Goal: Obtain resource: Download file/media

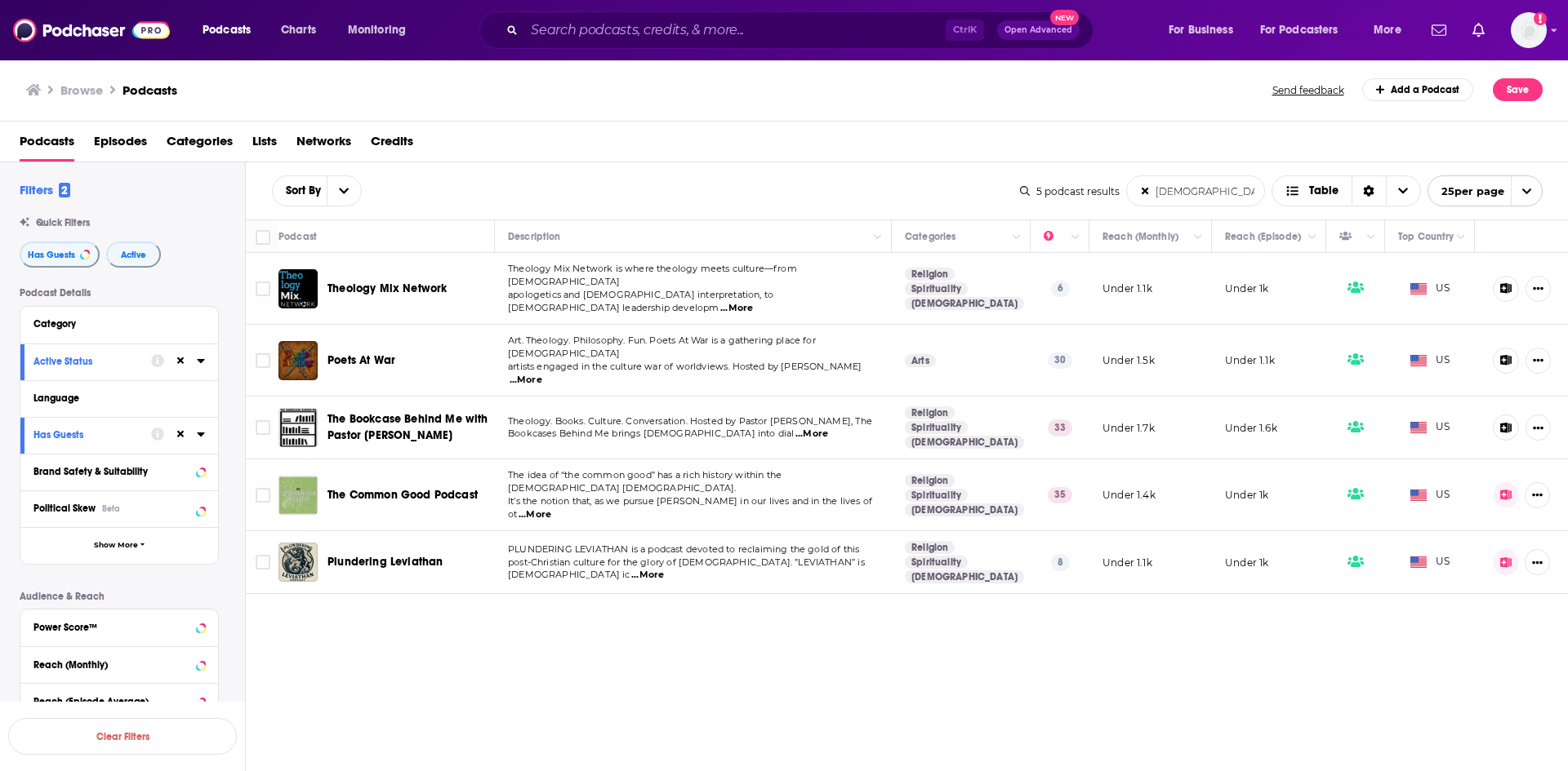
type input "[DEMOGRAPHIC_DATA] art culture"
click at [753, 302] on span "...More" at bounding box center [737, 308] width 33 height 13
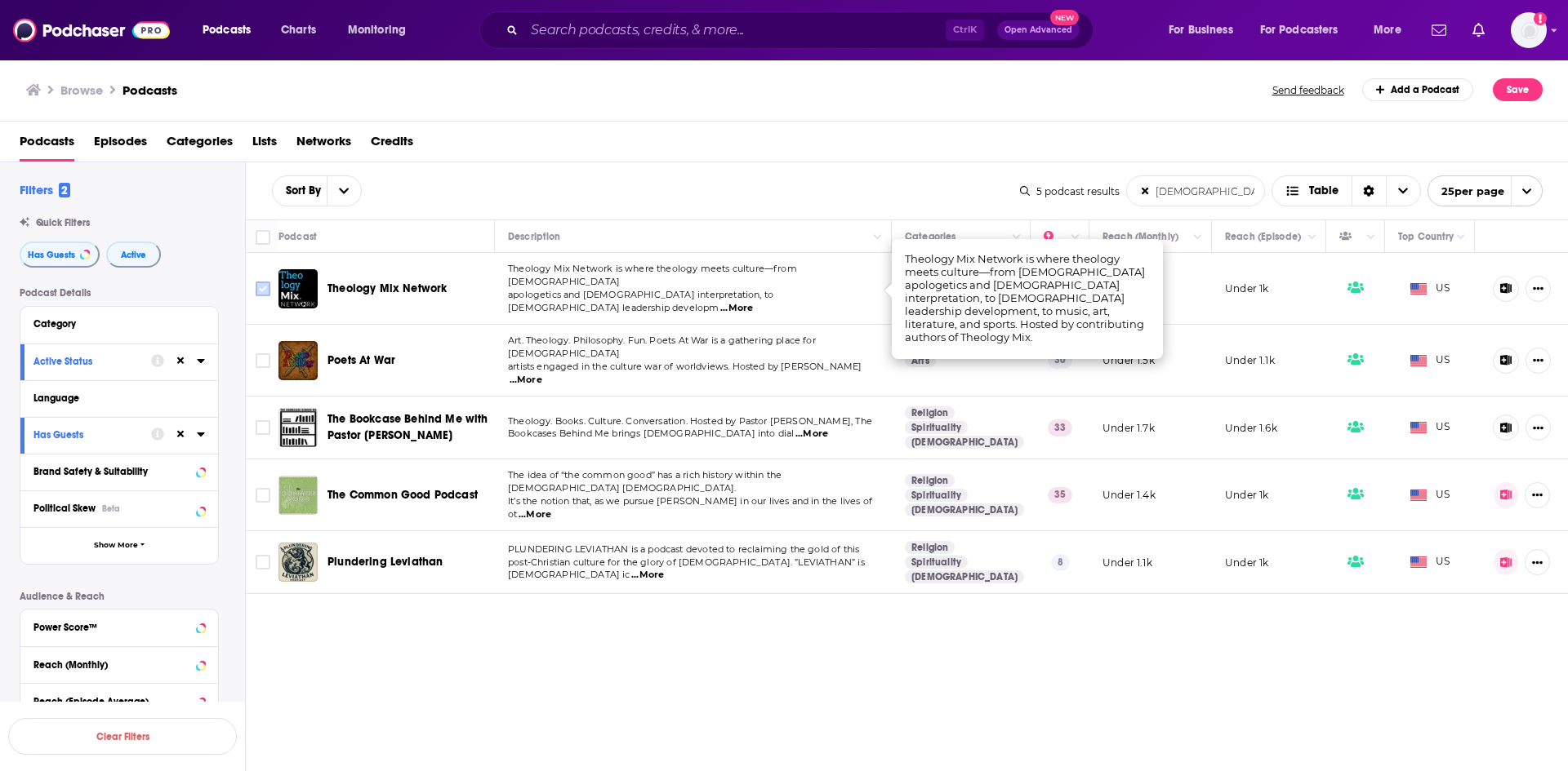
click at [255, 282] on icon "Toggle select row" at bounding box center [263, 288] width 20 height 20
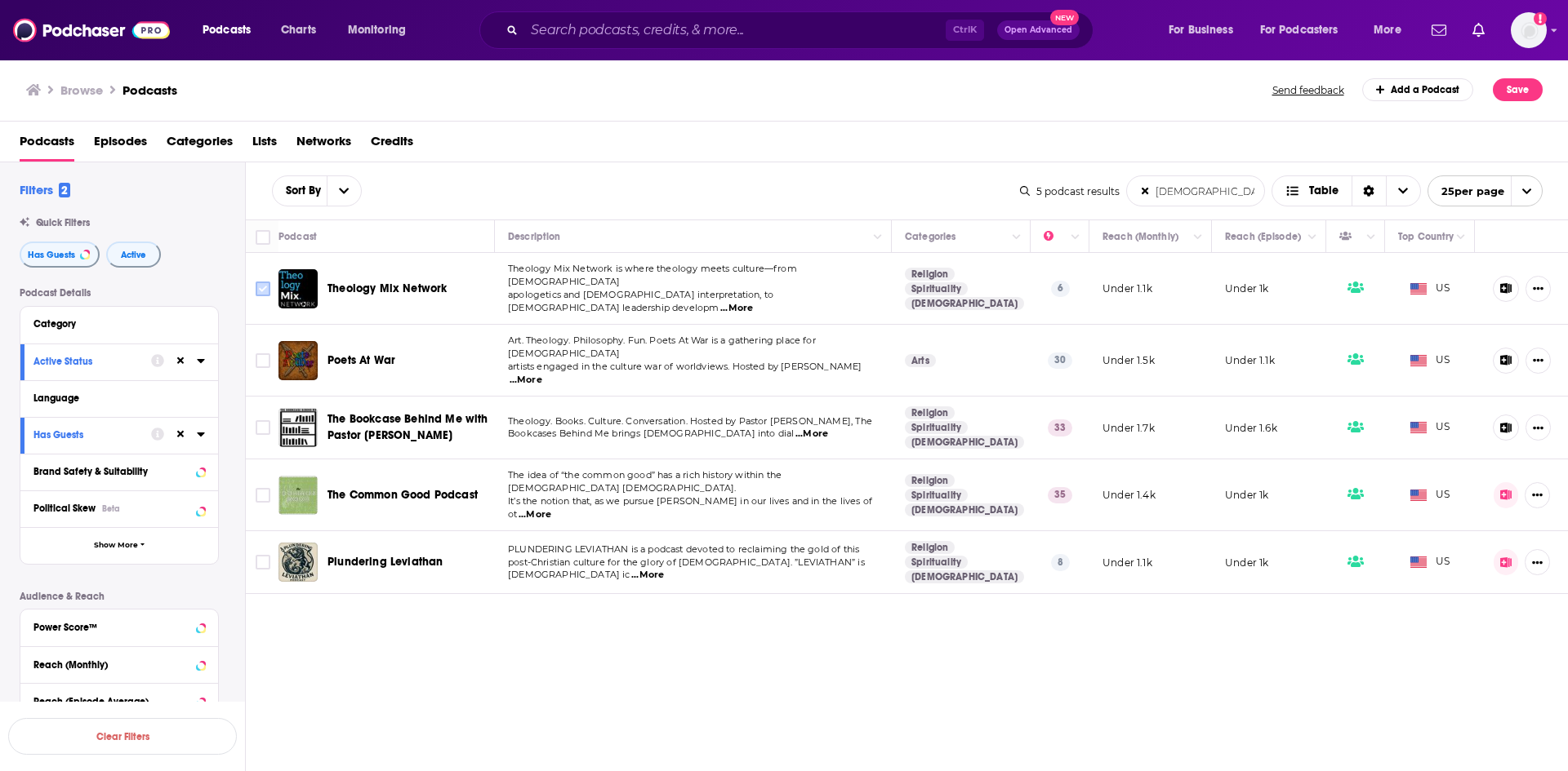
click at [264, 287] on input "Toggle select row" at bounding box center [263, 288] width 15 height 15
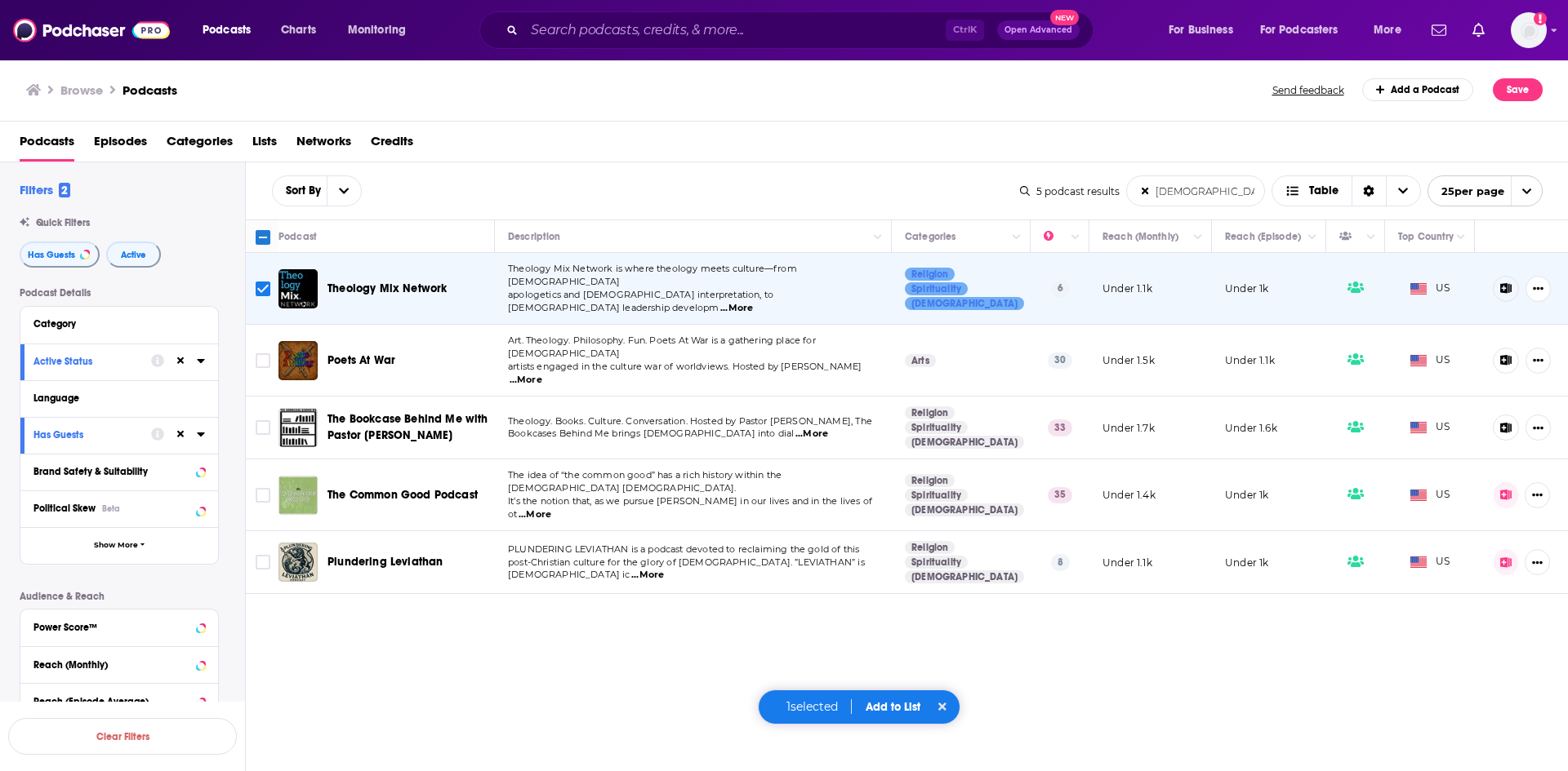
click at [543, 374] on span "...More" at bounding box center [526, 380] width 33 height 13
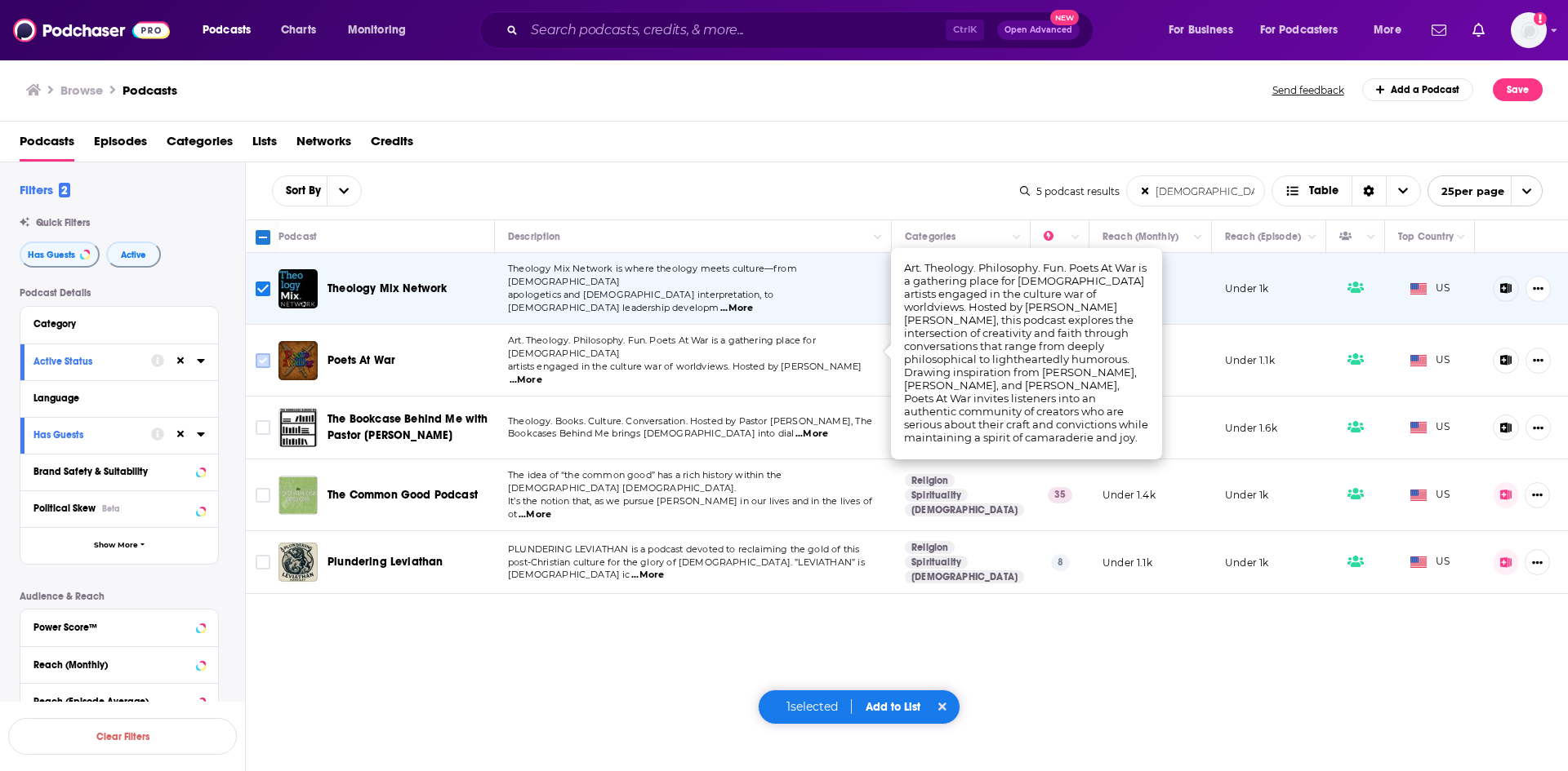
click at [265, 353] on input "Toggle select row" at bounding box center [263, 360] width 15 height 15
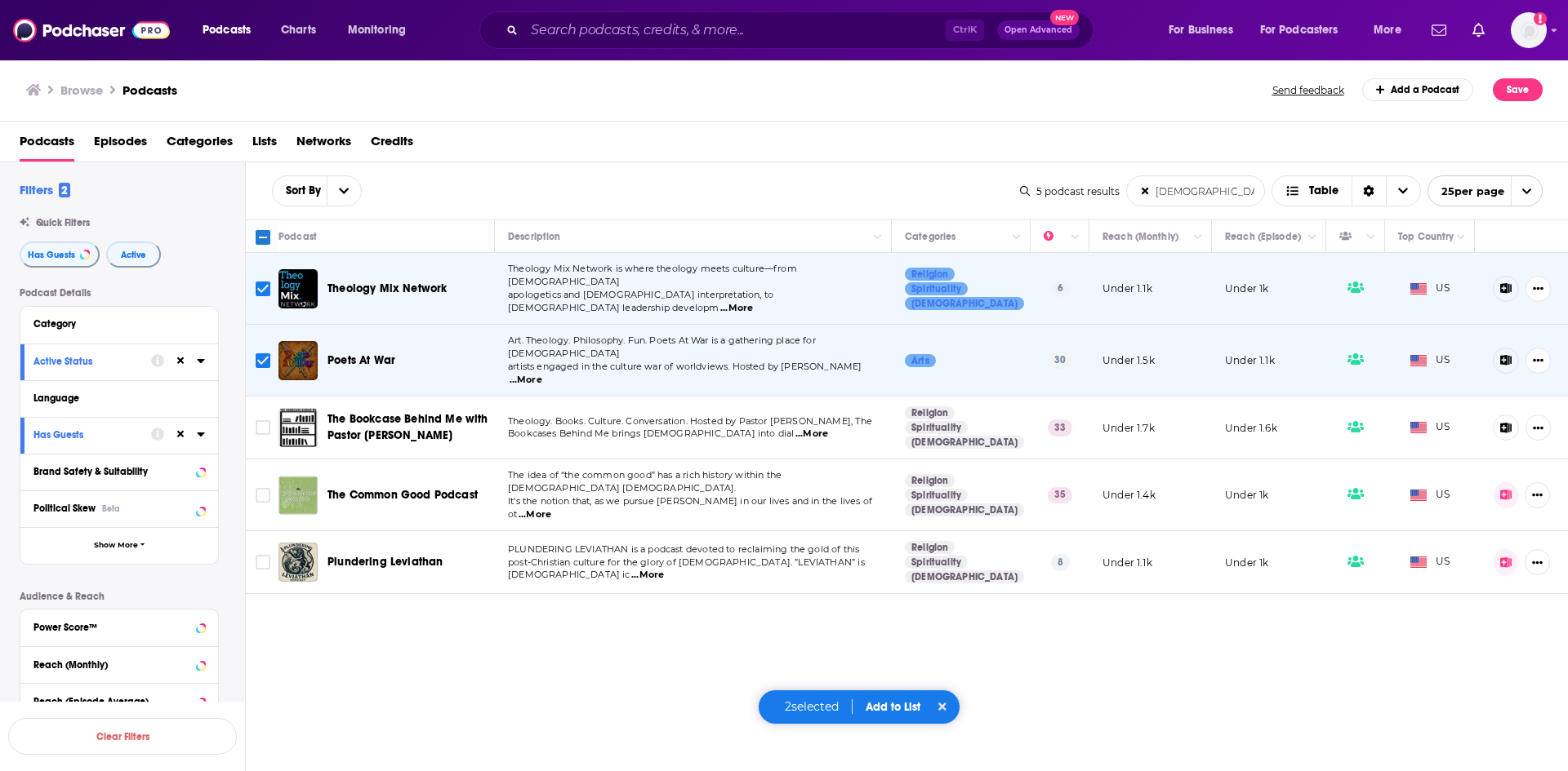
click at [828, 428] on span "...More" at bounding box center [812, 434] width 33 height 13
click at [262, 420] on input "Toggle select row" at bounding box center [263, 427] width 15 height 15
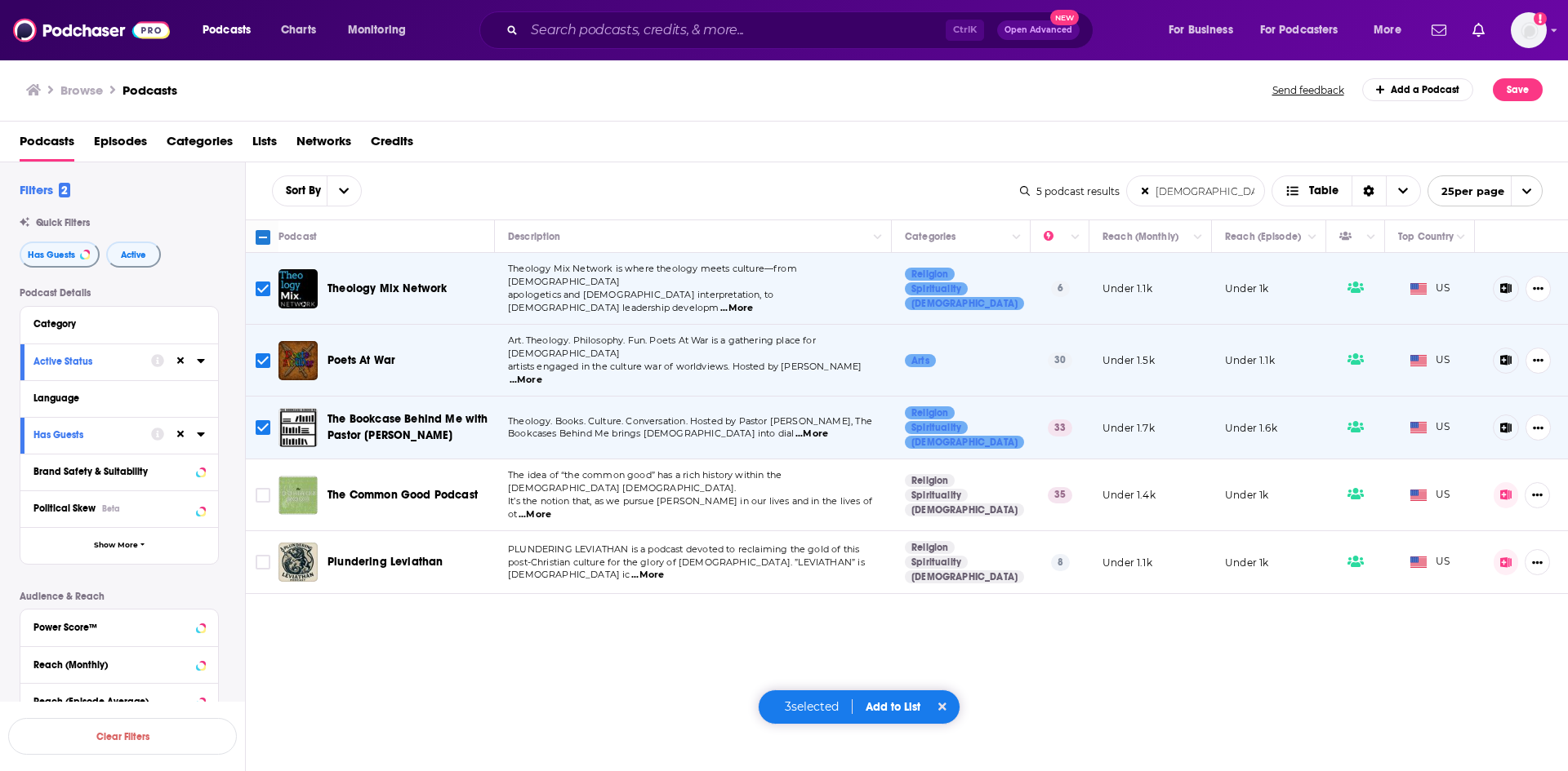
click at [551, 509] on span "...More" at bounding box center [535, 515] width 33 height 13
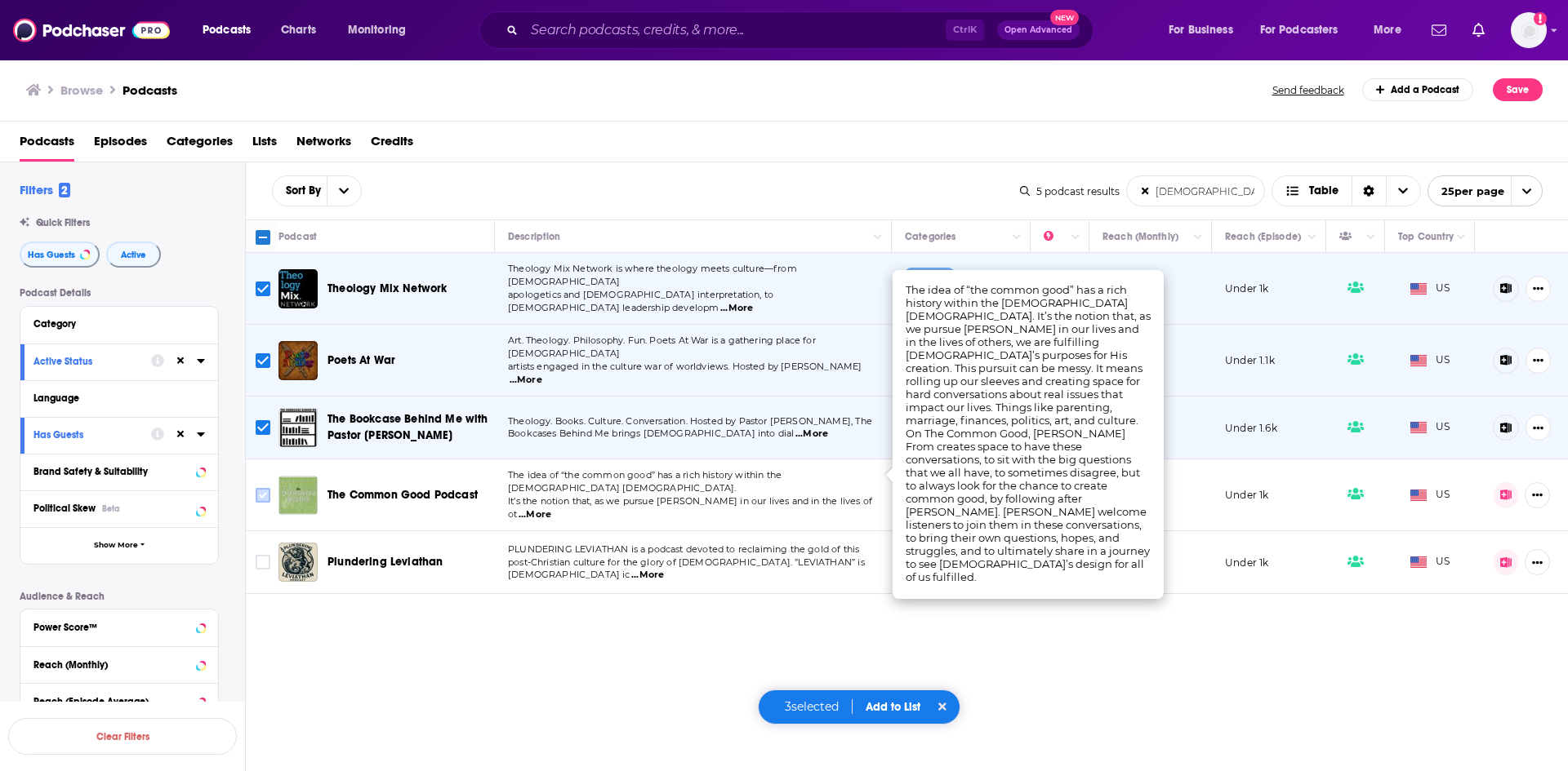
click at [264, 488] on input "Toggle select row" at bounding box center [263, 495] width 15 height 15
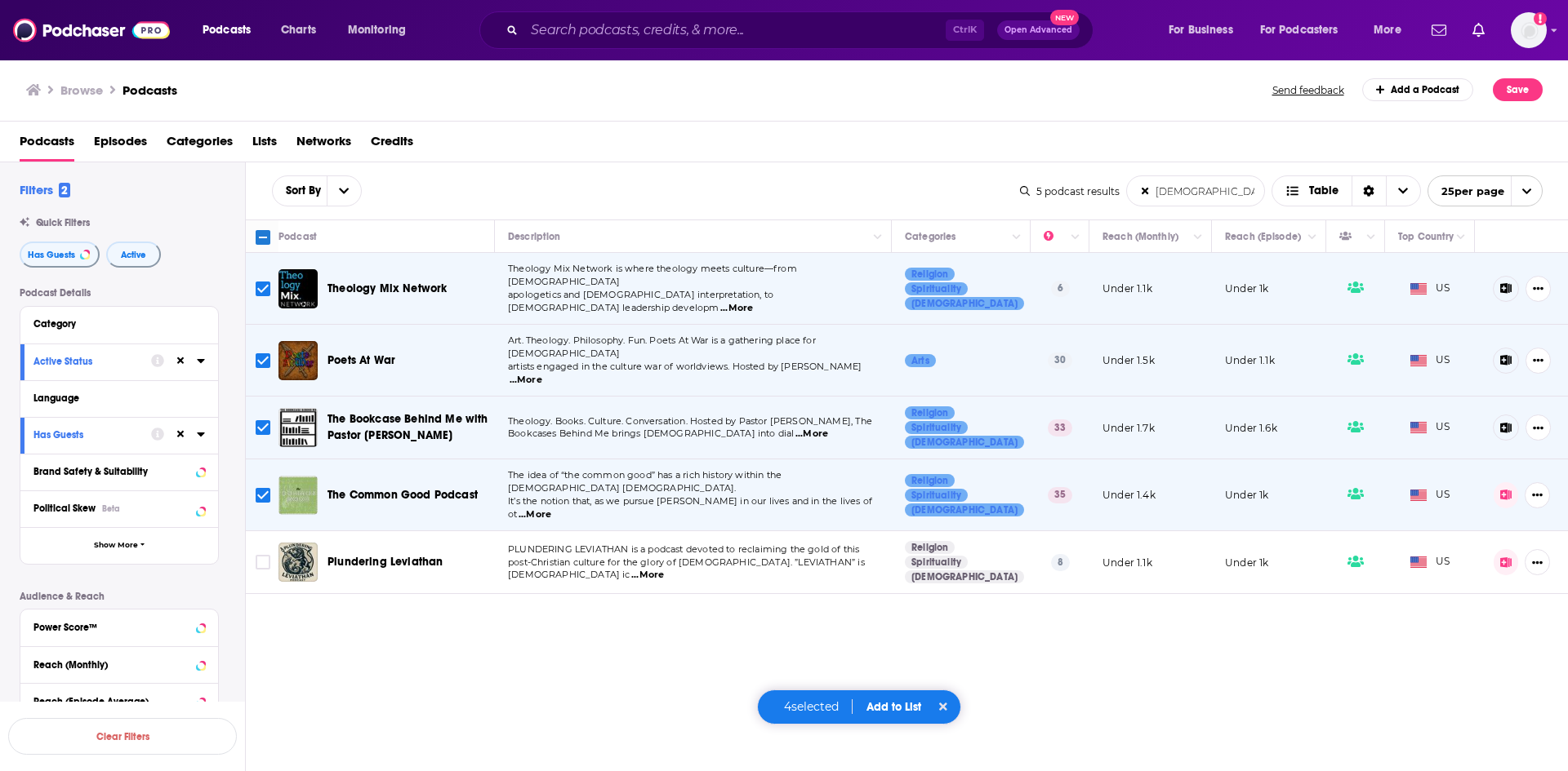
click at [893, 703] on button "Add to List" at bounding box center [894, 707] width 81 height 14
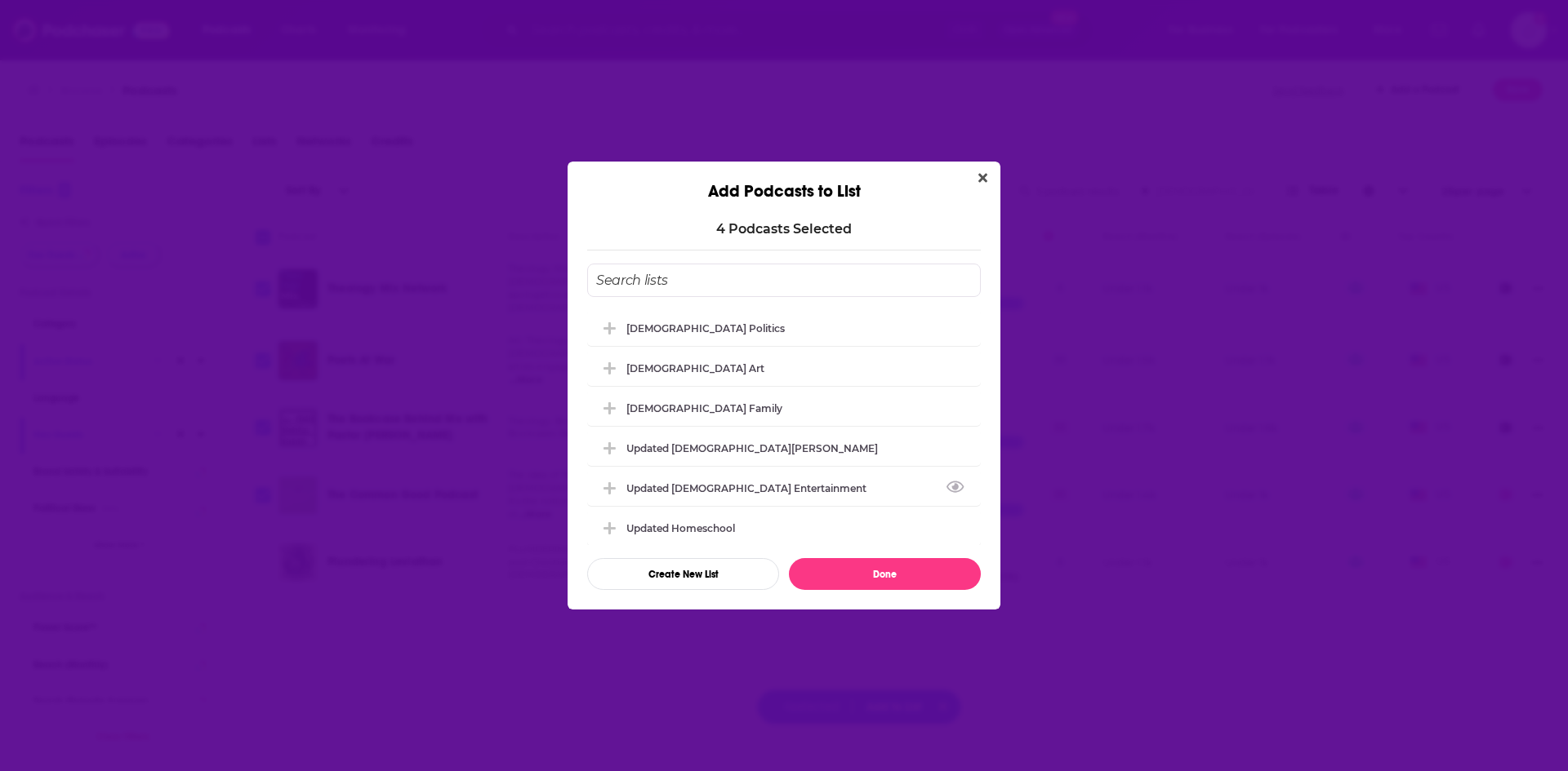
click at [679, 473] on div "Updated [DEMOGRAPHIC_DATA] Entertainment" at bounding box center [784, 488] width 394 height 36
click at [678, 489] on div "Updated [DEMOGRAPHIC_DATA] Entertainment" at bounding box center [751, 488] width 250 height 12
click at [612, 489] on icon "Add Podcast To List" at bounding box center [609, 488] width 12 height 3
click at [618, 488] on button "Add Podcast To List" at bounding box center [612, 488] width 29 height 17
click at [913, 483] on div "Updated [DEMOGRAPHIC_DATA] Entertainment" at bounding box center [784, 487] width 394 height 36
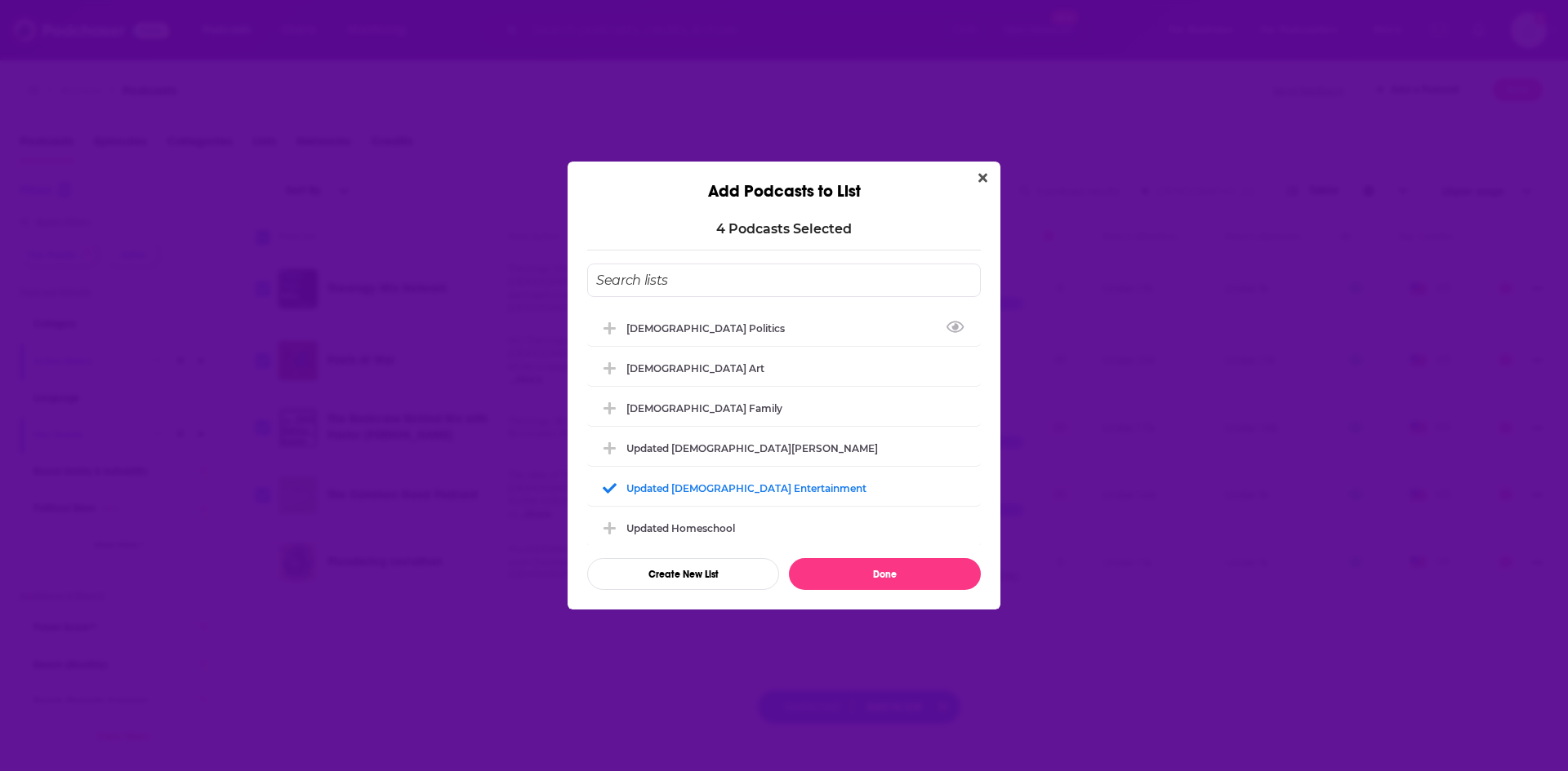
click at [708, 282] on input "Add Podcast To List" at bounding box center [784, 280] width 394 height 34
click at [611, 489] on icon "Add Podcast To List" at bounding box center [609, 488] width 12 height 15
click at [910, 488] on div "Updated [DEMOGRAPHIC_DATA] Entertainment" at bounding box center [784, 487] width 394 height 36
click at [947, 481] on icon "View Link" at bounding box center [955, 486] width 18 height 16
click at [683, 572] on button "Create New List" at bounding box center [682, 573] width 192 height 32
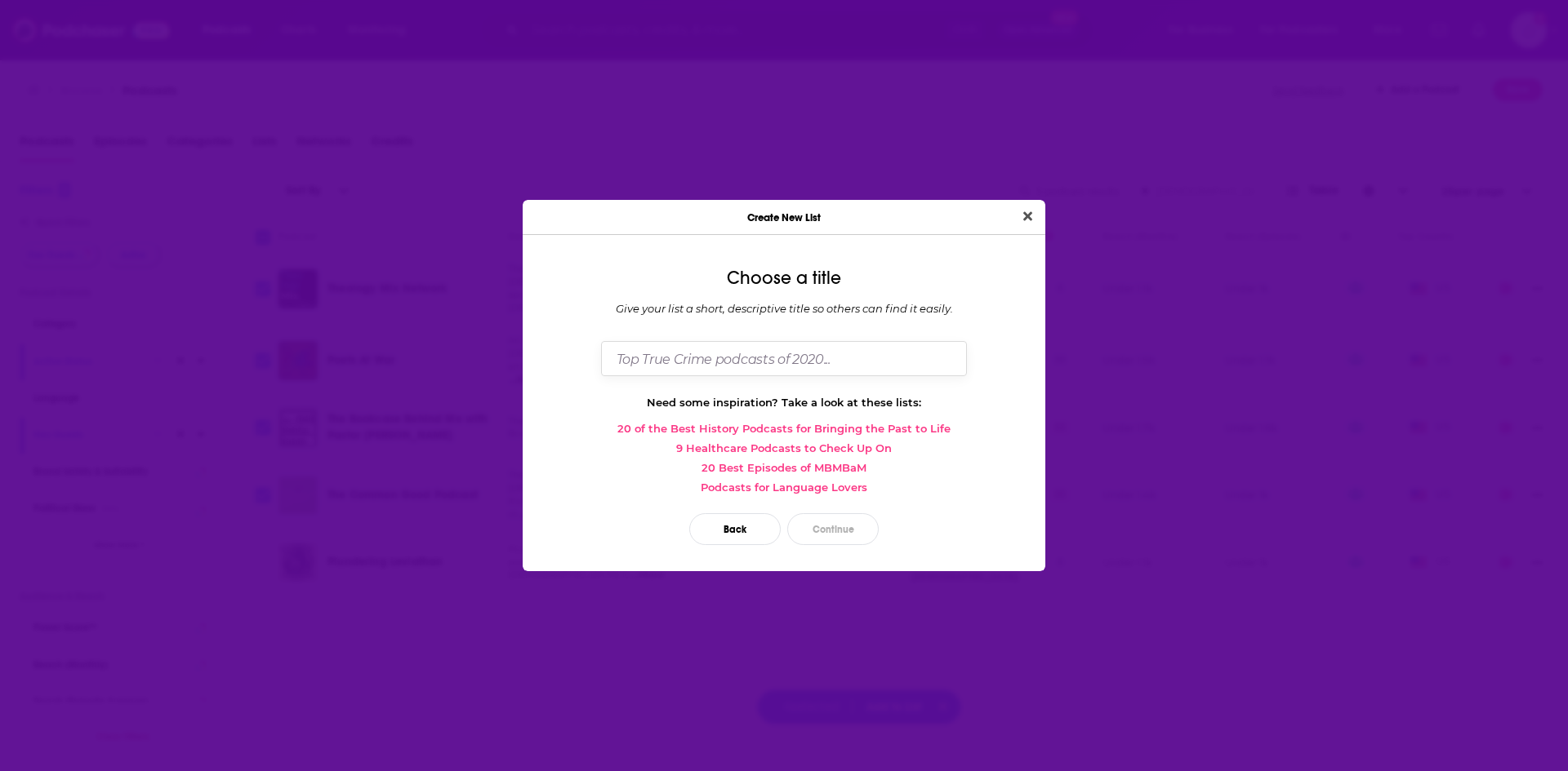
click at [750, 366] on input "Dialog" at bounding box center [784, 359] width 366 height 36
type input "[DEMOGRAPHIC_DATA] Culture"
click at [827, 522] on button "Continue" at bounding box center [833, 529] width 92 height 32
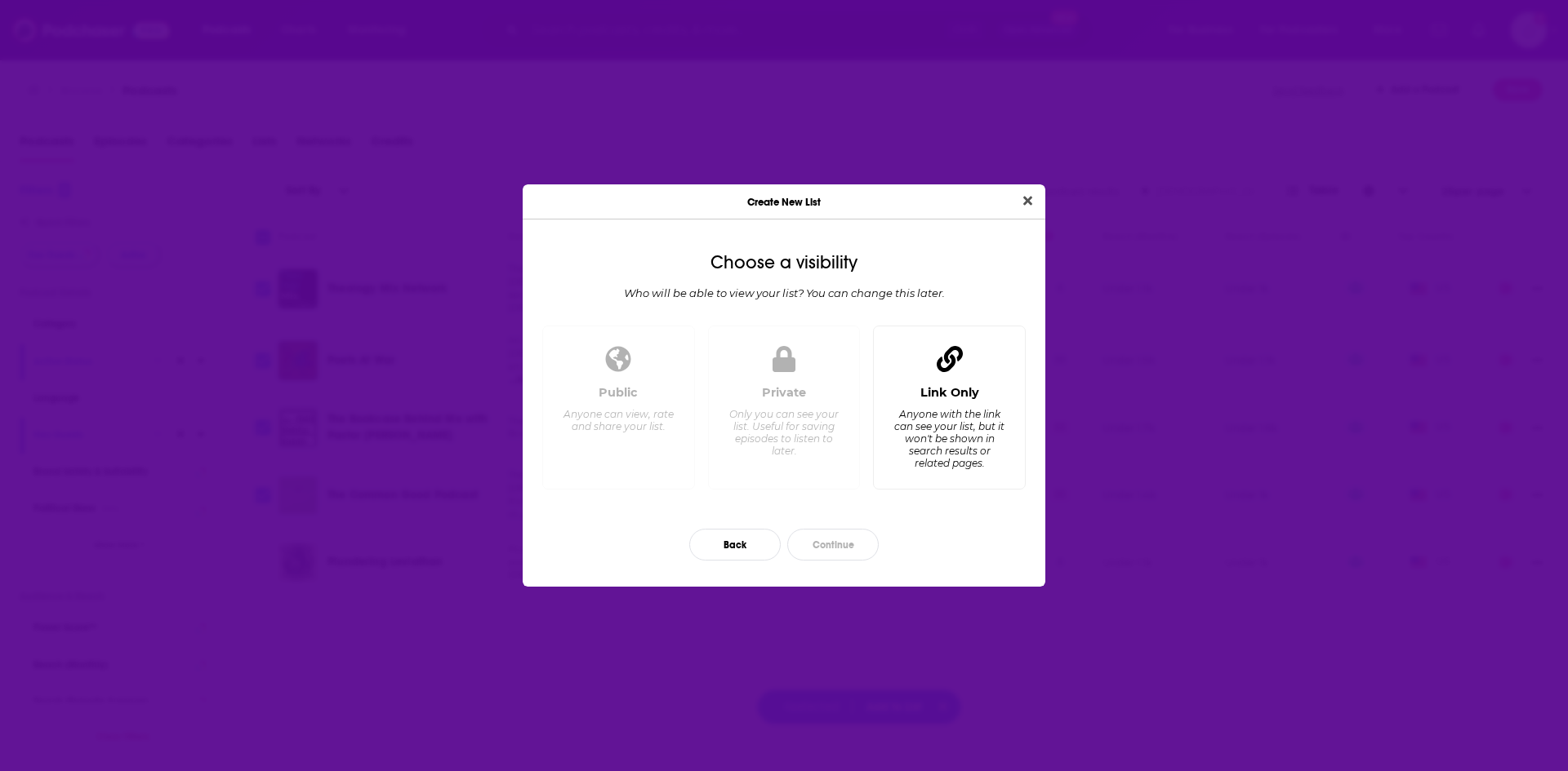
click at [973, 408] on div "Link Only Anyone with the link can see your list, but it won't be shown in sear…" at bounding box center [949, 431] width 125 height 91
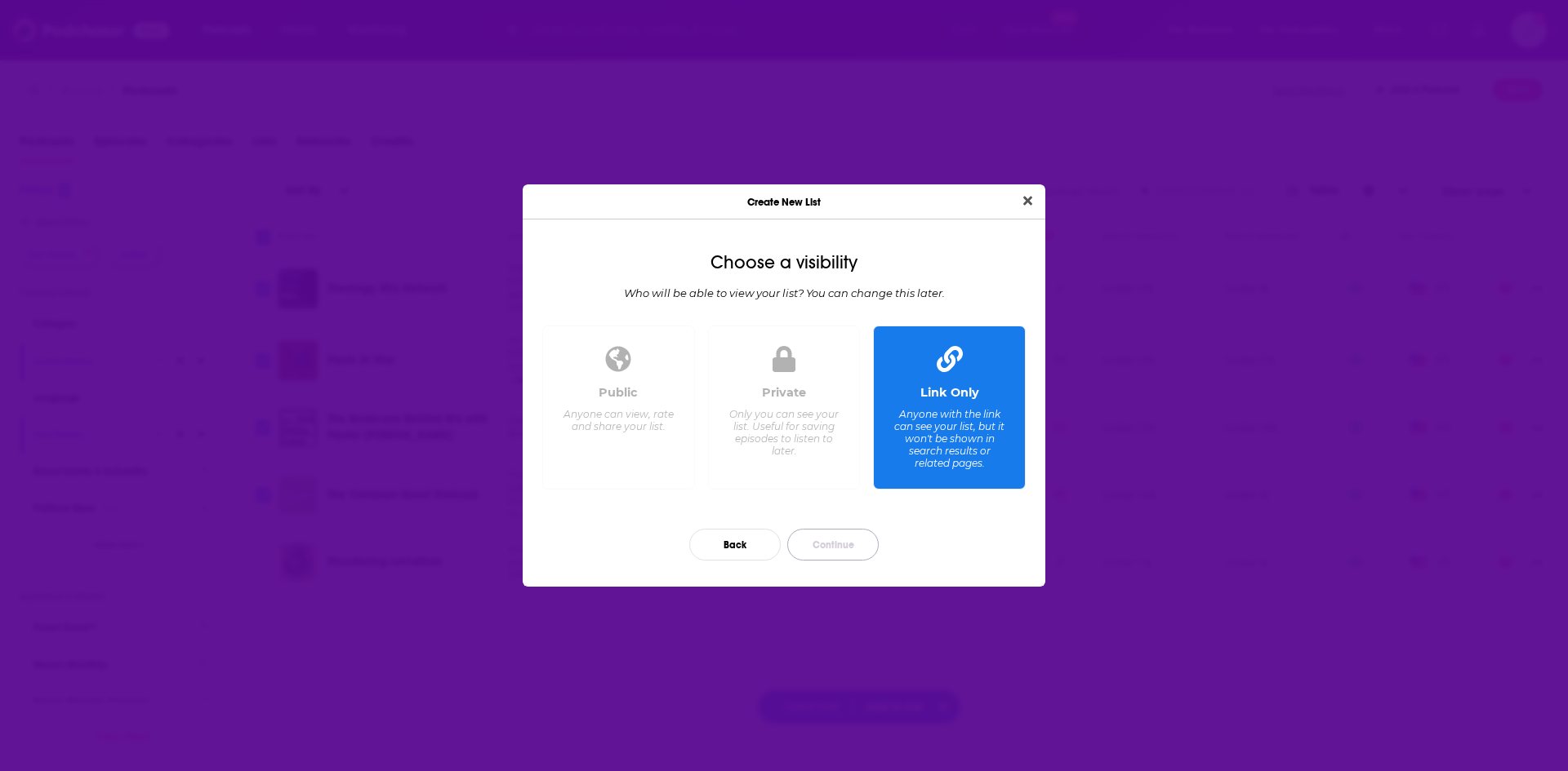
click at [862, 553] on button "Continue" at bounding box center [833, 545] width 92 height 32
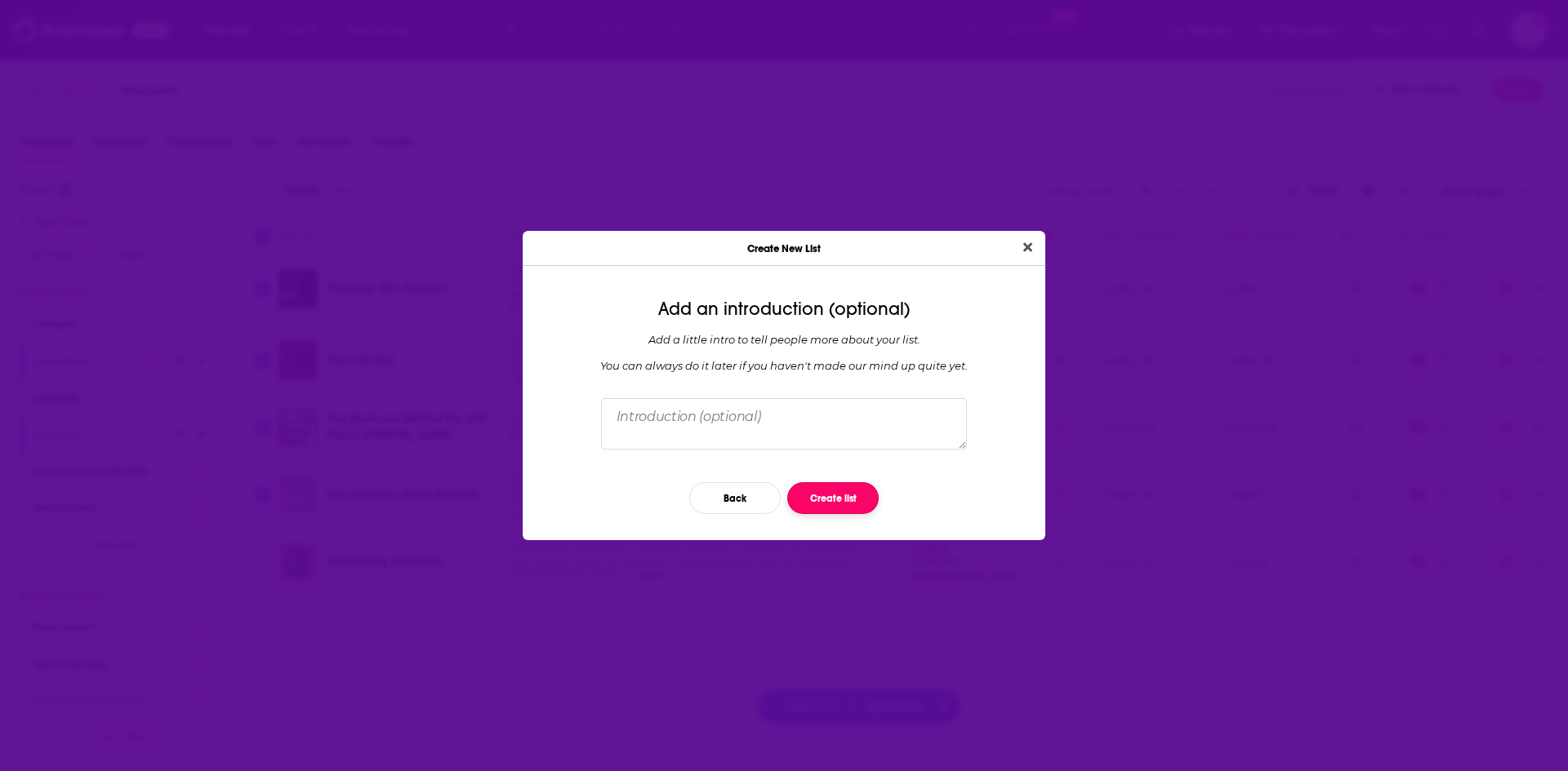
click at [815, 488] on button "Create list" at bounding box center [833, 498] width 92 height 32
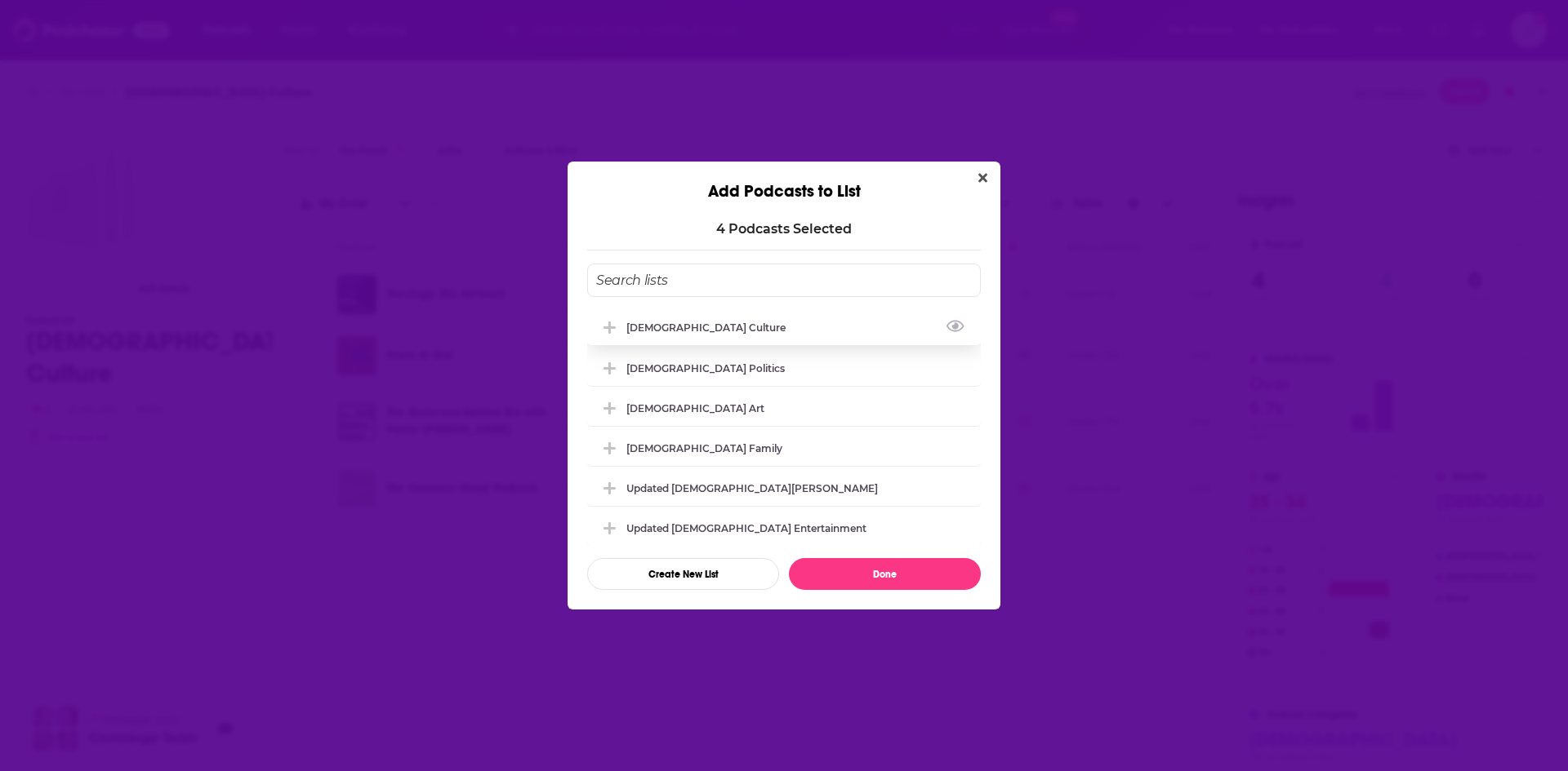
click at [659, 331] on div "[DEMOGRAPHIC_DATA] Culture" at bounding box center [711, 327] width 169 height 12
click at [869, 584] on button "Done" at bounding box center [884, 573] width 192 height 32
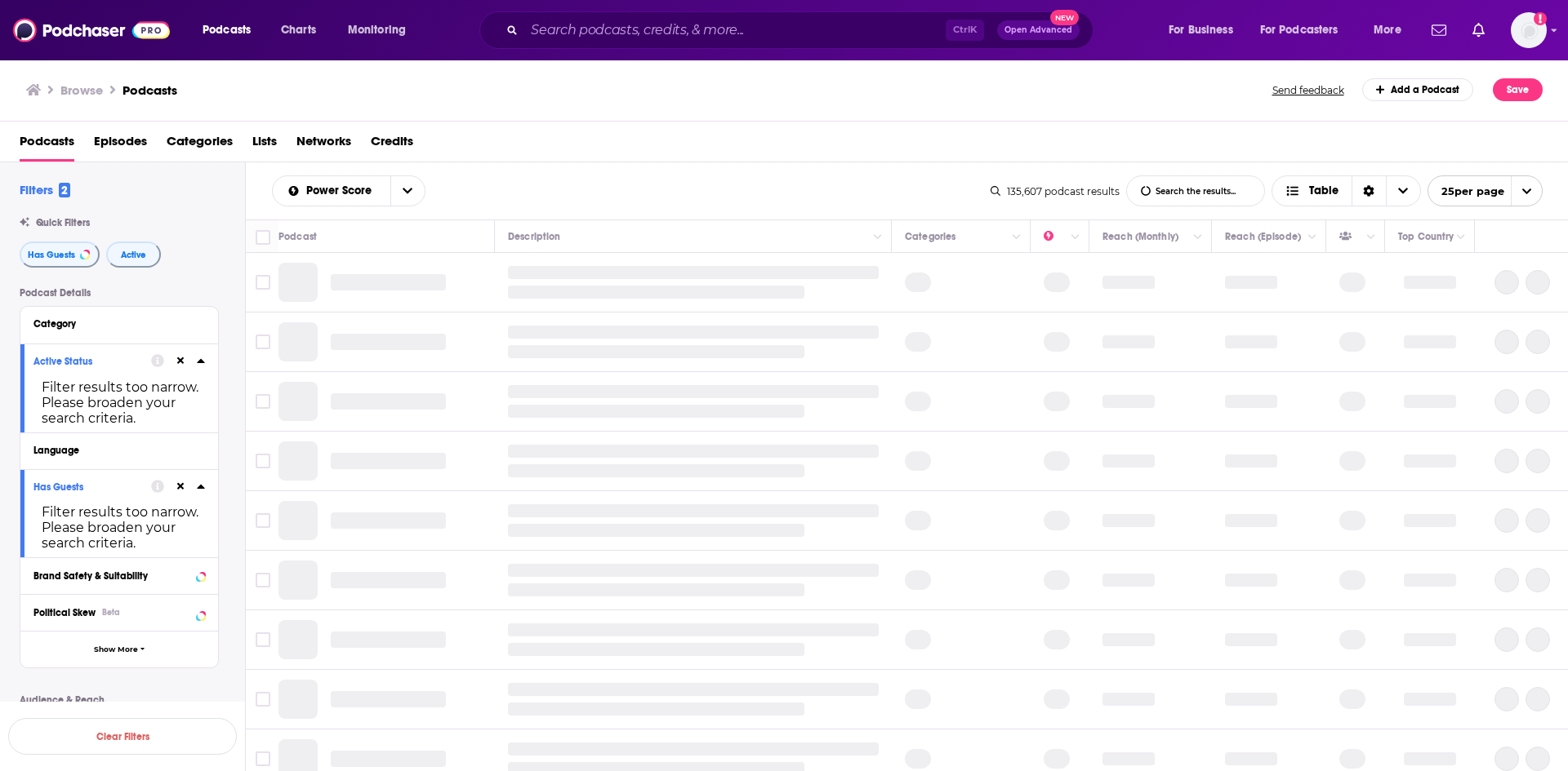
click at [1174, 185] on input "List Search Input" at bounding box center [1195, 191] width 137 height 29
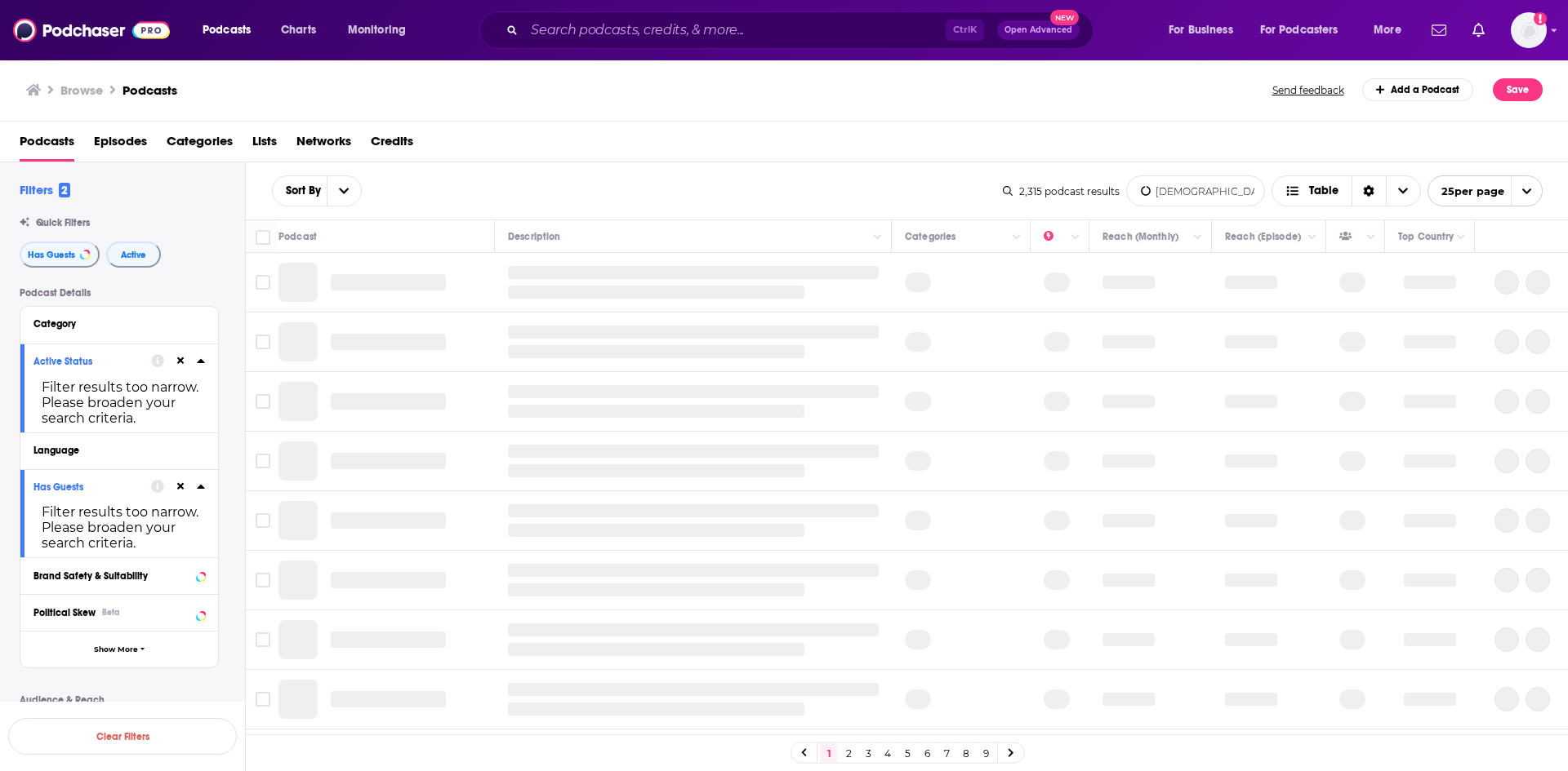
drag, startPoint x: 1233, startPoint y: 187, endPoint x: 985, endPoint y: 191, distance: 248.0
click at [986, 191] on div "Sort By [DEMOGRAPHIC_DATA][PERSON_NAME] Search Input Search the results... Tabl…" at bounding box center [908, 191] width 1323 height 57
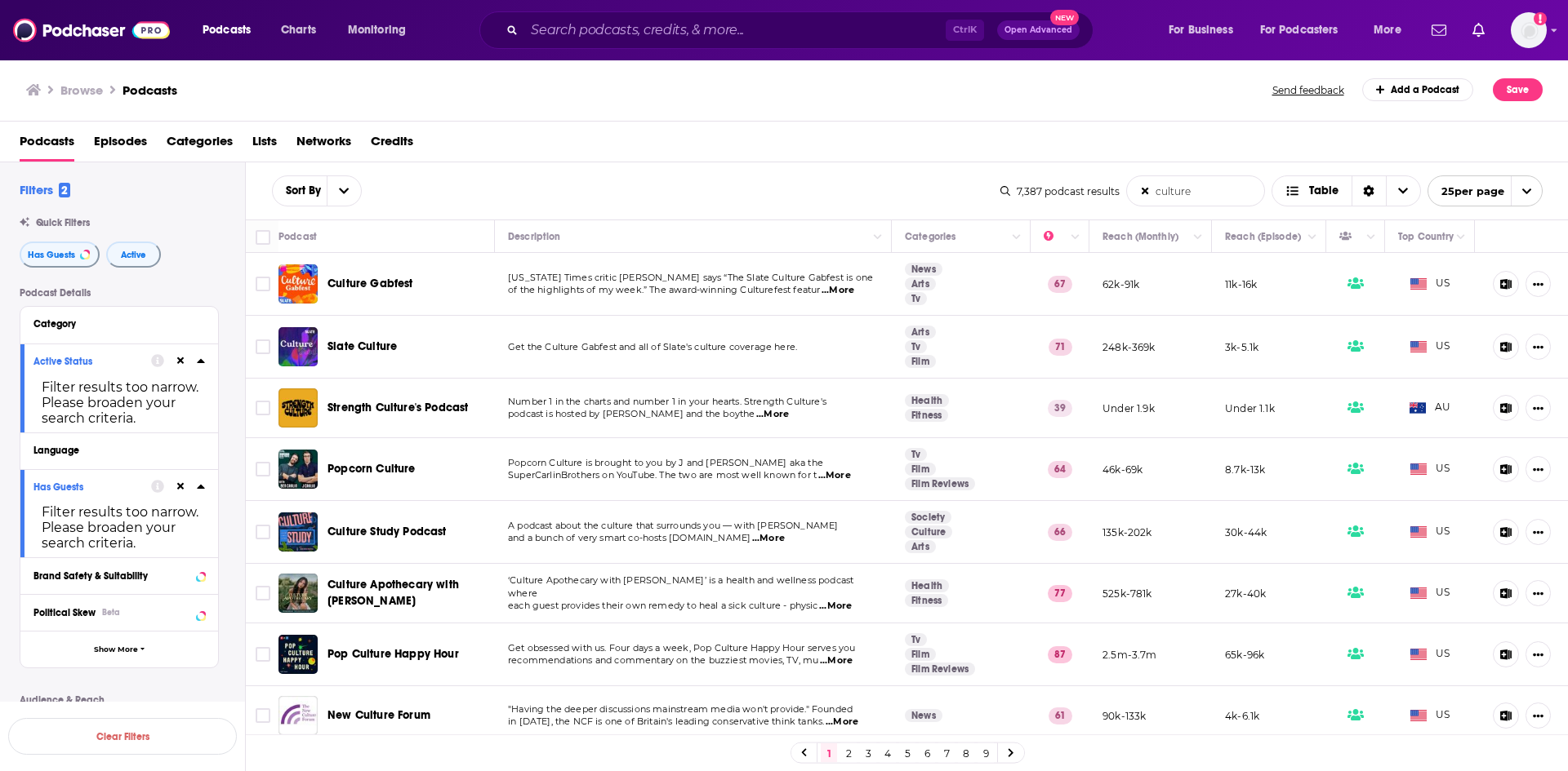
type input "culture"
click at [92, 358] on div "Active Status" at bounding box center [87, 361] width 107 height 11
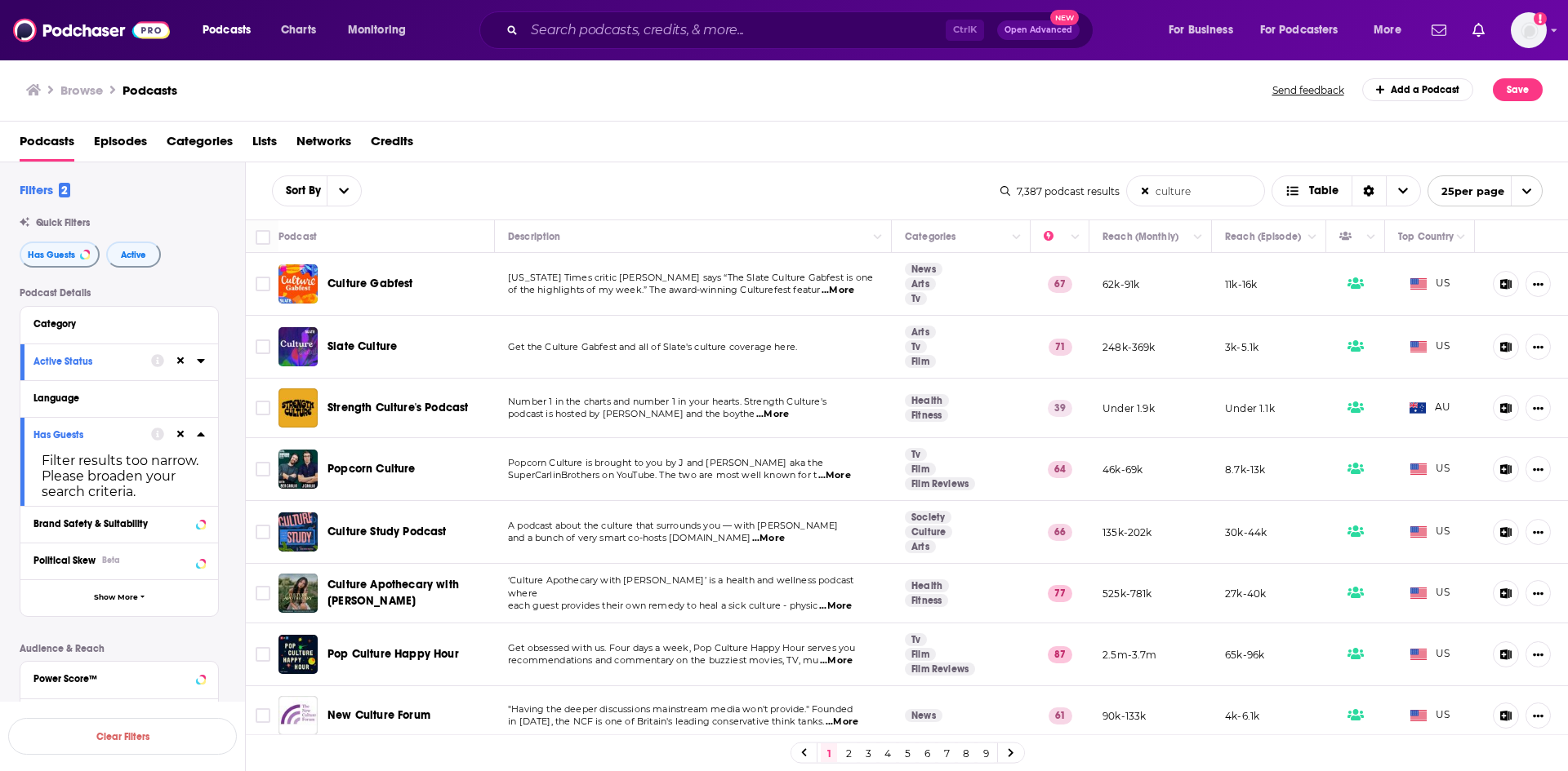
click at [96, 370] on button "Active Status" at bounding box center [93, 361] width 118 height 21
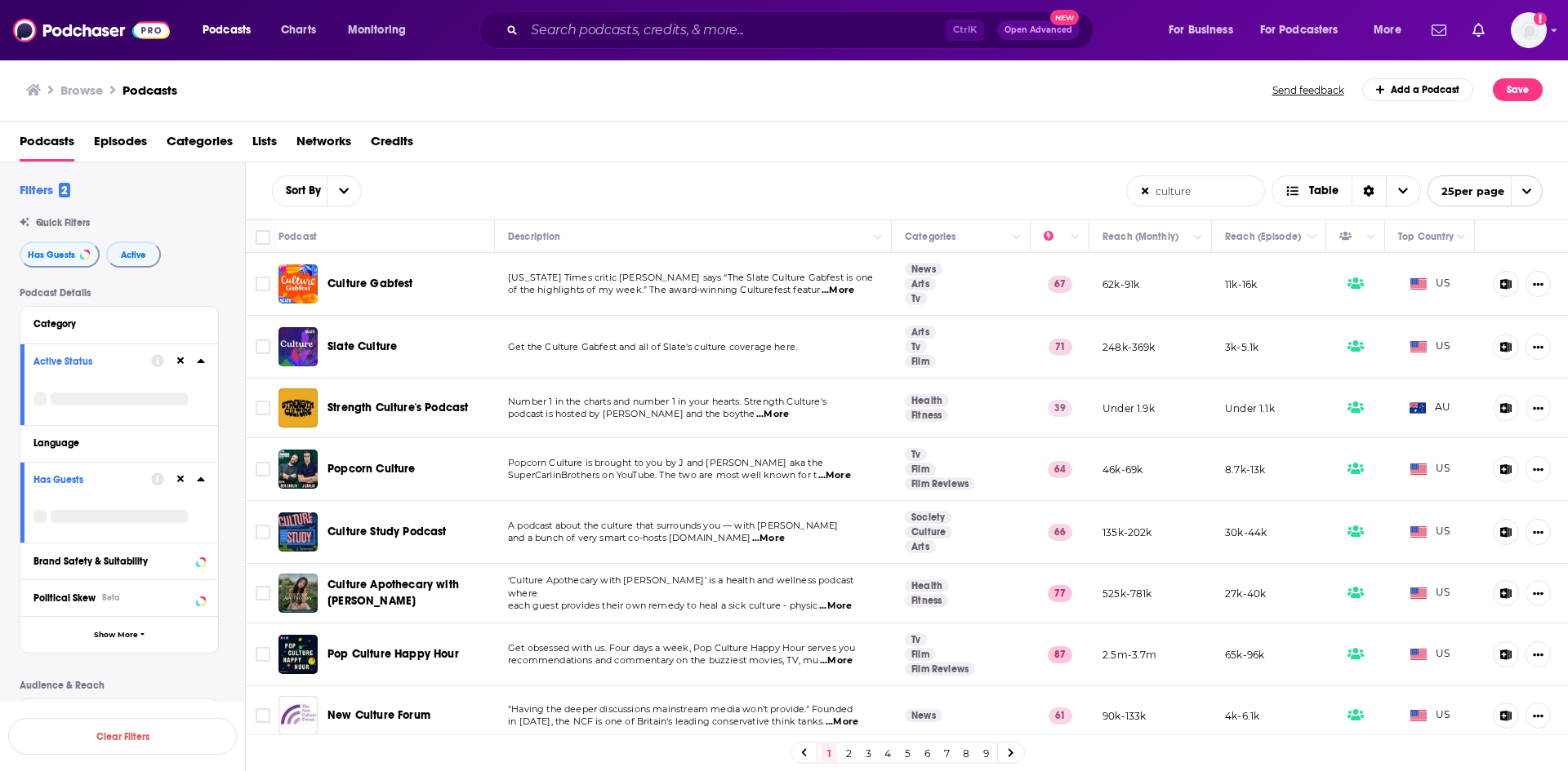
click at [67, 366] on div "Active Status" at bounding box center [87, 361] width 107 height 11
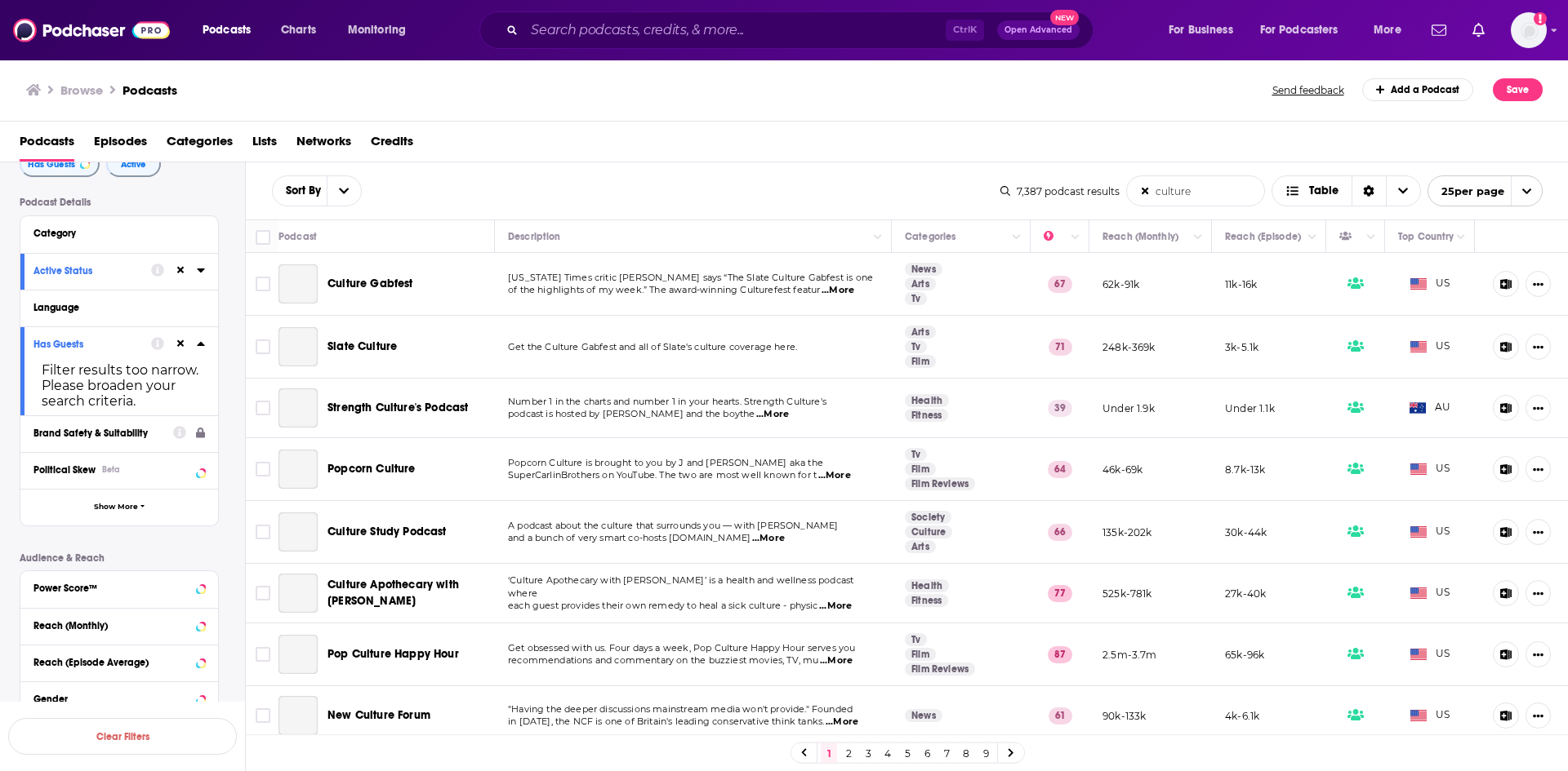
scroll to position [163, 0]
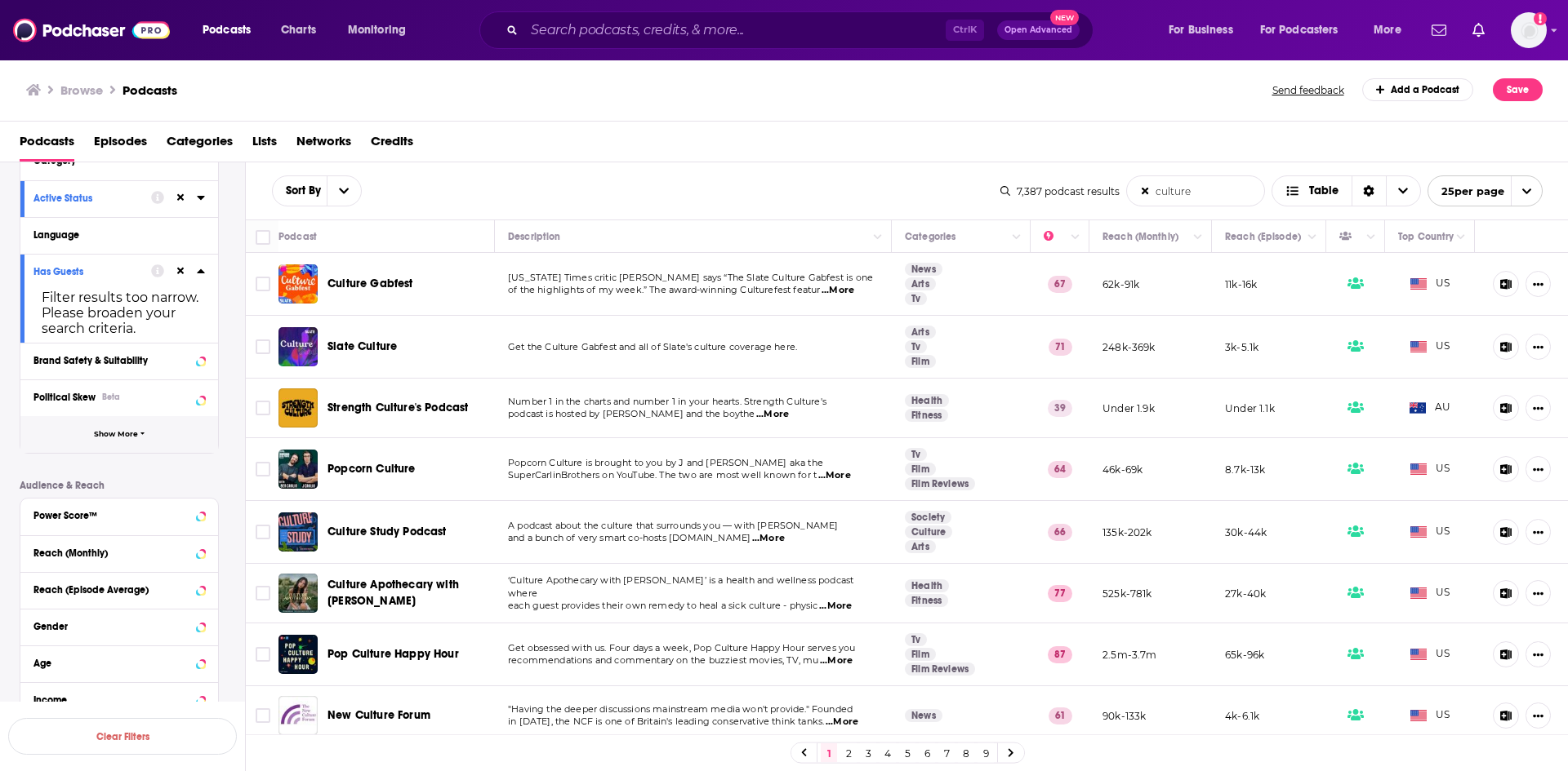
click at [114, 433] on span "Show More" at bounding box center [115, 435] width 44 height 9
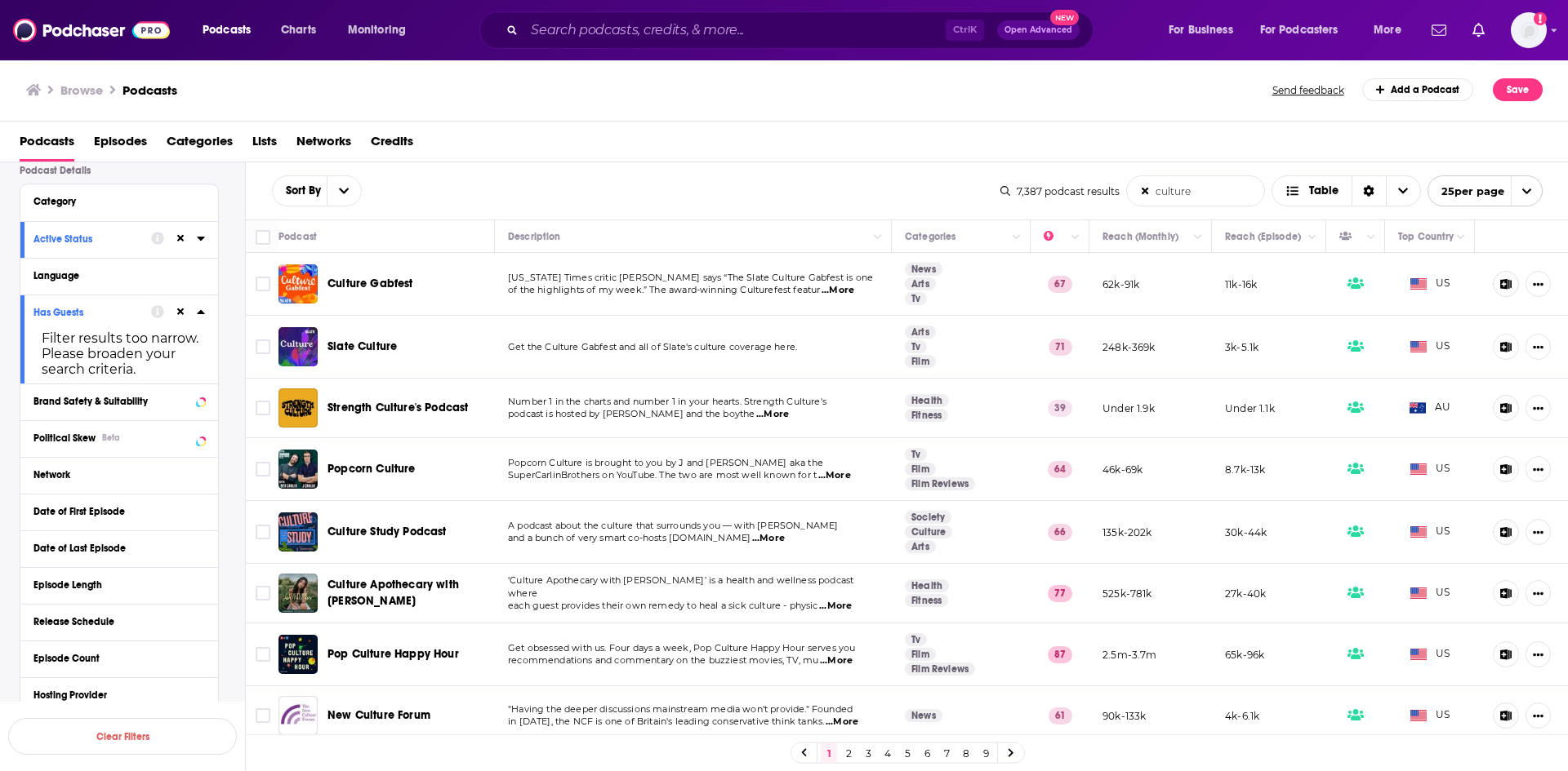
scroll to position [0, 0]
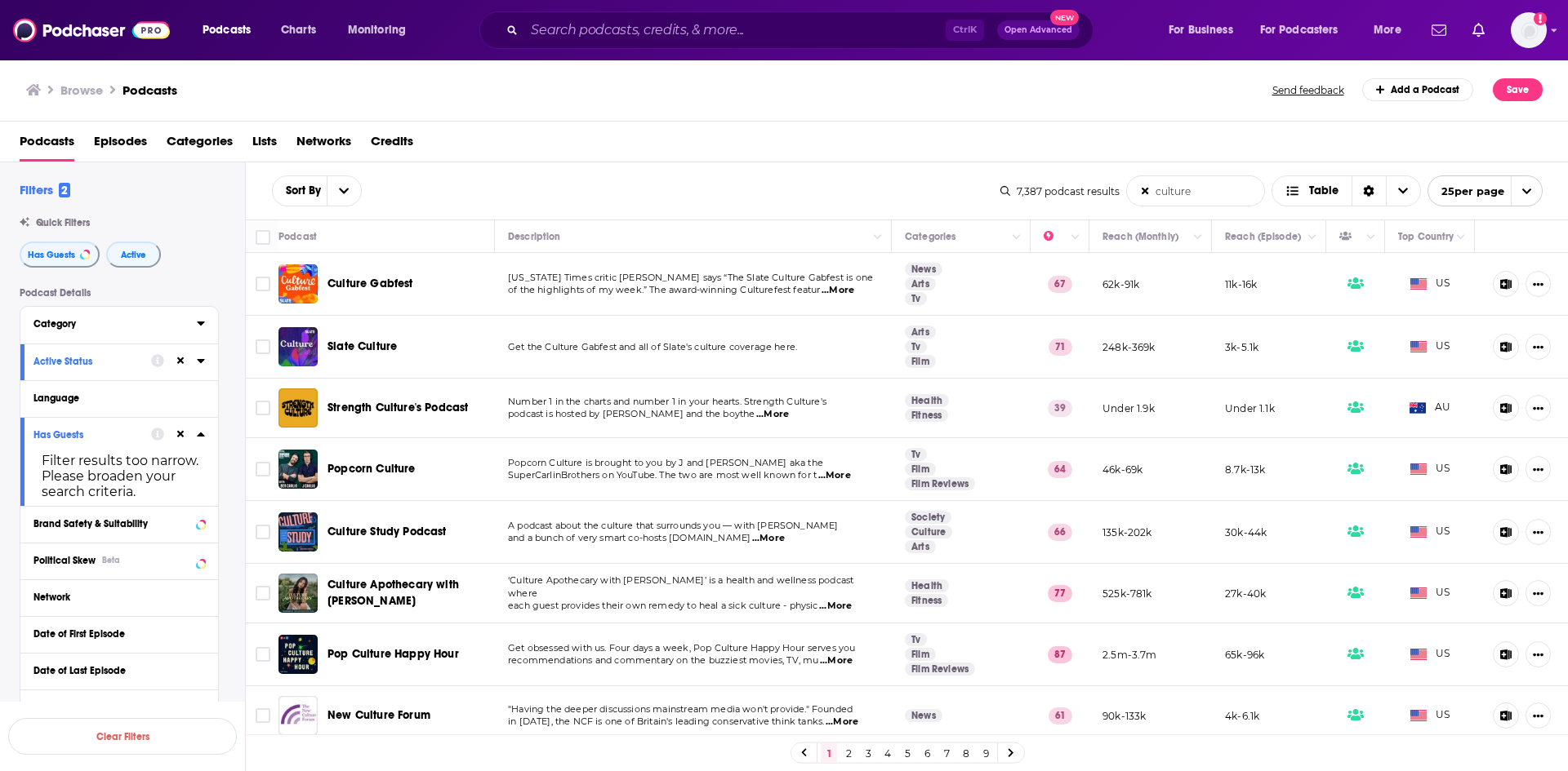
click at [62, 318] on button "Category" at bounding box center [115, 324] width 163 height 21
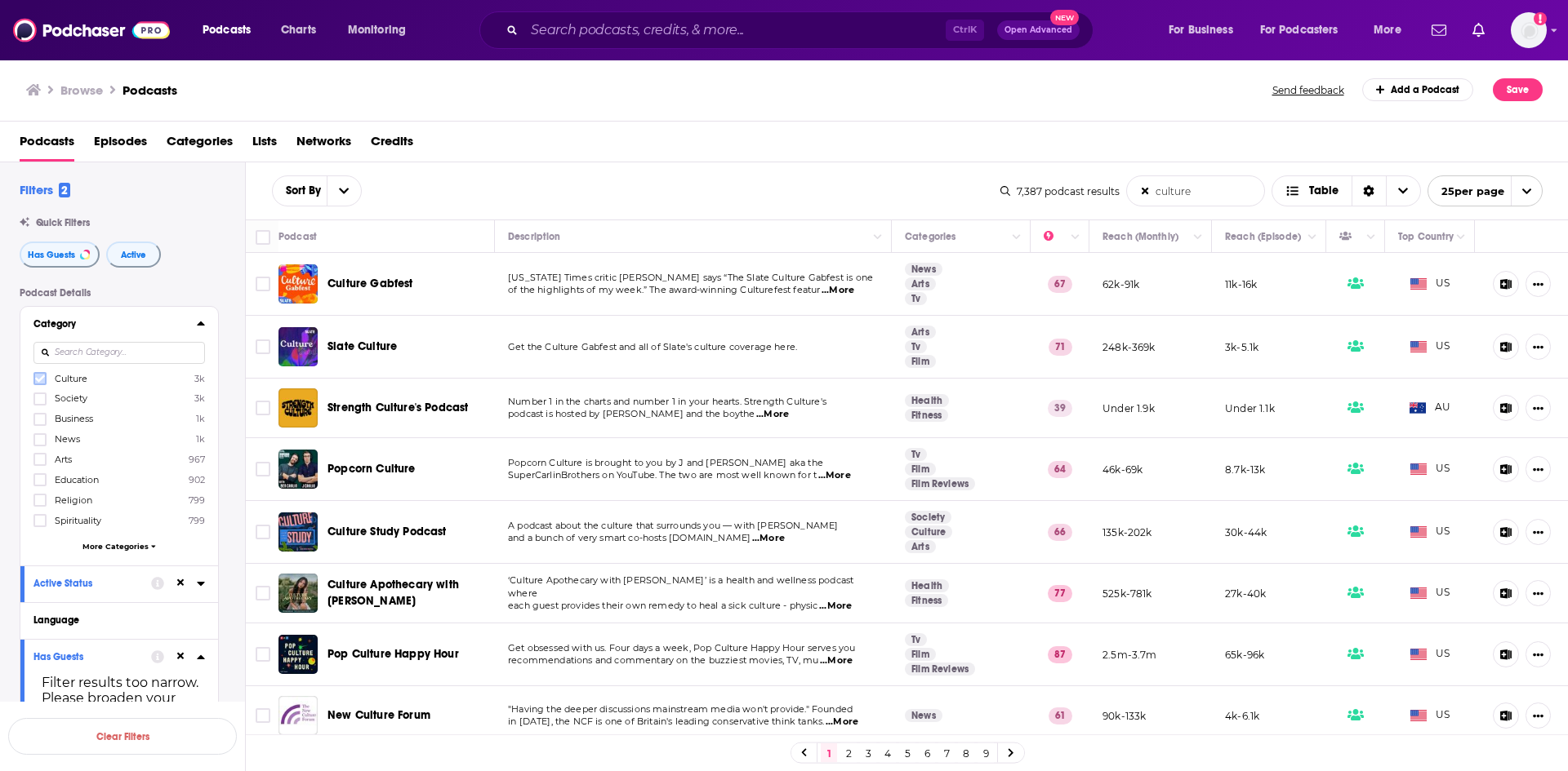
click at [42, 379] on icon at bounding box center [40, 379] width 10 height 10
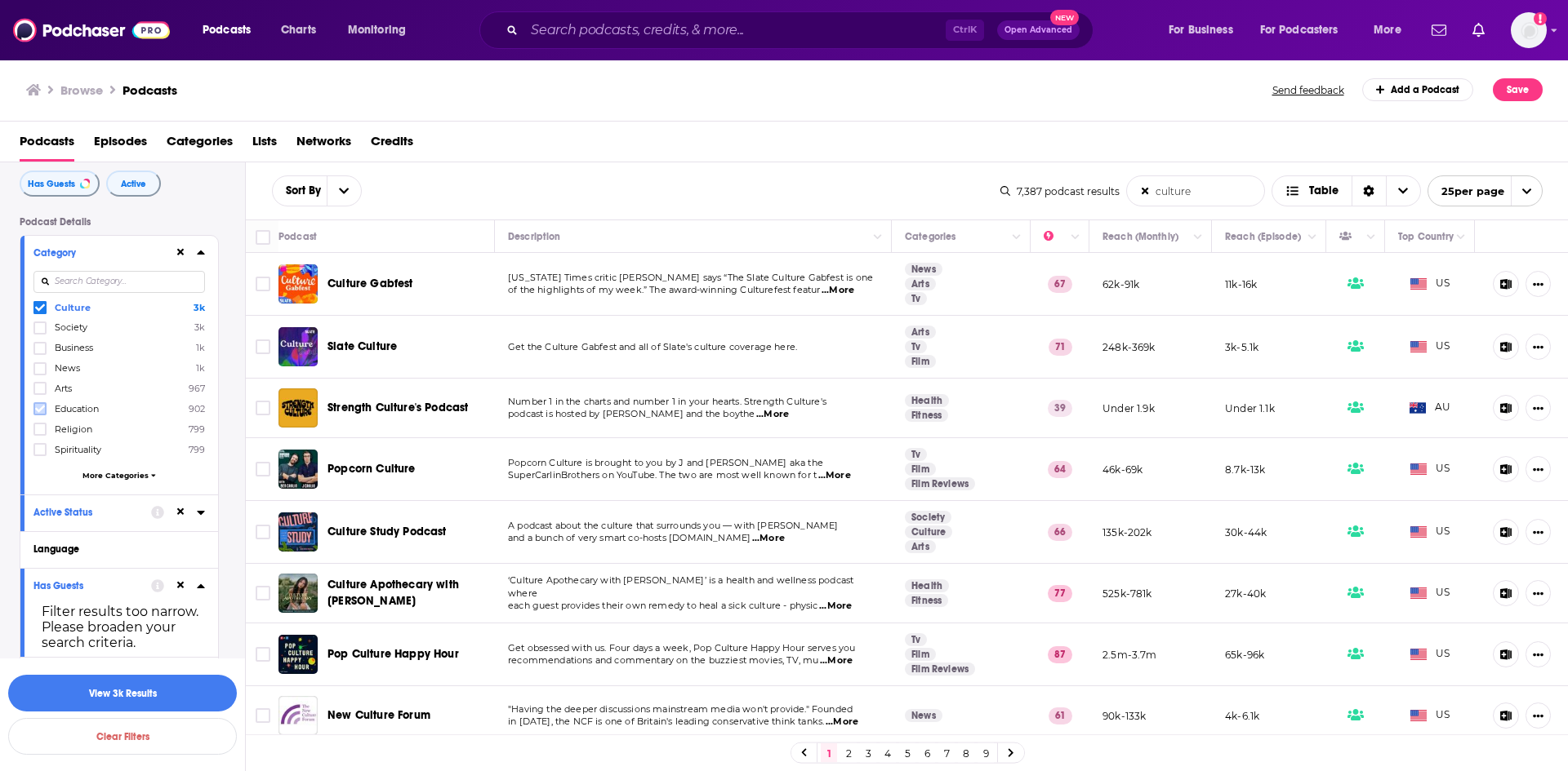
scroll to position [81, 0]
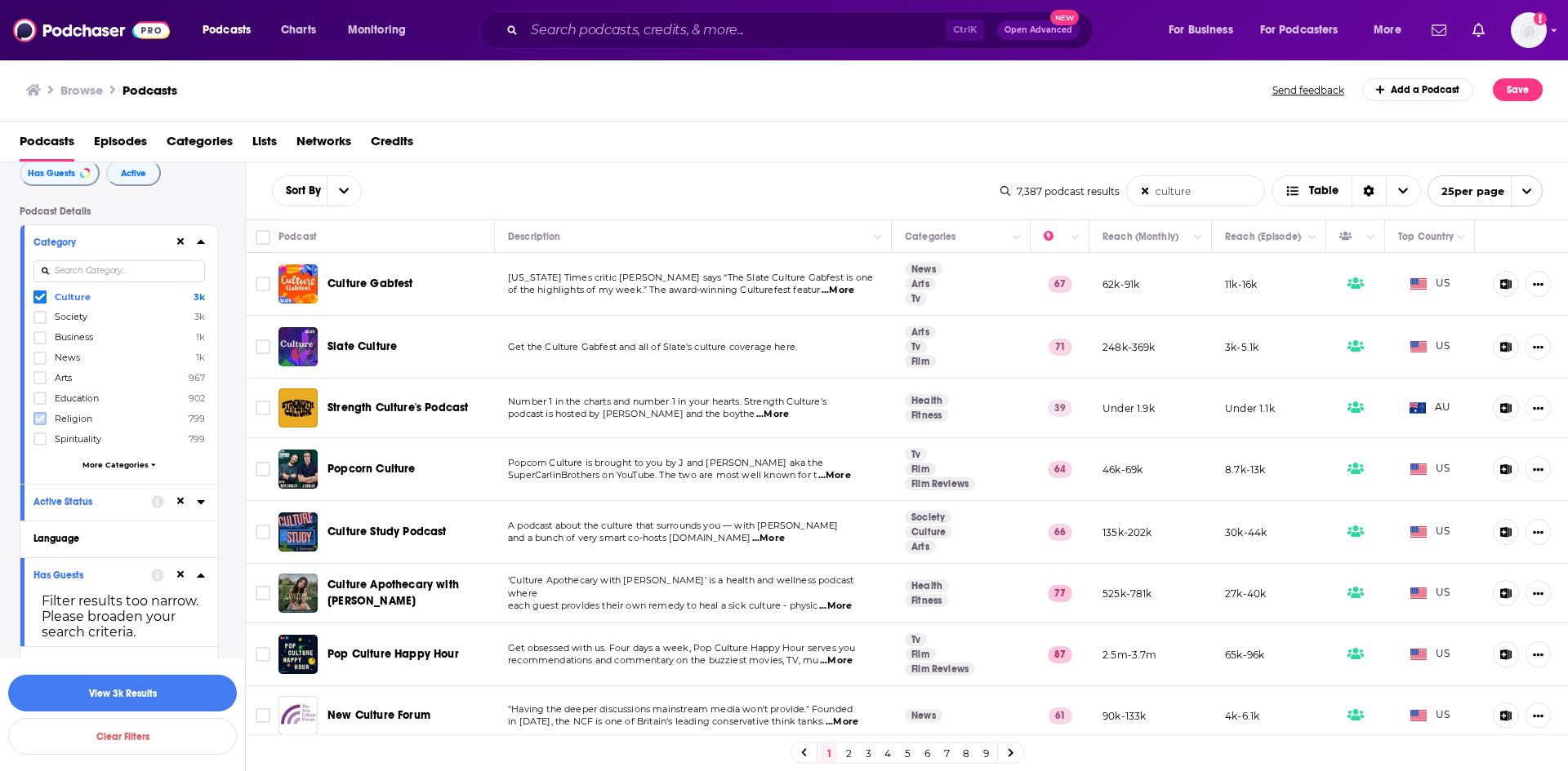
click at [42, 419] on icon at bounding box center [40, 418] width 10 height 10
click at [111, 462] on span "More Categories" at bounding box center [115, 464] width 66 height 9
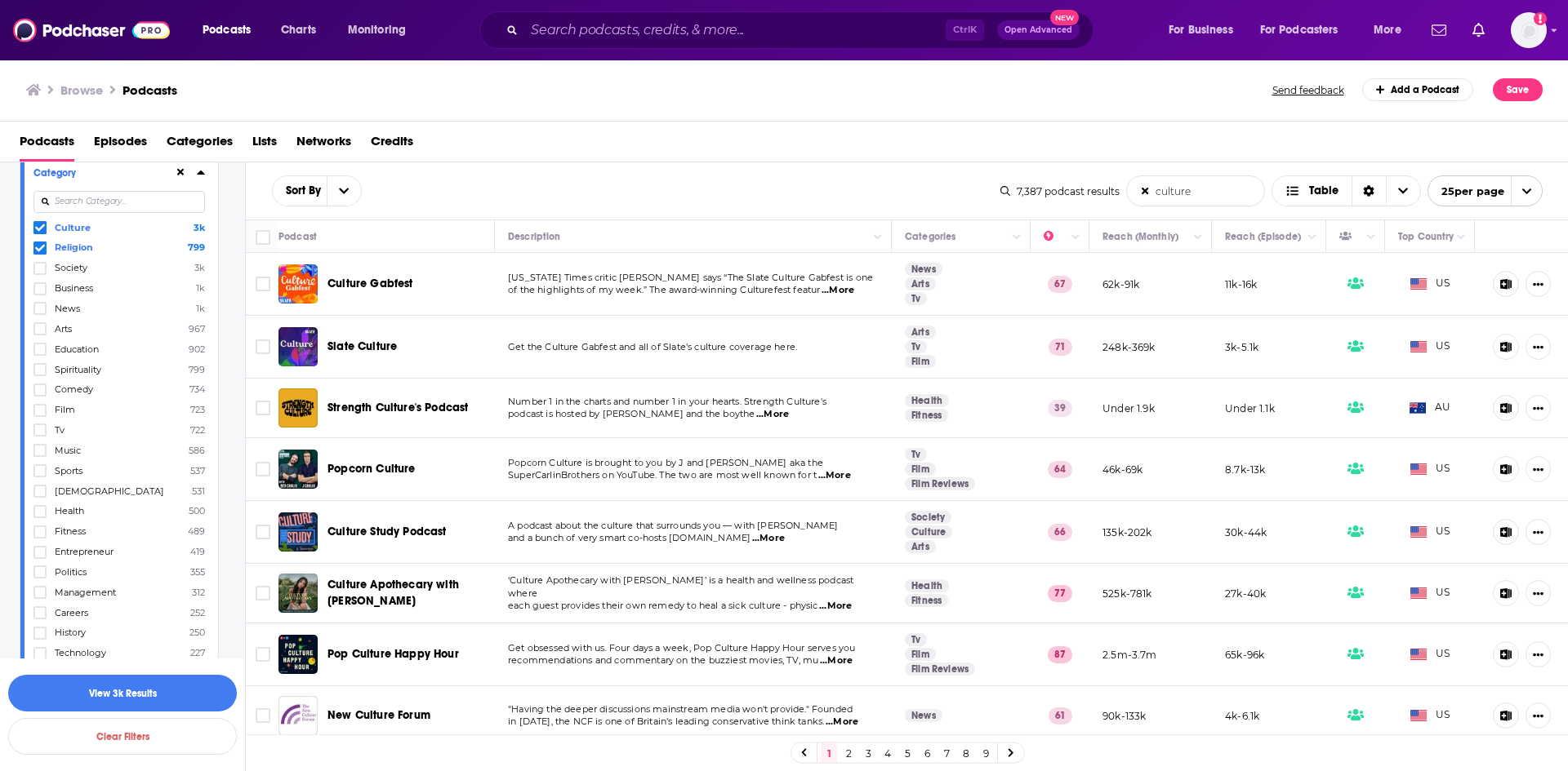
scroll to position [163, 0]
click at [37, 478] on icon at bounding box center [40, 478] width 10 height 10
click at [39, 340] on icon at bounding box center [40, 337] width 10 height 7
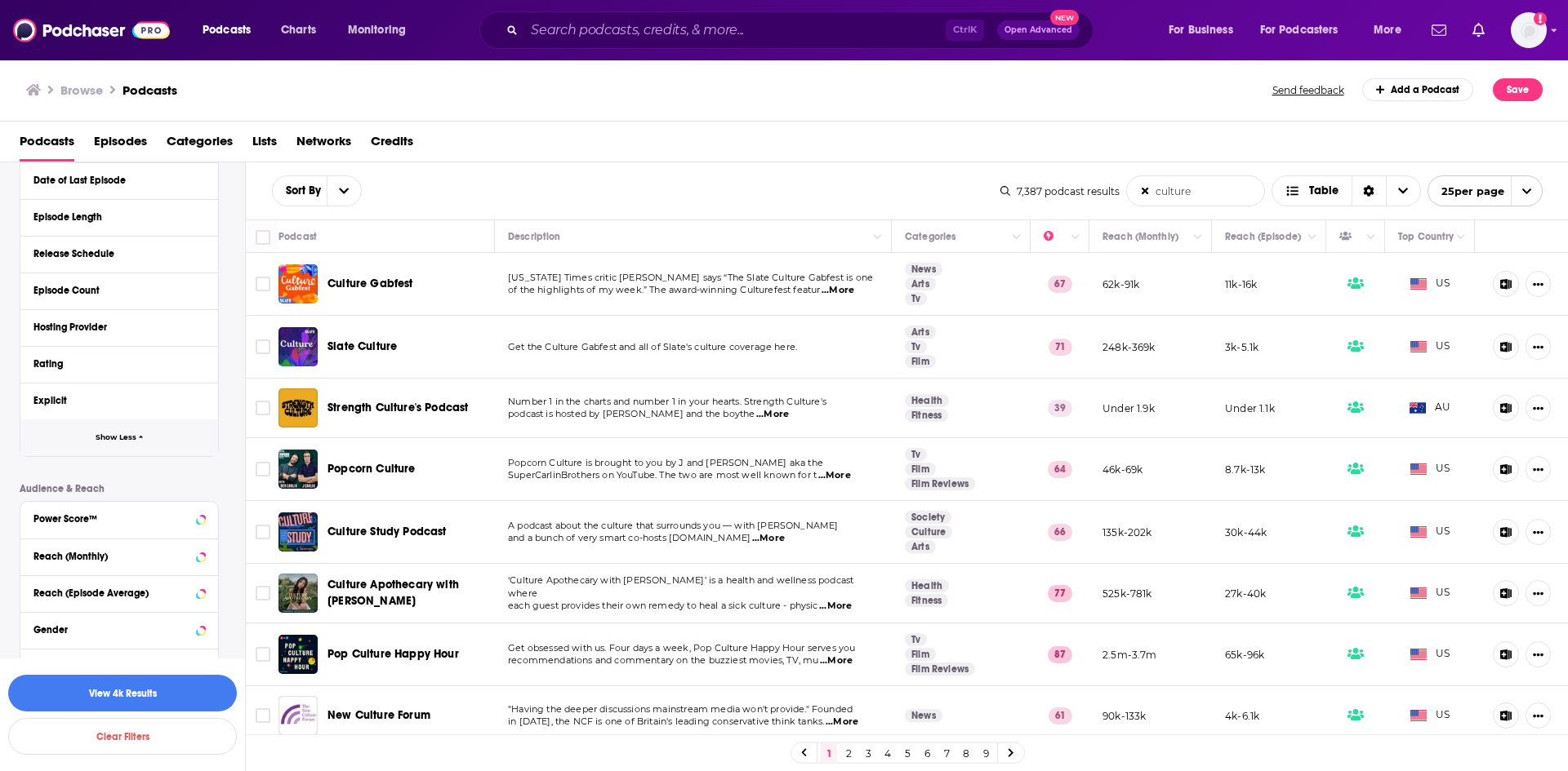
scroll to position [4804, 0]
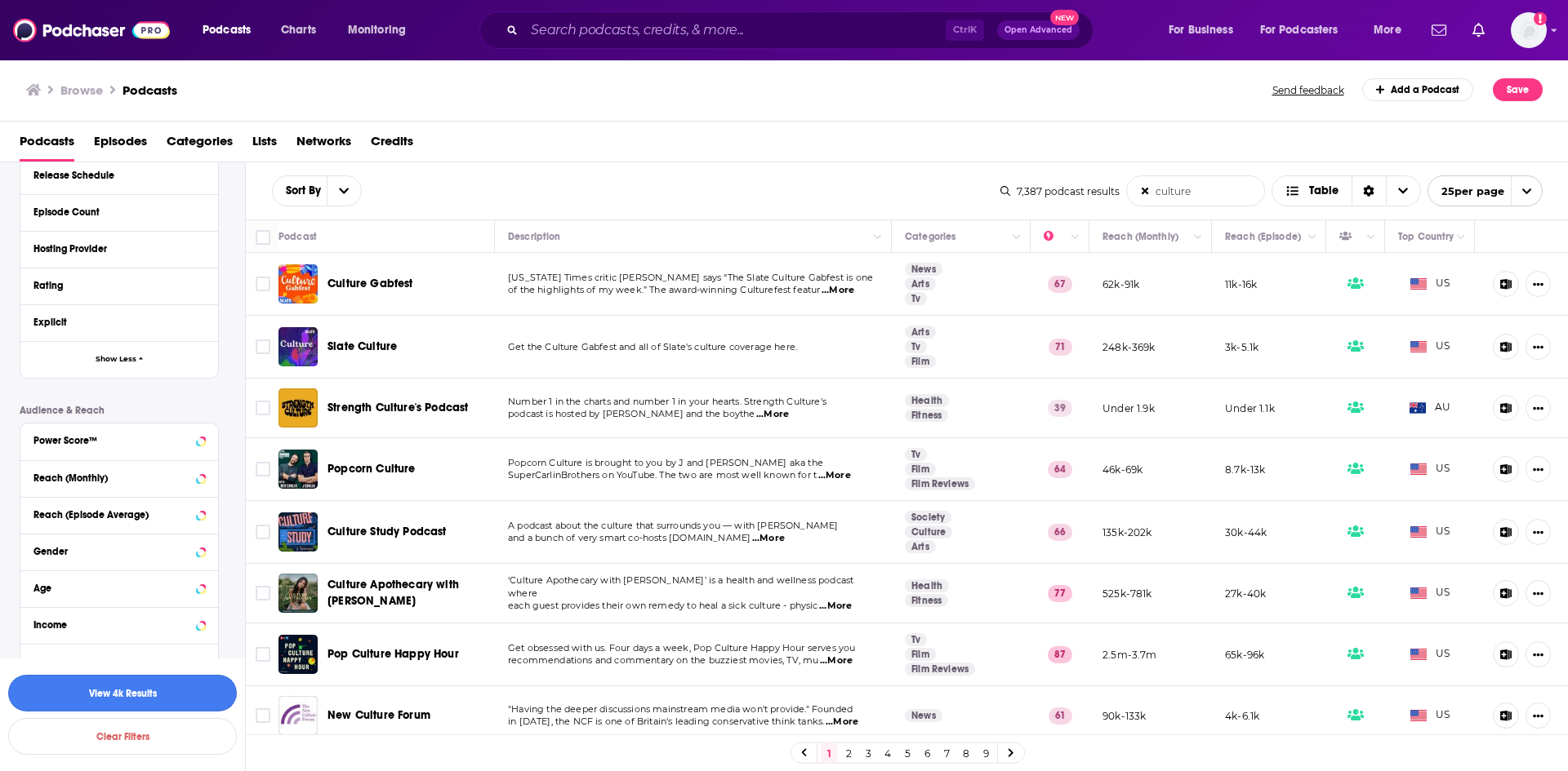
click at [113, 692] on button "View 4k Results" at bounding box center [122, 693] width 229 height 36
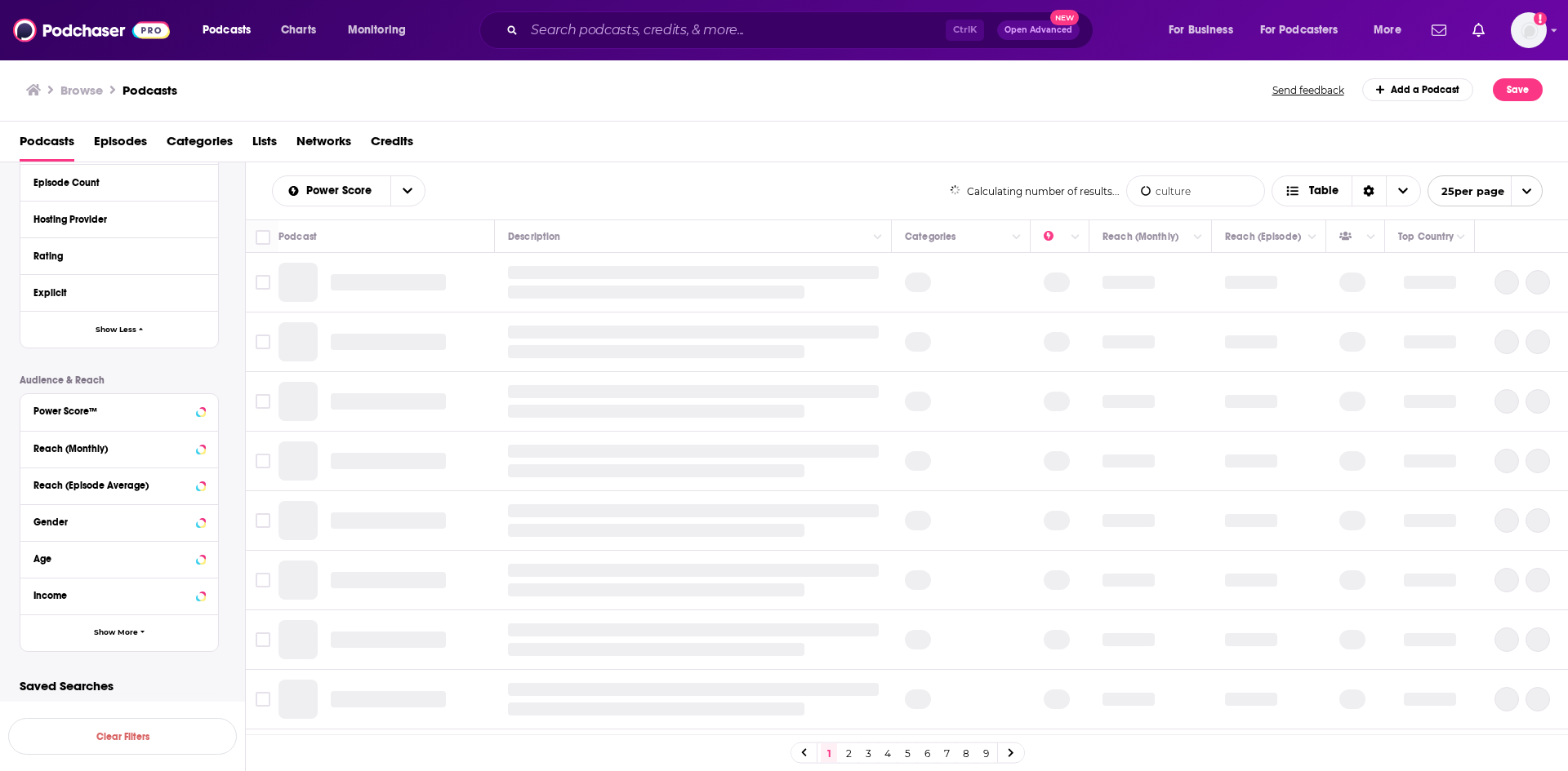
scroll to position [3883, 0]
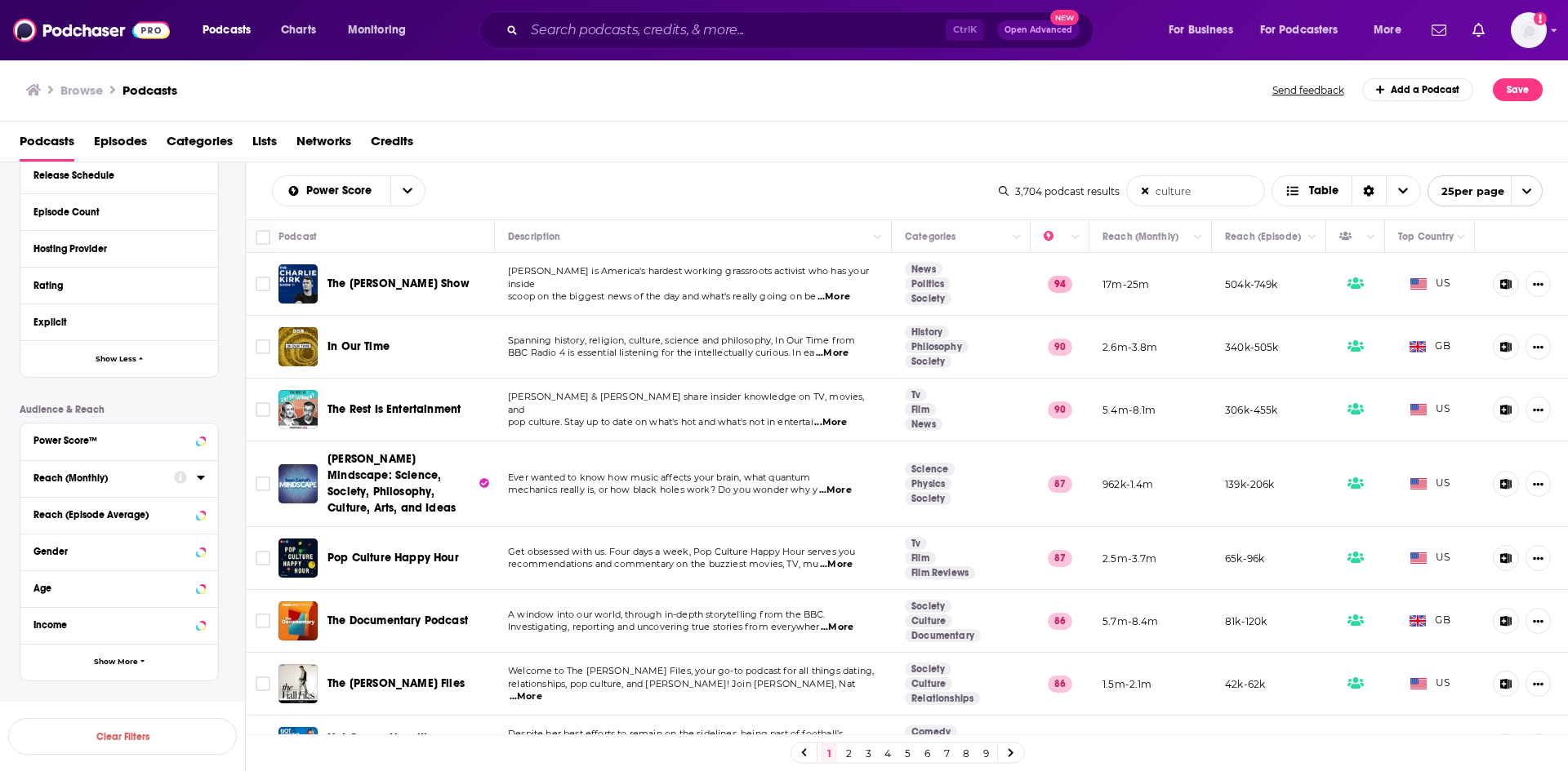
click at [122, 473] on div "Reach (Monthly)" at bounding box center [99, 478] width 130 height 11
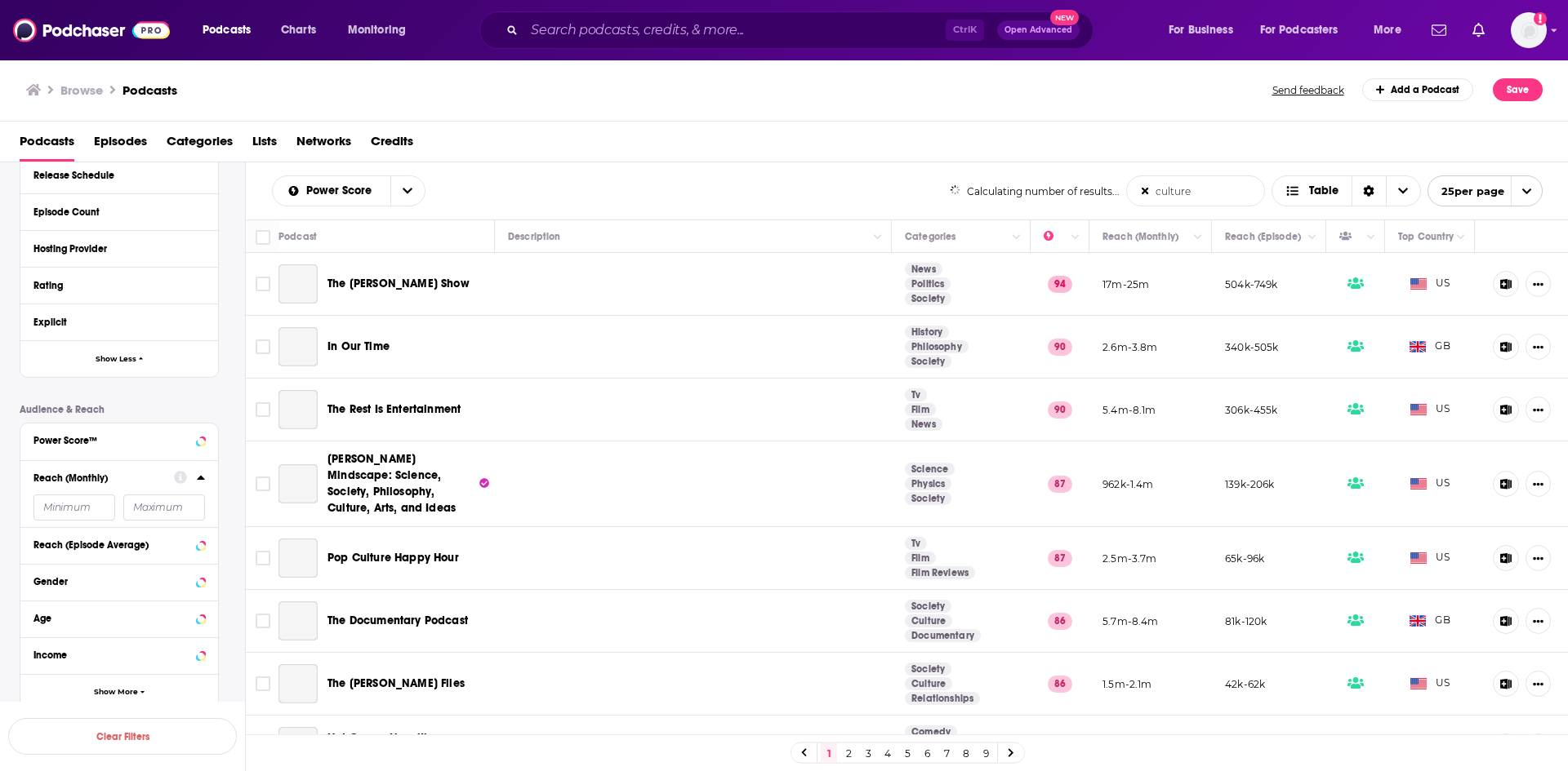
click at [78, 495] on input "number" at bounding box center [75, 508] width 81 height 26
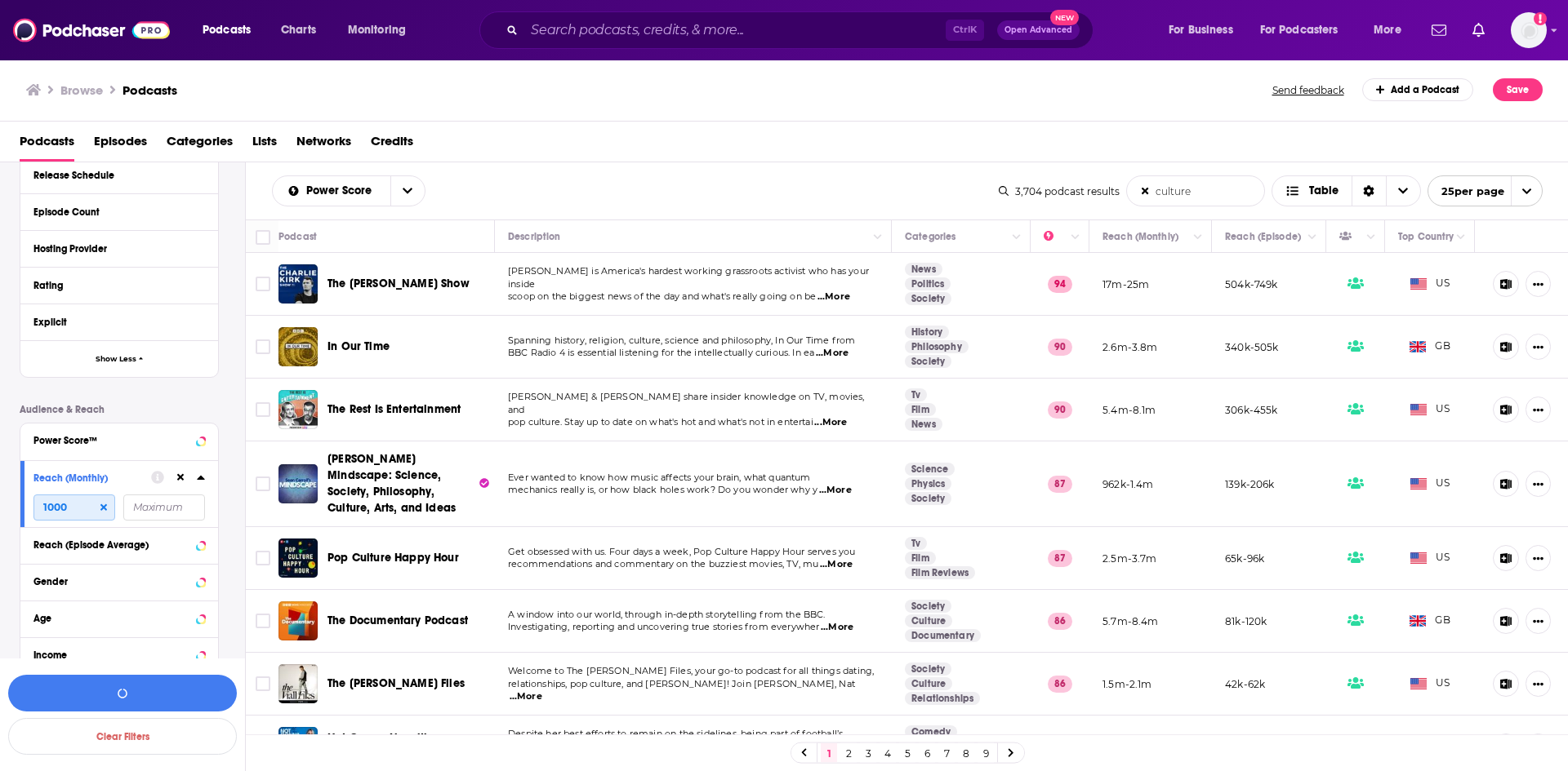
type input "1000"
type input "10000"
click at [130, 697] on button "View 748 Results" at bounding box center [122, 693] width 229 height 36
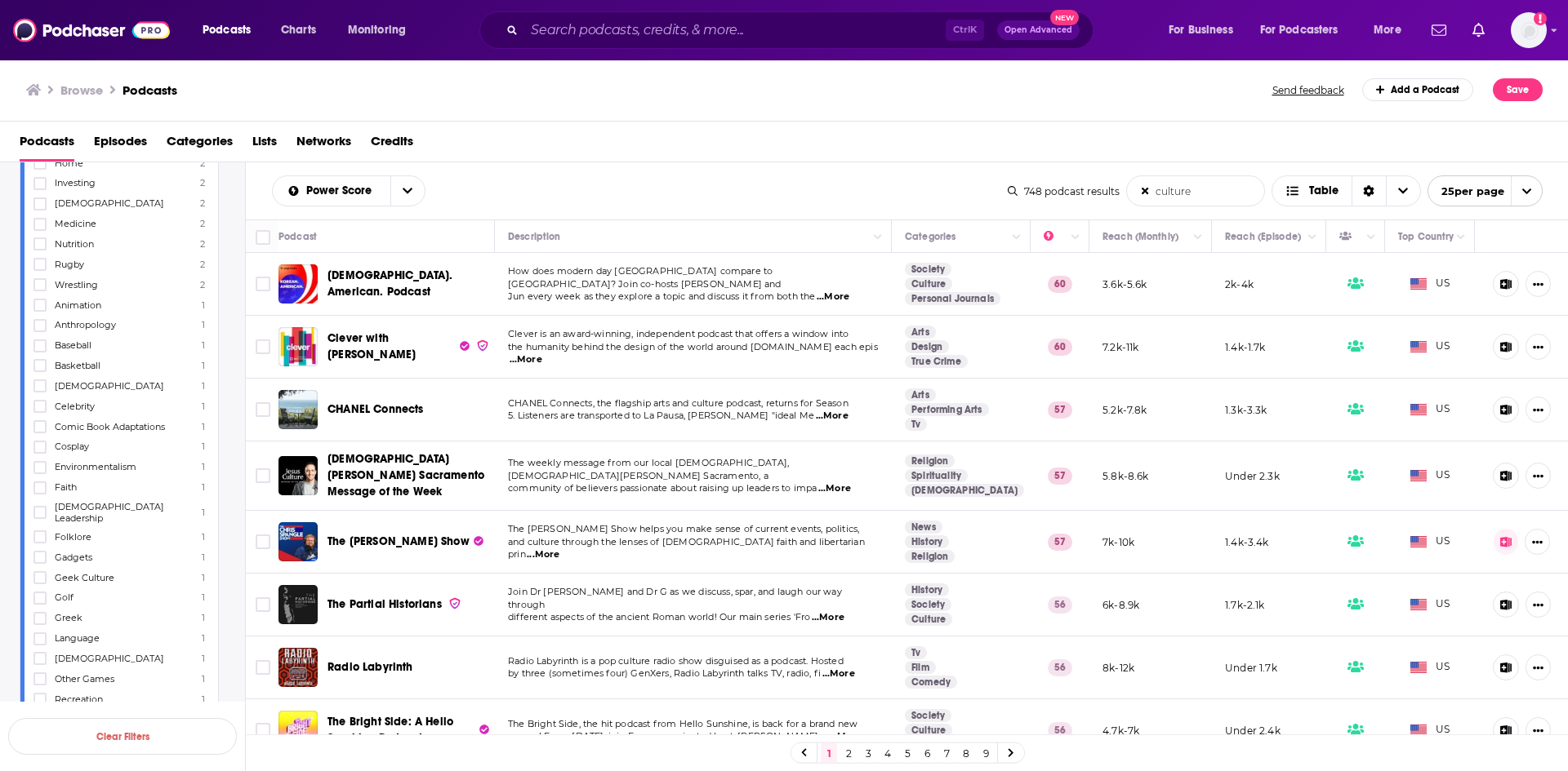
scroll to position [1595, 0]
click at [36, 409] on icon at bounding box center [40, 406] width 10 height 10
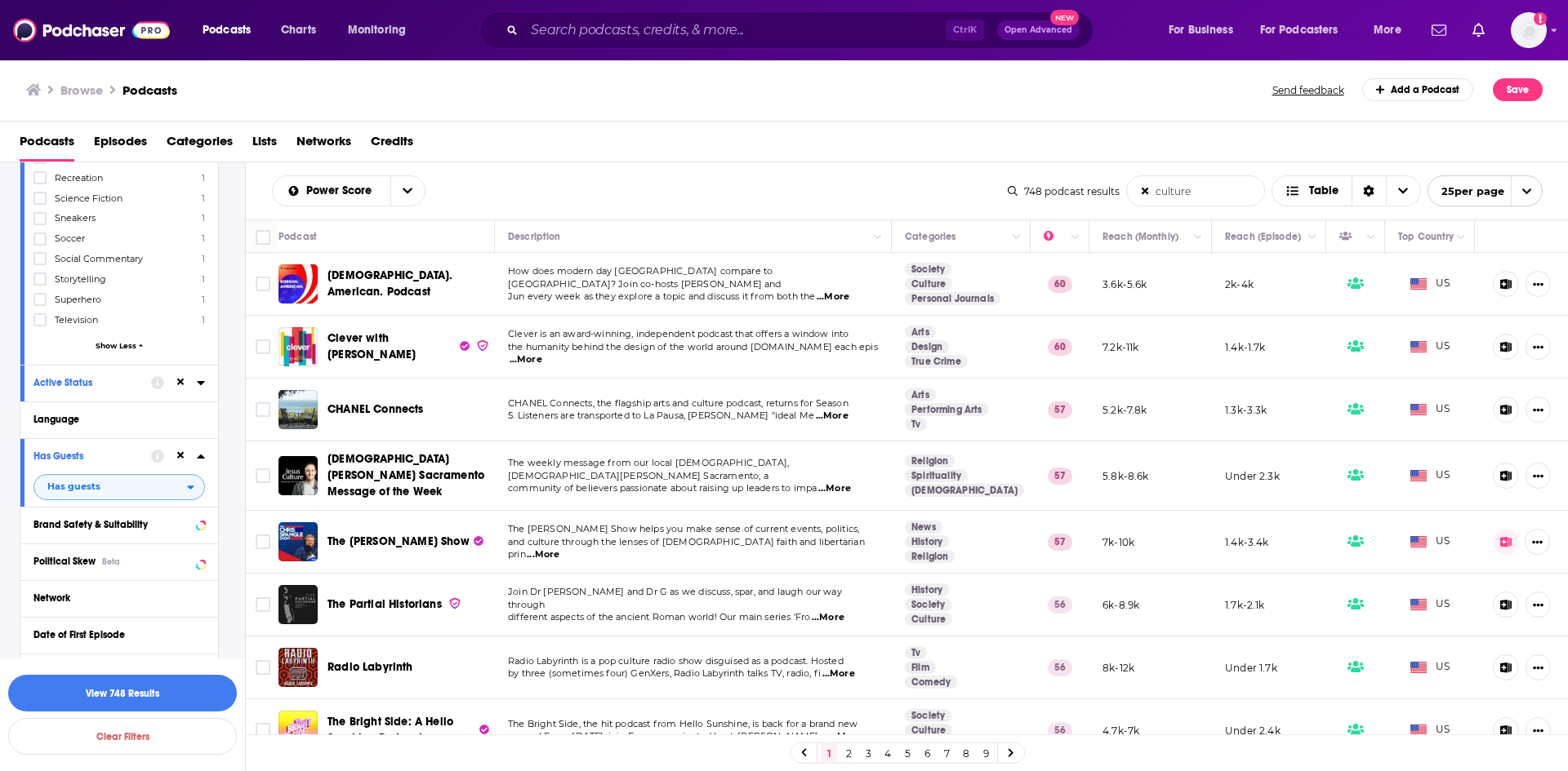
scroll to position [2084, 0]
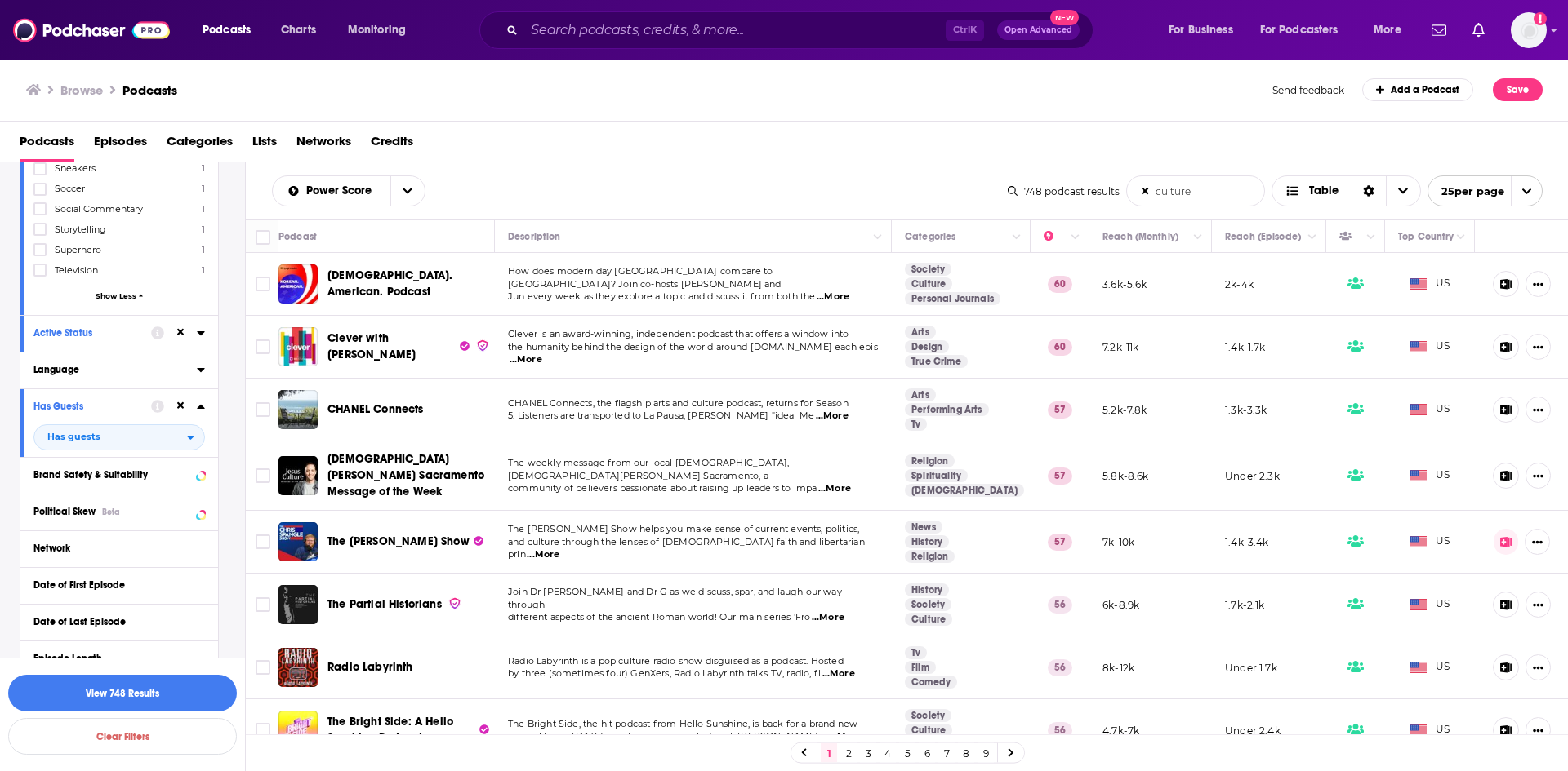
click at [85, 367] on button "Language" at bounding box center [115, 370] width 163 height 21
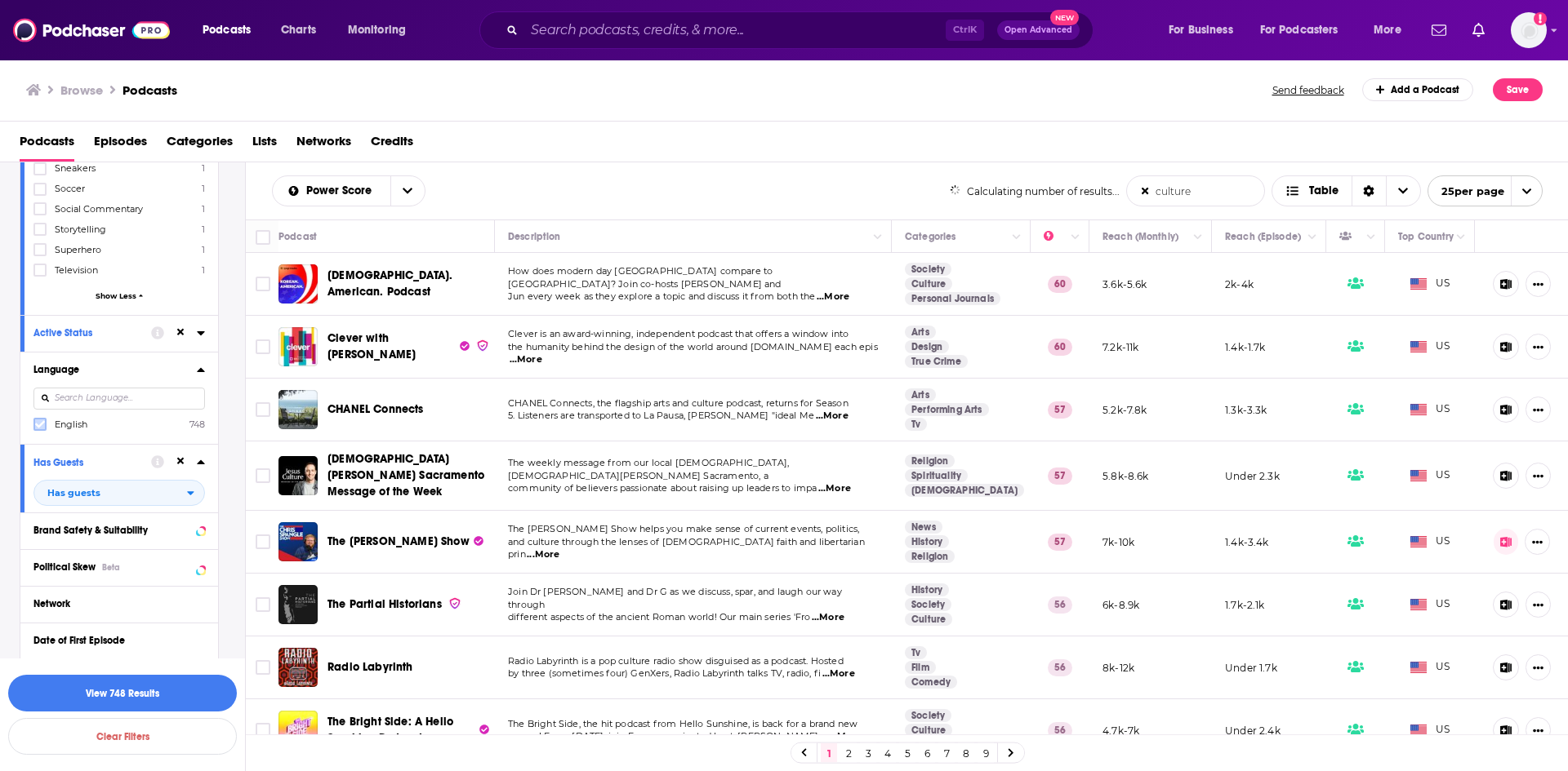
click at [36, 419] on icon at bounding box center [40, 424] width 10 height 10
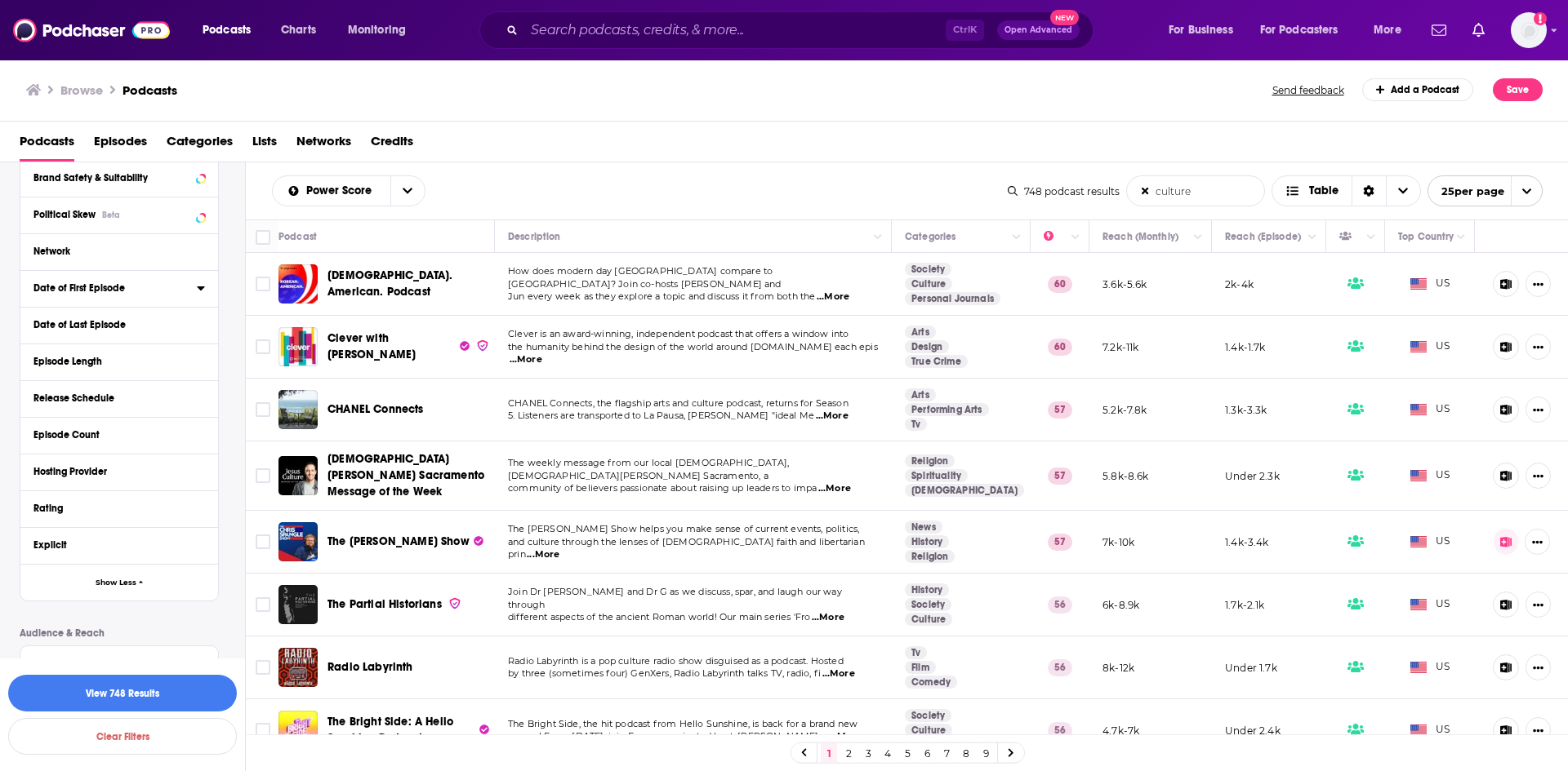
scroll to position [2493, 0]
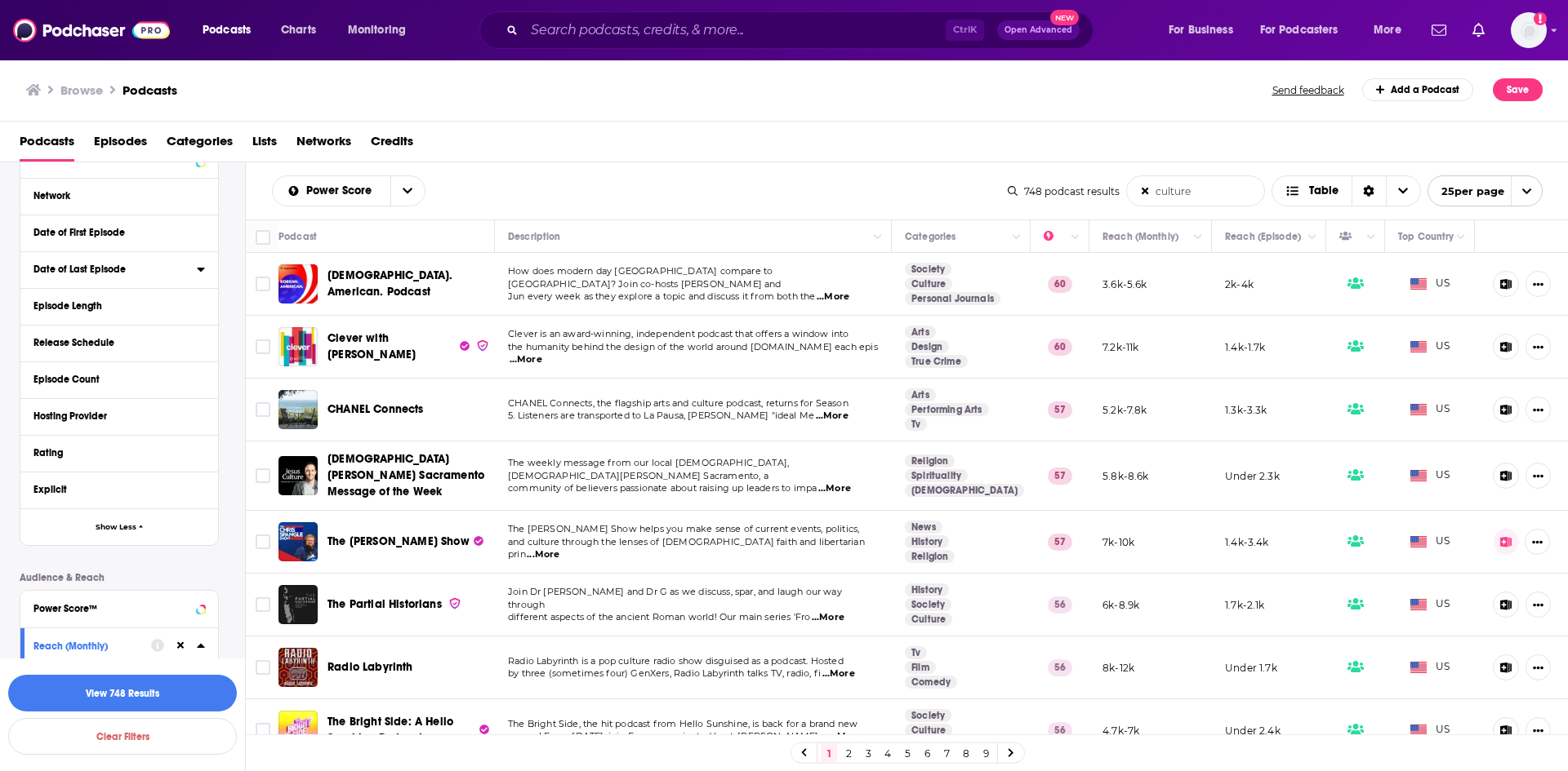
click at [125, 263] on div "Date of Last Episode" at bounding box center [110, 269] width 153 height 11
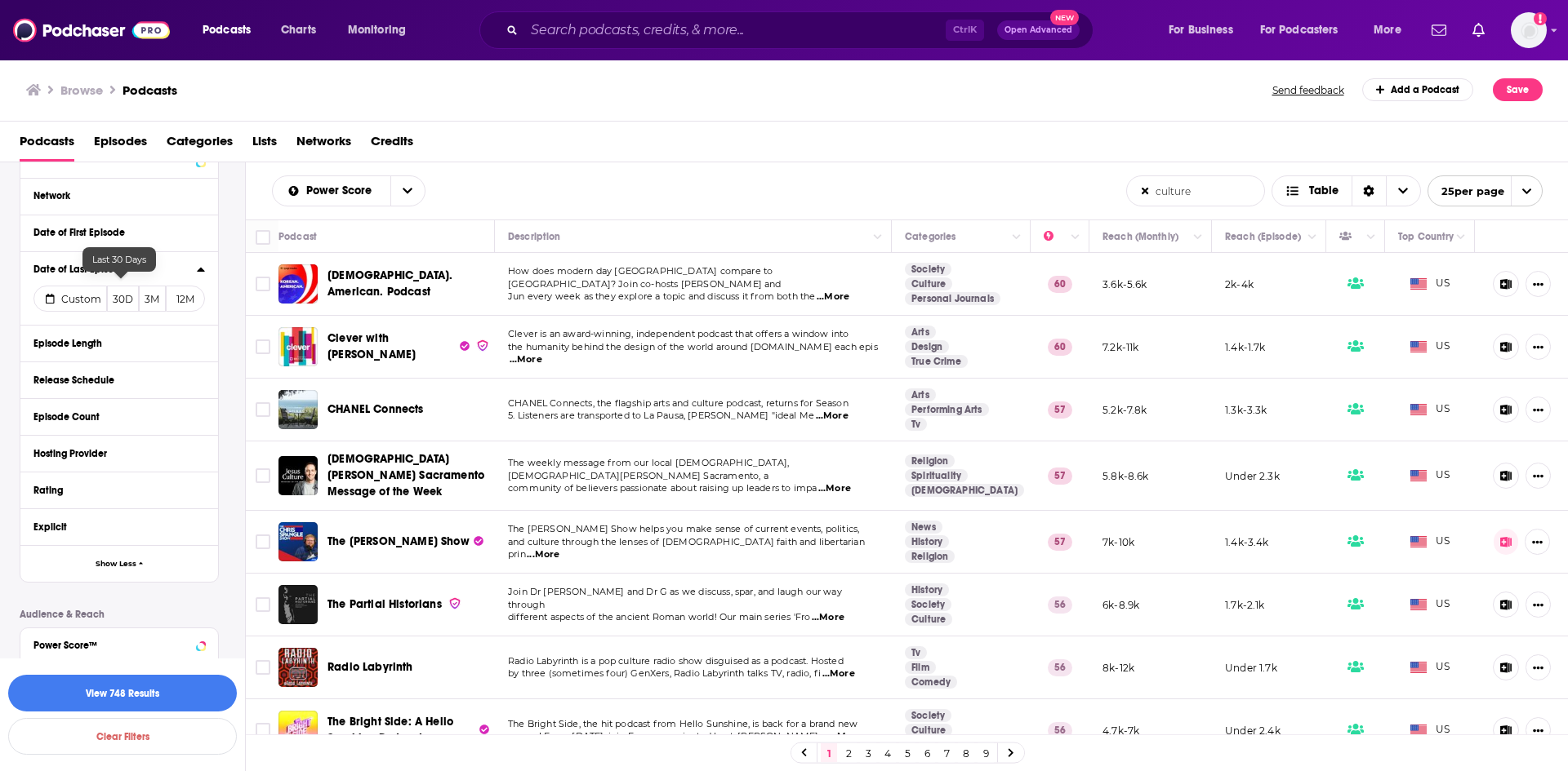
click at [112, 291] on button "30D" at bounding box center [122, 299] width 32 height 26
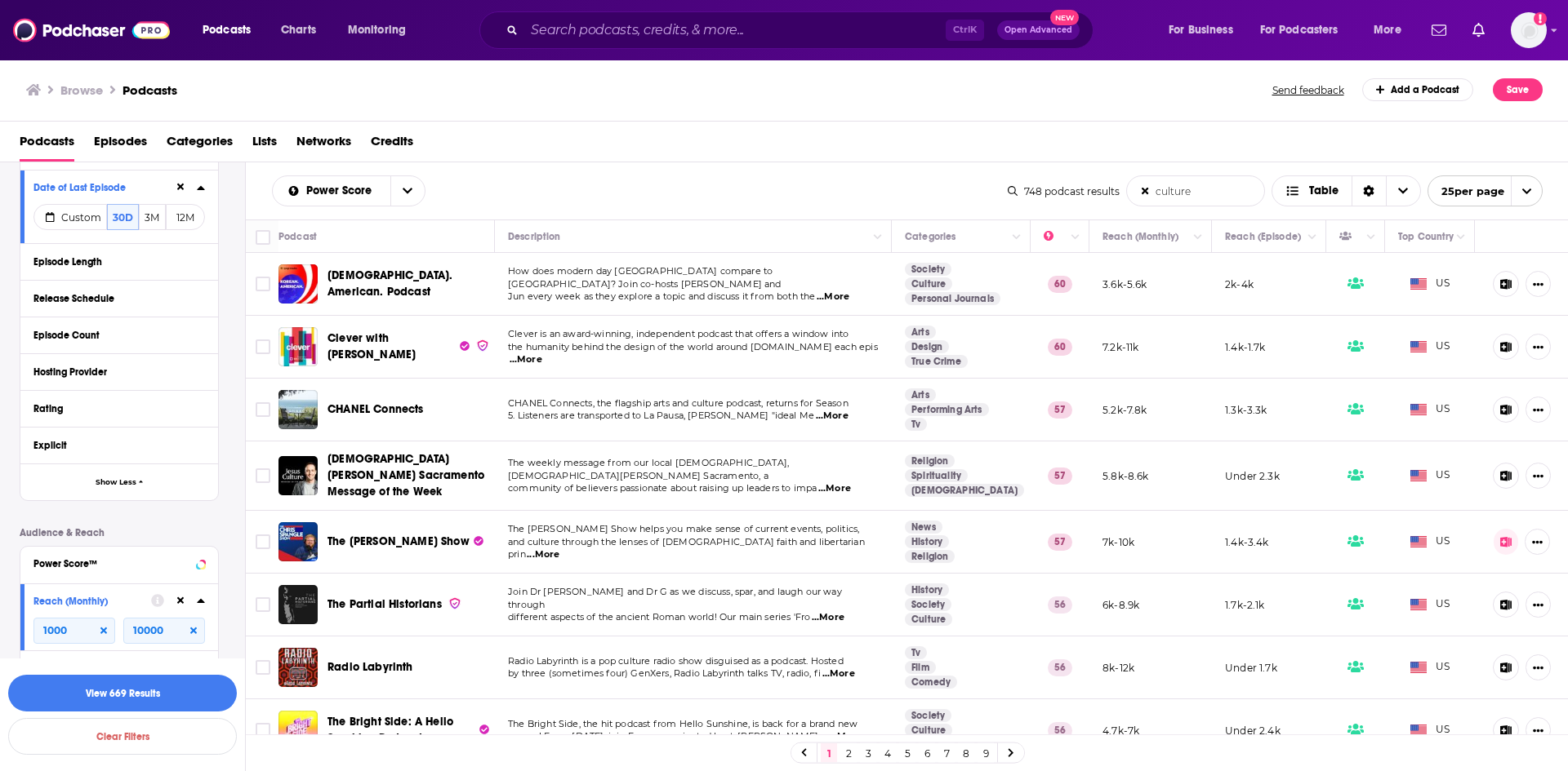
click at [92, 440] on div "Explicit" at bounding box center [114, 445] width 161 height 11
click at [91, 465] on span "All" at bounding box center [111, 476] width 153 height 21
click at [69, 515] on div "Clean 574" at bounding box center [125, 528] width 183 height 27
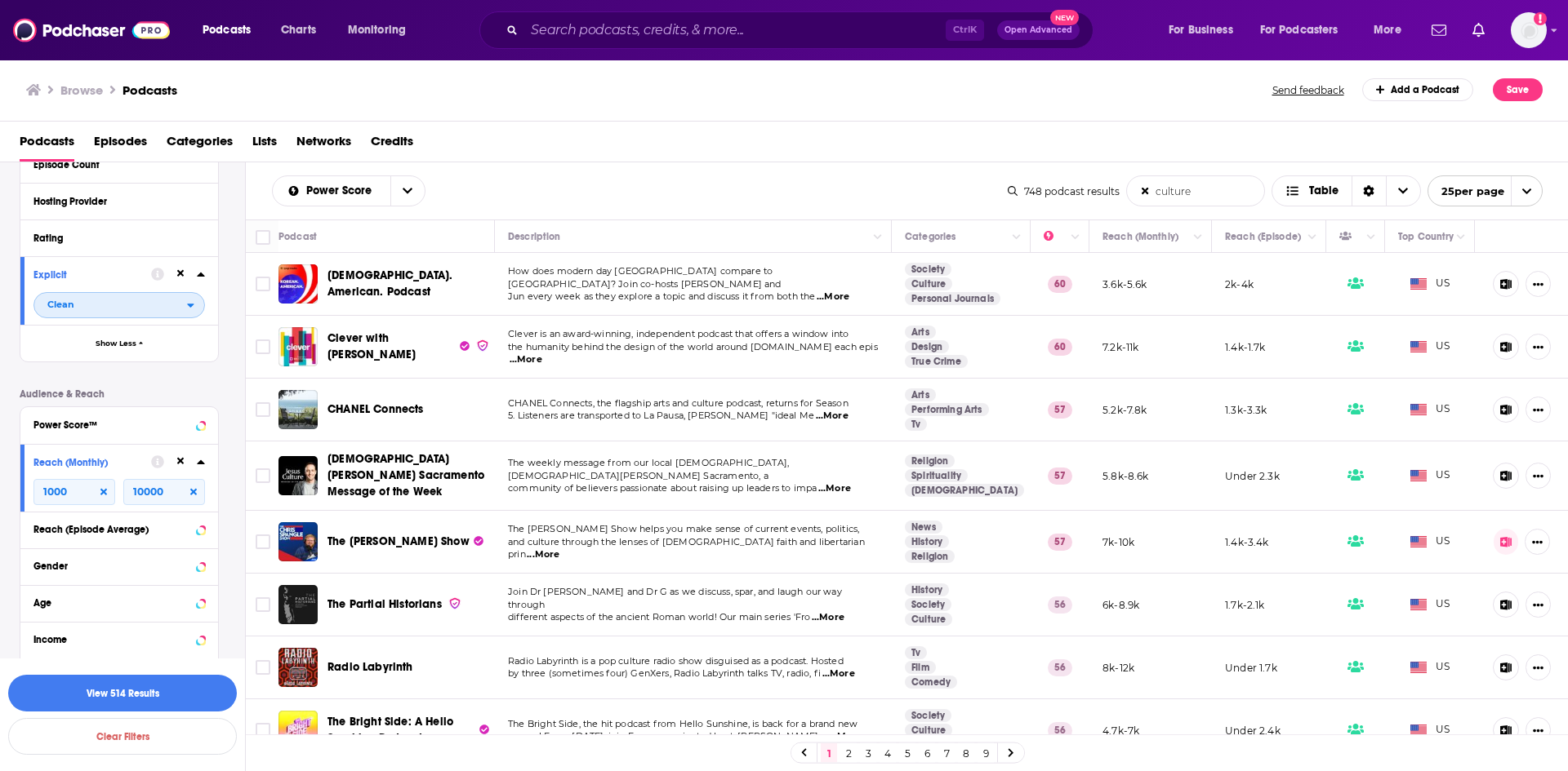
scroll to position [2780, 0]
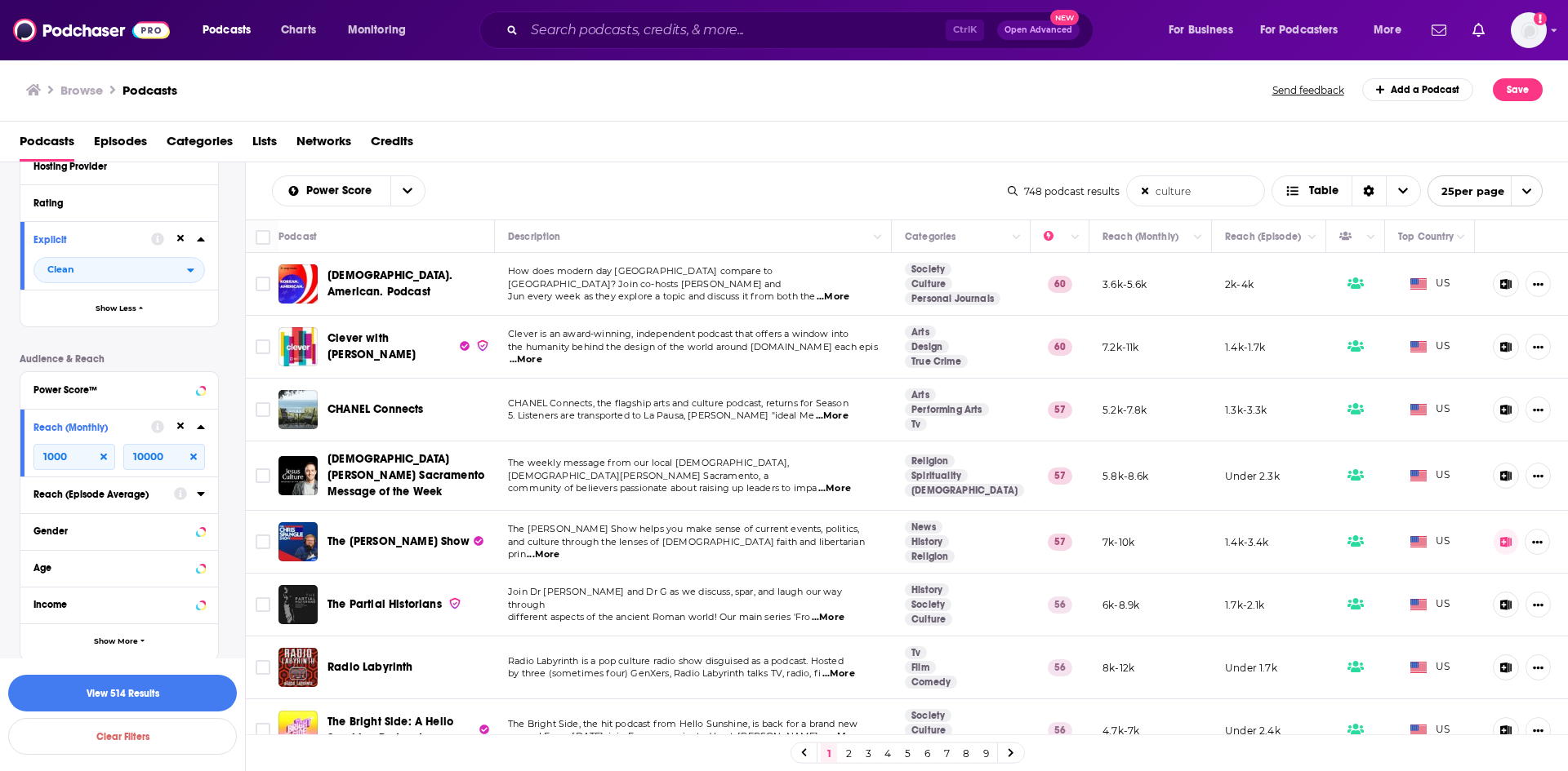
click at [150, 489] on div "Reach (Episode Average)" at bounding box center [99, 494] width 130 height 11
click at [88, 517] on input "number" at bounding box center [75, 524] width 81 height 26
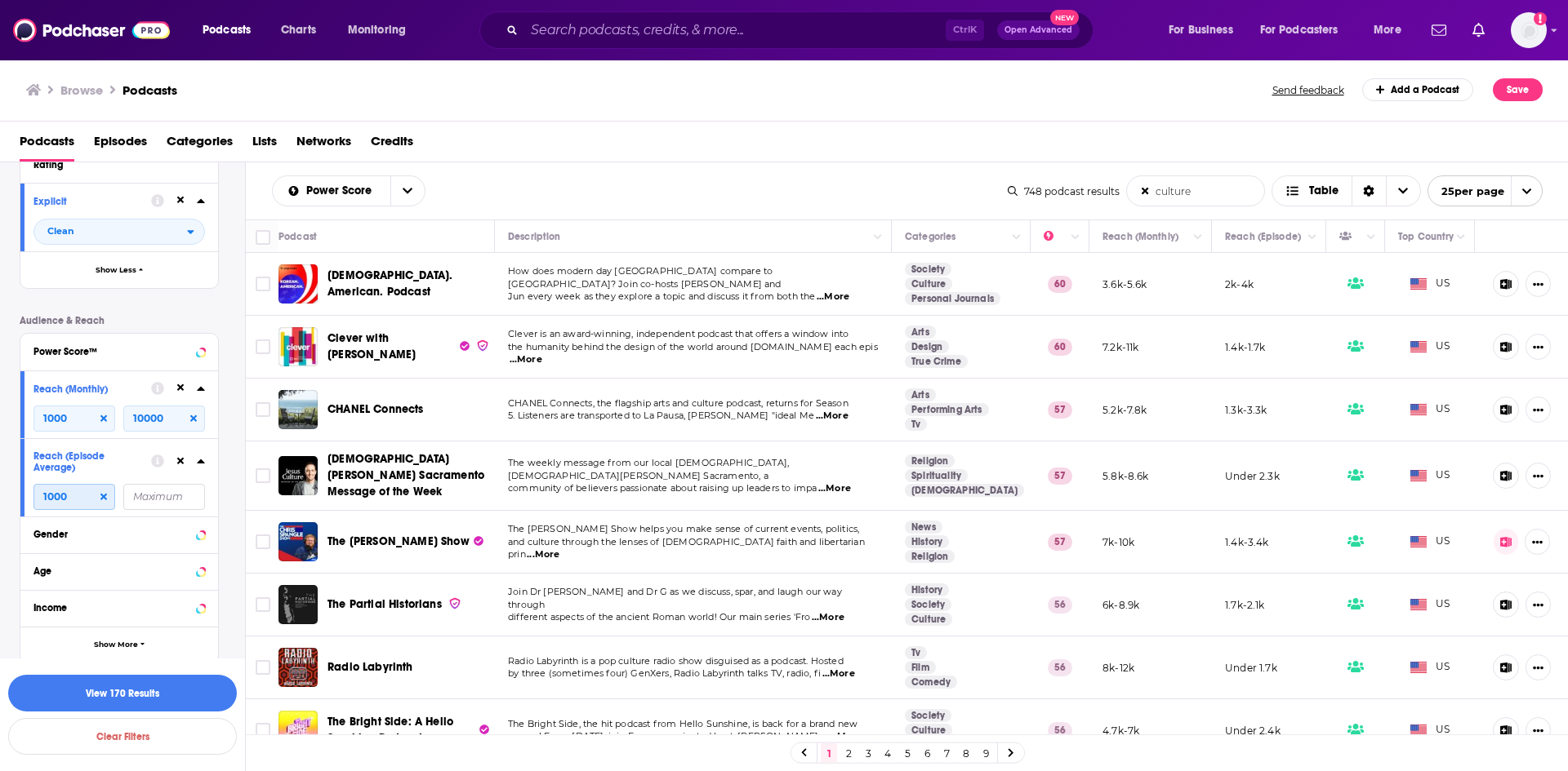
scroll to position [2822, 0]
type input "1000"
click at [112, 626] on button "Show More" at bounding box center [120, 642] width 198 height 36
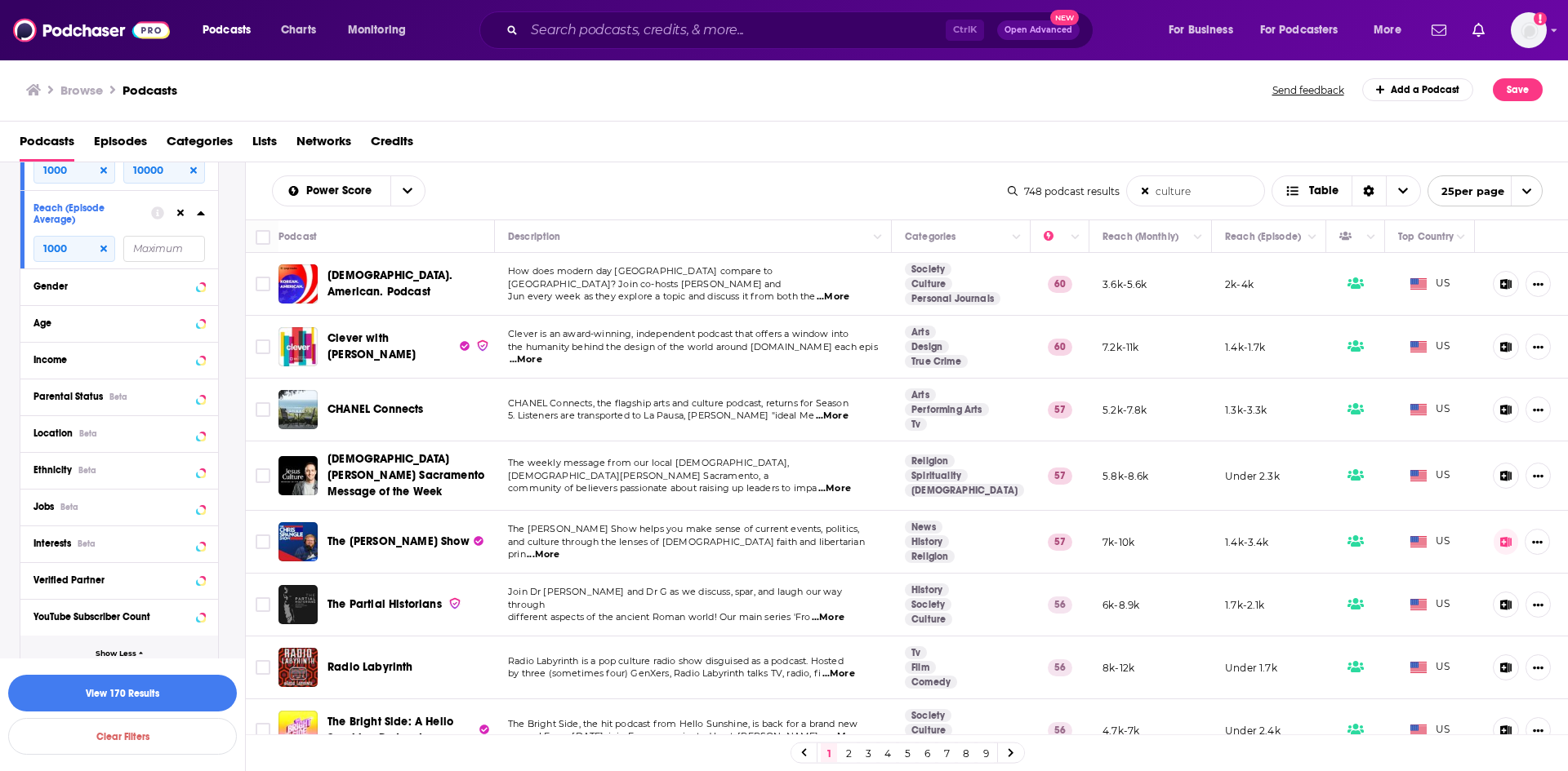
scroll to position [3079, 0]
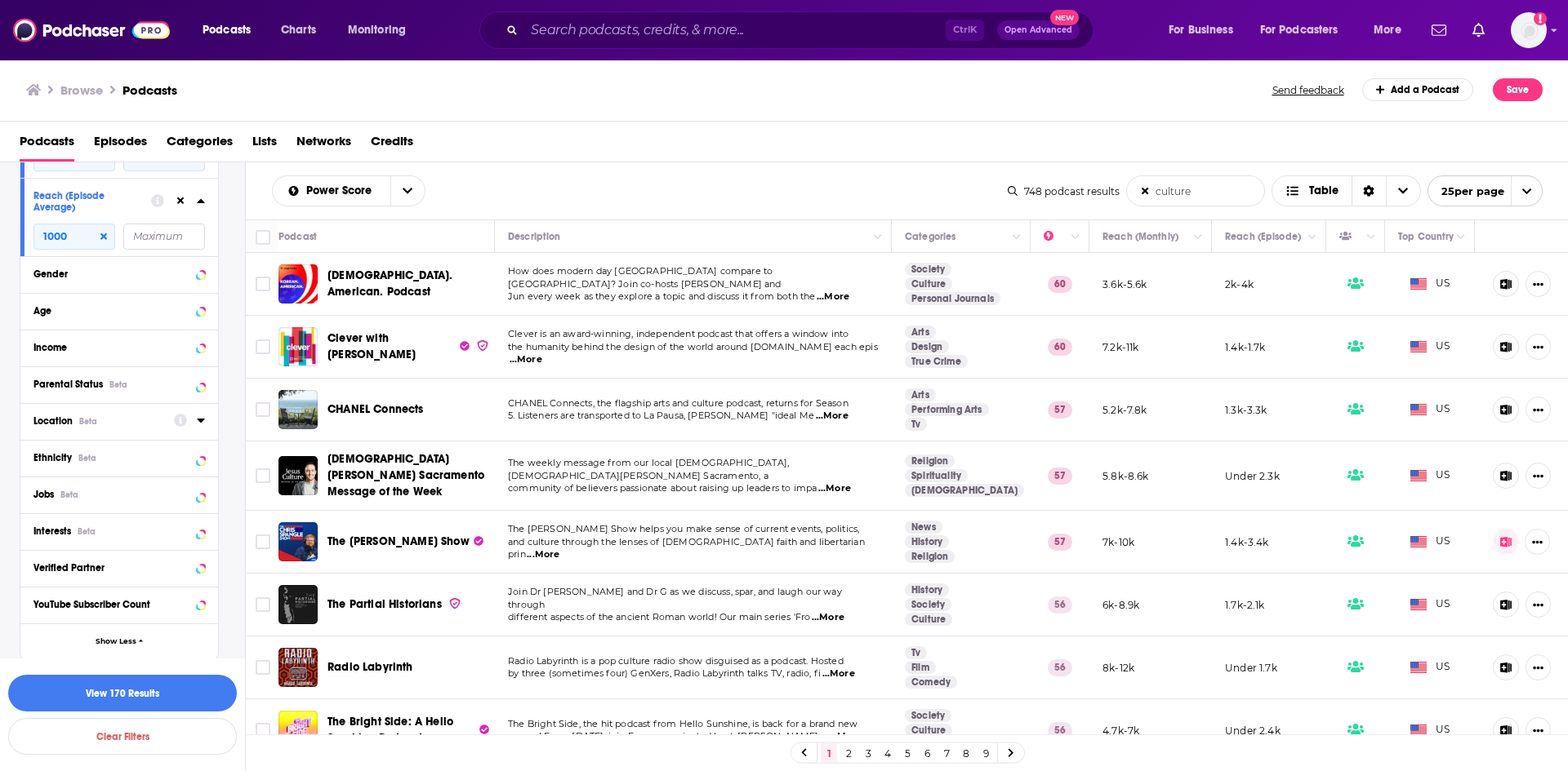
click at [47, 416] on span "Location" at bounding box center [53, 421] width 39 height 11
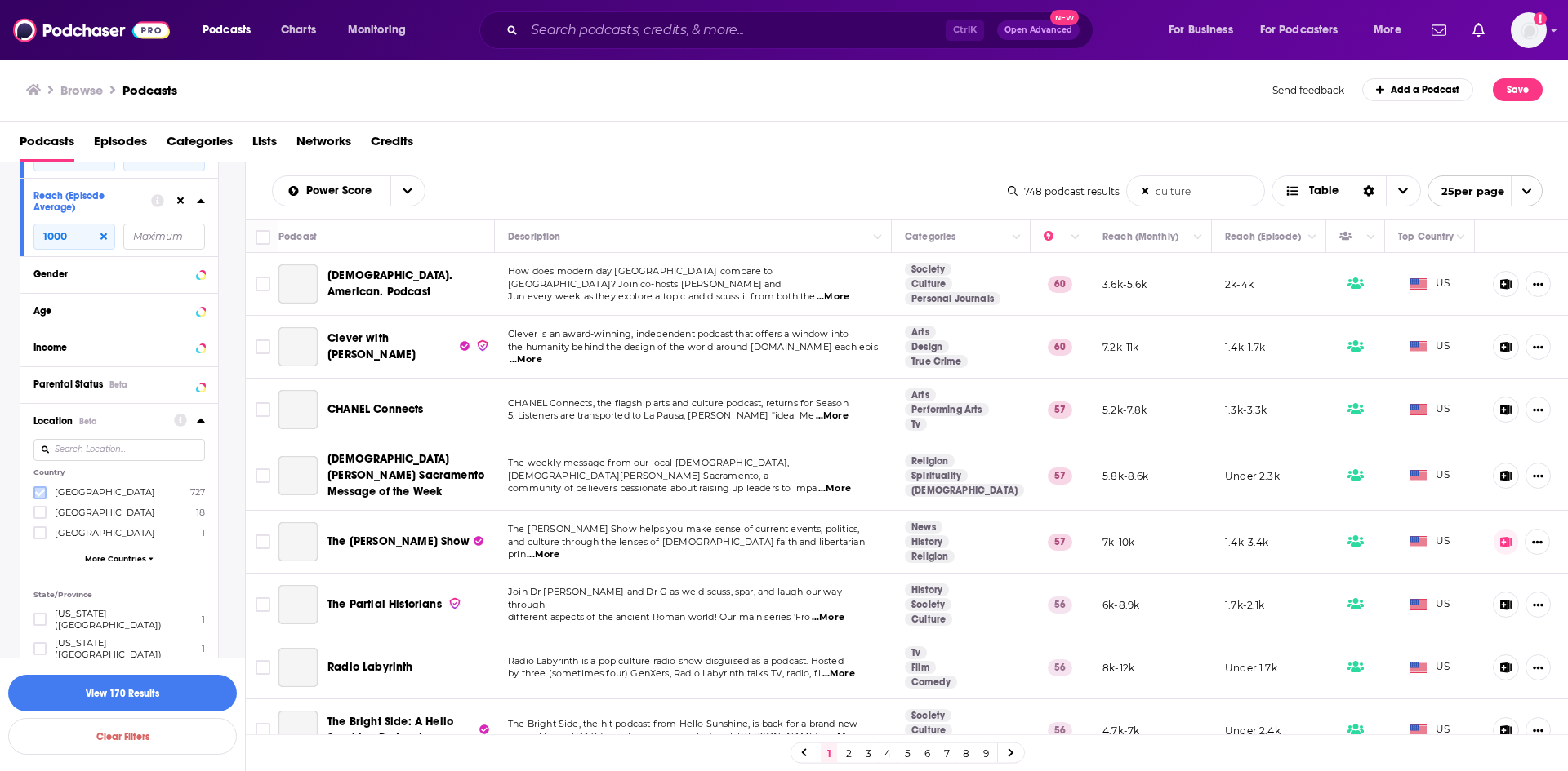
click at [37, 489] on icon at bounding box center [40, 492] width 10 height 7
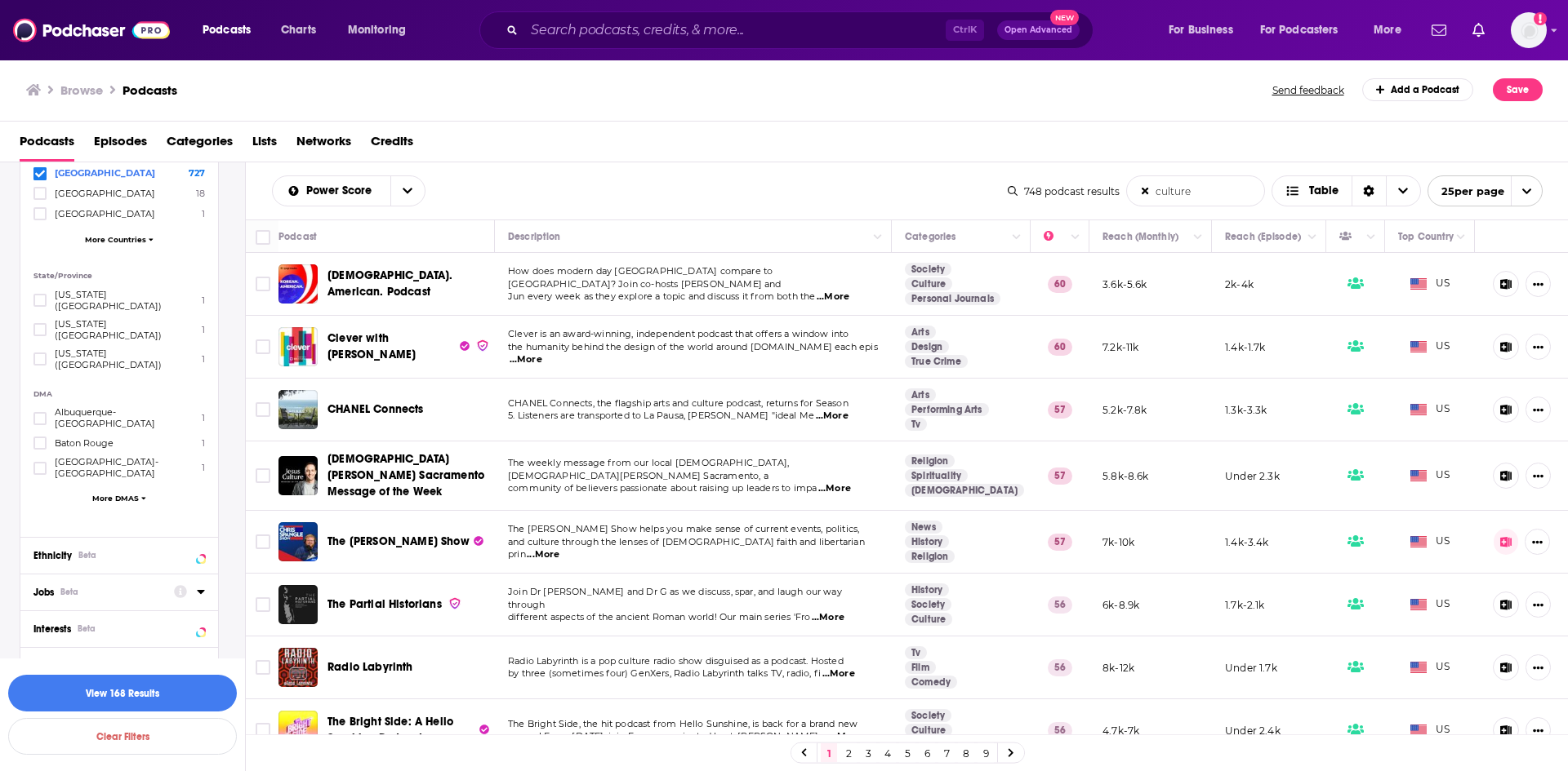
scroll to position [3450, 0]
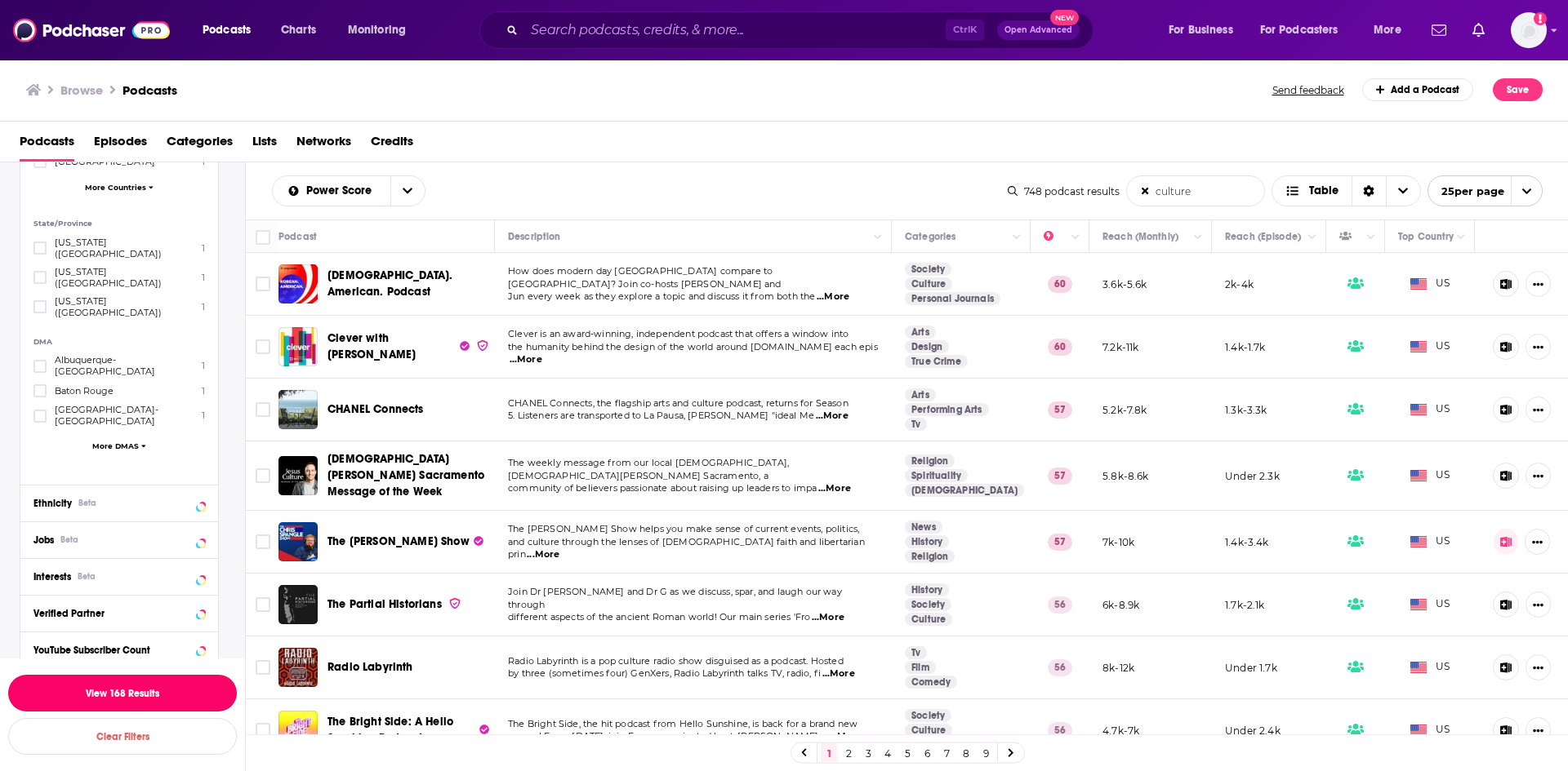
click at [142, 694] on button "View 168 Results" at bounding box center [122, 693] width 229 height 36
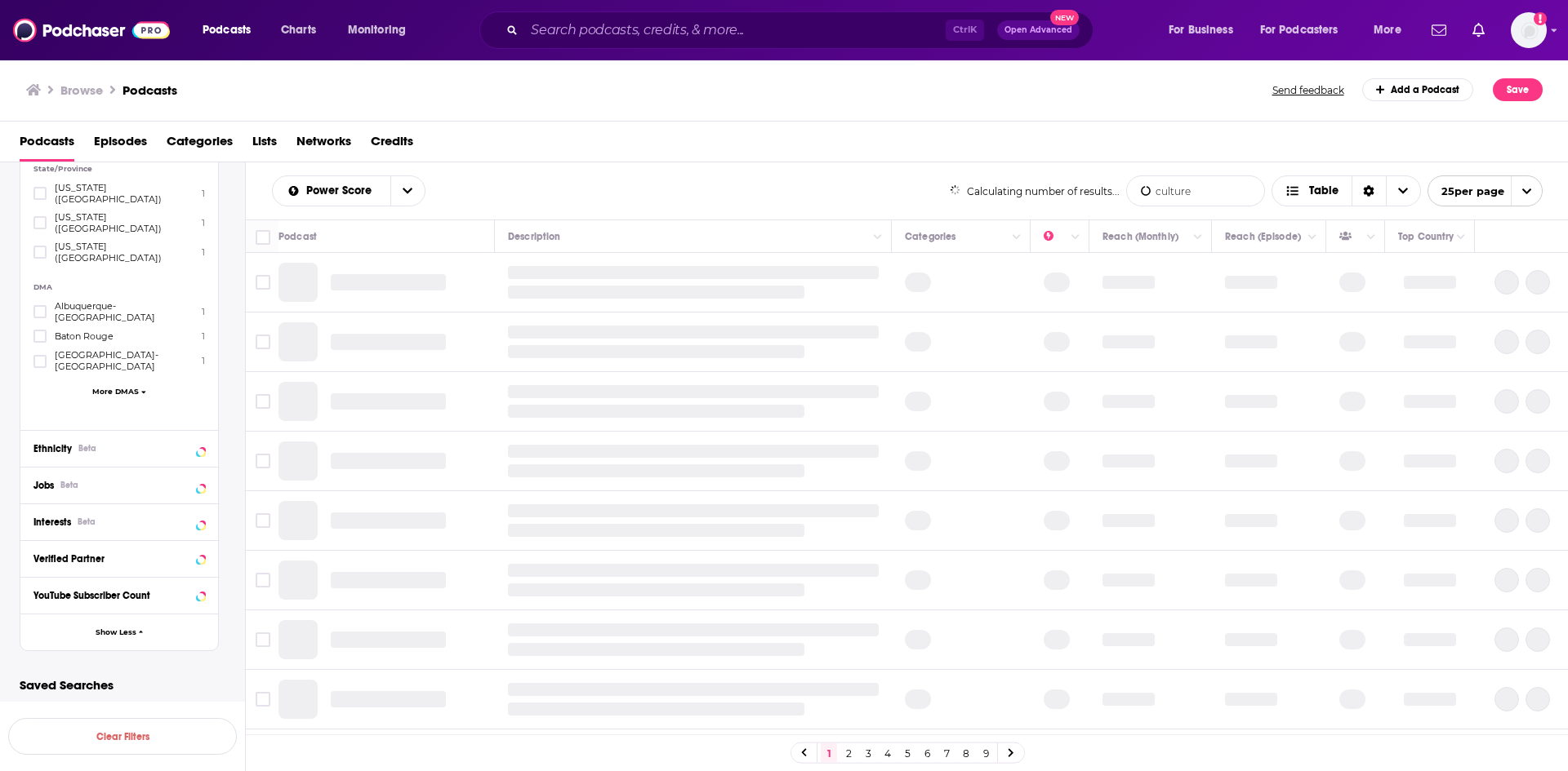
scroll to position [2639, 0]
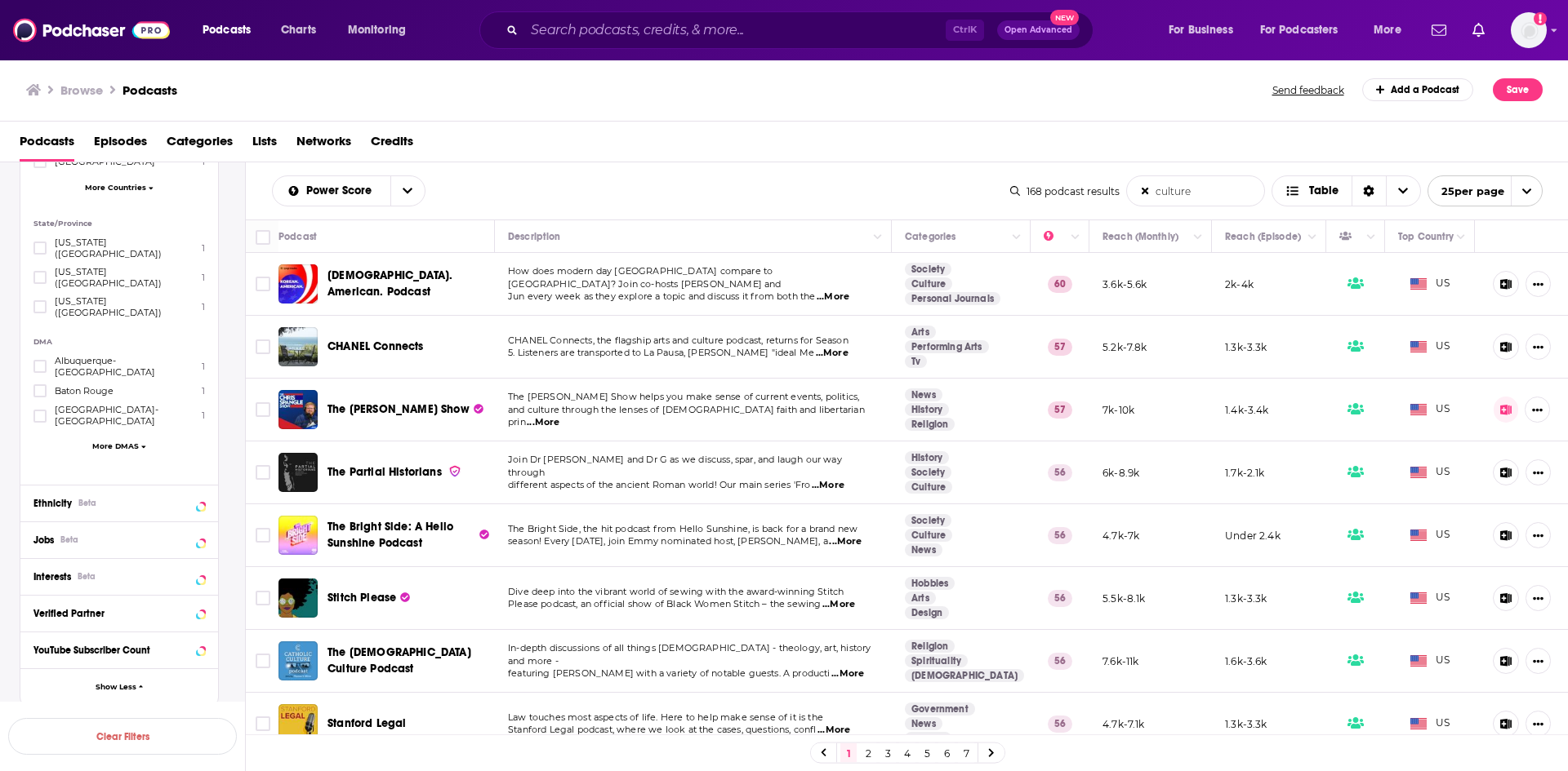
click at [848, 356] on span "...More" at bounding box center [832, 353] width 33 height 13
click at [559, 422] on span "...More" at bounding box center [543, 423] width 33 height 13
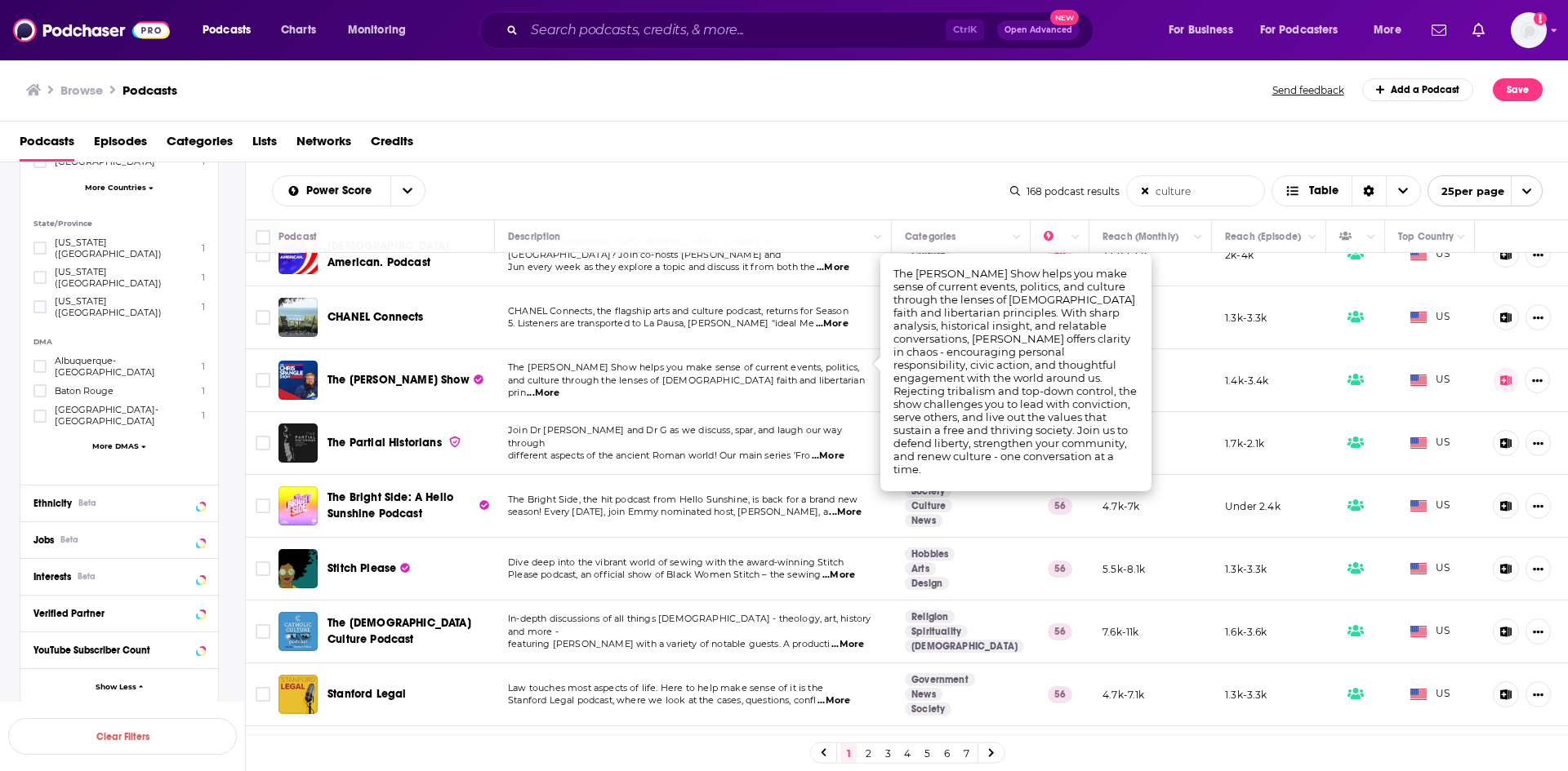
scroll to position [81, 0]
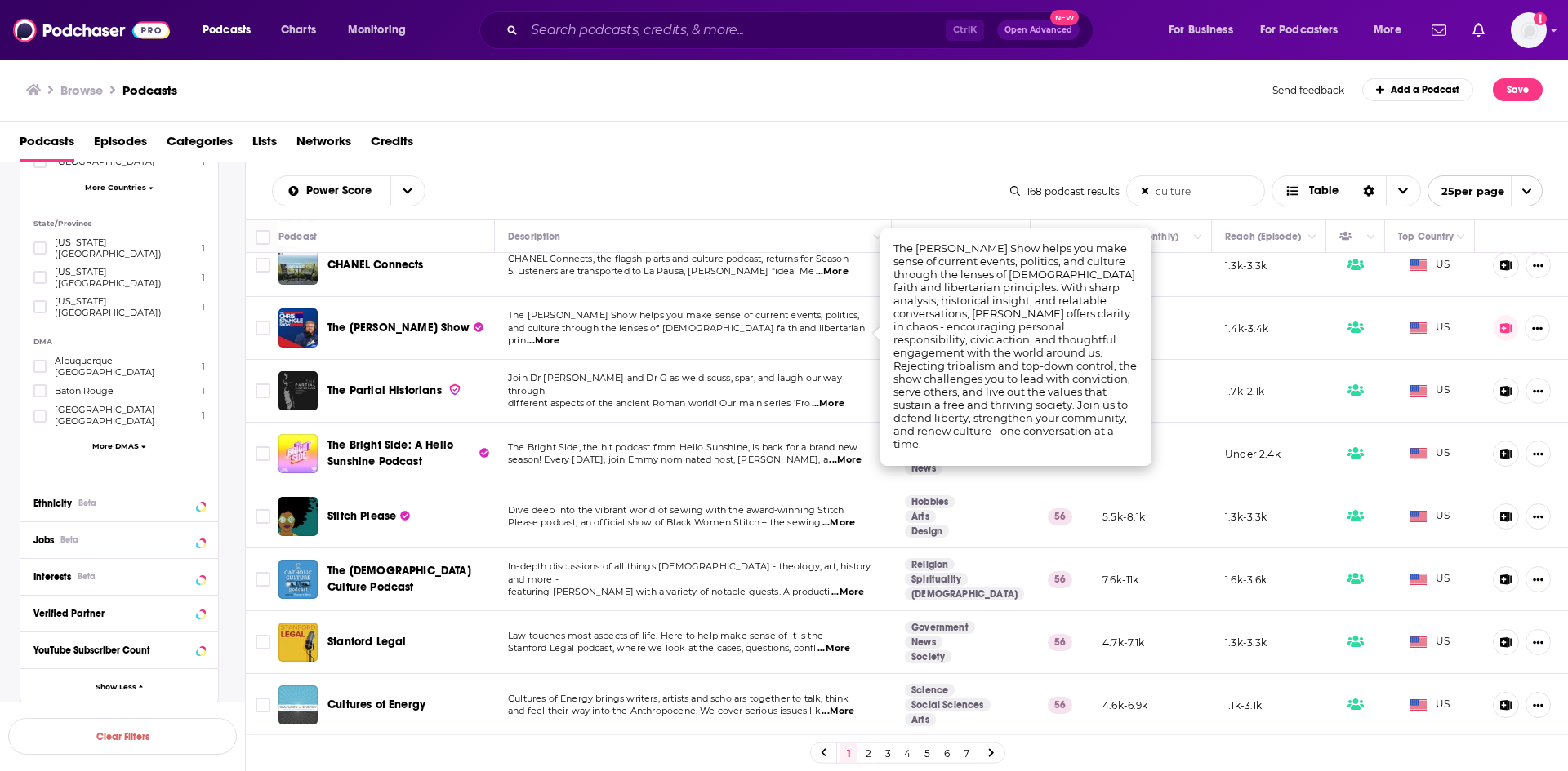
click at [838, 398] on span "...More" at bounding box center [829, 404] width 33 height 13
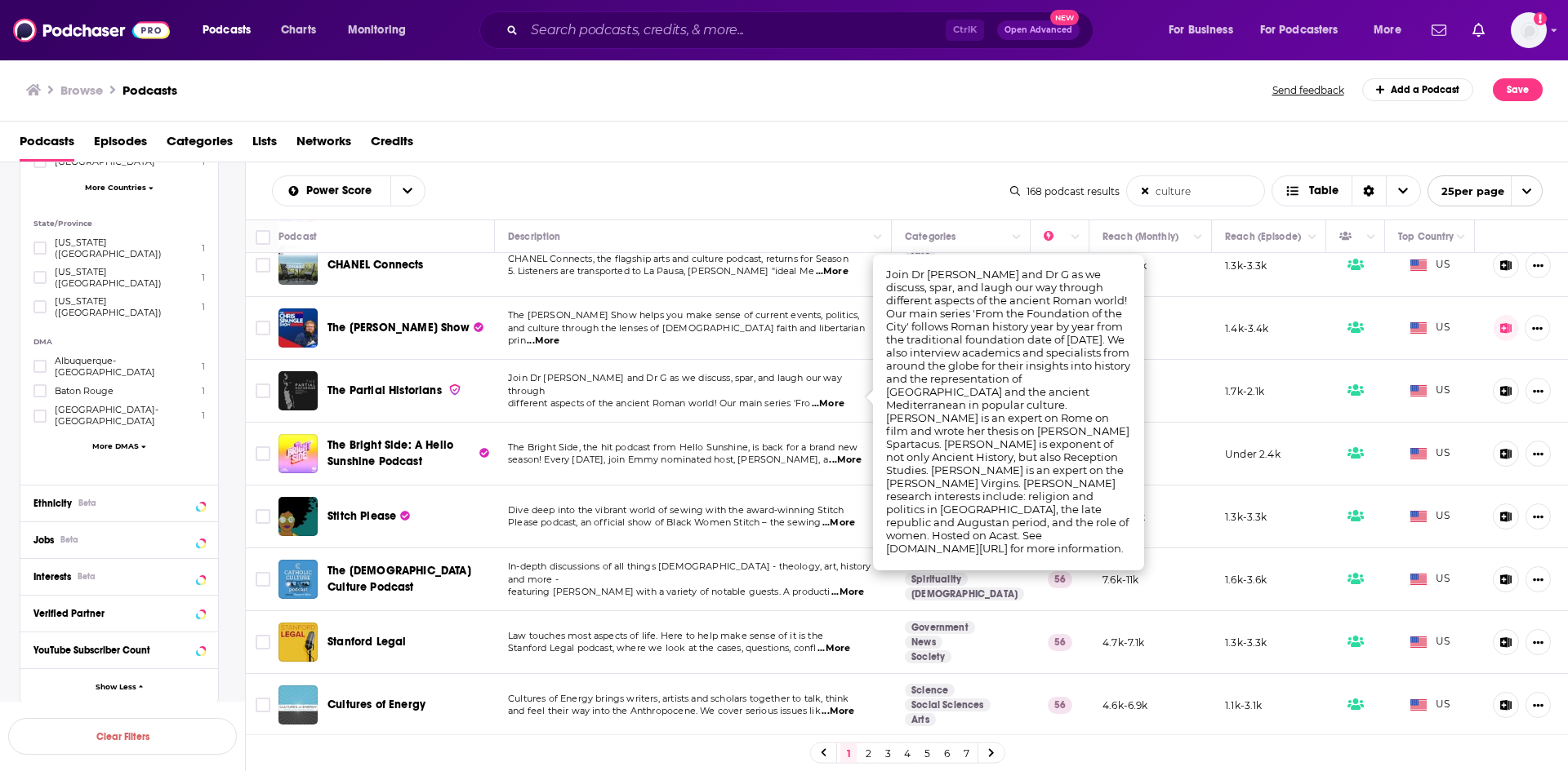
click at [840, 463] on span "...More" at bounding box center [845, 460] width 33 height 13
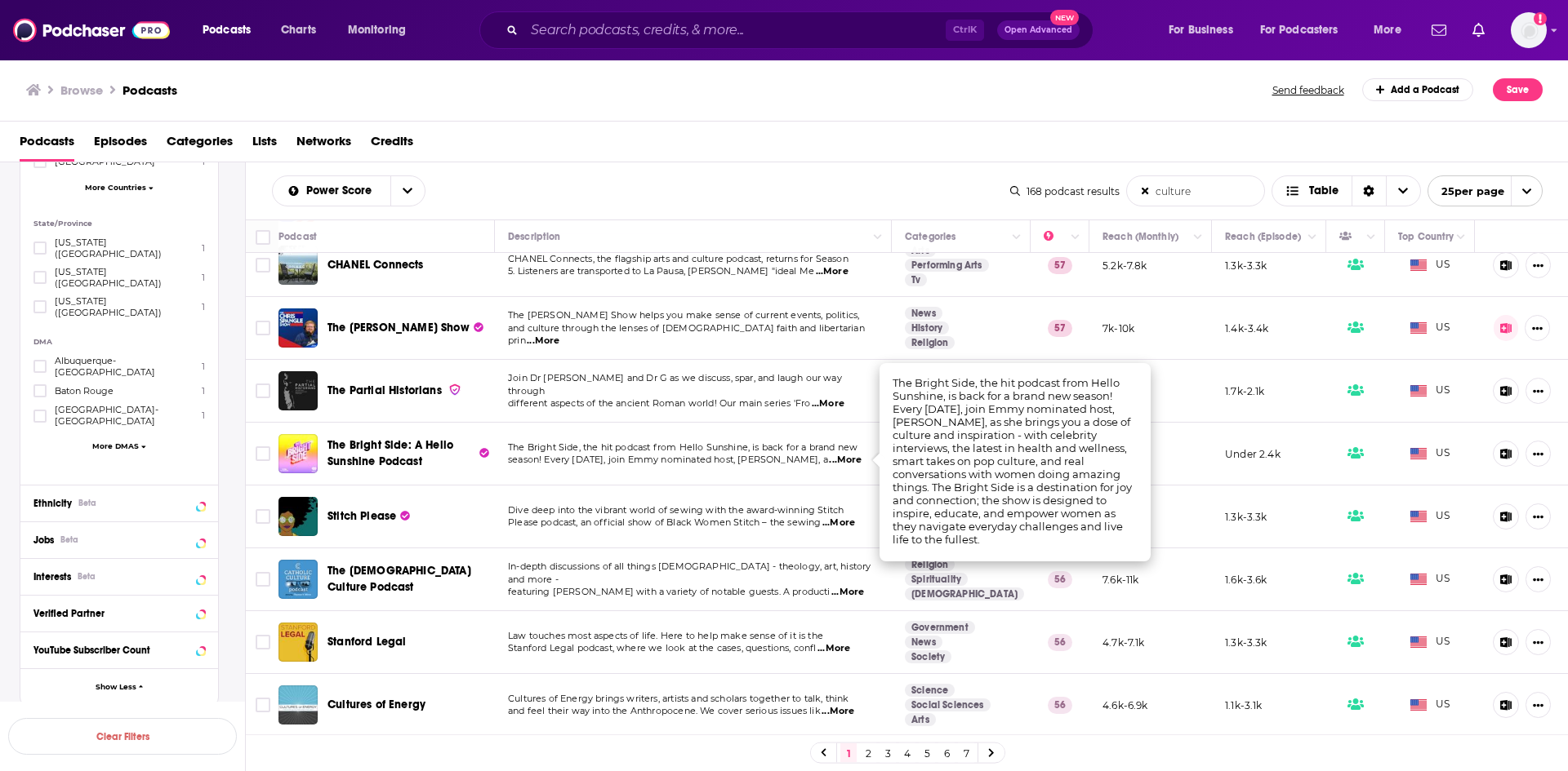
click at [1201, 191] on input "culture" at bounding box center [1195, 191] width 137 height 29
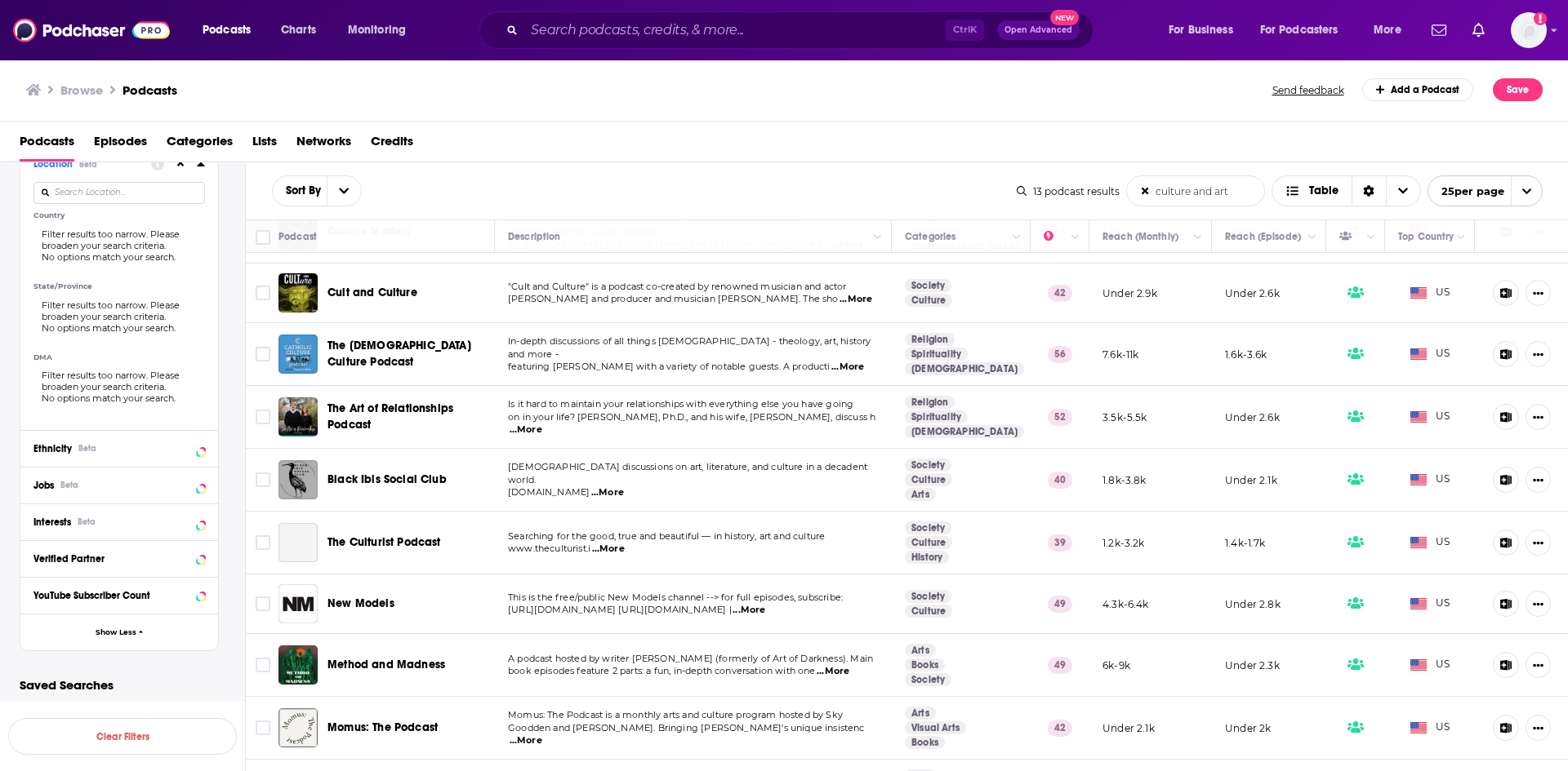
scroll to position [0, 0]
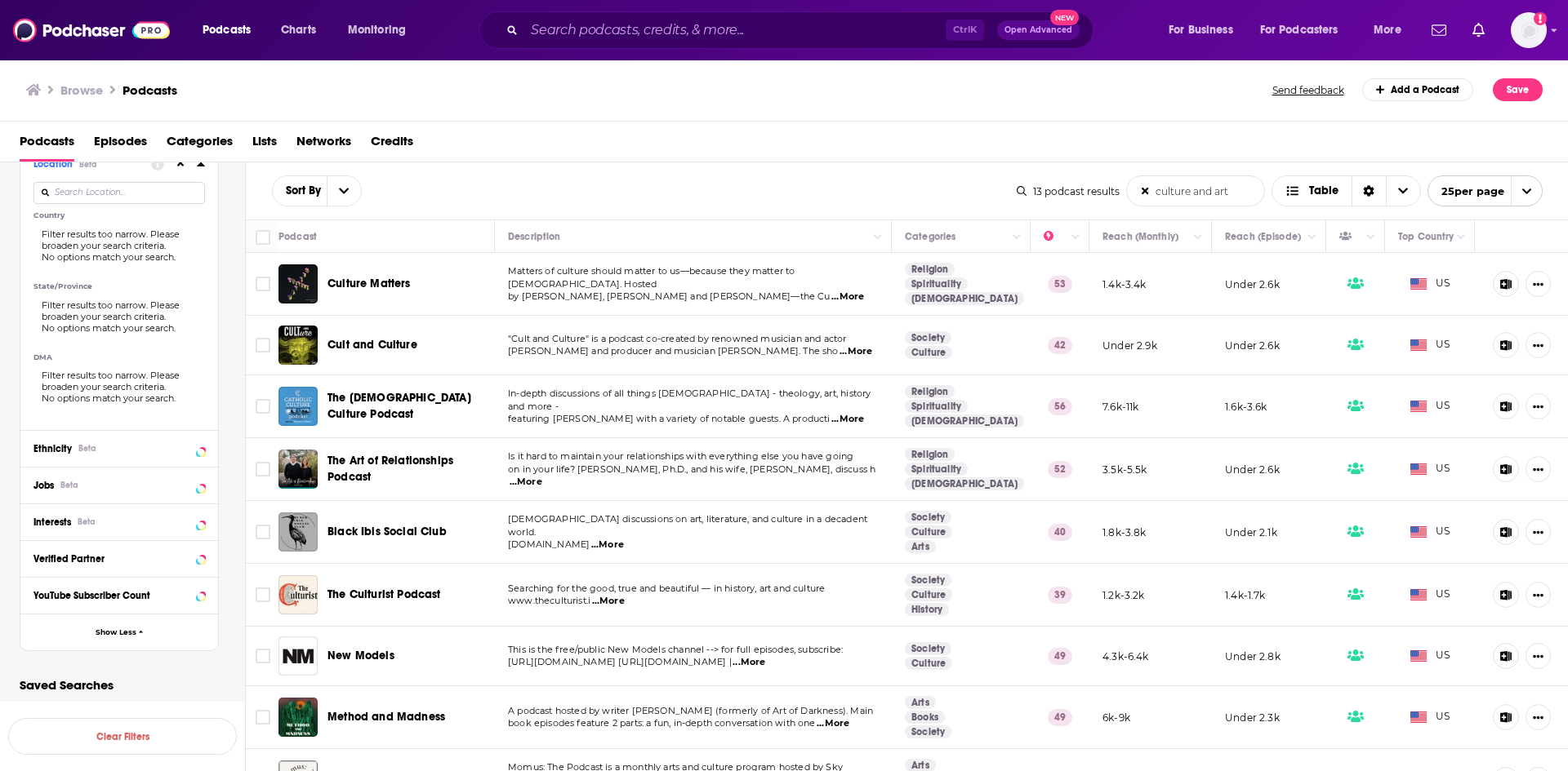
click at [841, 291] on span "...More" at bounding box center [848, 296] width 33 height 13
click at [262, 288] on input "Toggle select row" at bounding box center [263, 283] width 15 height 15
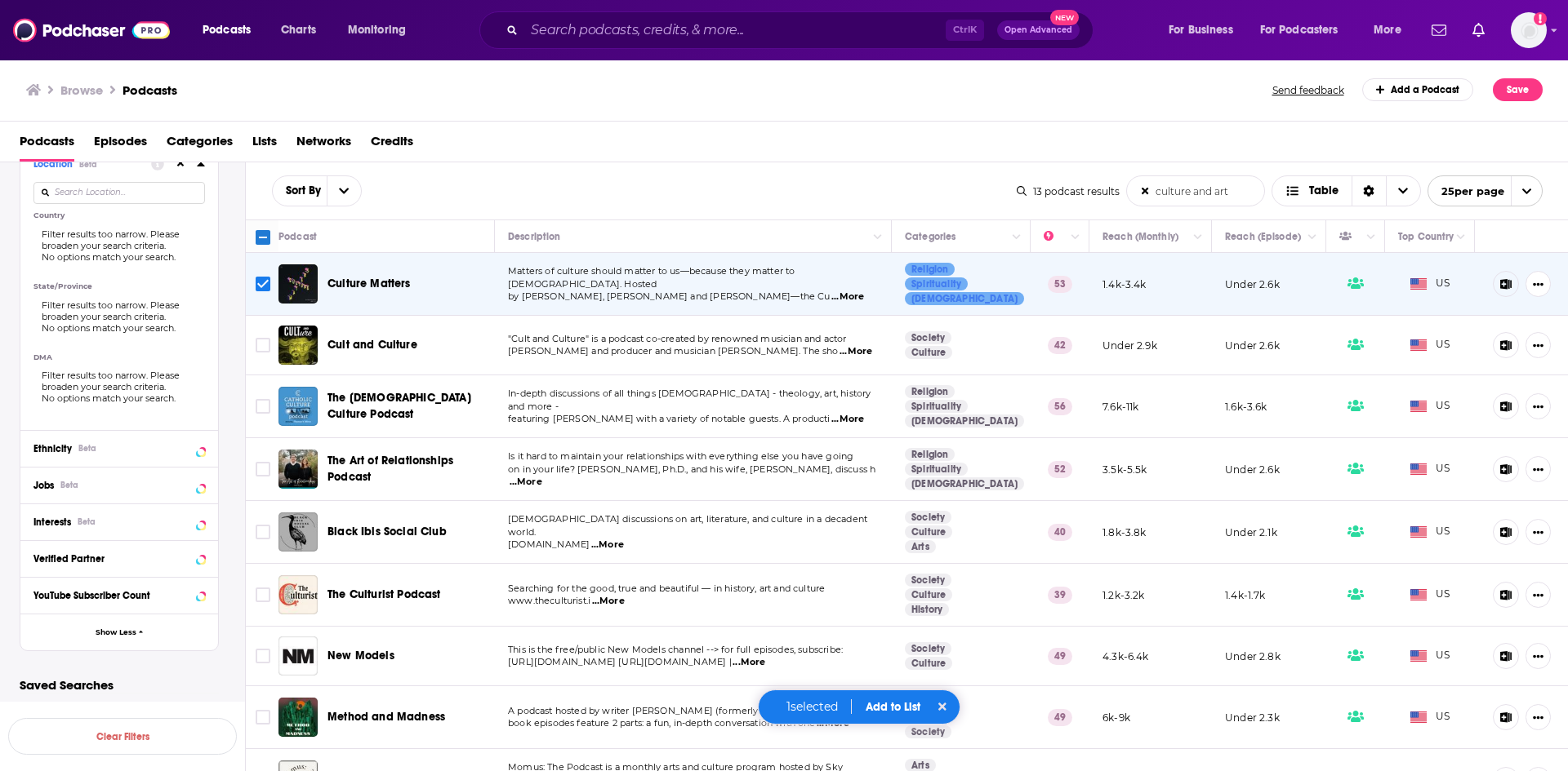
click at [840, 349] on span "...More" at bounding box center [856, 352] width 33 height 13
click at [839, 413] on span "...More" at bounding box center [848, 419] width 33 height 13
click at [260, 407] on input "Toggle select row" at bounding box center [263, 406] width 15 height 15
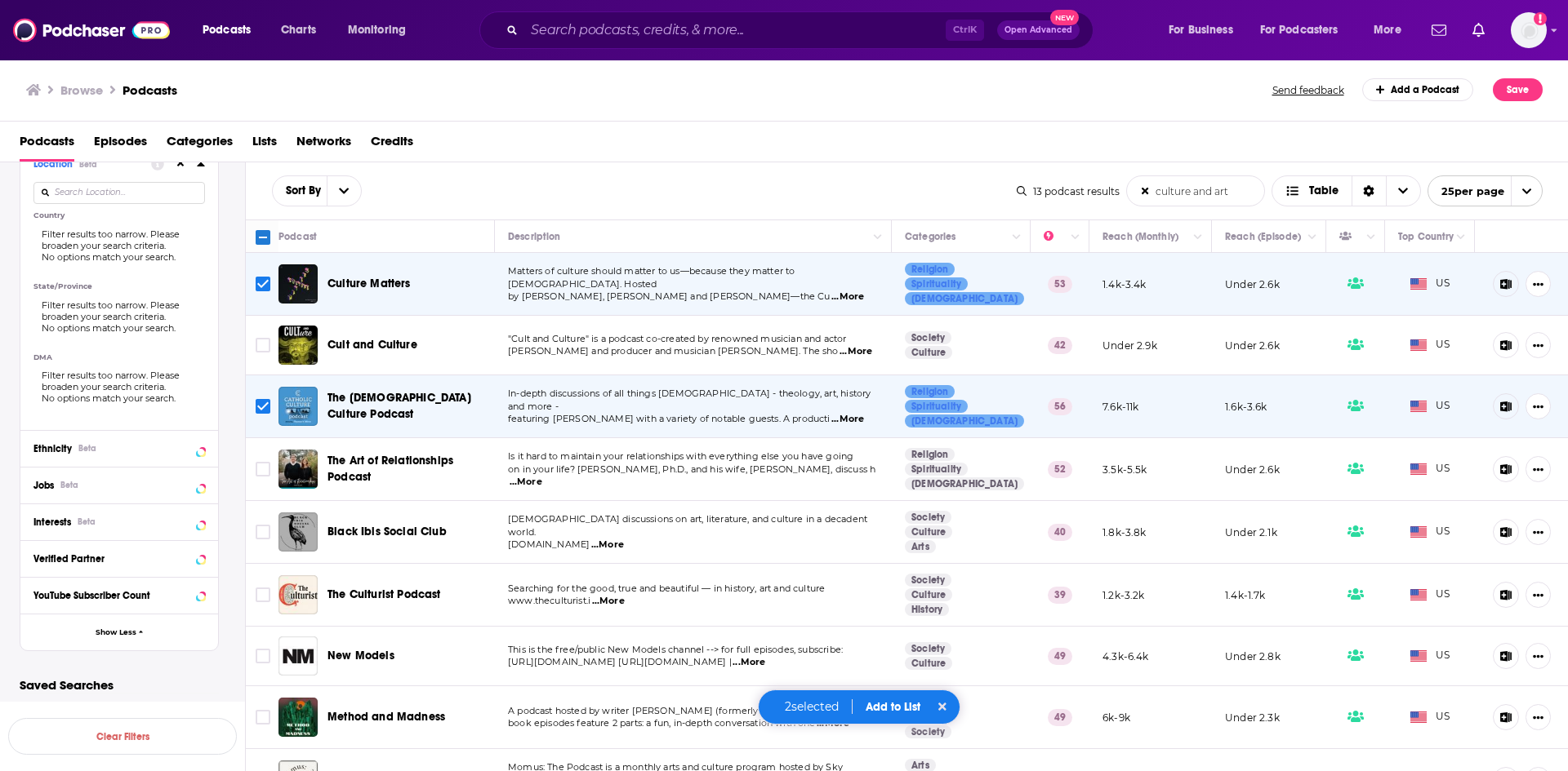
click at [543, 476] on span "...More" at bounding box center [526, 482] width 33 height 13
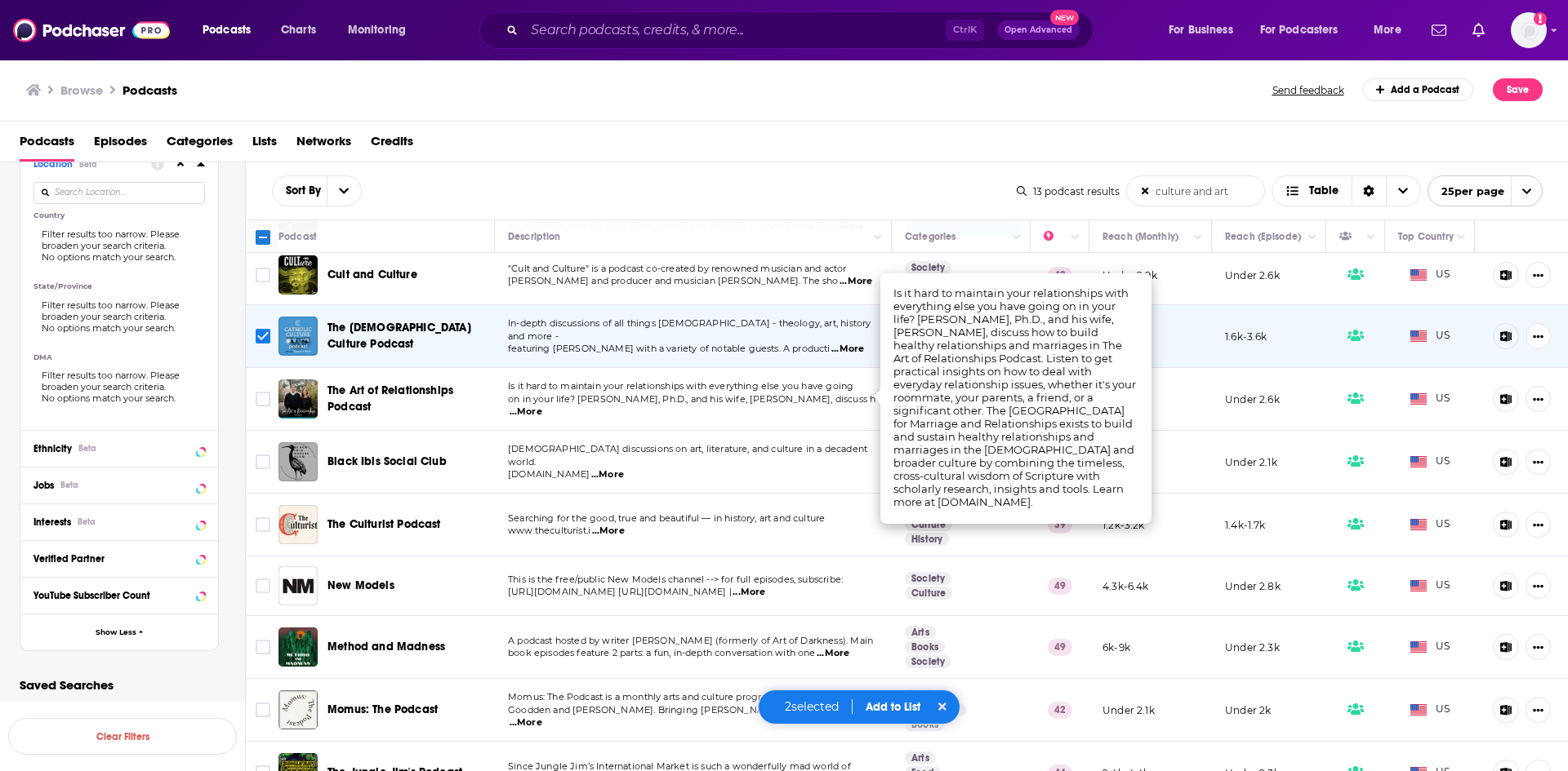
scroll to position [81, 0]
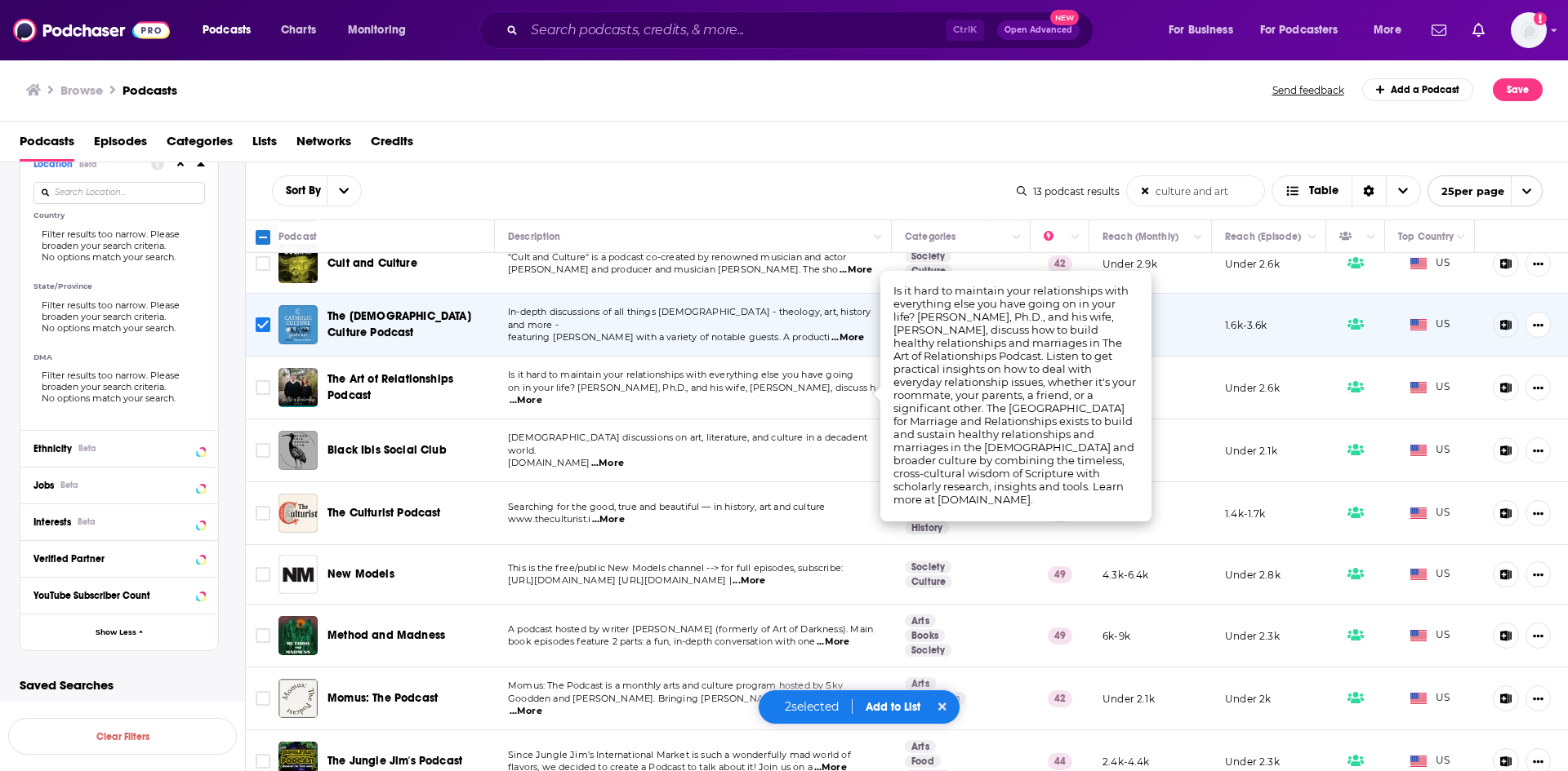
click at [825, 457] on p "[DOMAIN_NAME] ...More" at bounding box center [693, 463] width 370 height 13
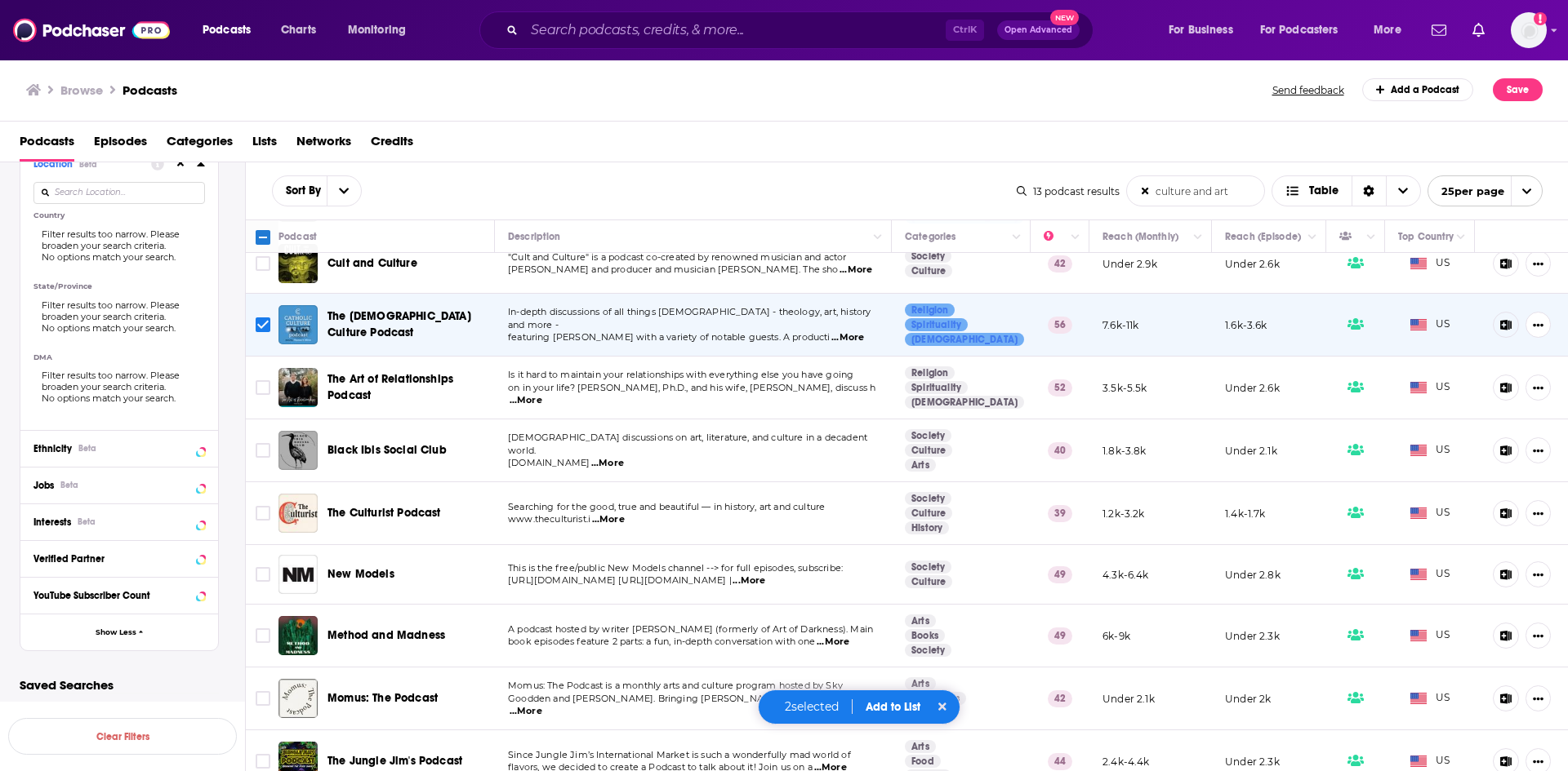
click at [624, 457] on span "...More" at bounding box center [608, 463] width 33 height 13
click at [263, 450] on input "Toggle select row" at bounding box center [263, 450] width 15 height 15
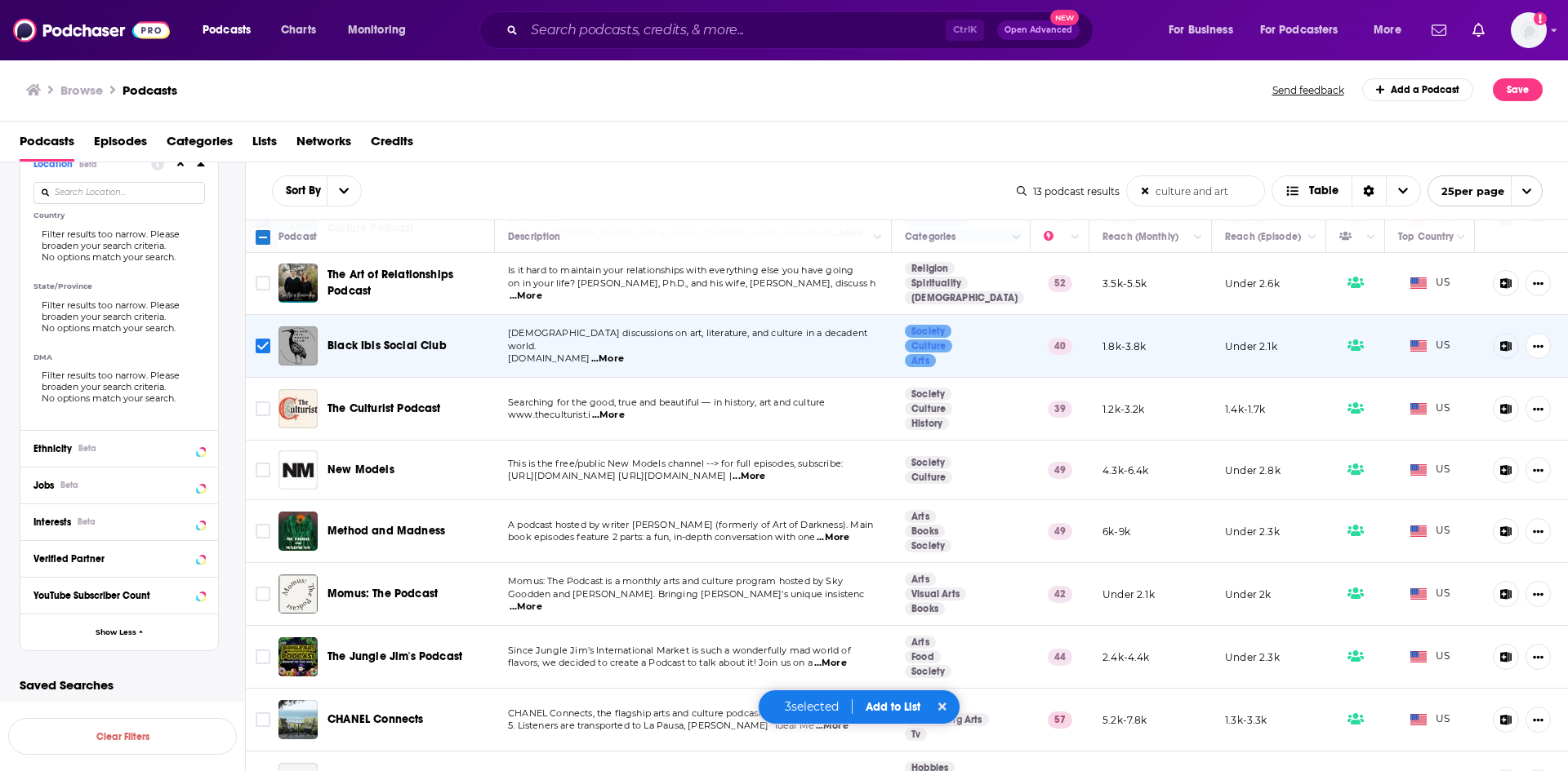
scroll to position [245, 0]
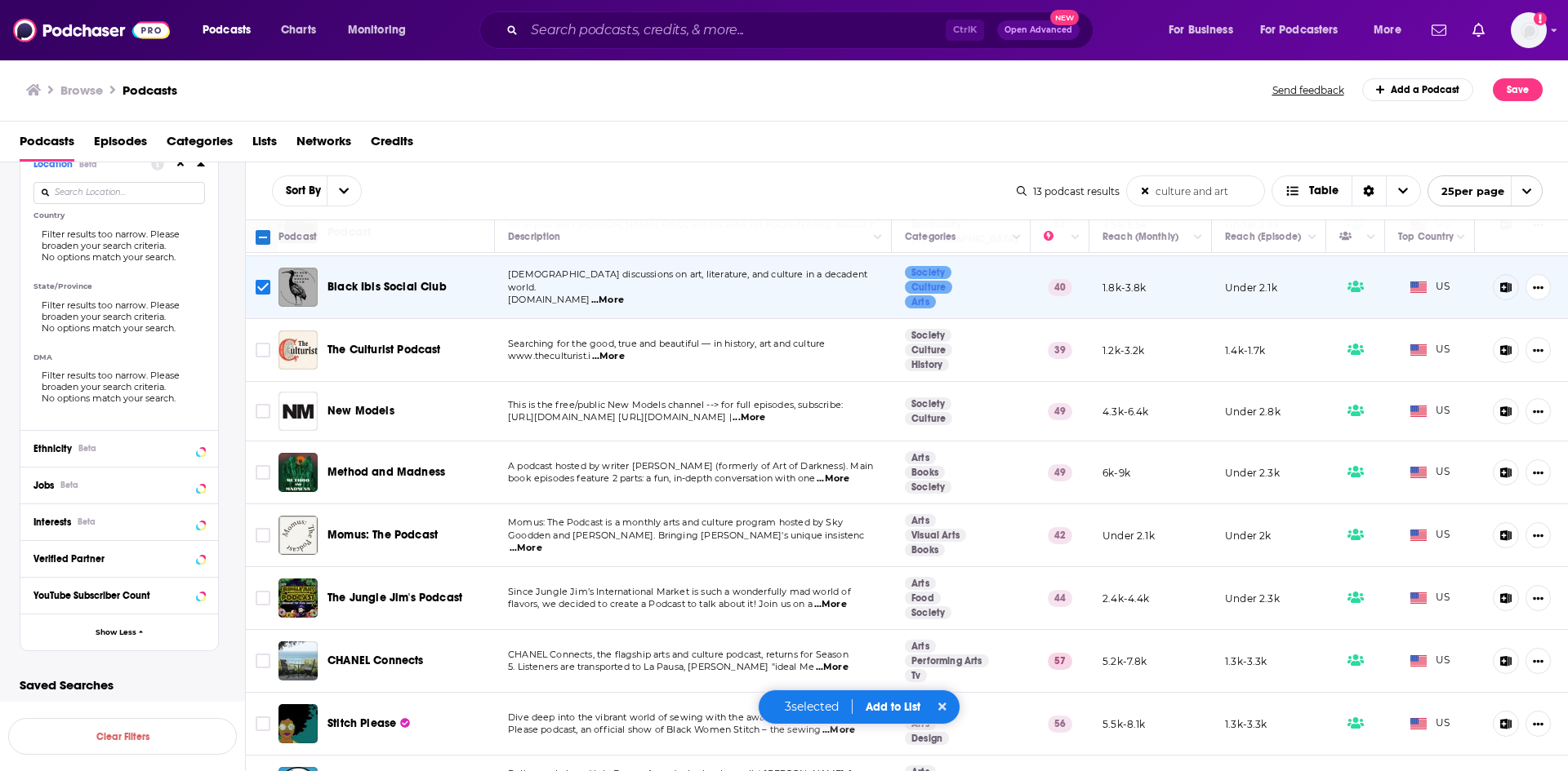
click at [608, 360] on span "...More" at bounding box center [608, 356] width 33 height 13
click at [261, 347] on input "Toggle select row" at bounding box center [263, 350] width 15 height 15
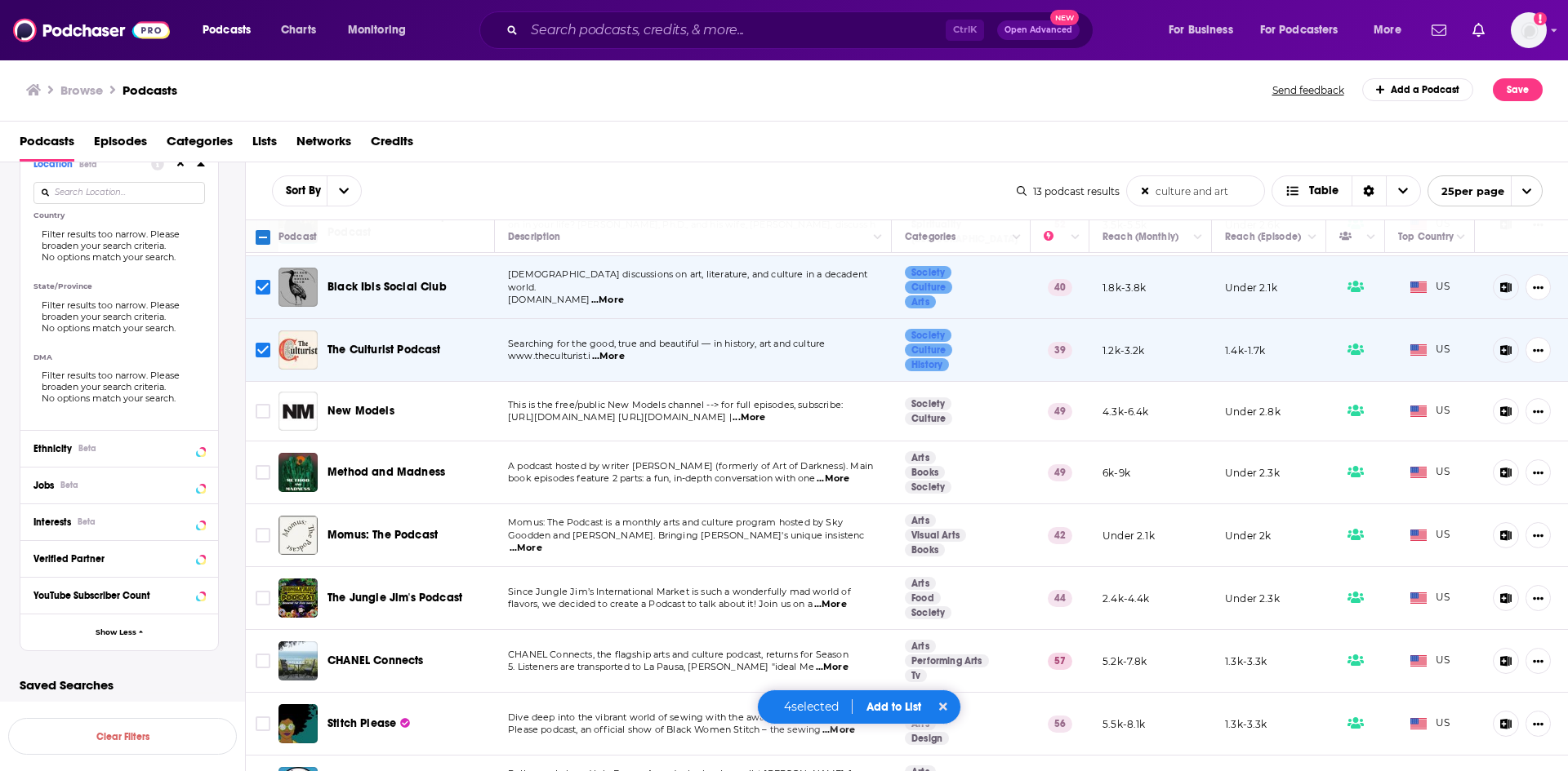
click at [765, 413] on span "...More" at bounding box center [749, 418] width 33 height 13
click at [837, 489] on td "A podcast hosted by writer [PERSON_NAME] (formerly of Art of Darkness). Main bo…" at bounding box center [693, 473] width 397 height 63
click at [842, 479] on span "...More" at bounding box center [833, 479] width 33 height 13
click at [257, 473] on input "Toggle select row" at bounding box center [263, 472] width 15 height 15
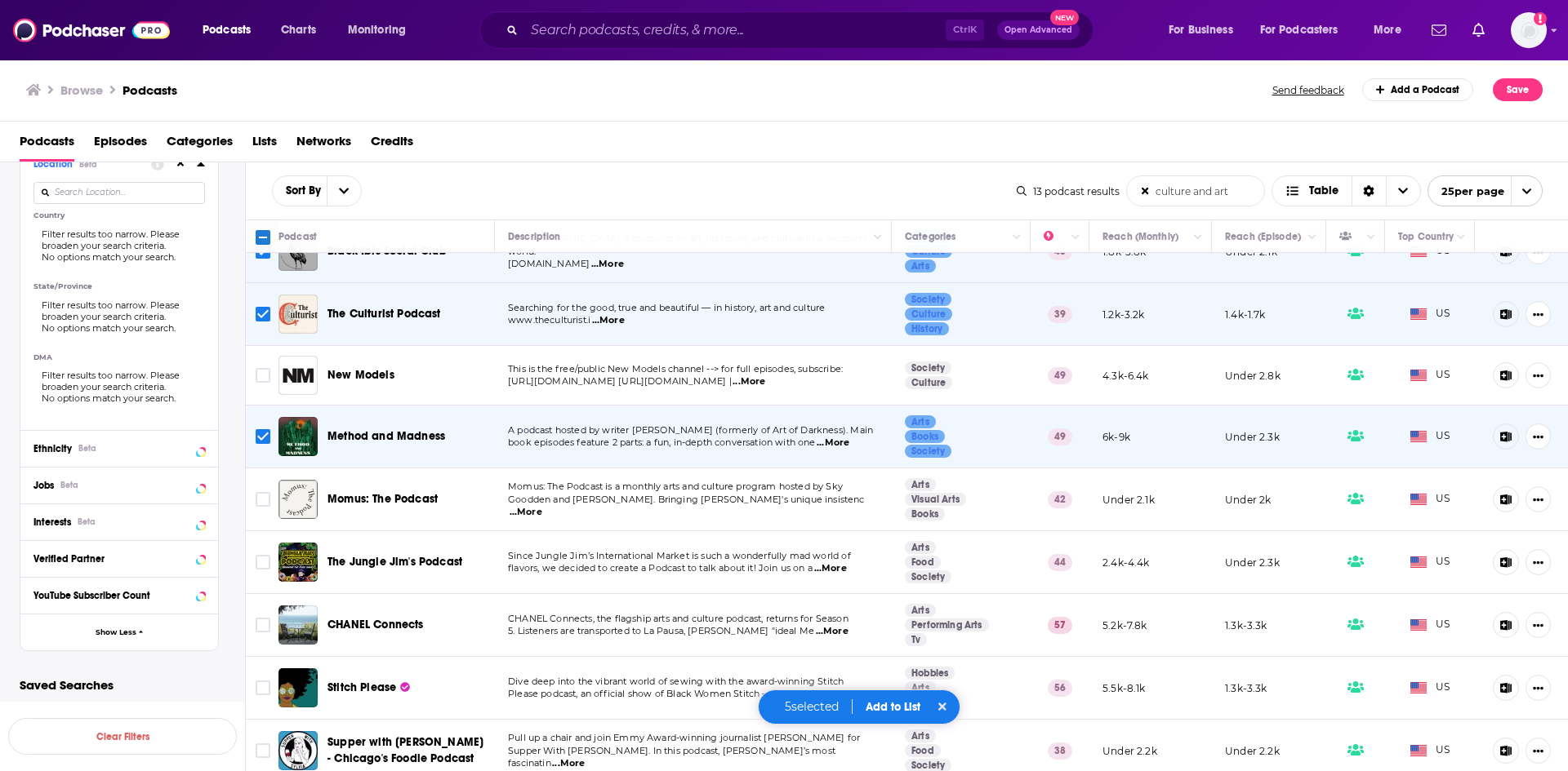
scroll to position [289, 0]
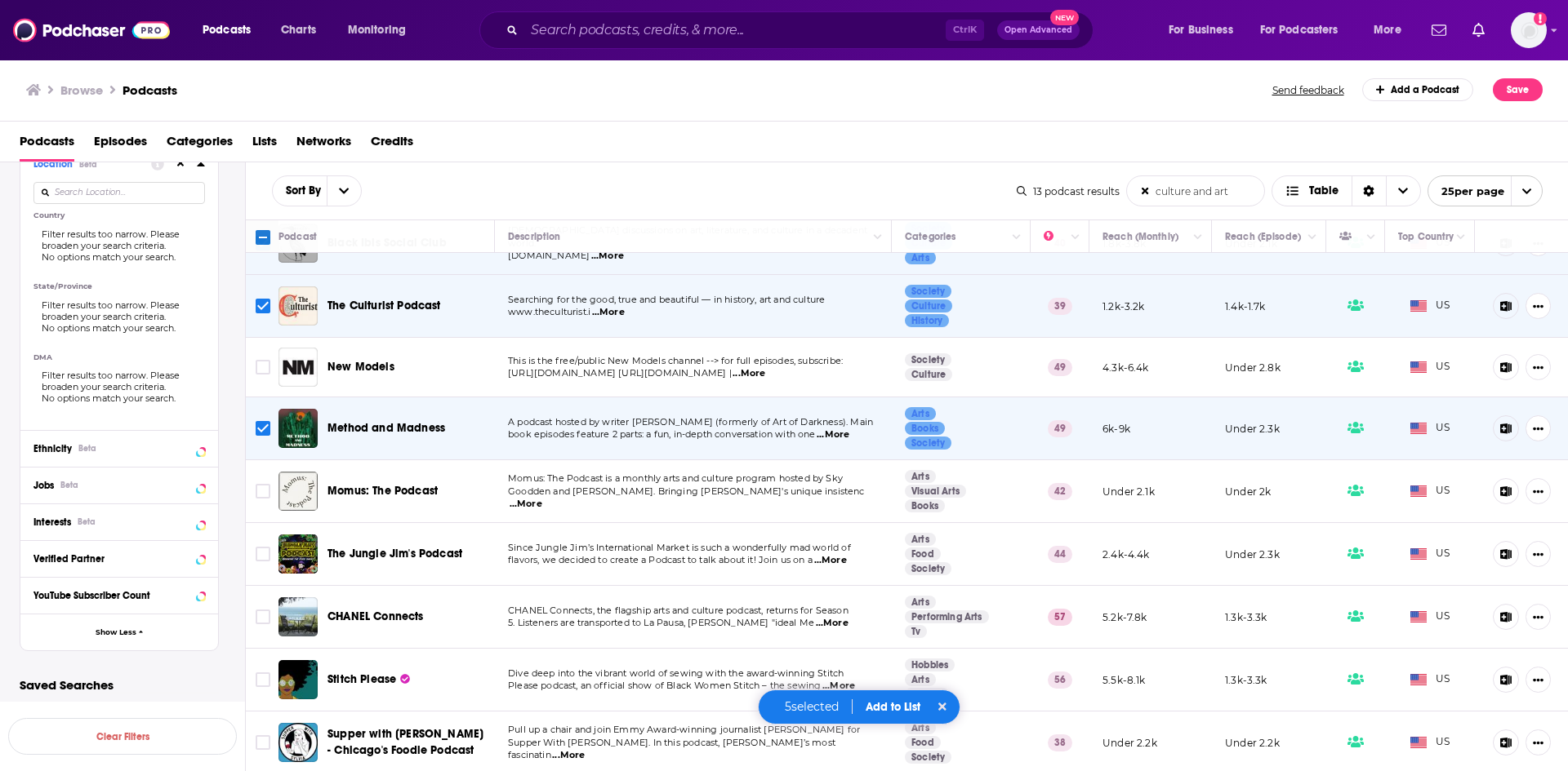
click at [543, 499] on span "...More" at bounding box center [526, 504] width 33 height 13
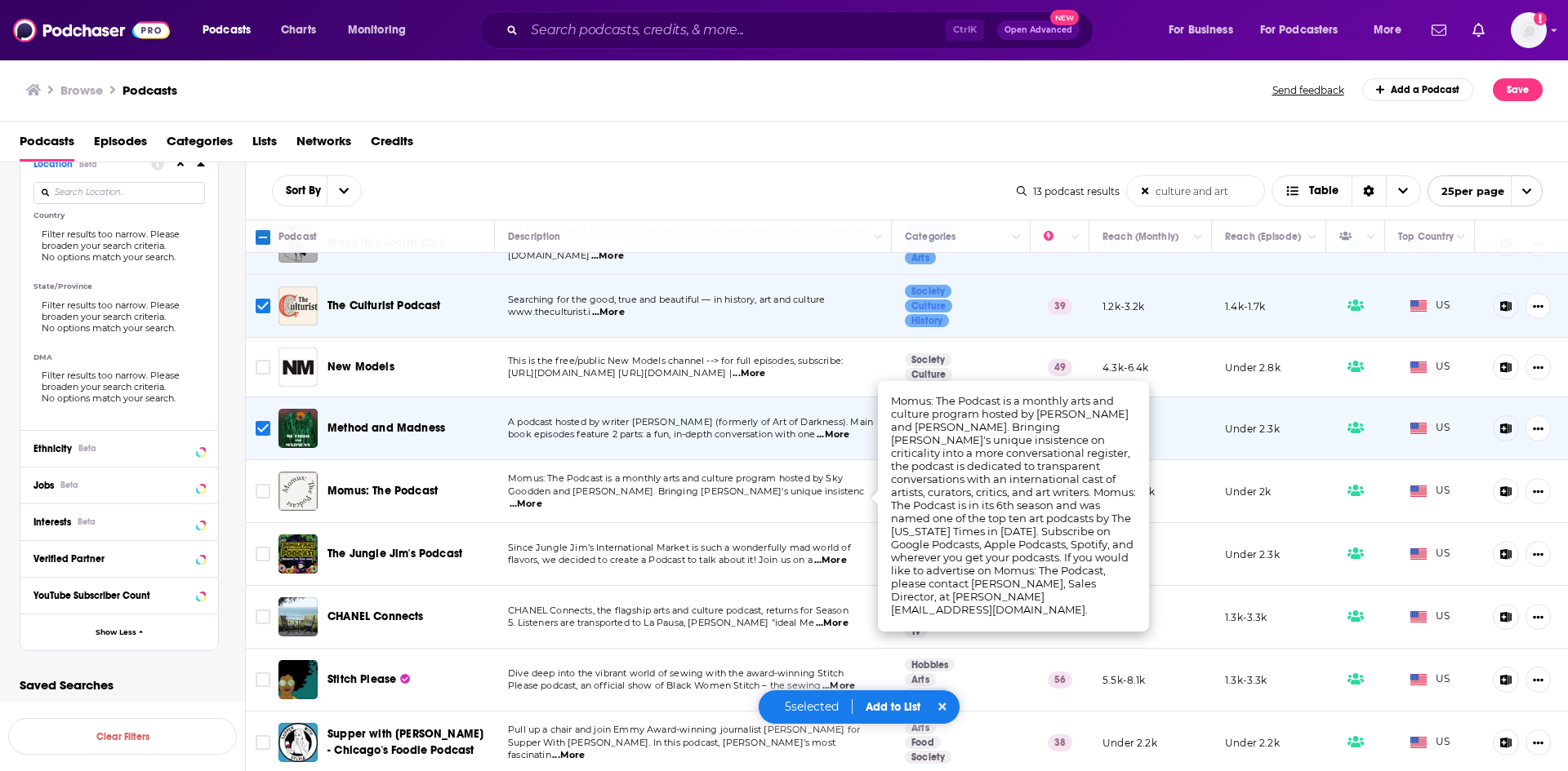
click at [252, 492] on td at bounding box center [263, 491] width 33 height 63
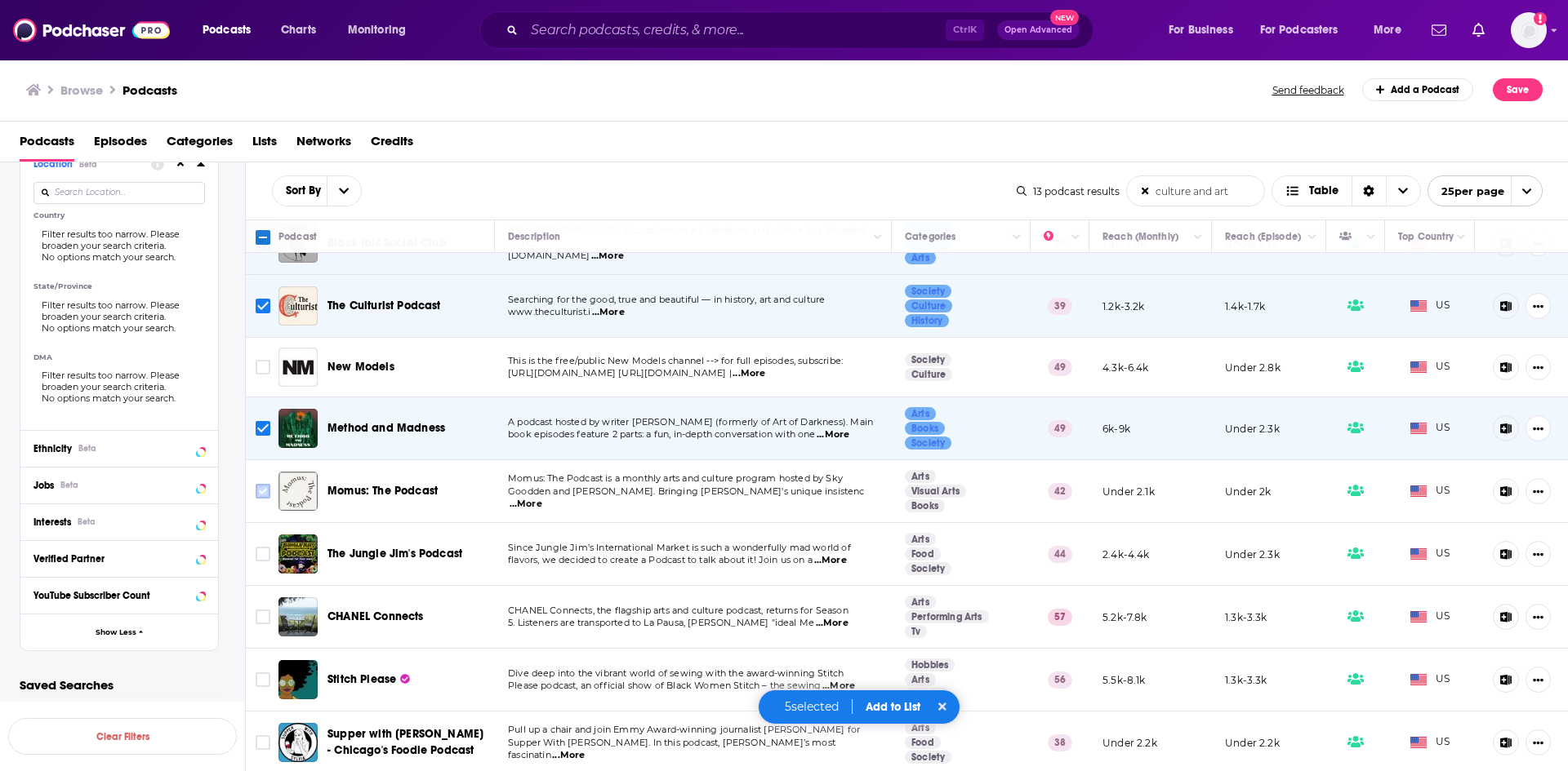
click at [262, 489] on input "Toggle select row" at bounding box center [263, 491] width 15 height 15
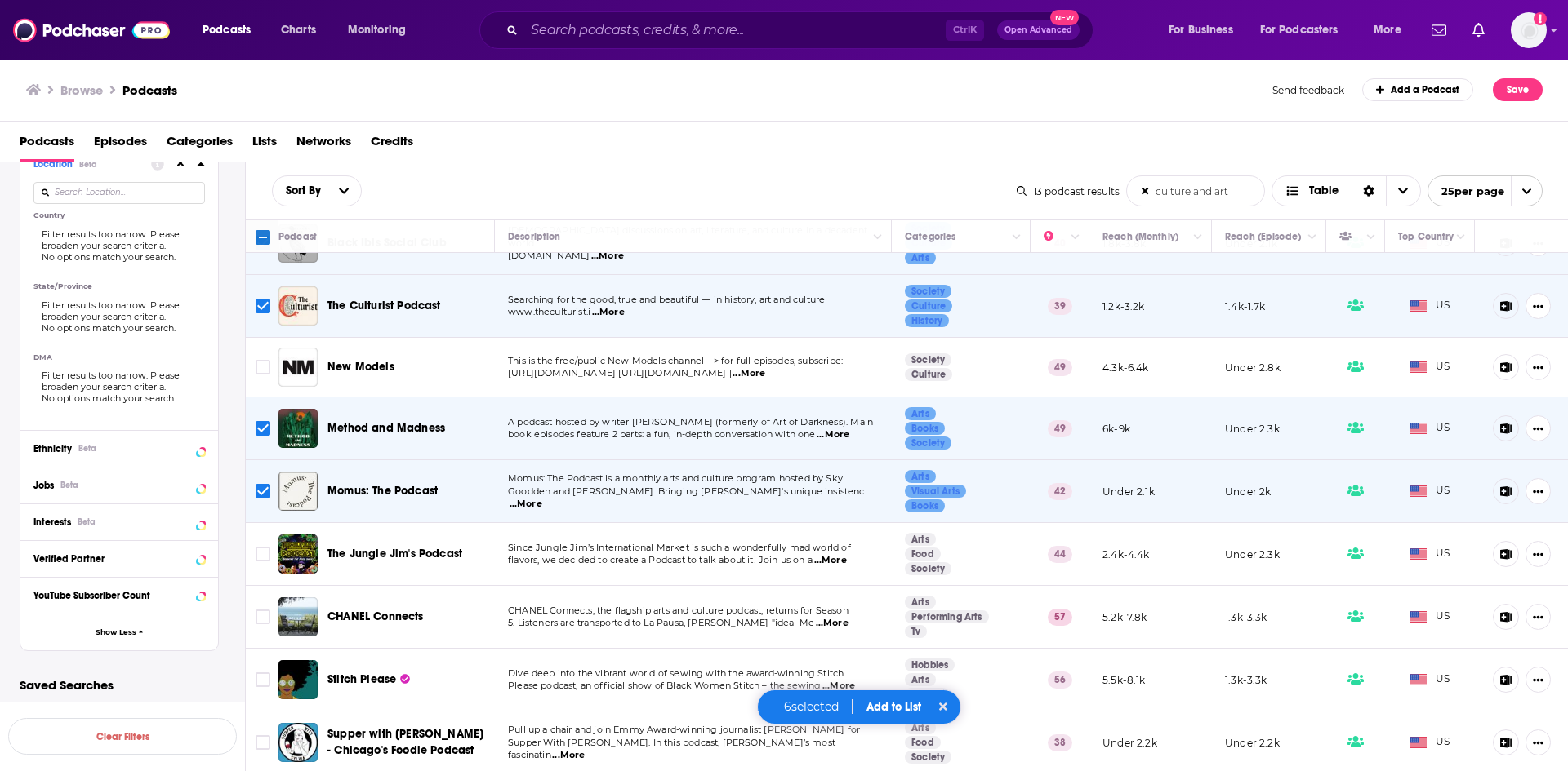
click at [831, 560] on span "...More" at bounding box center [830, 560] width 33 height 13
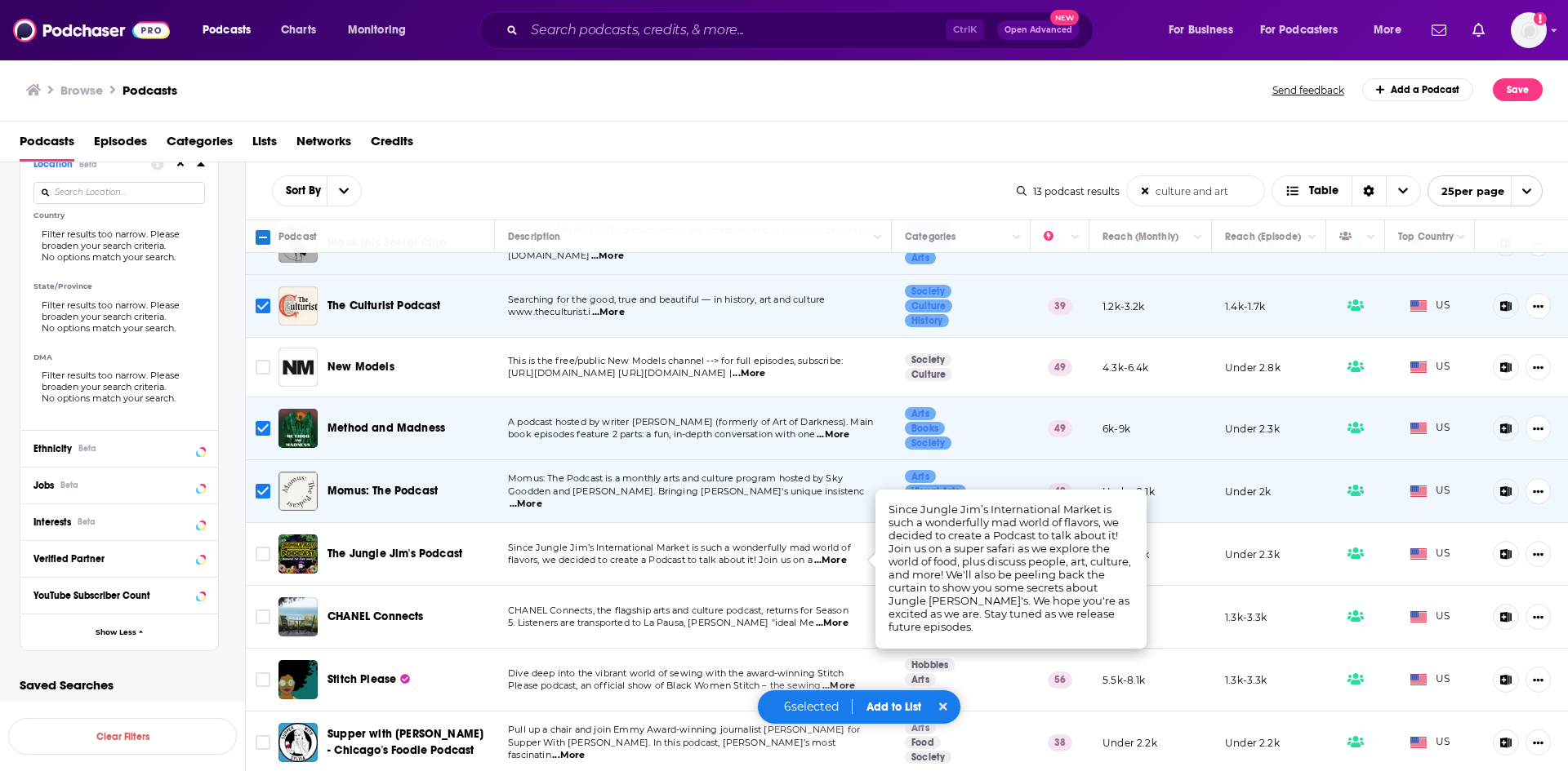
click at [840, 624] on span "...More" at bounding box center [832, 623] width 33 height 13
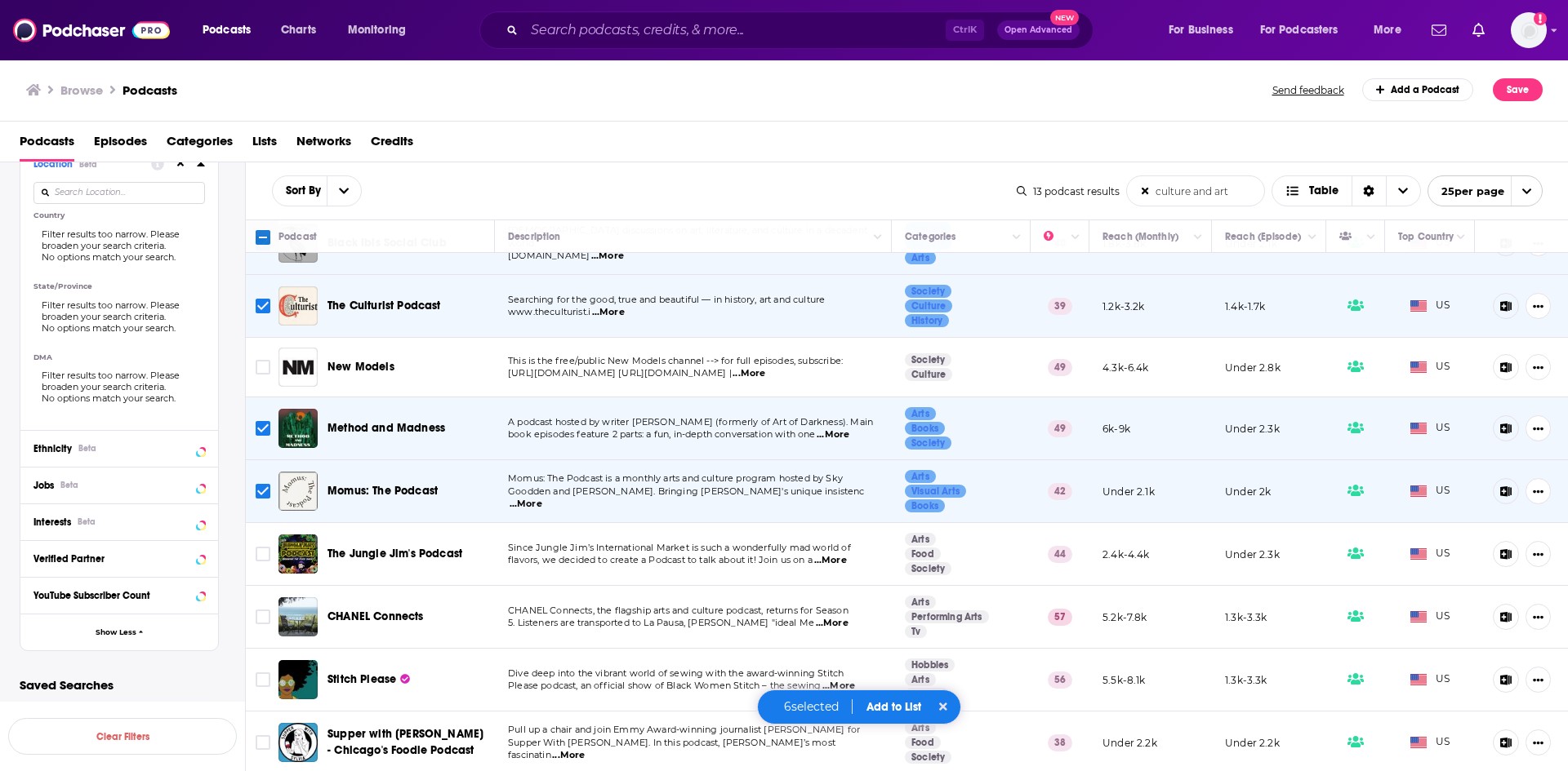
click at [834, 164] on div "Sort By culture and art List Search Input Search the results... Table 13 podcas…" at bounding box center [908, 191] width 1323 height 57
click at [888, 709] on button "Add to List" at bounding box center [894, 707] width 81 height 14
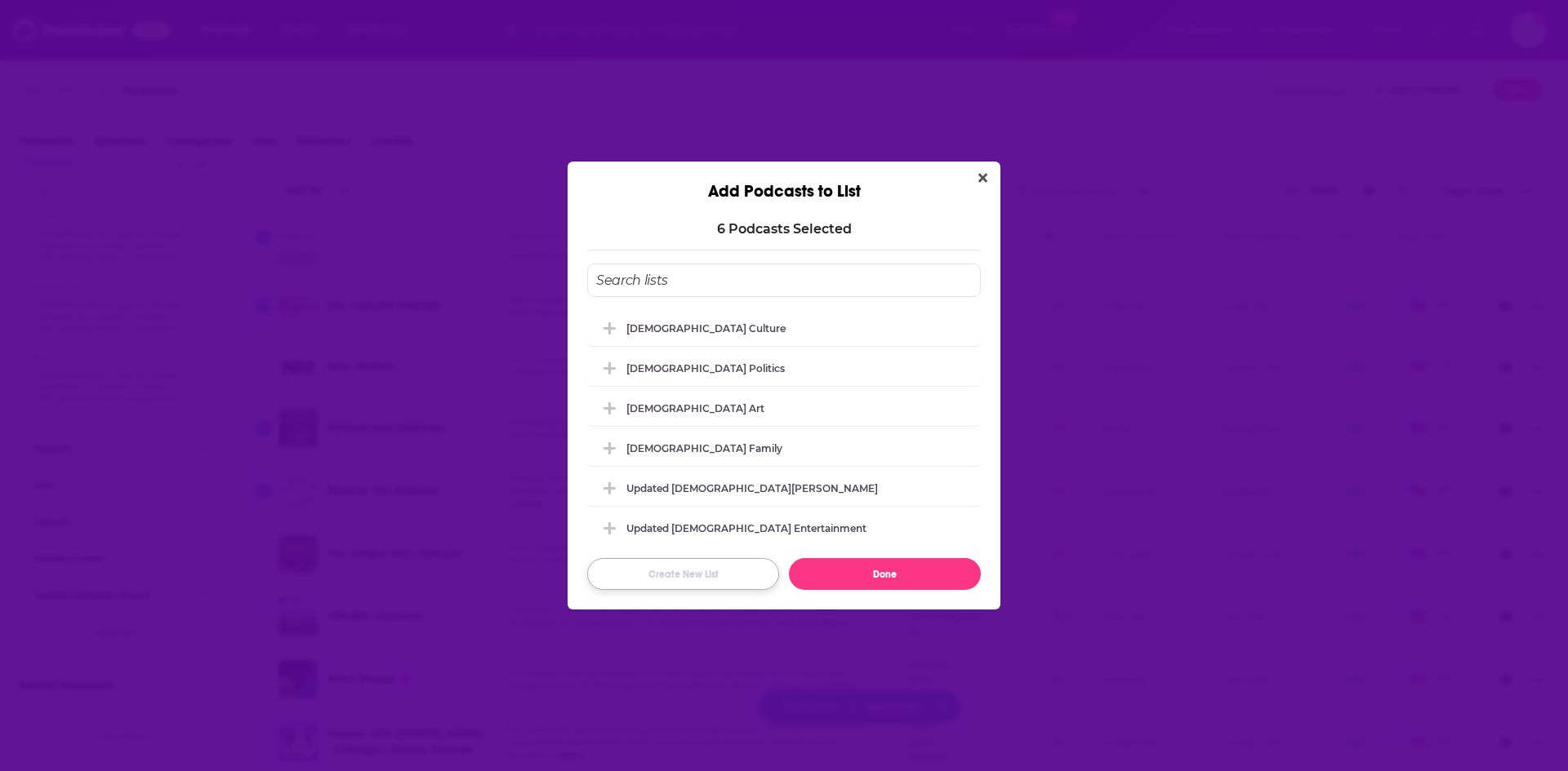
click at [701, 577] on button "Create New List" at bounding box center [682, 573] width 192 height 32
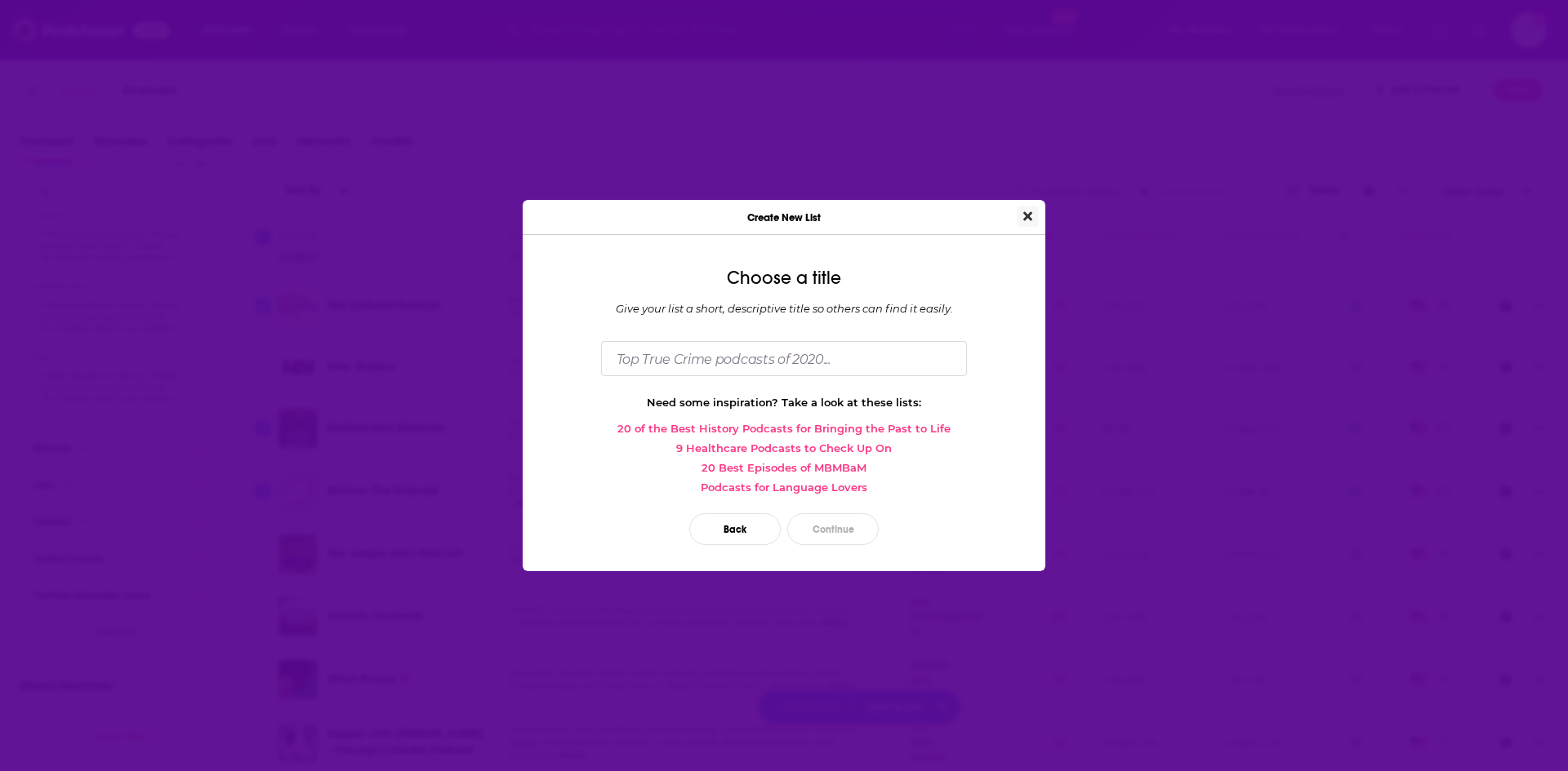
click at [1026, 213] on icon "Close" at bounding box center [1028, 216] width 9 height 13
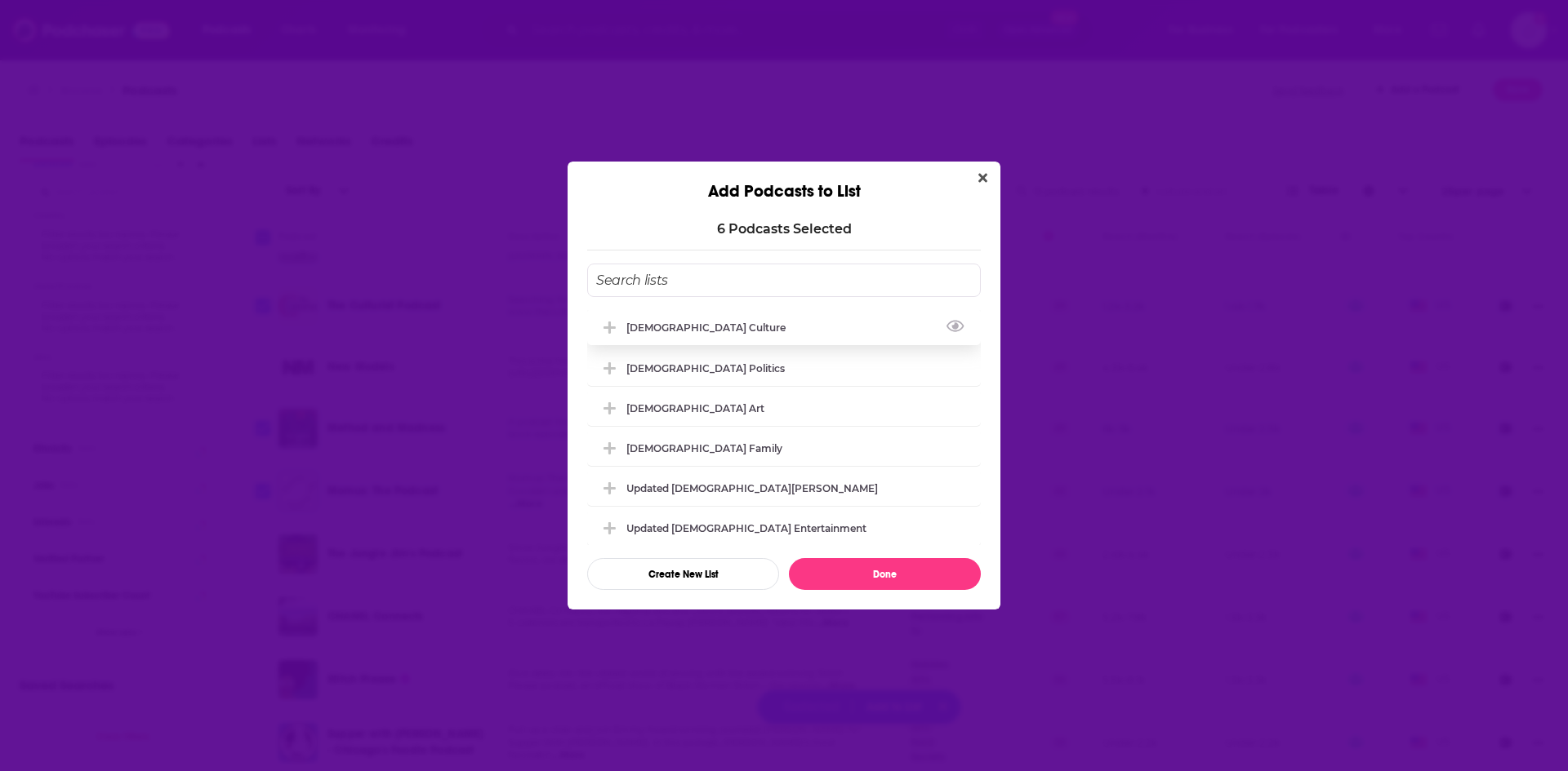
click at [680, 321] on div "[DEMOGRAPHIC_DATA] Culture" at bounding box center [711, 327] width 169 height 12
click at [858, 576] on button "Done" at bounding box center [884, 573] width 192 height 32
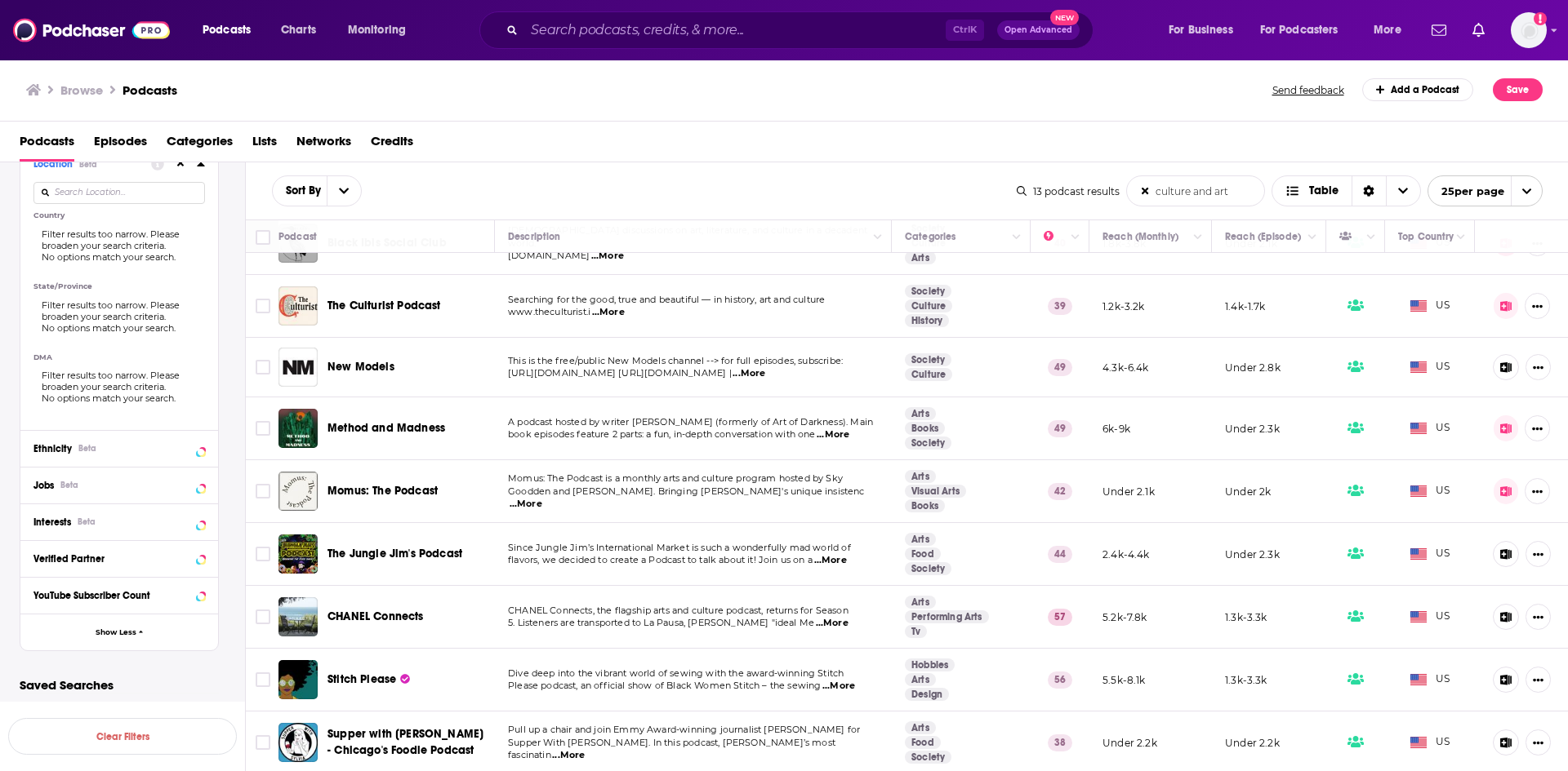
click at [1180, 194] on input "culture and art" at bounding box center [1195, 191] width 137 height 29
drag, startPoint x: 1194, startPoint y: 191, endPoint x: 1298, endPoint y: 189, distance: 104.0
click at [1298, 189] on div "13 podcast results culture and art List Search Input Search the results... Tabl…" at bounding box center [1279, 191] width 526 height 31
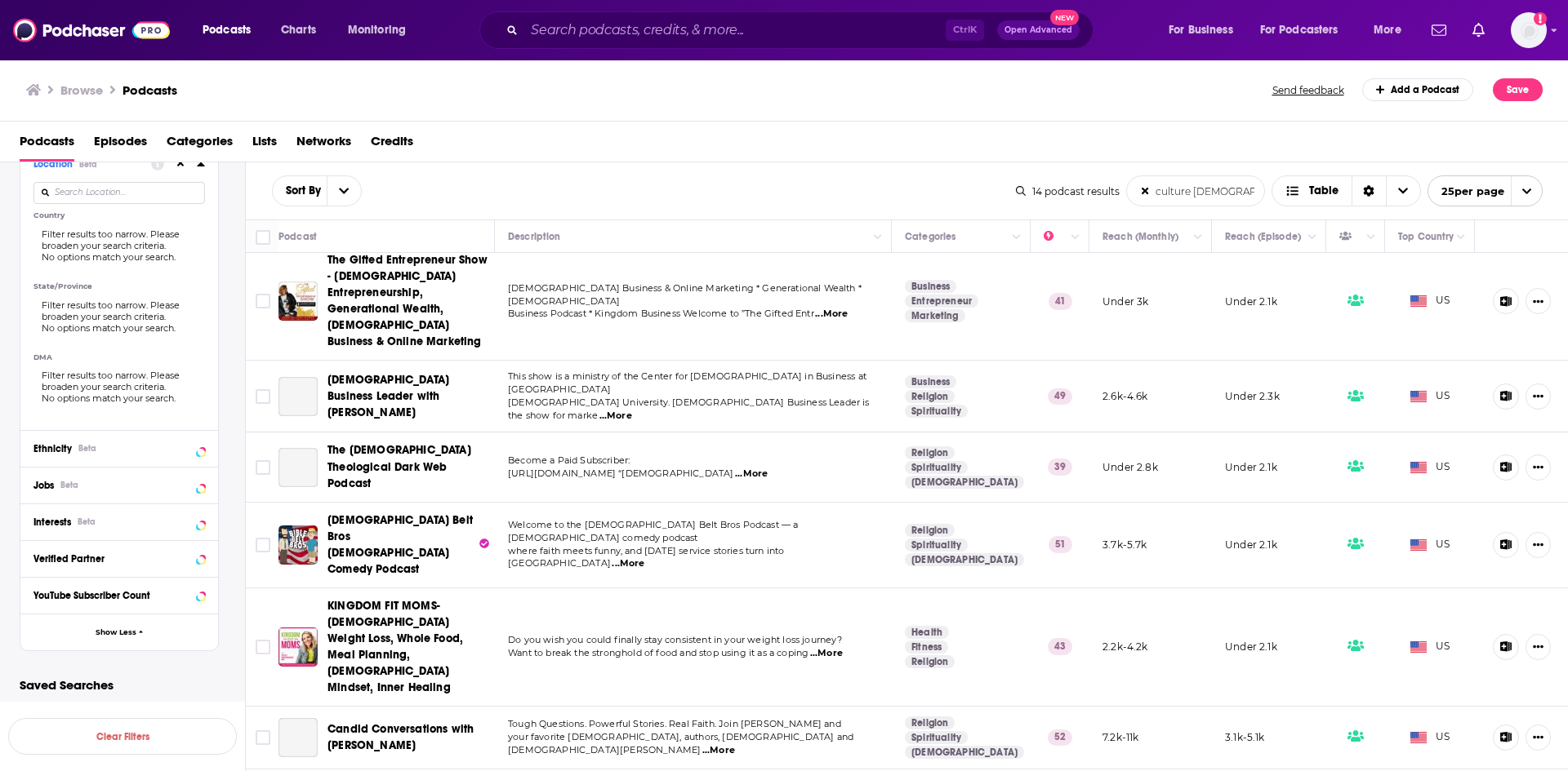
scroll to position [0, 0]
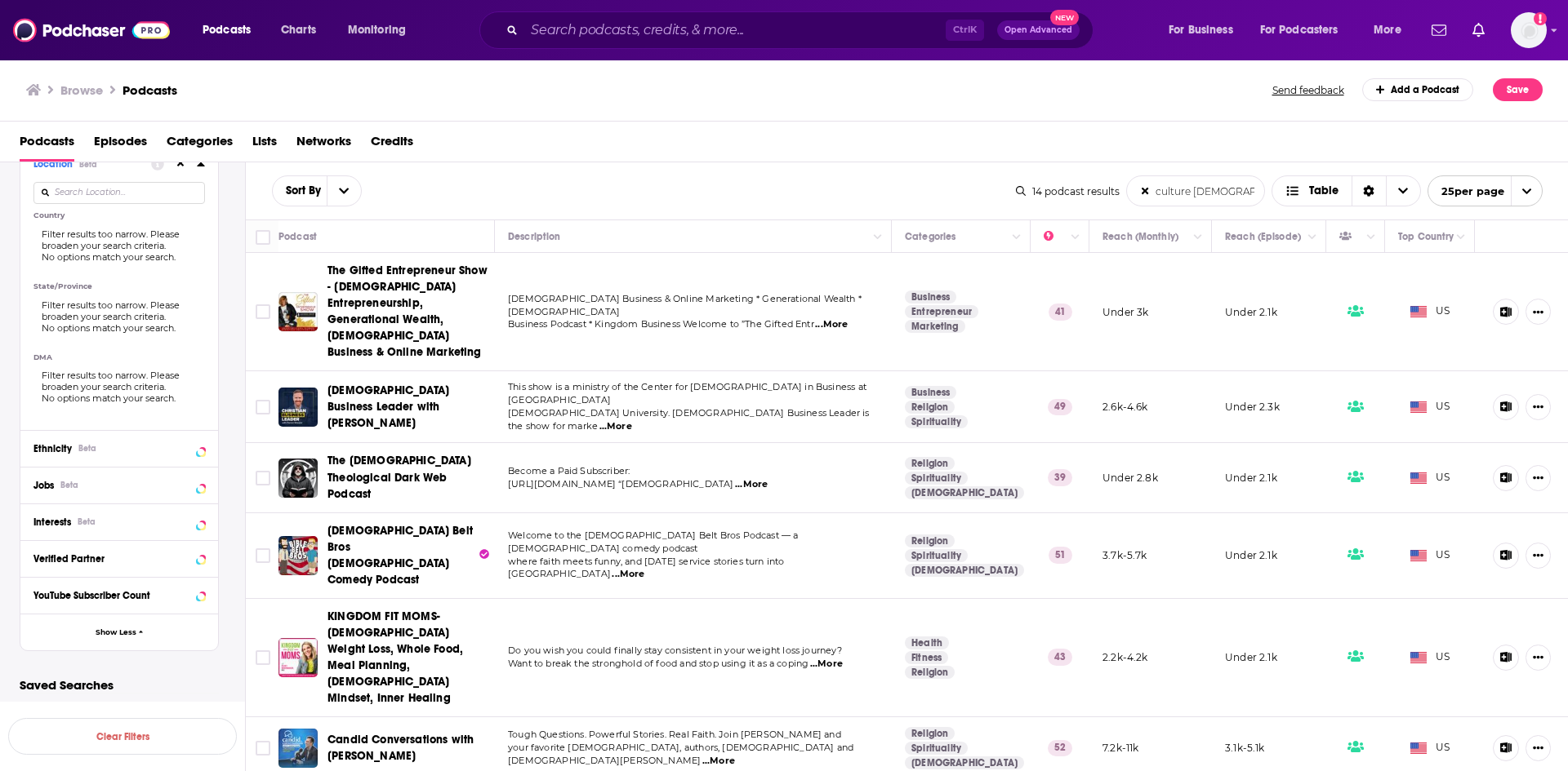
click at [838, 318] on span "...More" at bounding box center [831, 324] width 33 height 13
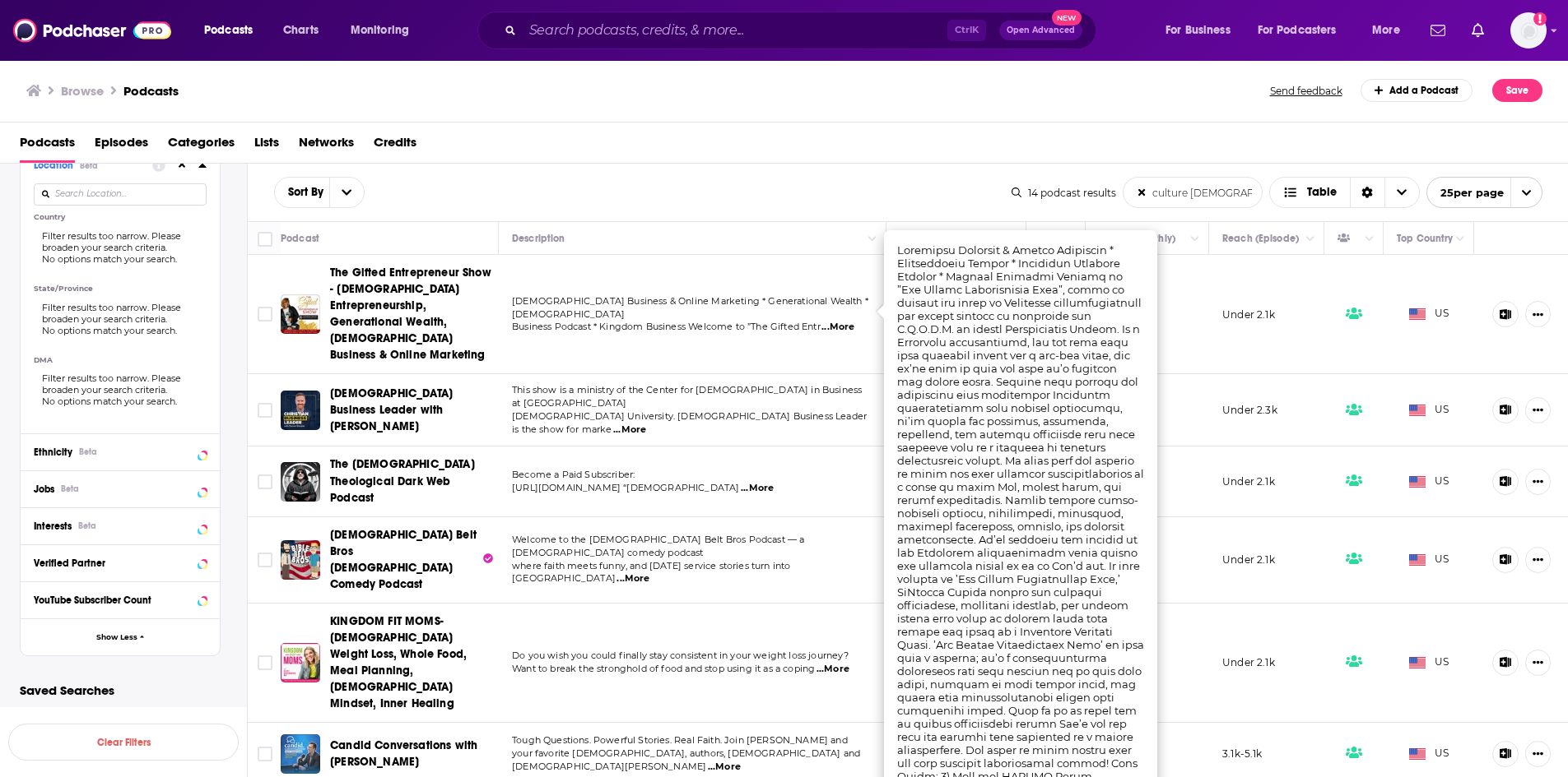
click at [854, 320] on span "...More" at bounding box center [838, 327] width 33 height 13
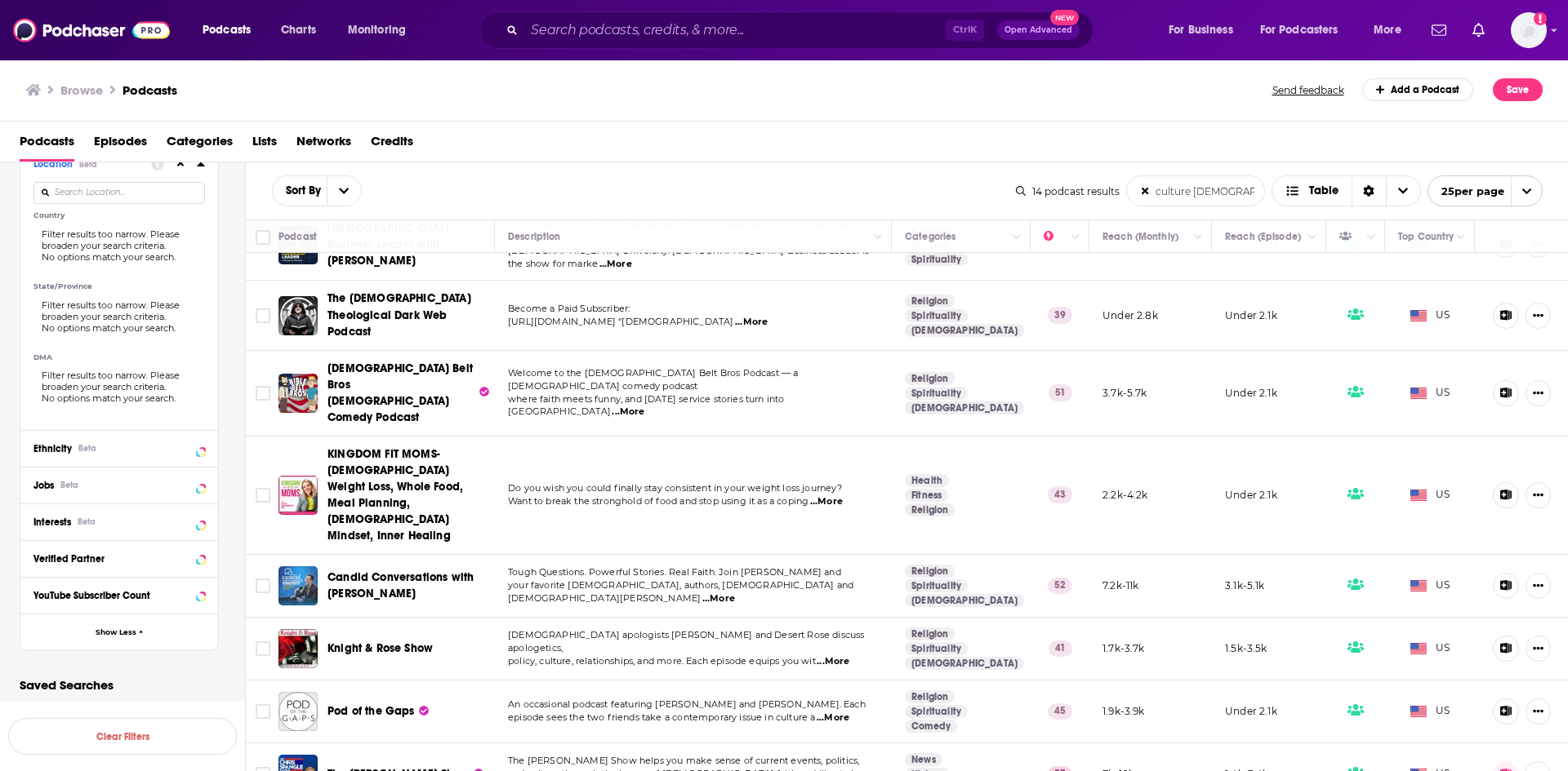
scroll to position [163, 0]
drag, startPoint x: 1194, startPoint y: 185, endPoint x: 1257, endPoint y: 168, distance: 65.3
click at [1257, 168] on div "Sort By culture [DEMOGRAPHIC_DATA][PERSON_NAME] Search Input Search the results…" at bounding box center [908, 191] width 1323 height 57
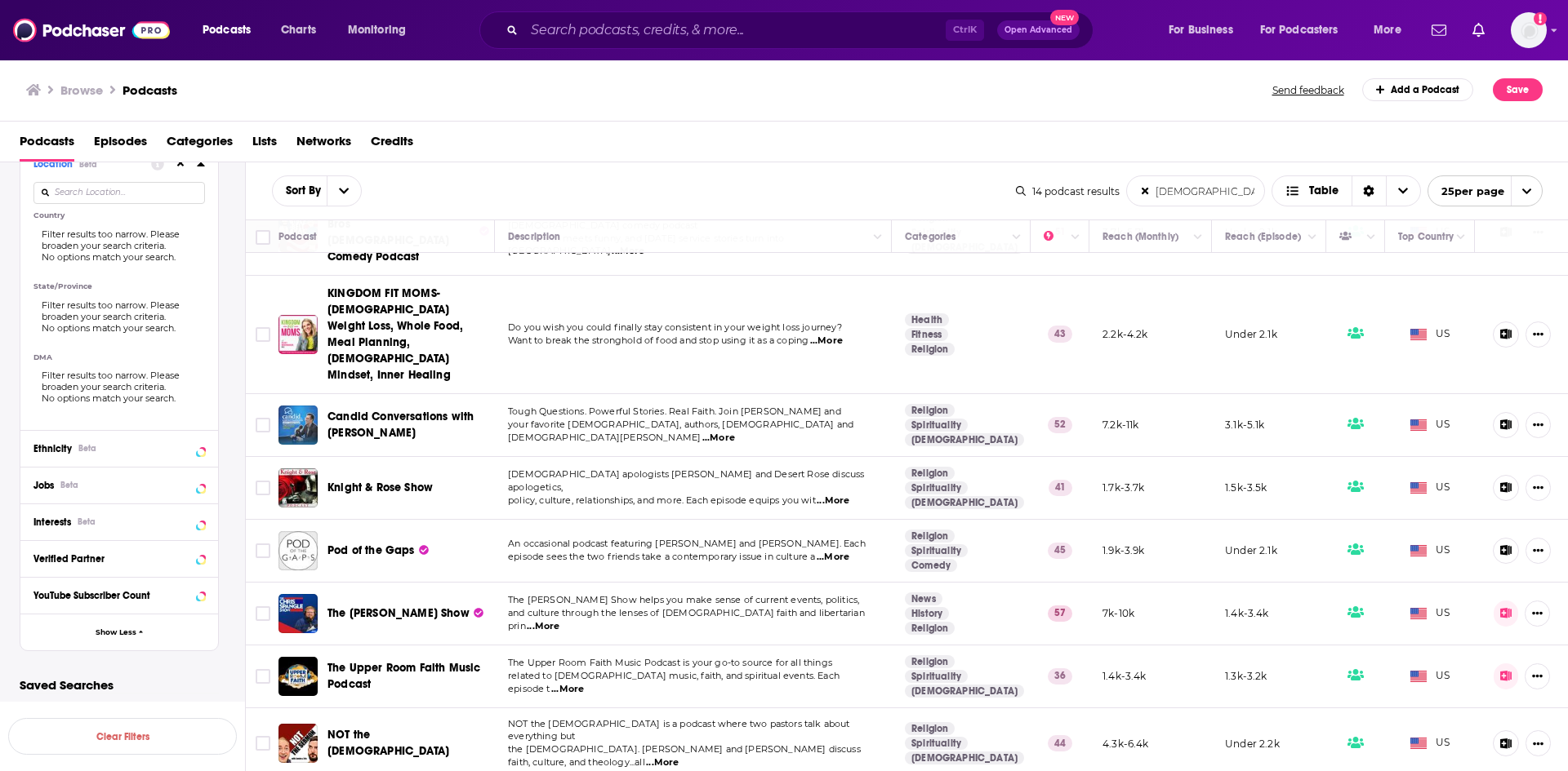
scroll to position [0, 0]
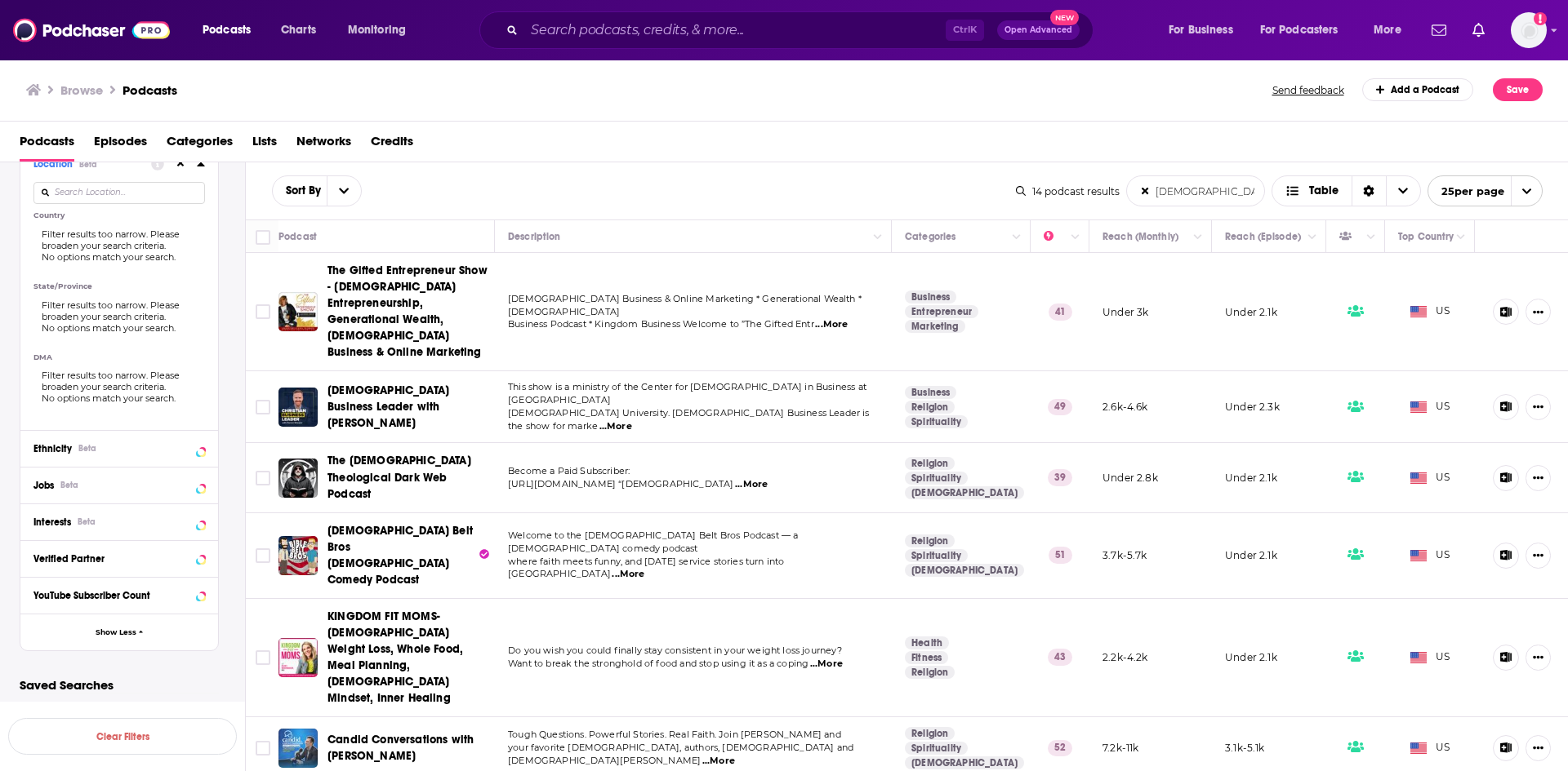
type input "[DEMOGRAPHIC_DATA] culture"
click at [843, 318] on span "...More" at bounding box center [831, 324] width 33 height 13
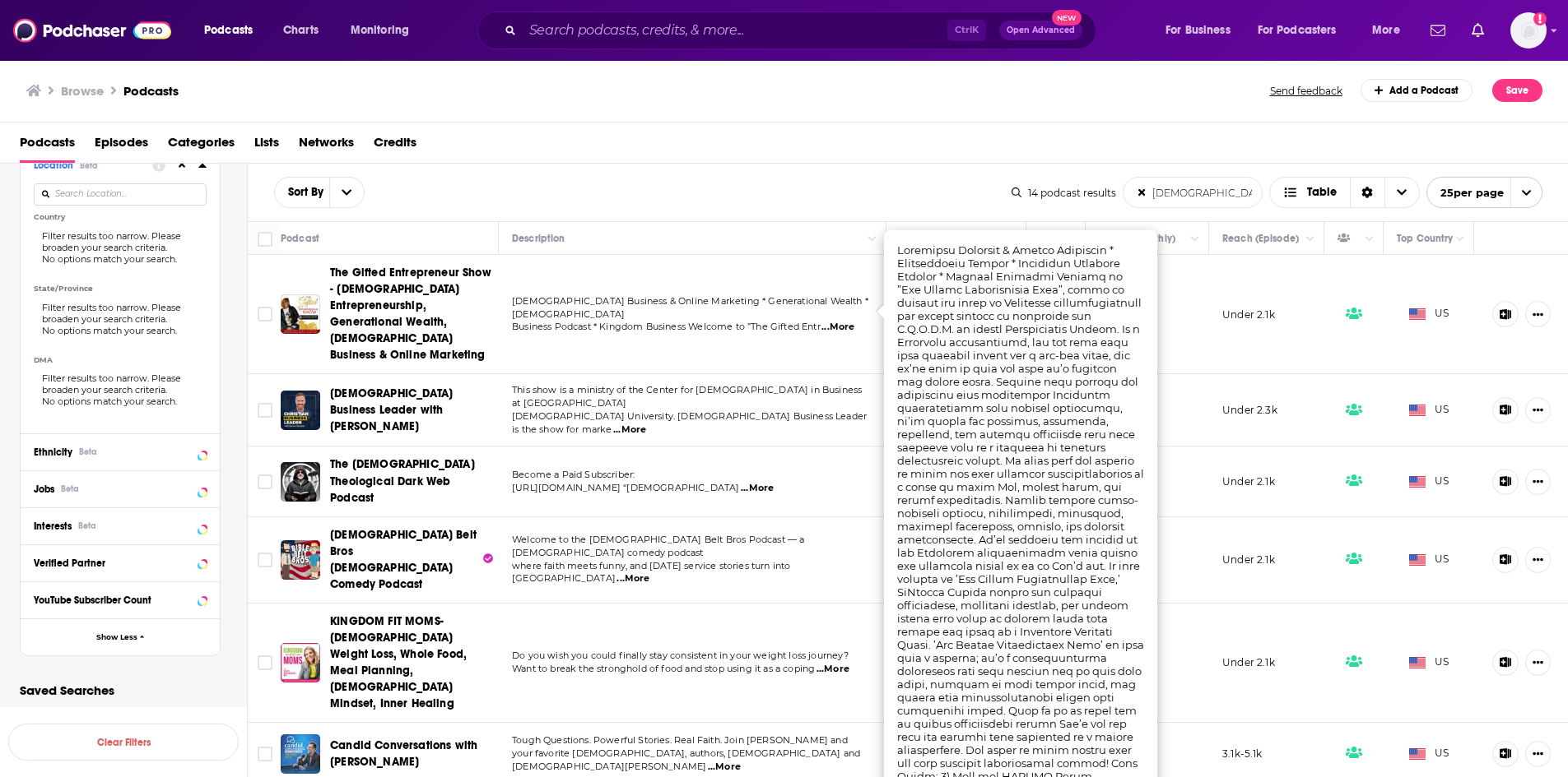
click at [850, 320] on span "...More" at bounding box center [838, 327] width 33 height 13
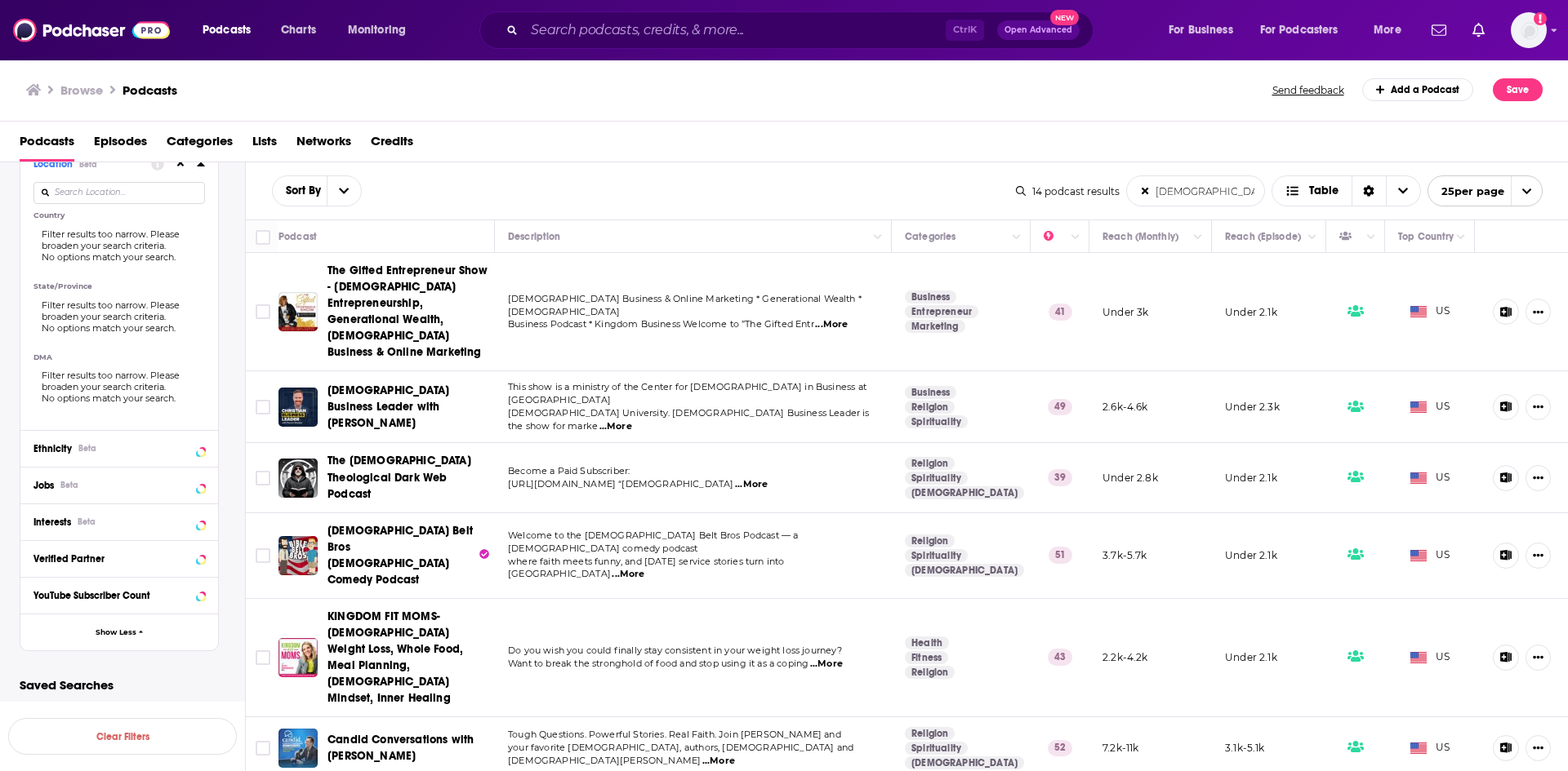
click at [632, 420] on span "...More" at bounding box center [616, 426] width 33 height 13
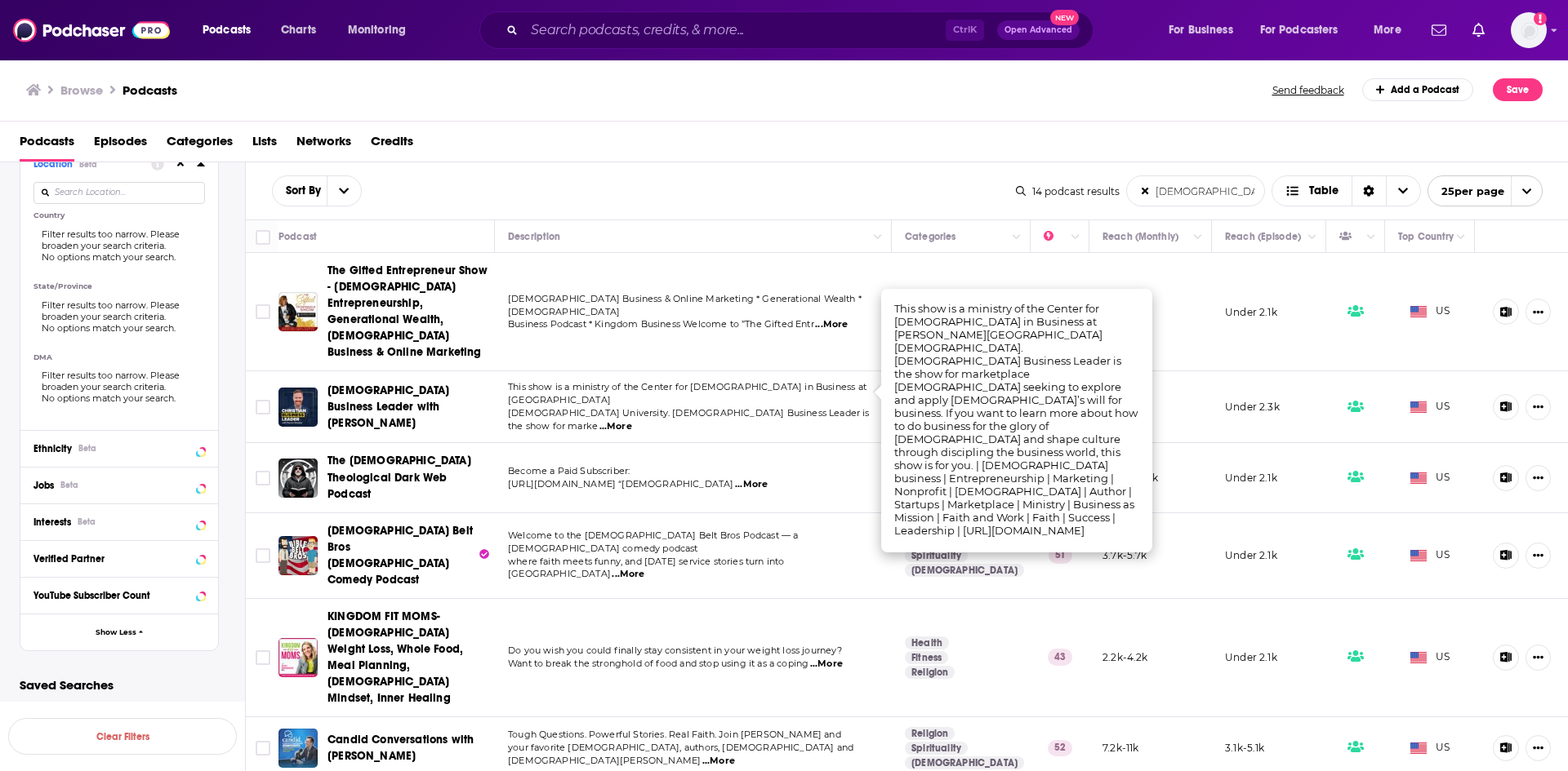
click at [844, 465] on p "Become a Paid Subscriber:" at bounding box center [693, 471] width 370 height 13
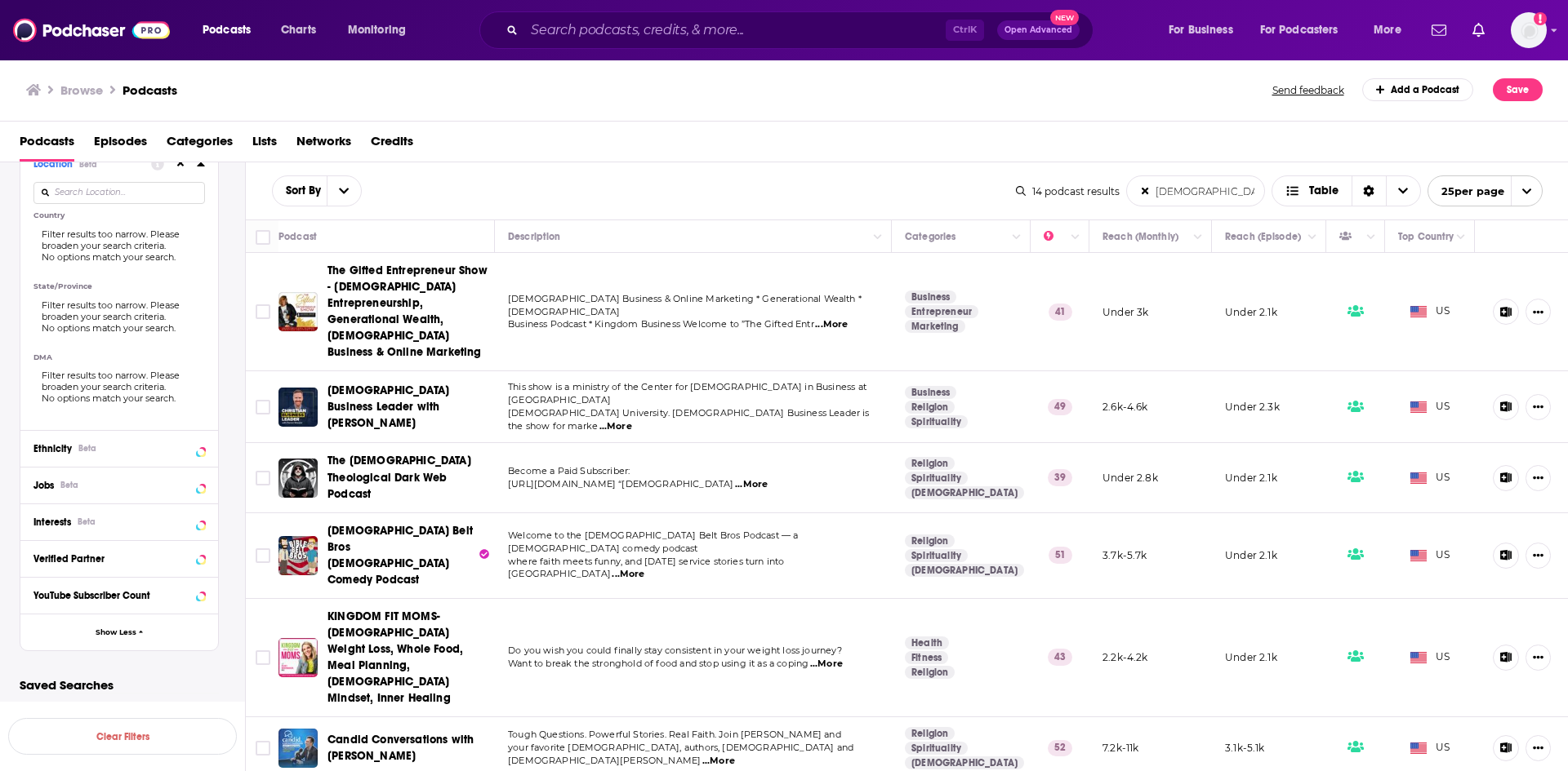
click at [841, 465] on p "Become a Paid Subscriber:" at bounding box center [693, 471] width 370 height 13
click at [768, 478] on span "...More" at bounding box center [751, 484] width 33 height 13
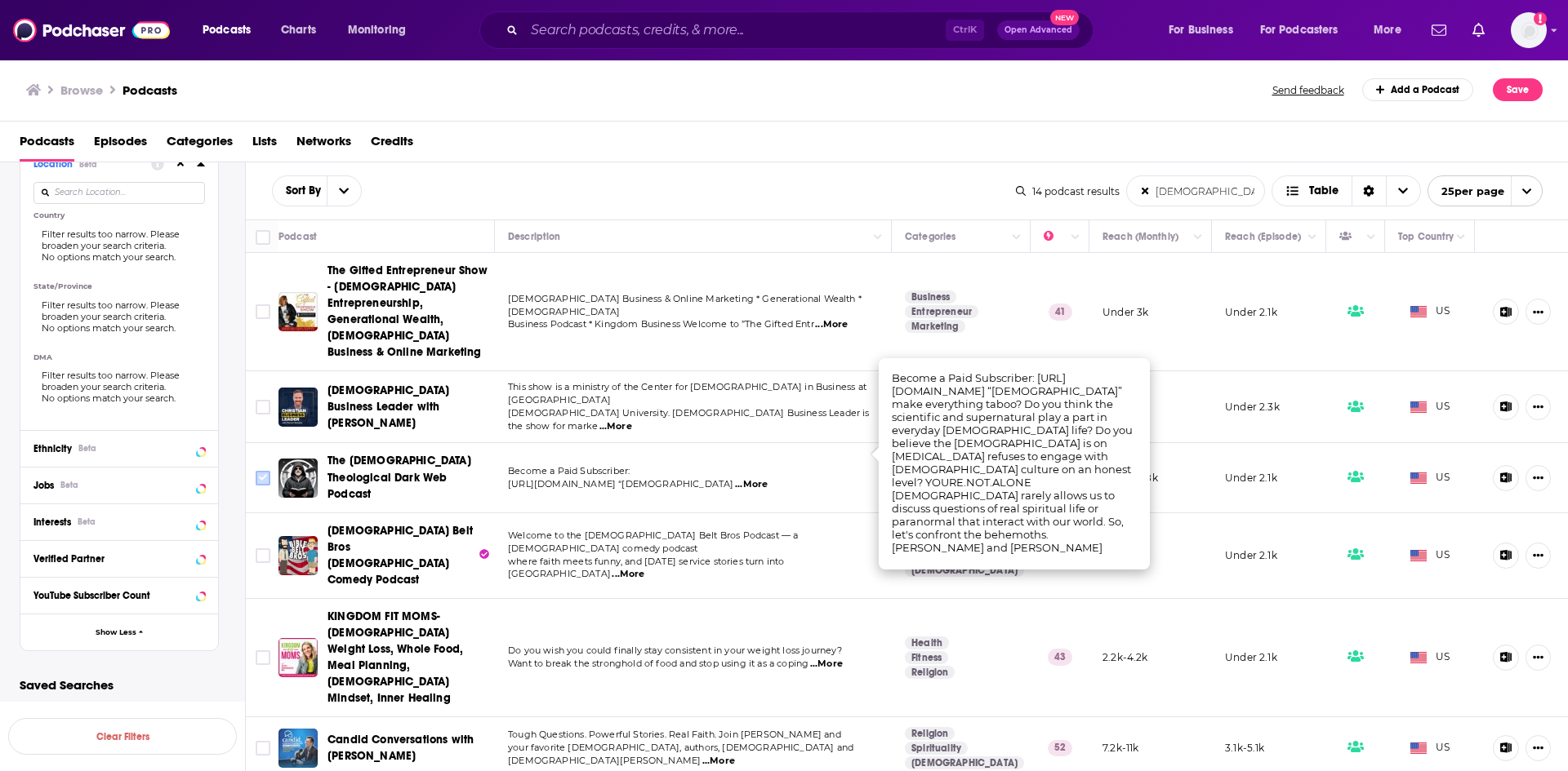
click at [264, 471] on input "Toggle select row" at bounding box center [263, 478] width 15 height 15
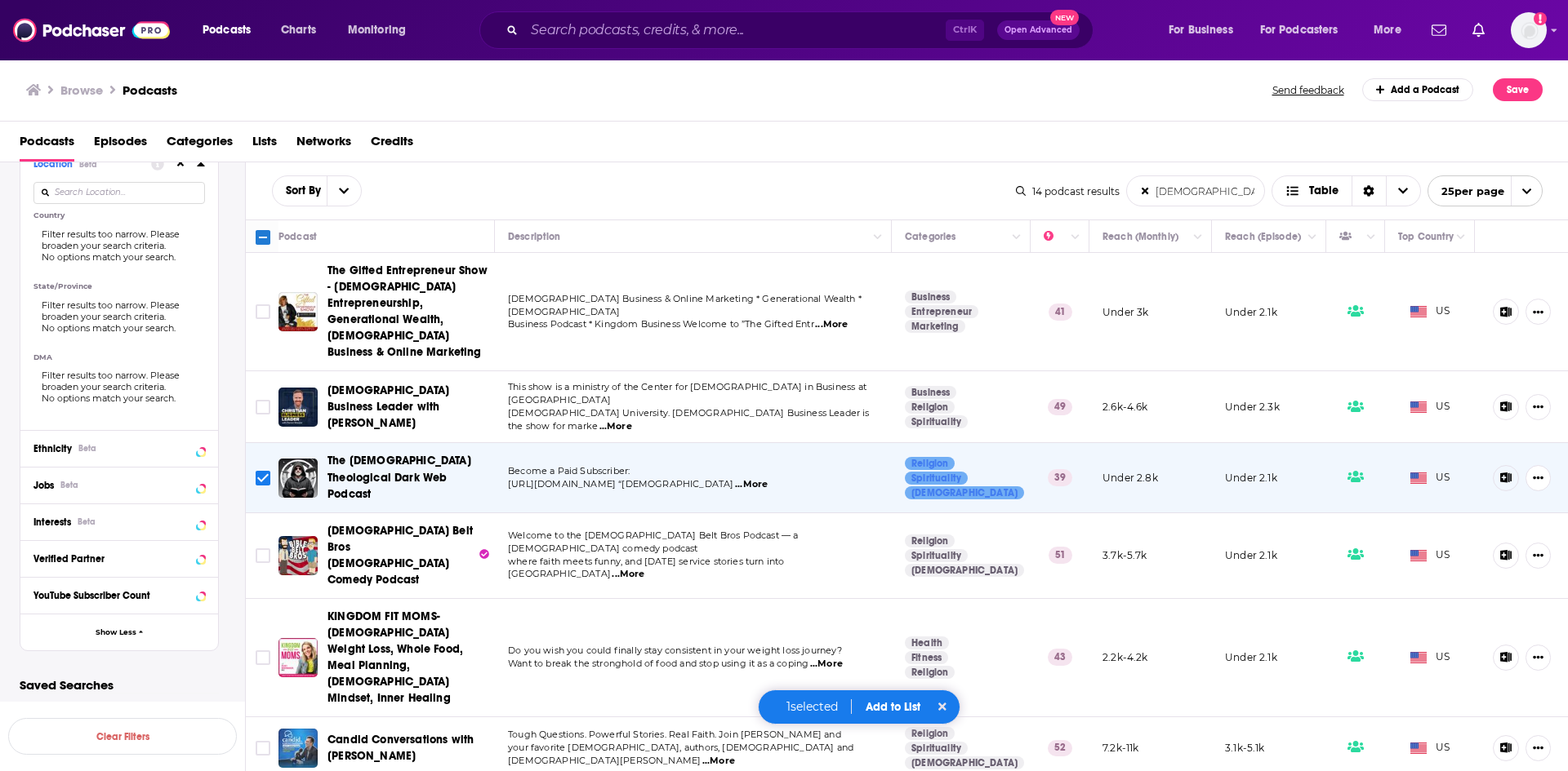
click at [644, 568] on span "...More" at bounding box center [628, 574] width 33 height 13
click at [830, 658] on span "...More" at bounding box center [827, 664] width 33 height 13
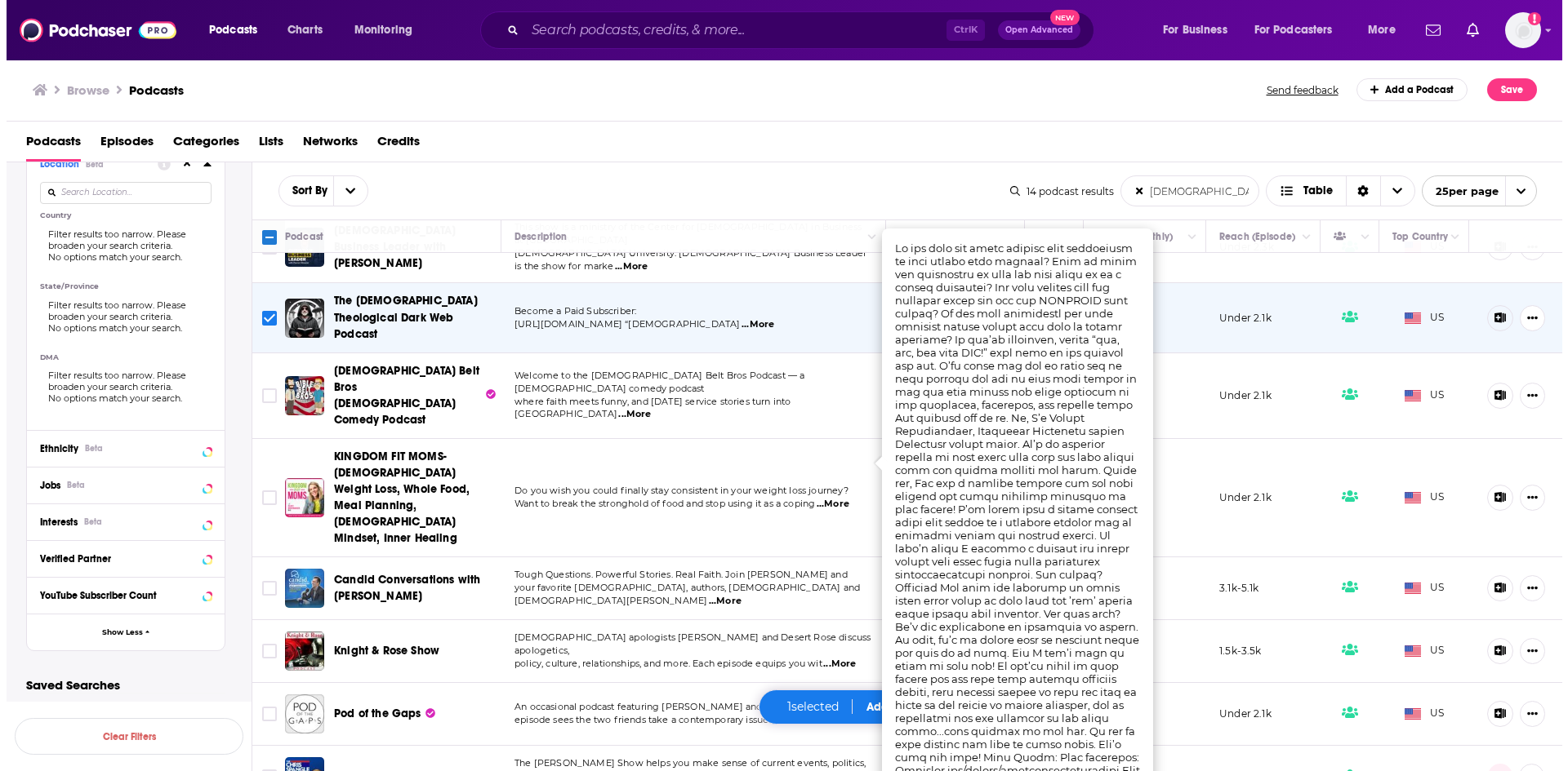
scroll to position [163, 0]
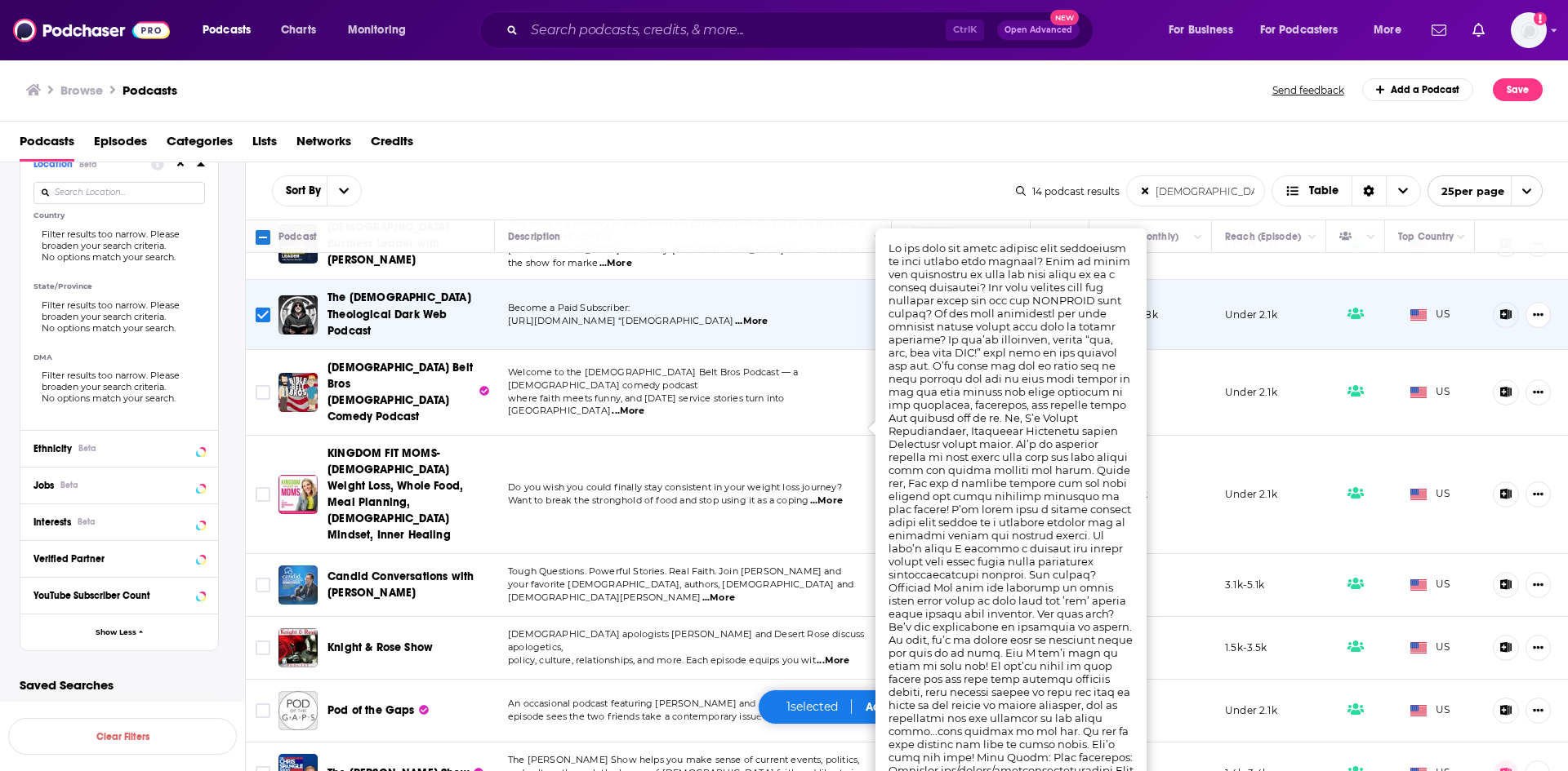
click at [735, 592] on span "...More" at bounding box center [719, 598] width 33 height 13
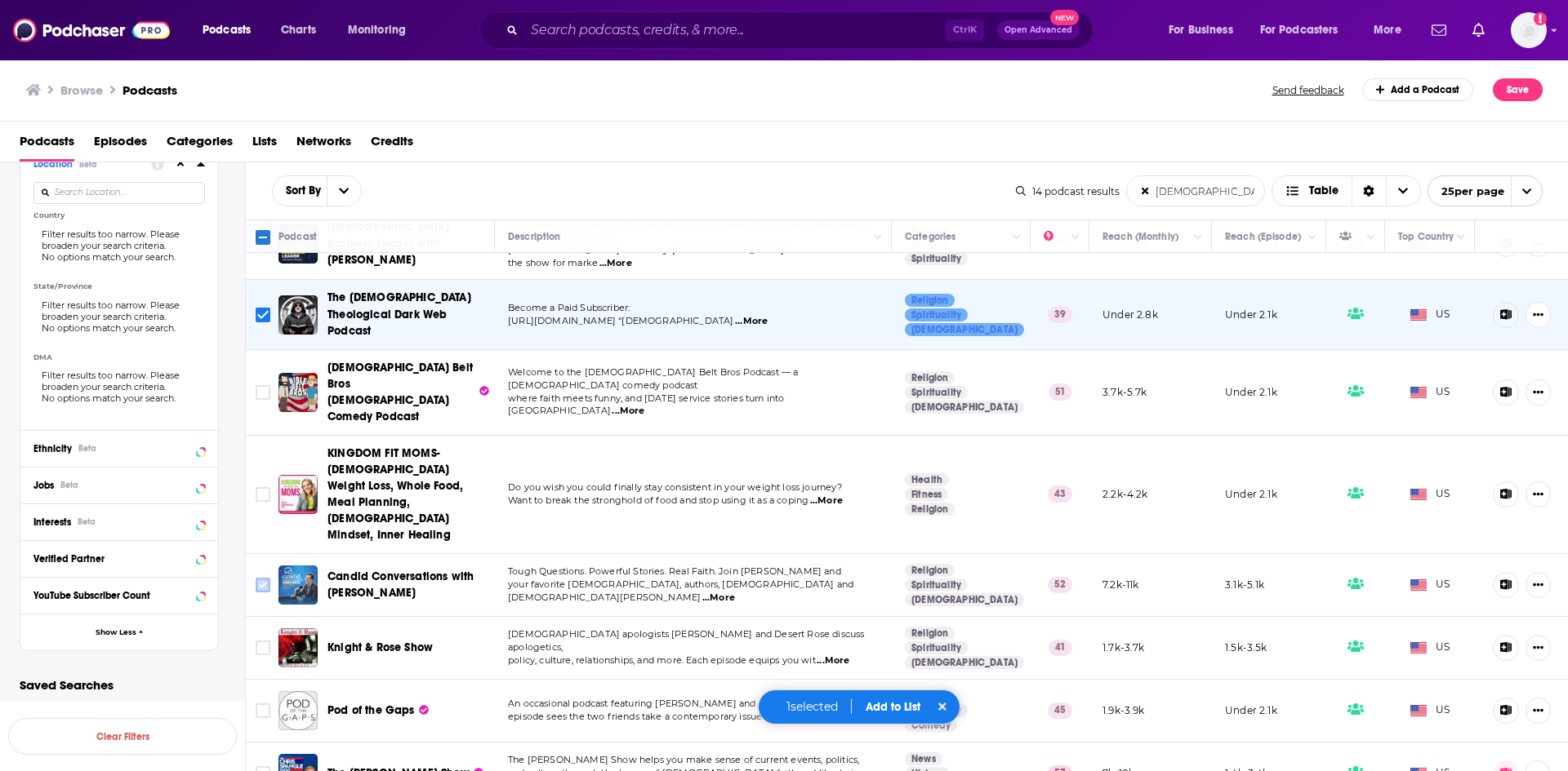
click at [262, 578] on input "Toggle select row" at bounding box center [263, 585] width 15 height 15
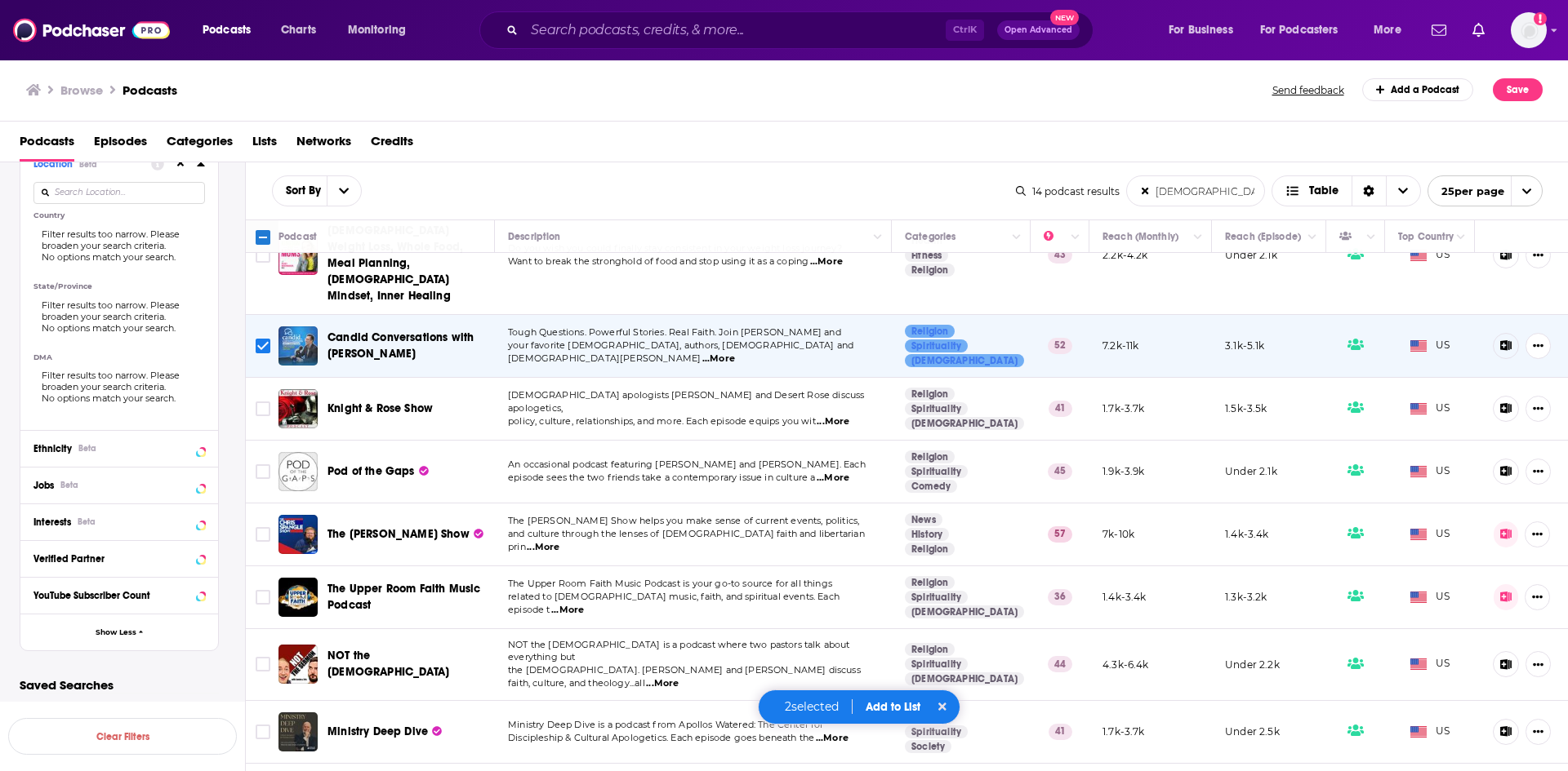
scroll to position [408, 0]
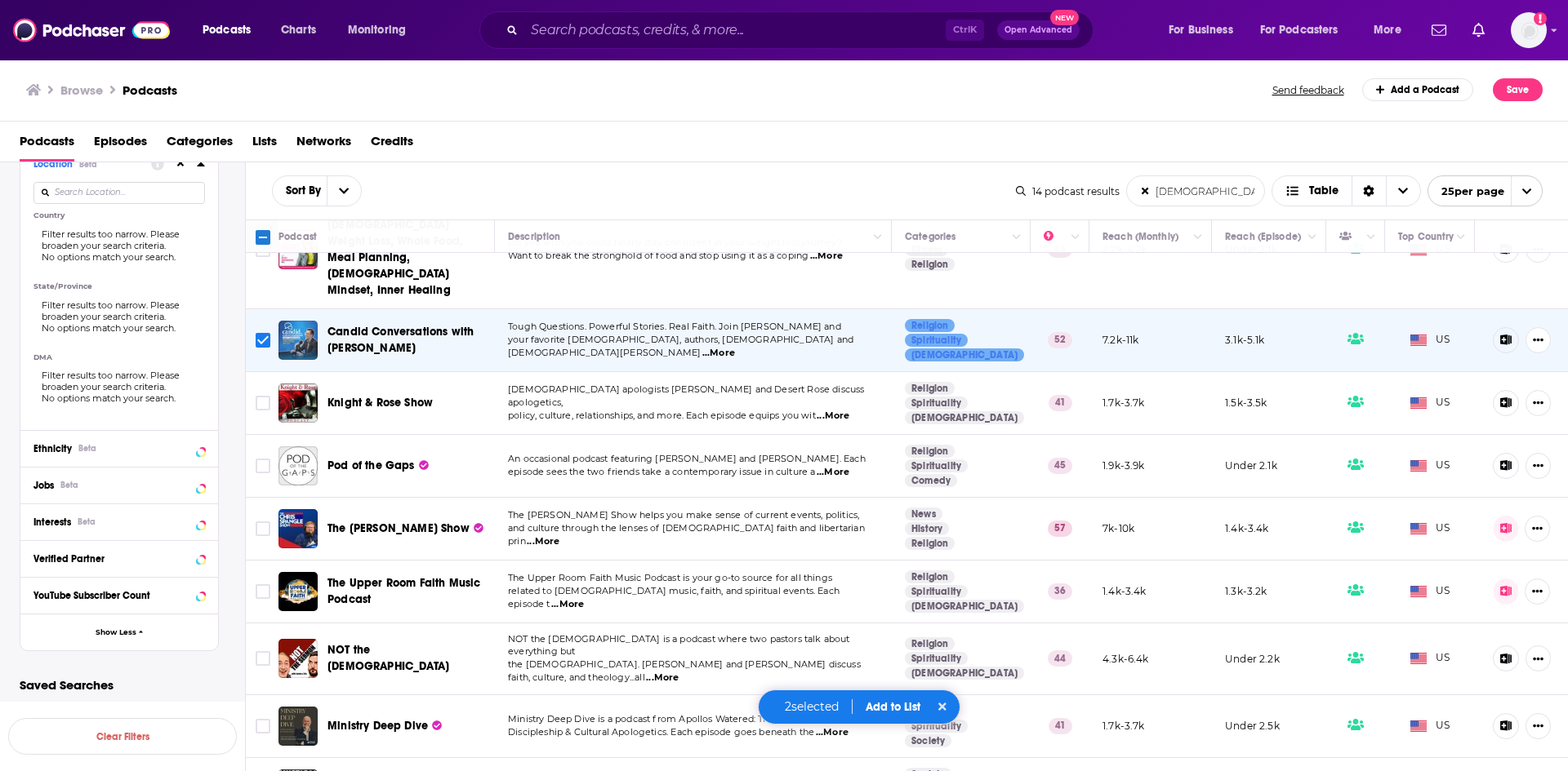
click at [847, 410] on span "...More" at bounding box center [833, 416] width 33 height 13
click at [260, 396] on input "Toggle select row" at bounding box center [263, 403] width 15 height 15
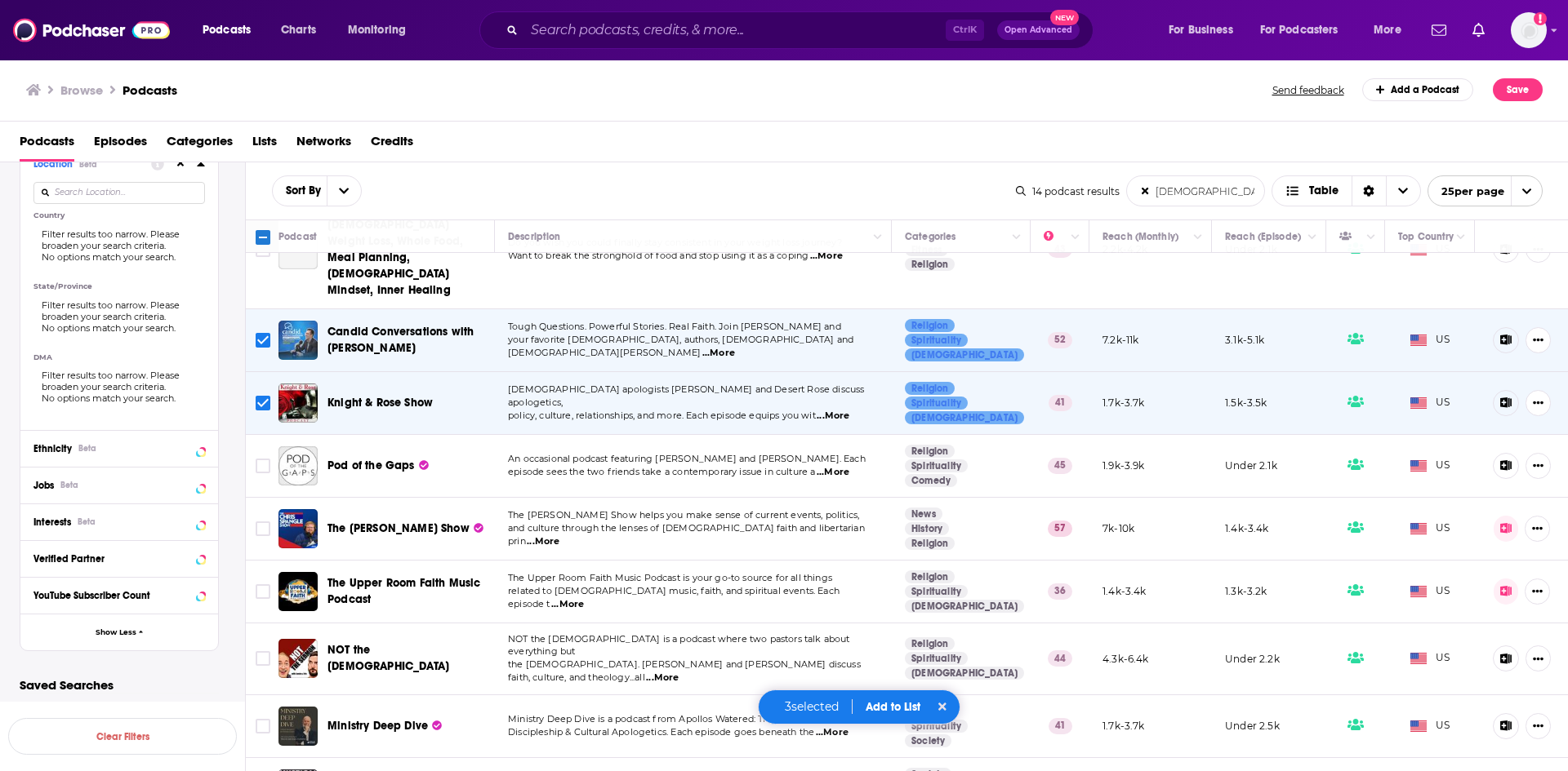
click at [842, 466] on span "...More" at bounding box center [833, 472] width 33 height 13
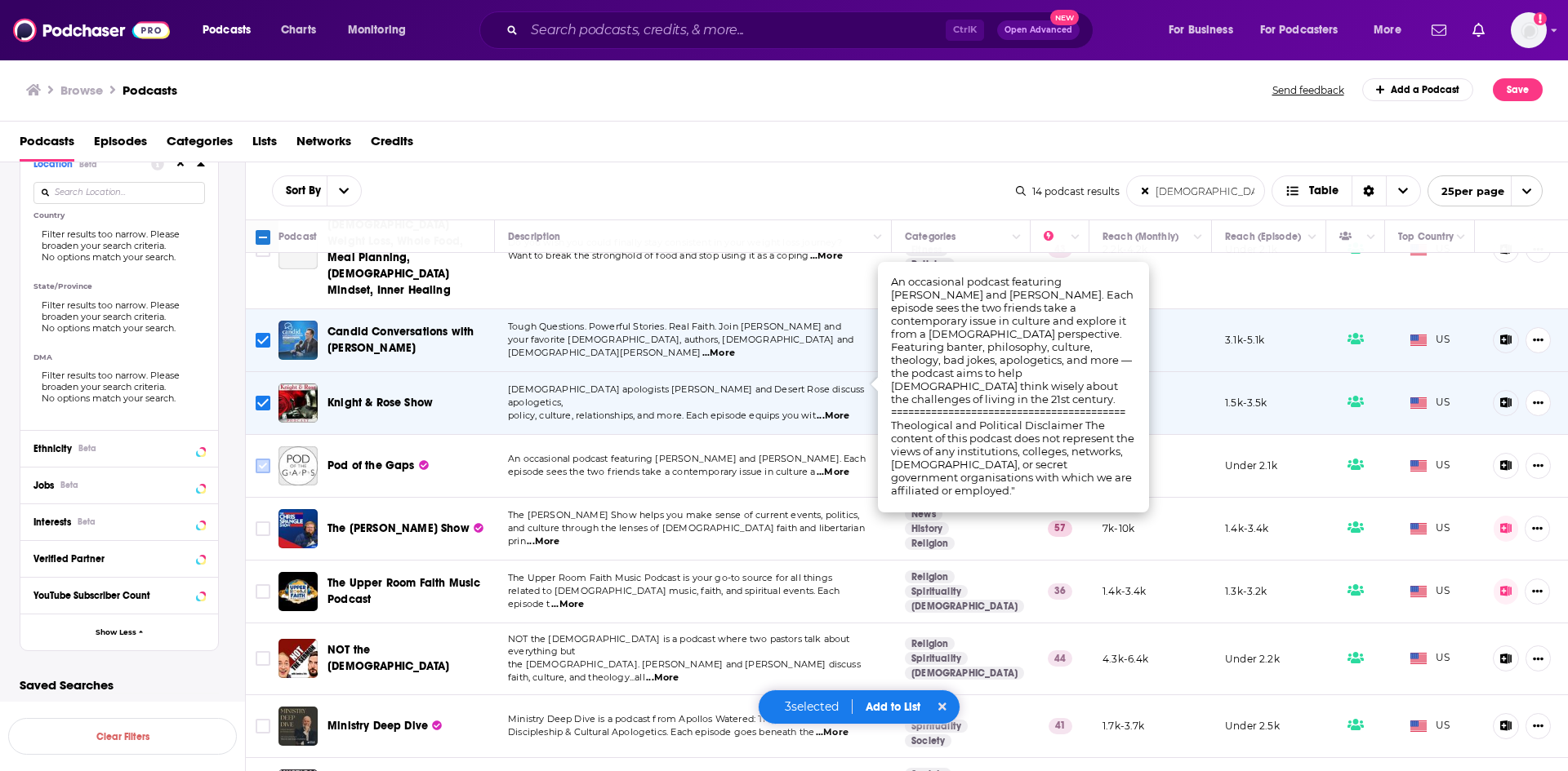
click at [257, 459] on input "Toggle select row" at bounding box center [263, 466] width 15 height 15
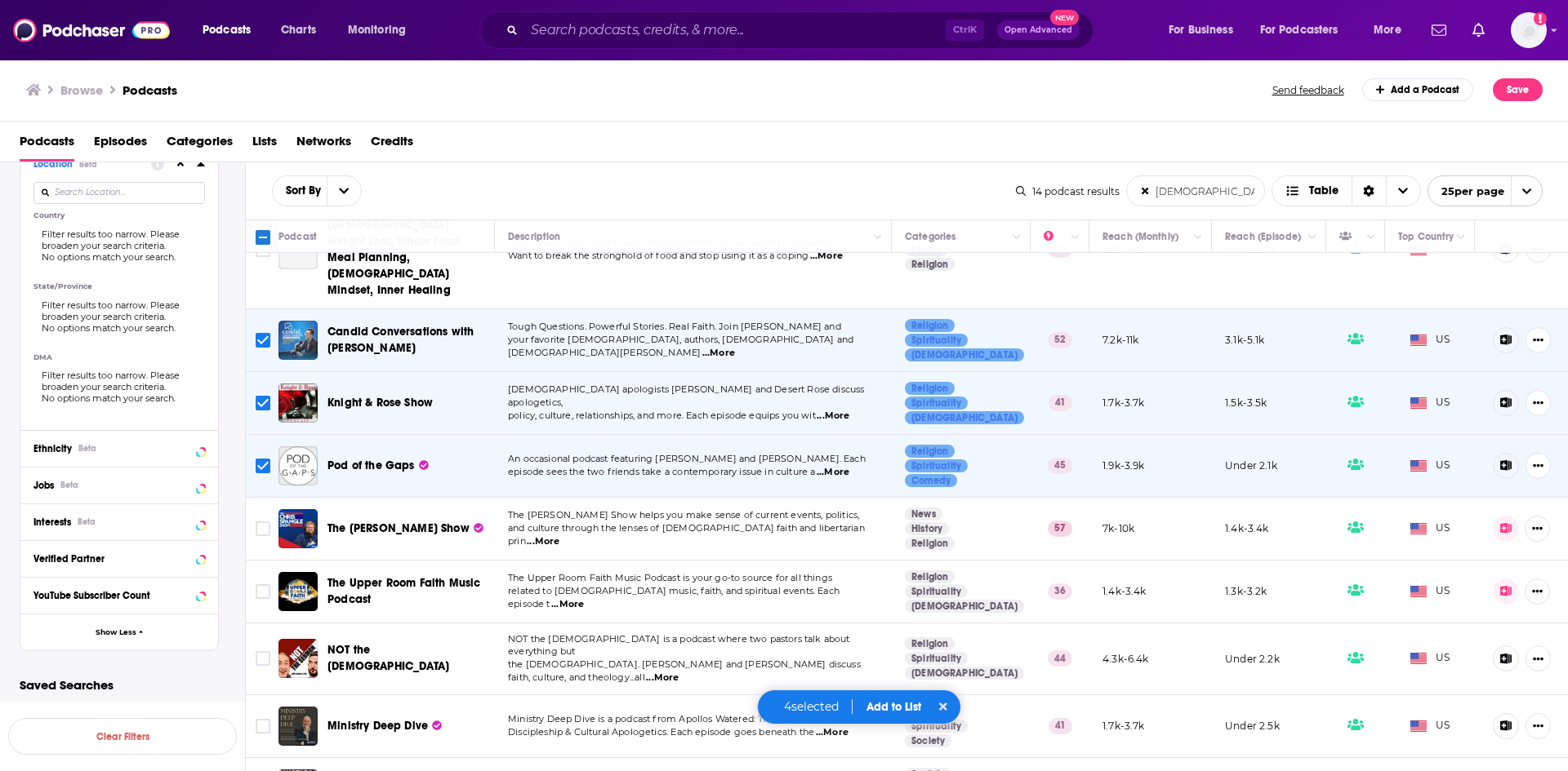
click at [584, 599] on span "...More" at bounding box center [568, 605] width 33 height 13
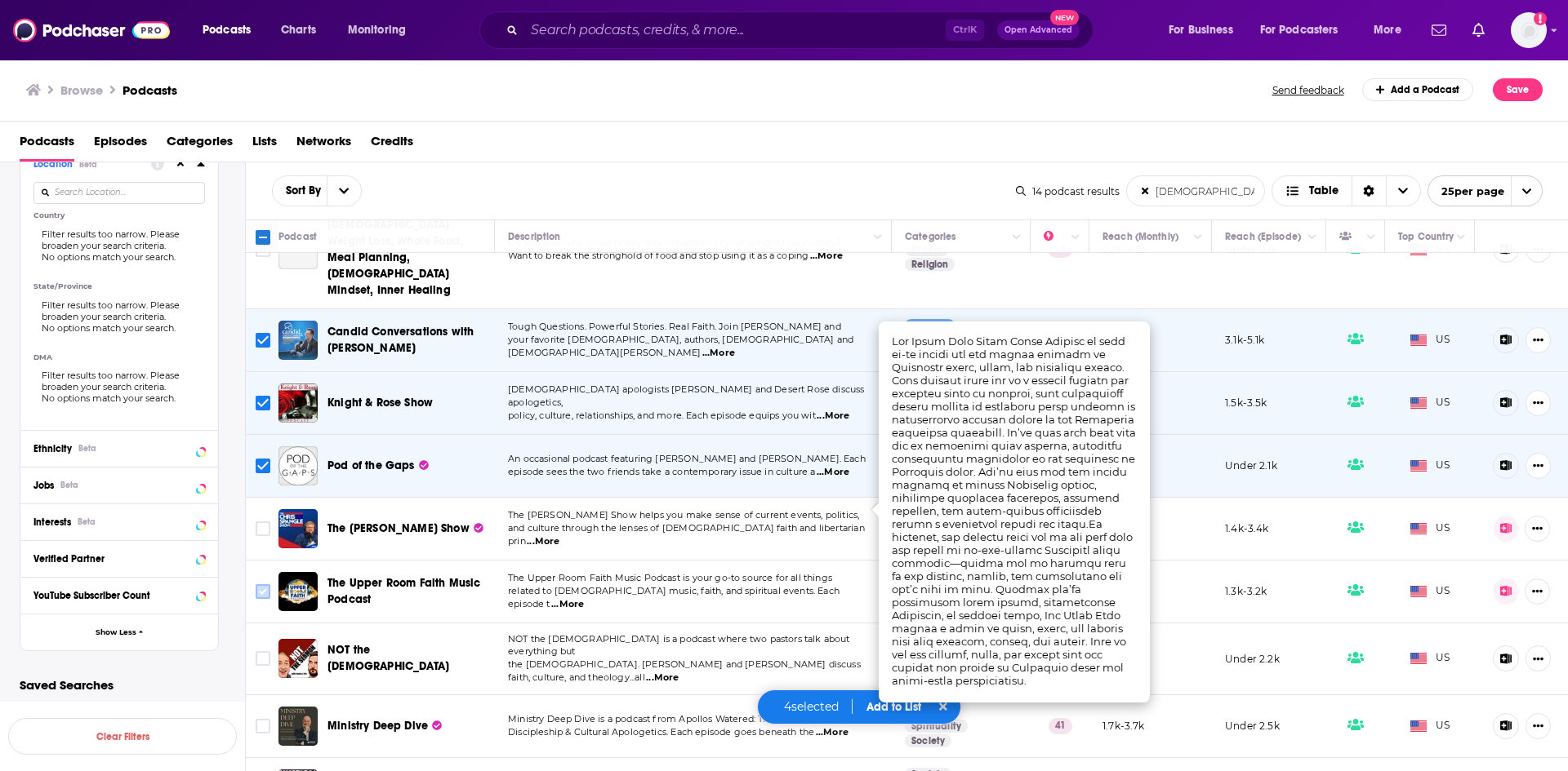
click at [263, 585] on input "Toggle select row" at bounding box center [263, 592] width 15 height 15
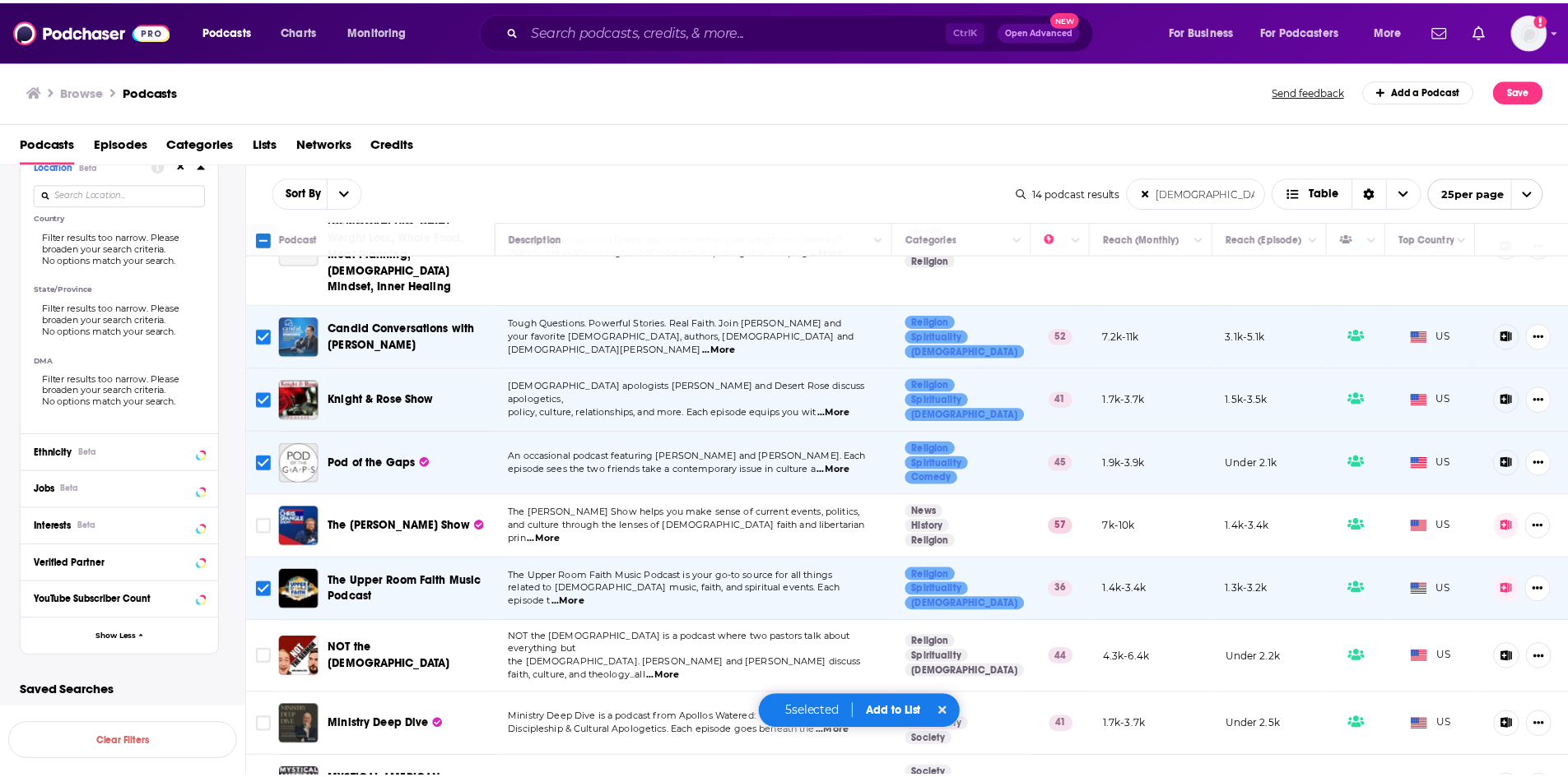
scroll to position [423, 0]
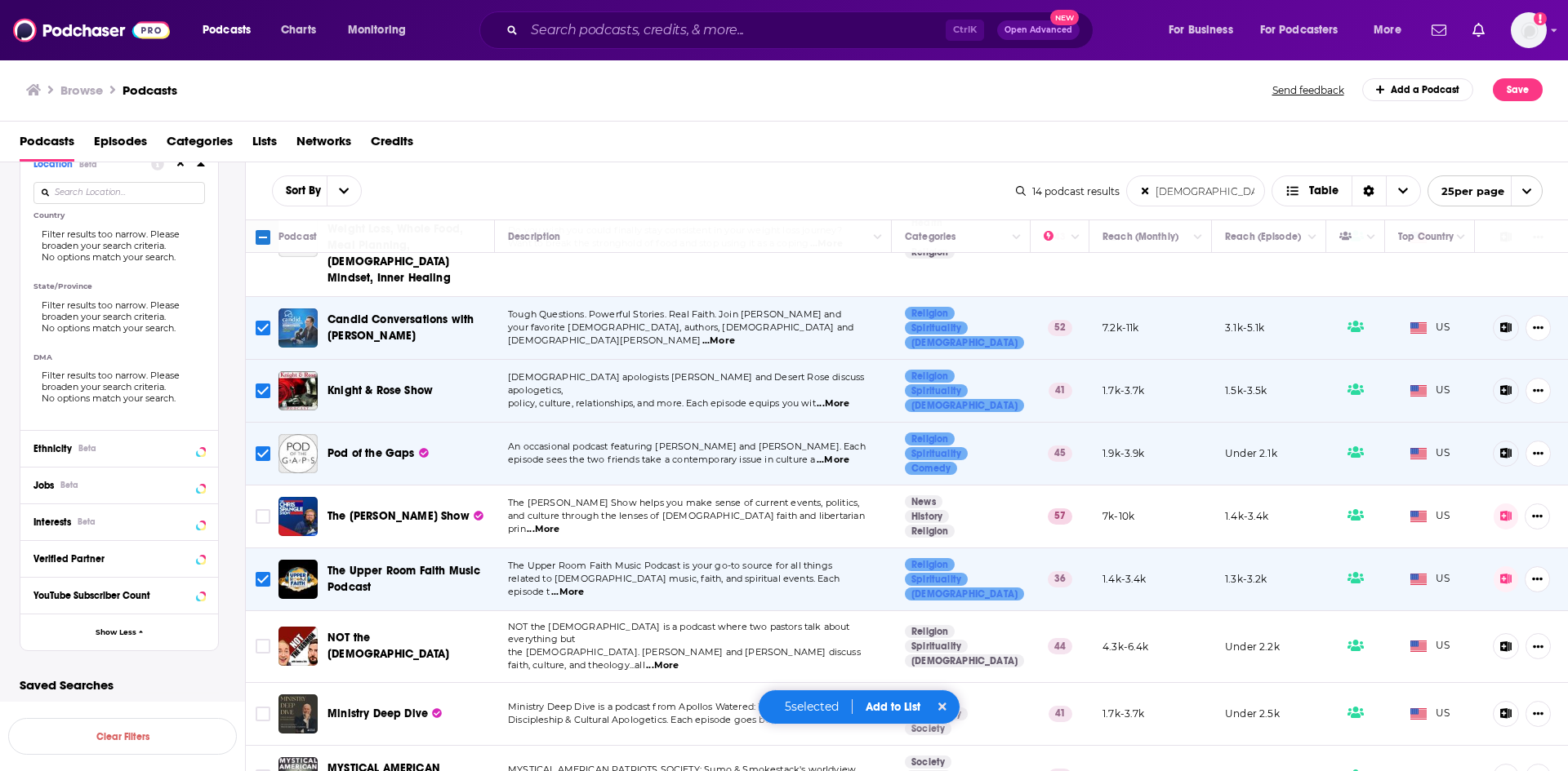
click at [679, 659] on span "...More" at bounding box center [662, 665] width 33 height 13
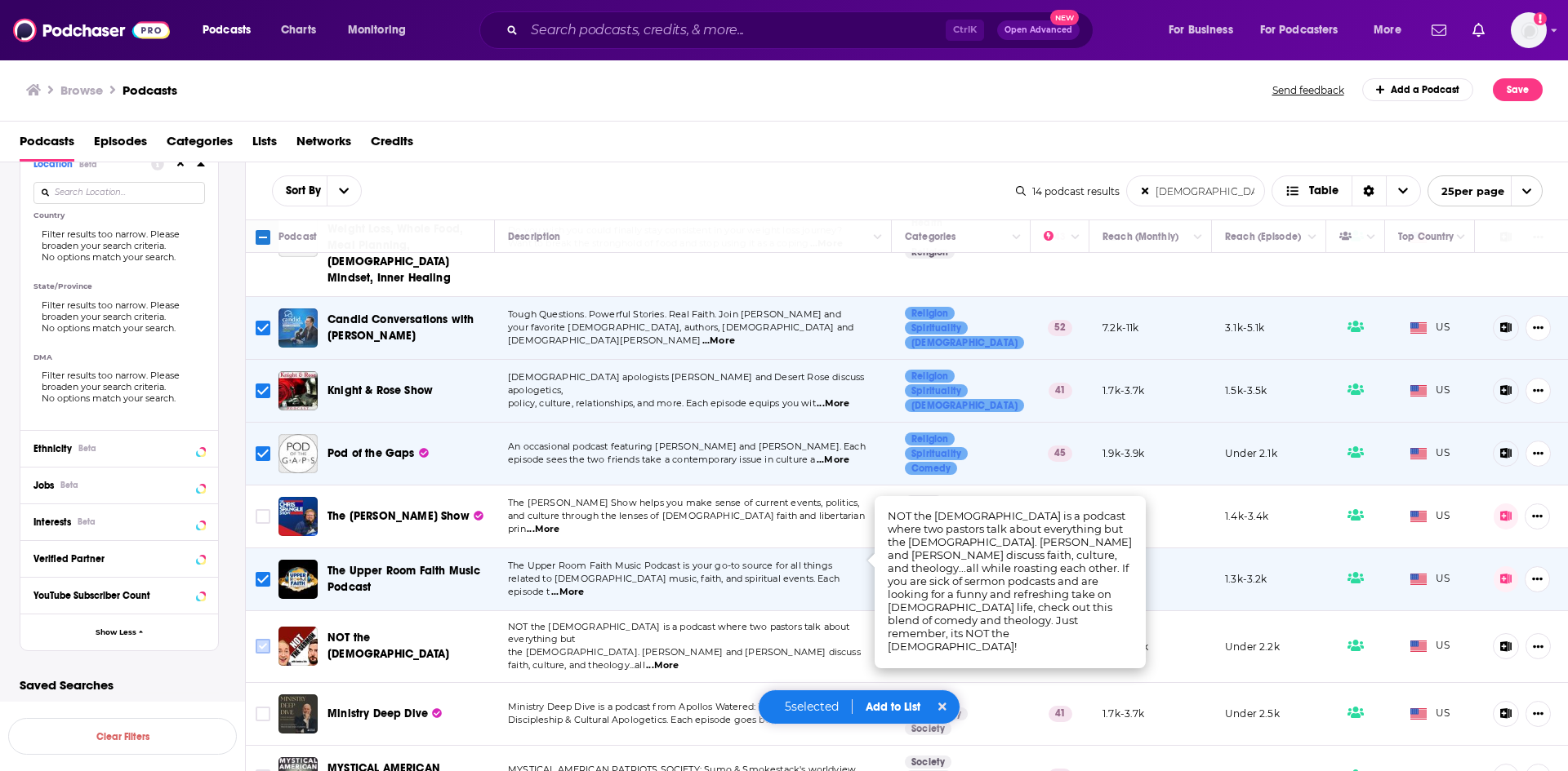
click at [270, 639] on input "Toggle select row" at bounding box center [263, 646] width 15 height 15
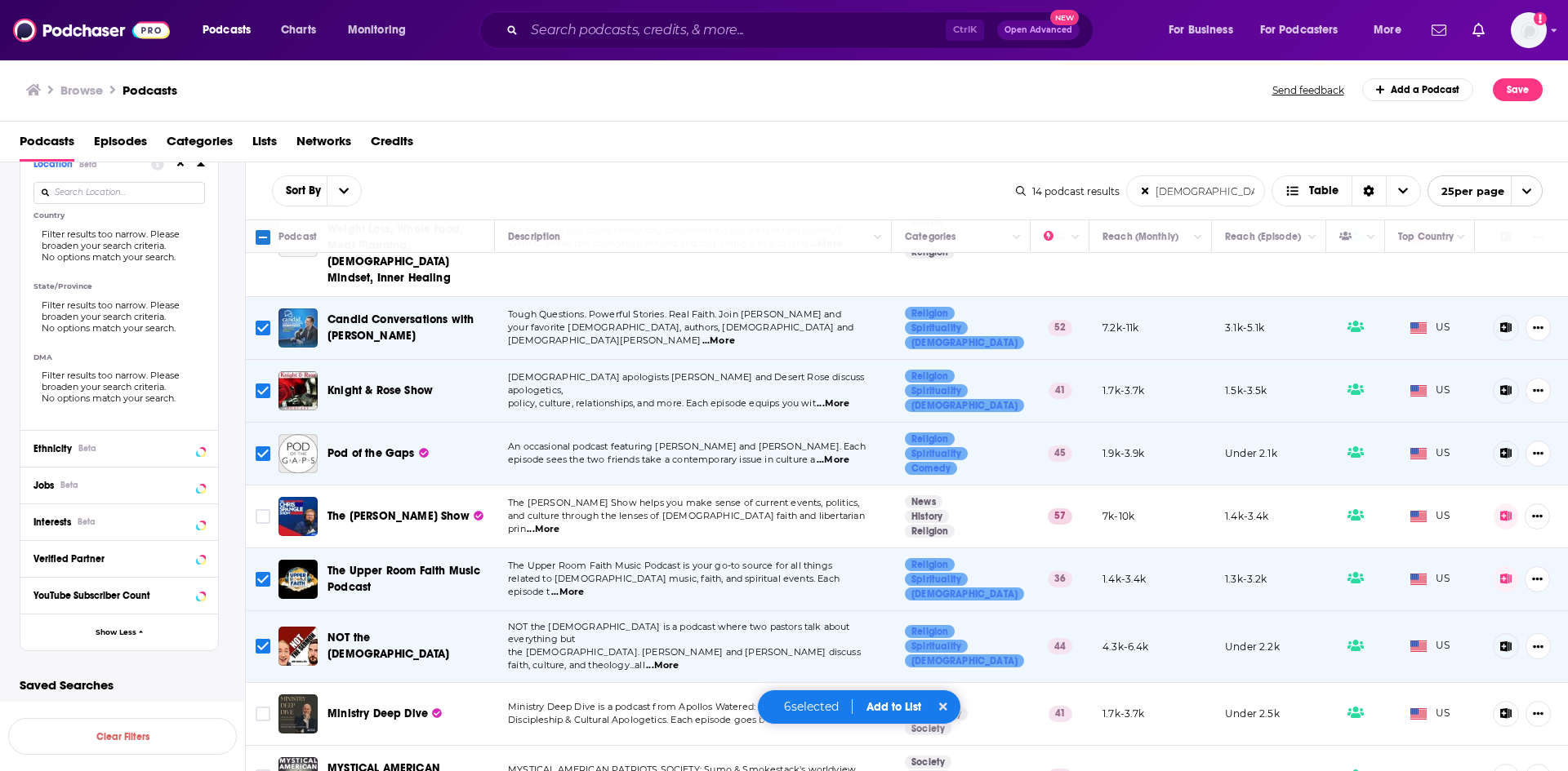
click at [849, 714] on span "...More" at bounding box center [832, 720] width 33 height 13
click at [264, 707] on input "Toggle select row" at bounding box center [263, 714] width 15 height 15
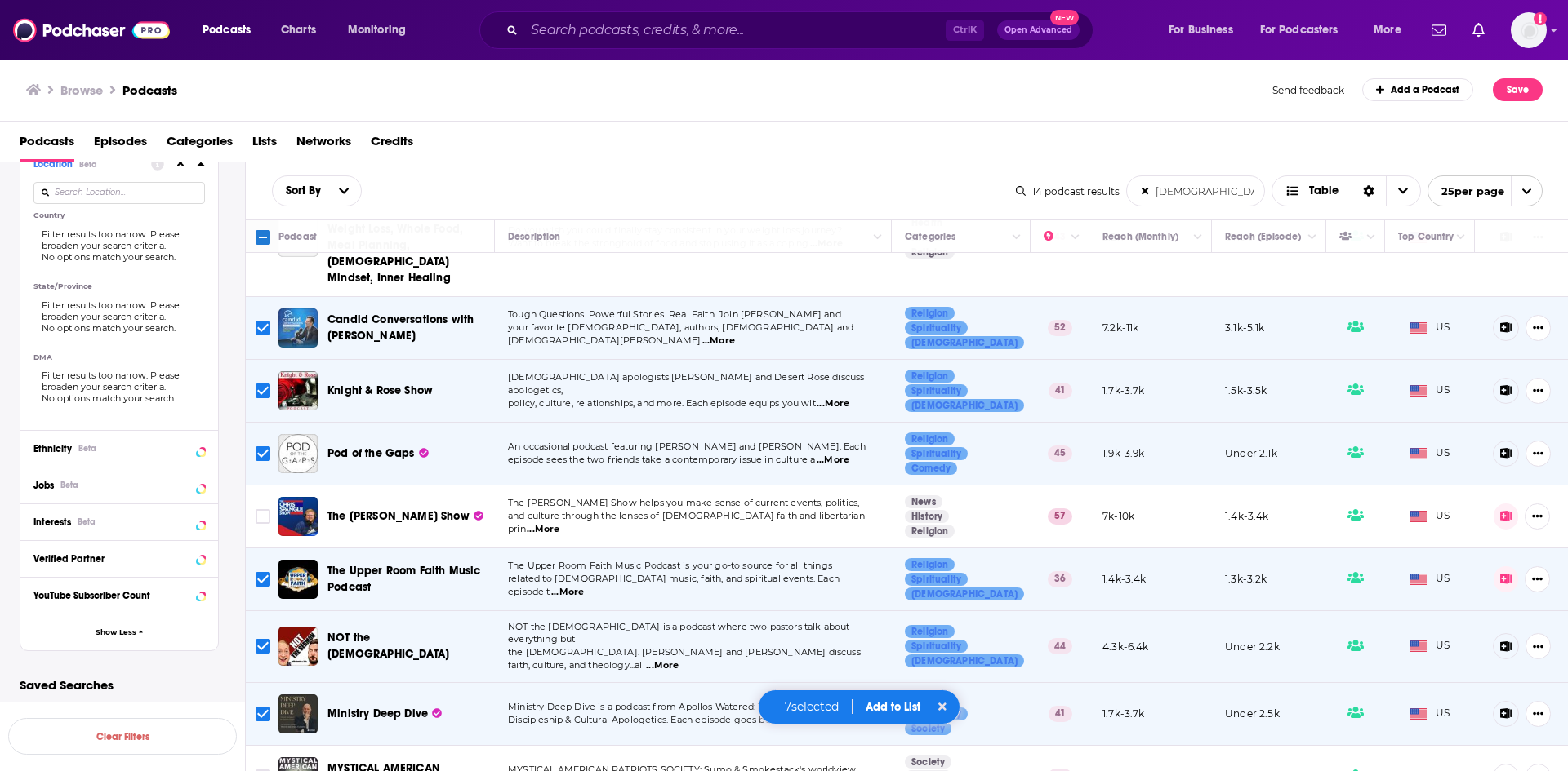
click at [849, 770] on span "...More" at bounding box center [832, 783] width 33 height 13
click at [873, 709] on button "Add to List" at bounding box center [893, 707] width 81 height 14
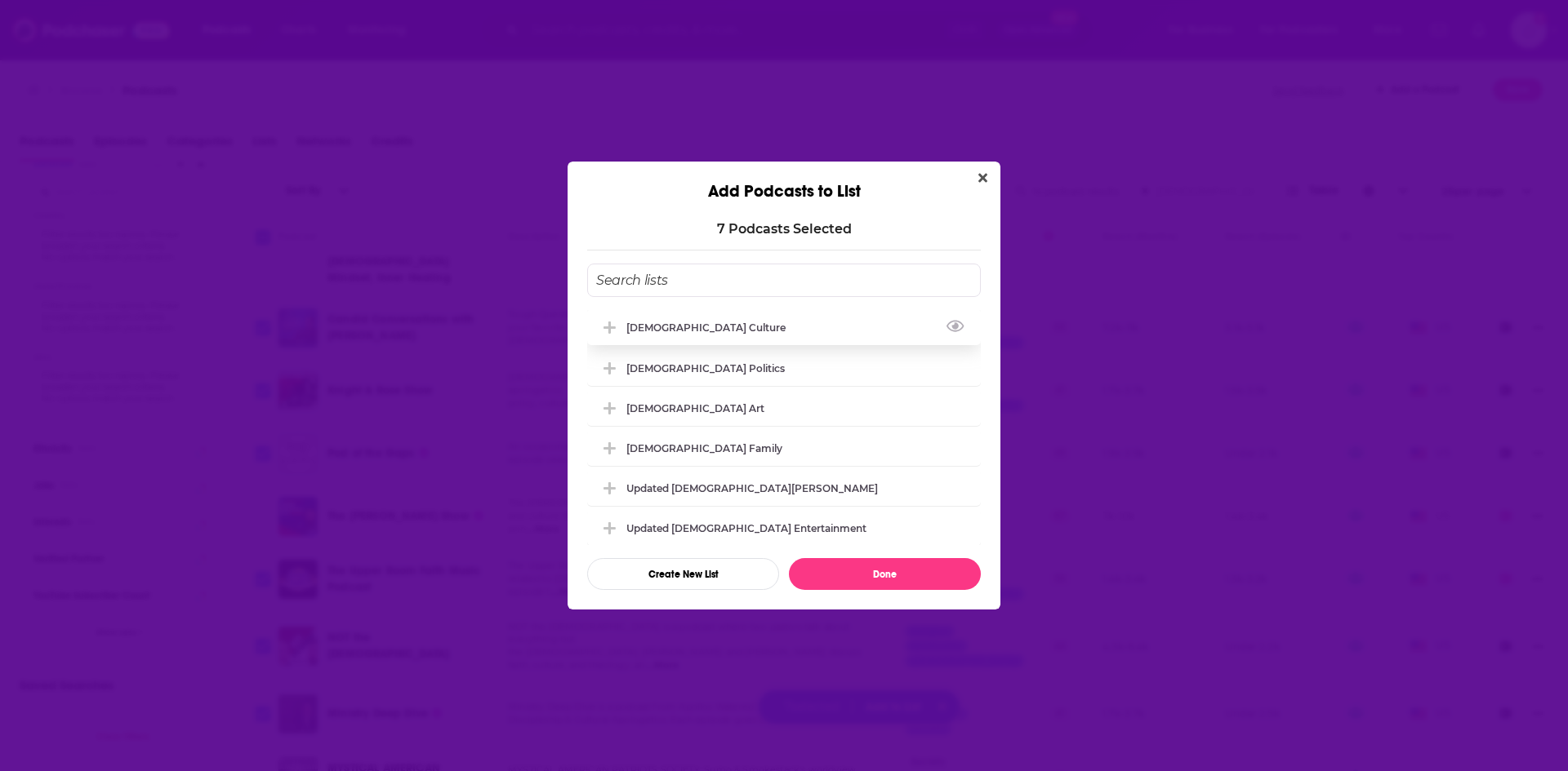
click at [672, 330] on div "[DEMOGRAPHIC_DATA] Culture" at bounding box center [711, 327] width 169 height 12
click at [908, 573] on button "Done" at bounding box center [884, 573] width 192 height 32
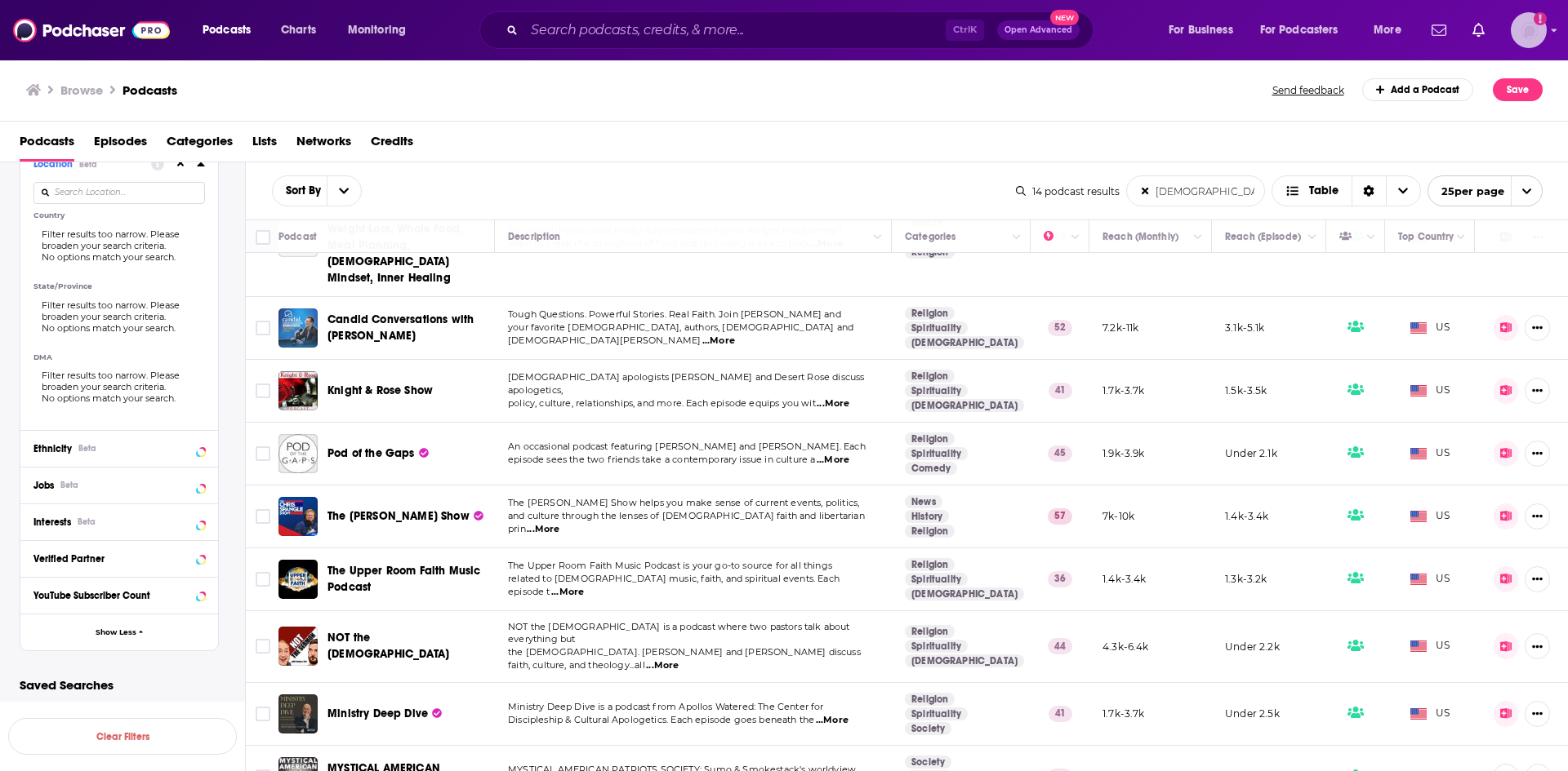
click at [1530, 37] on img "Logged in as luilaking" at bounding box center [1528, 29] width 36 height 36
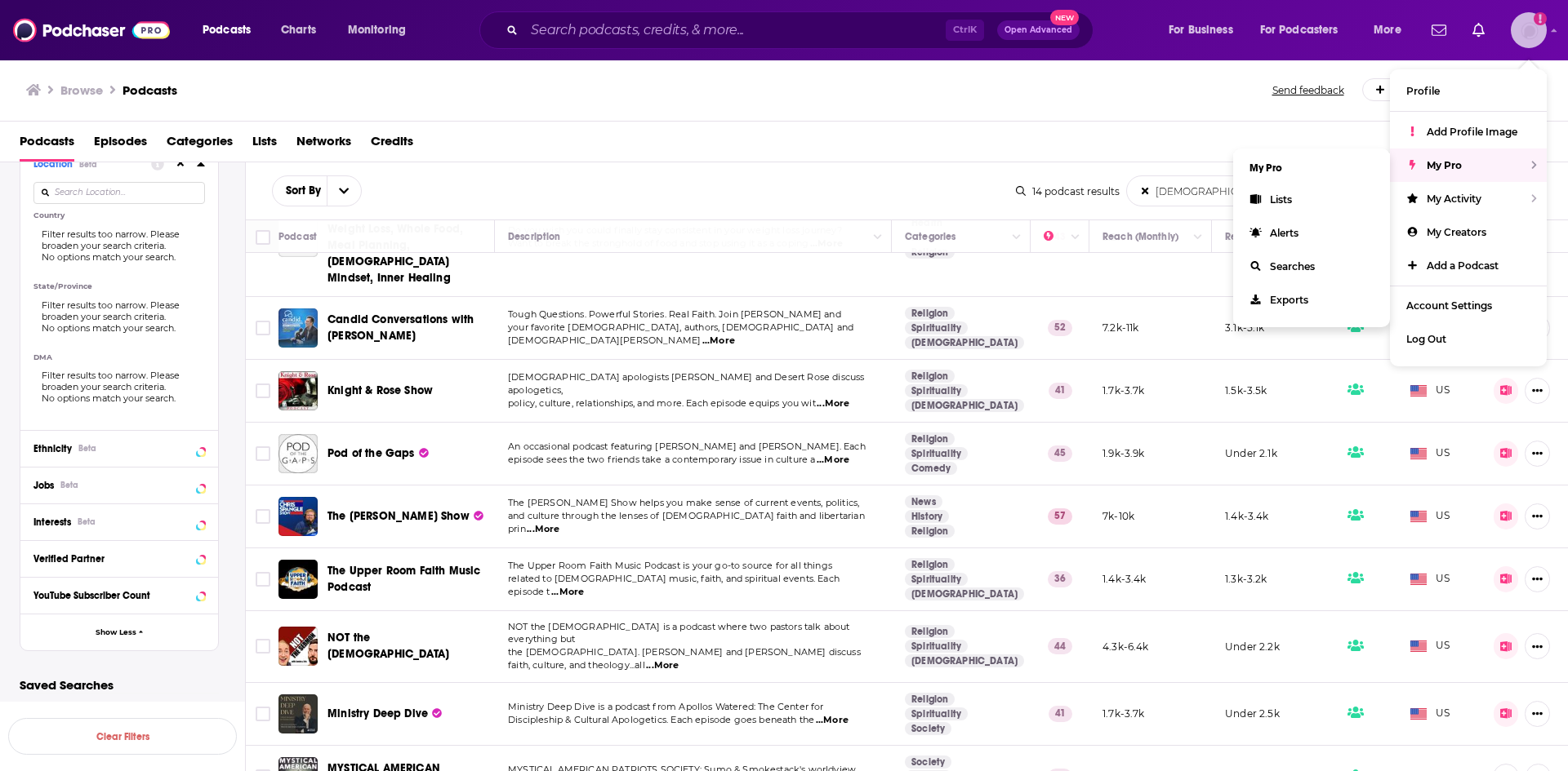
click at [1460, 162] on span "My Pro" at bounding box center [1444, 165] width 36 height 12
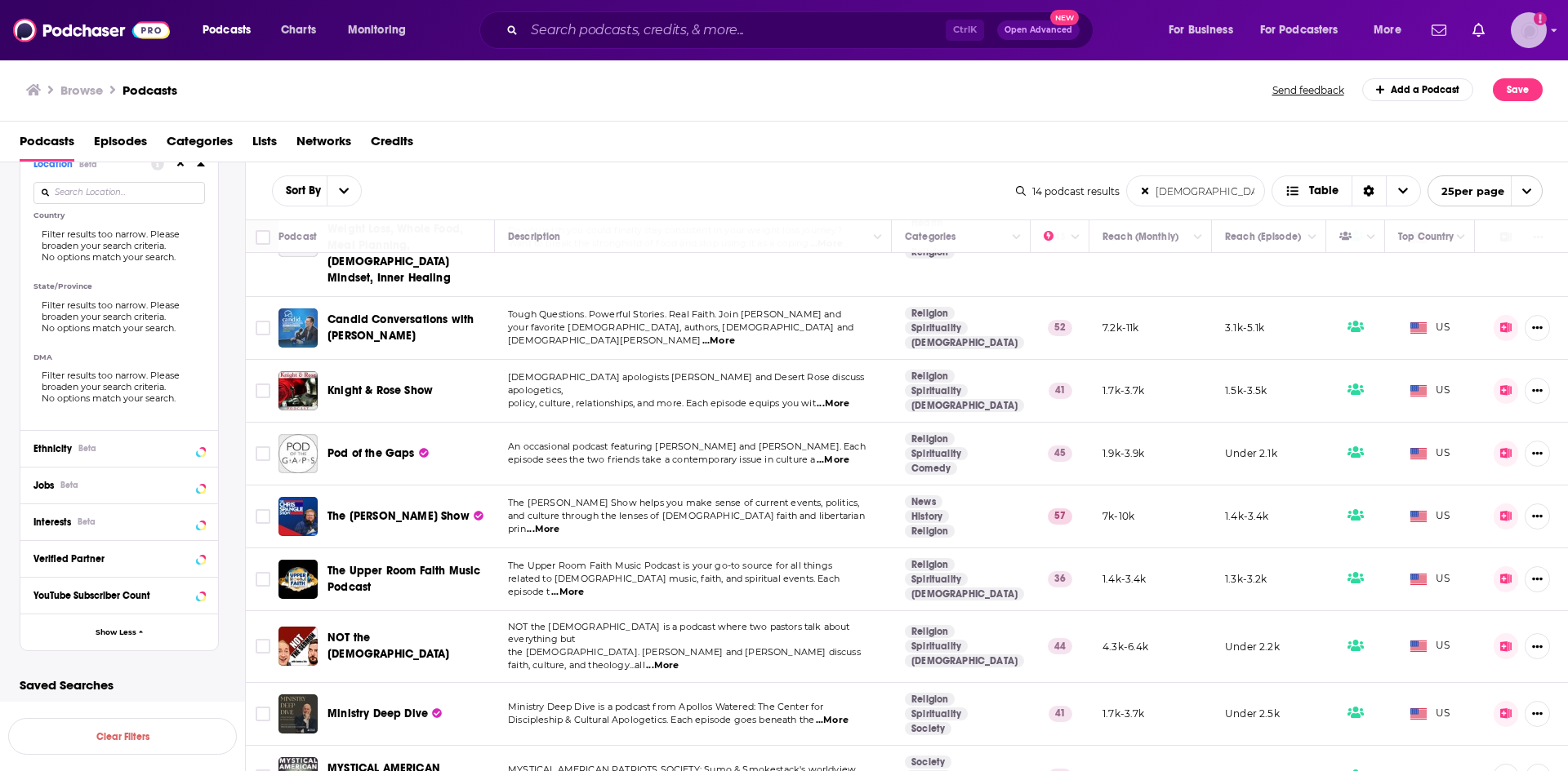
click at [1525, 29] on img "Logged in as luilaking" at bounding box center [1528, 29] width 36 height 36
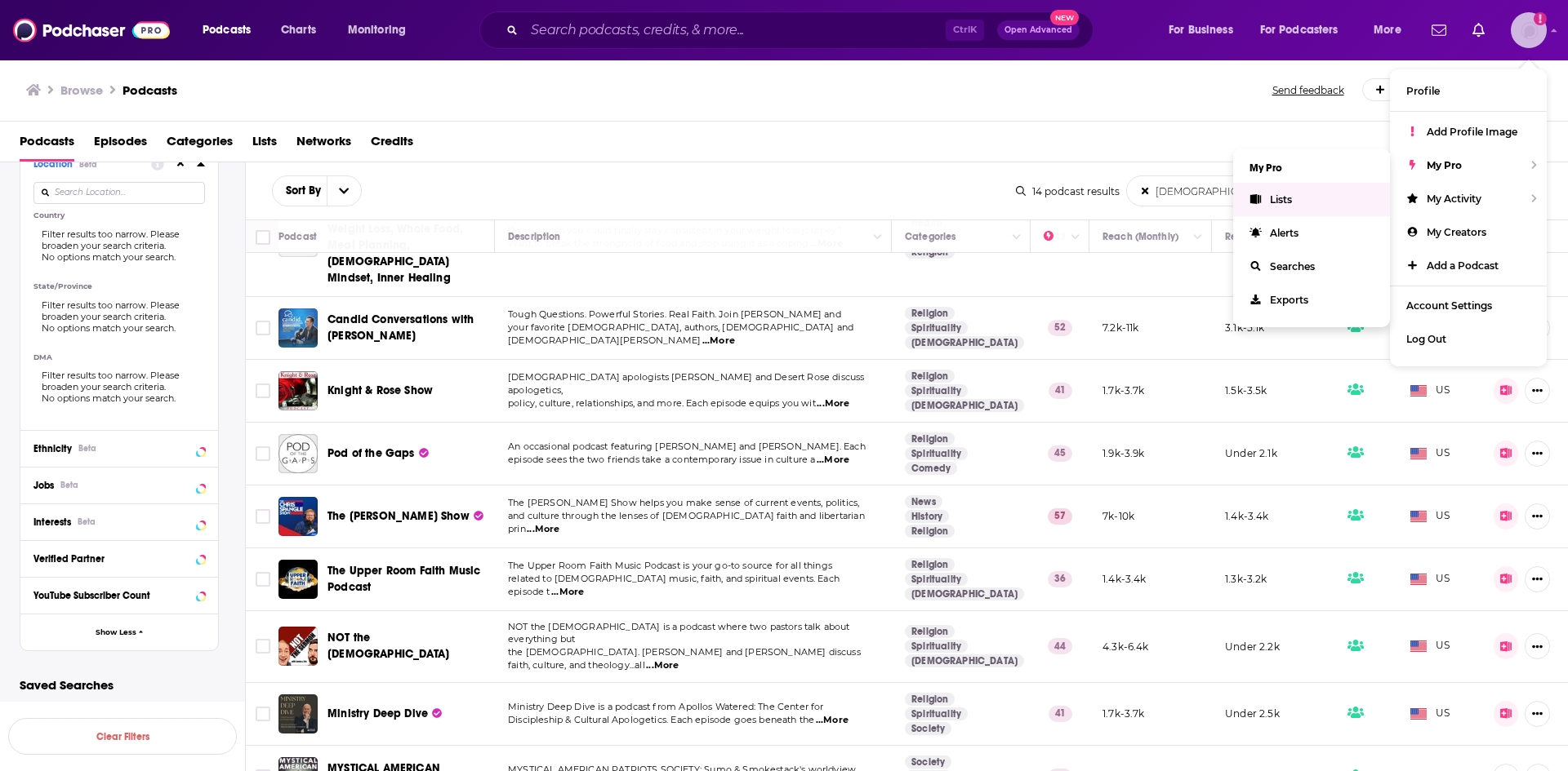
click at [1280, 204] on span "Lists" at bounding box center [1280, 199] width 22 height 12
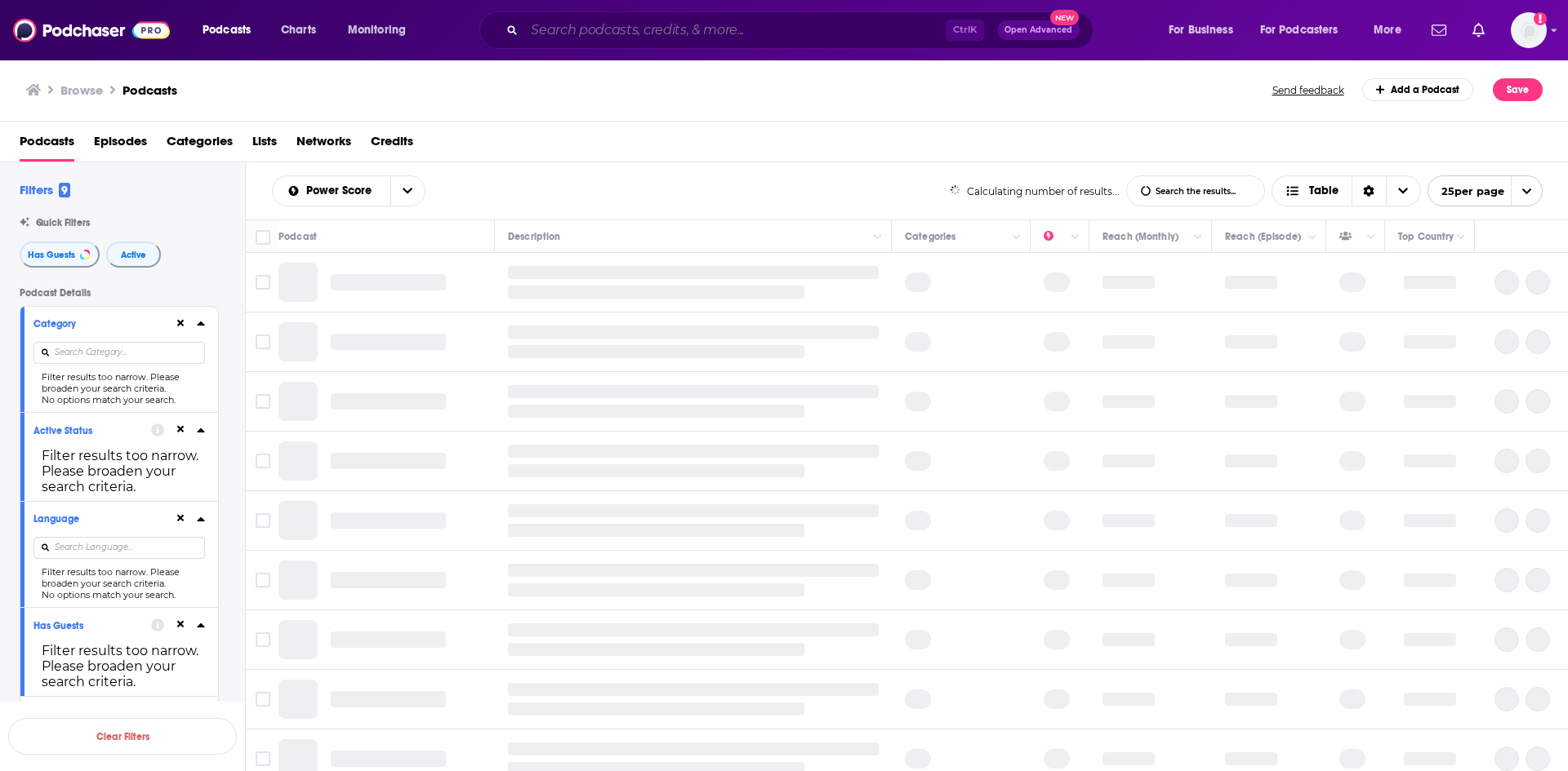
click at [583, 32] on input "Search podcasts, credits, & more..." at bounding box center [735, 30] width 421 height 26
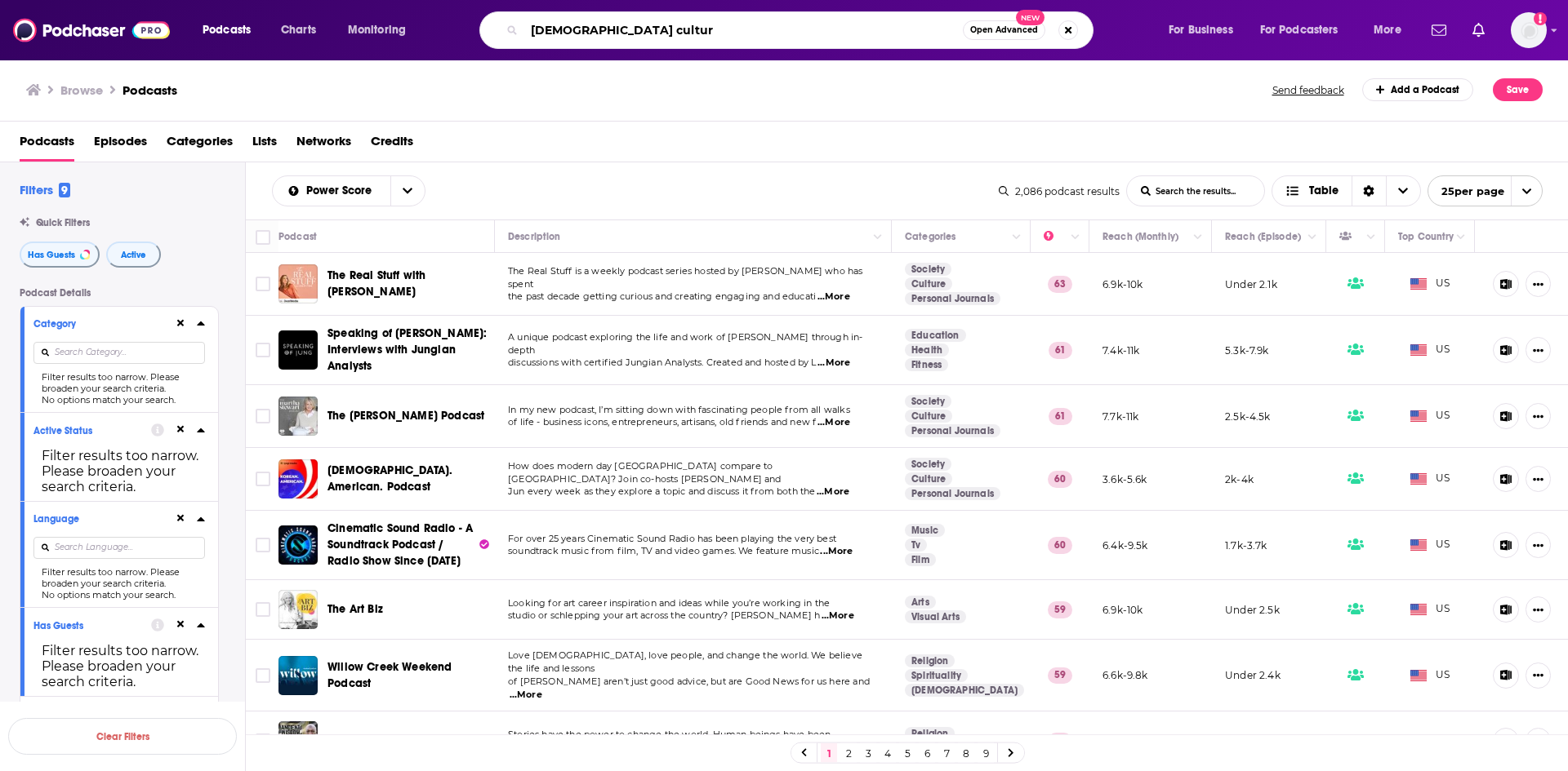
type input "[DEMOGRAPHIC_DATA] culture"
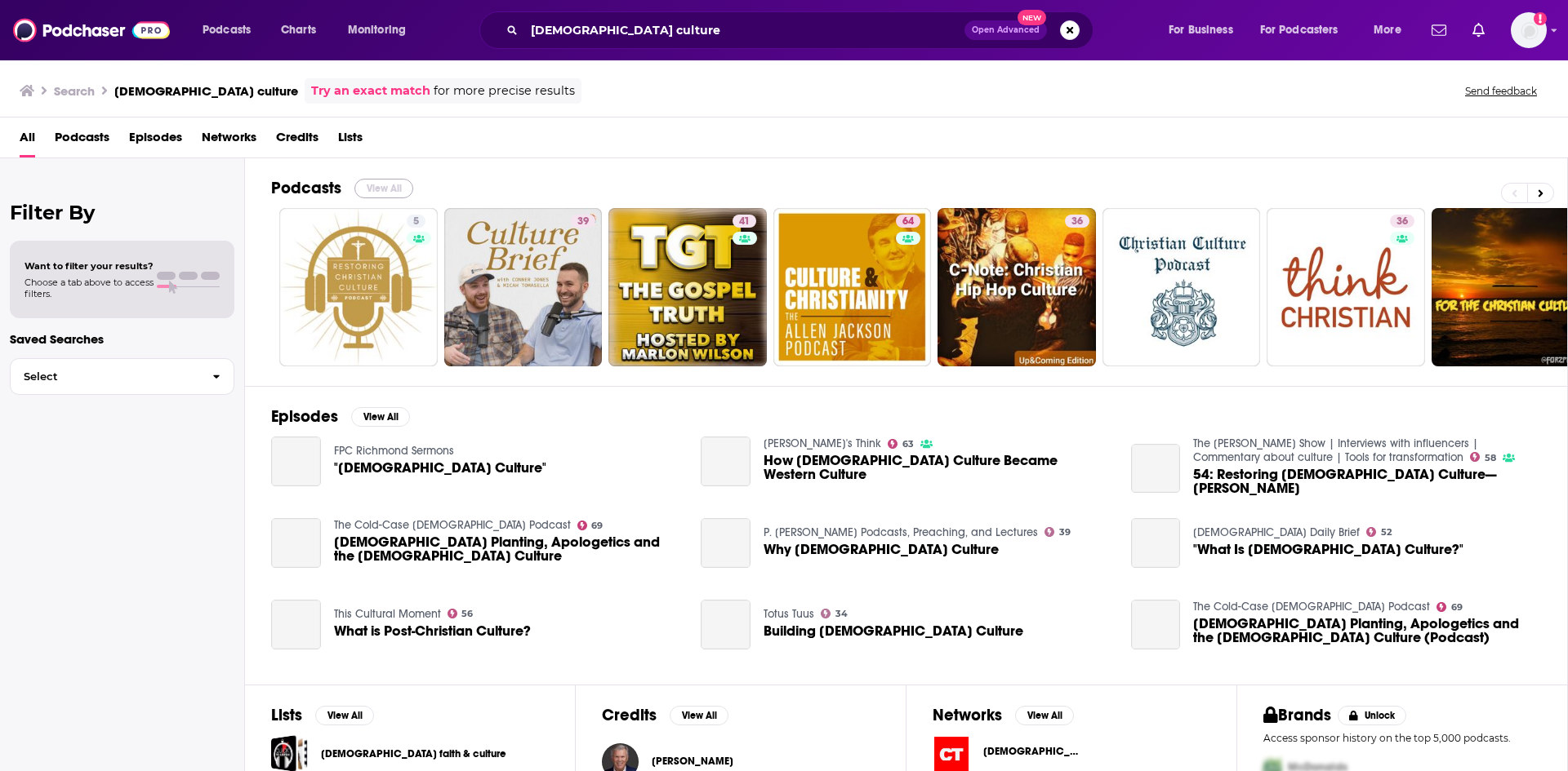
click at [374, 181] on button "View All" at bounding box center [384, 188] width 59 height 20
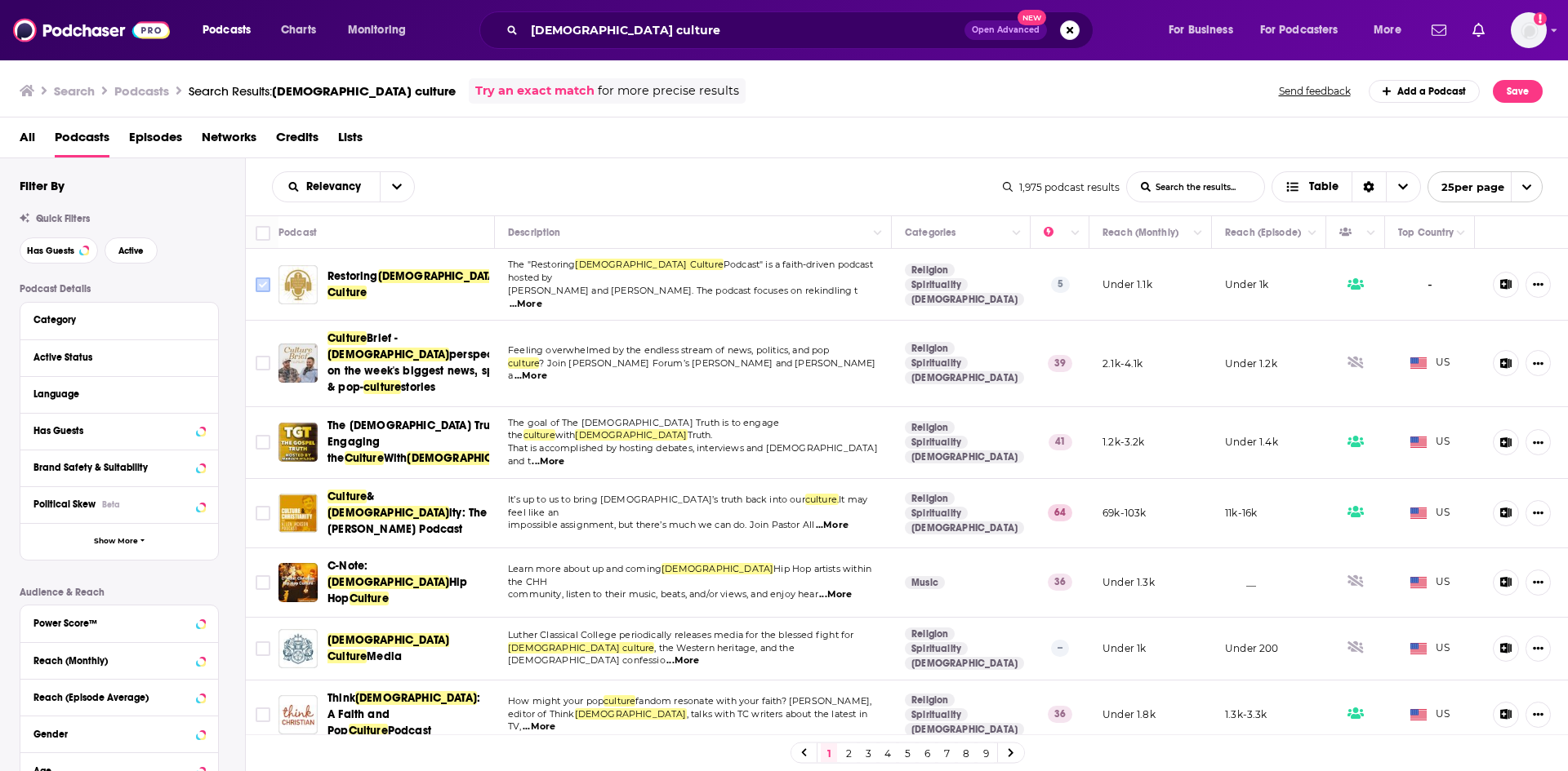
click at [257, 281] on input "Toggle select row" at bounding box center [263, 284] width 15 height 15
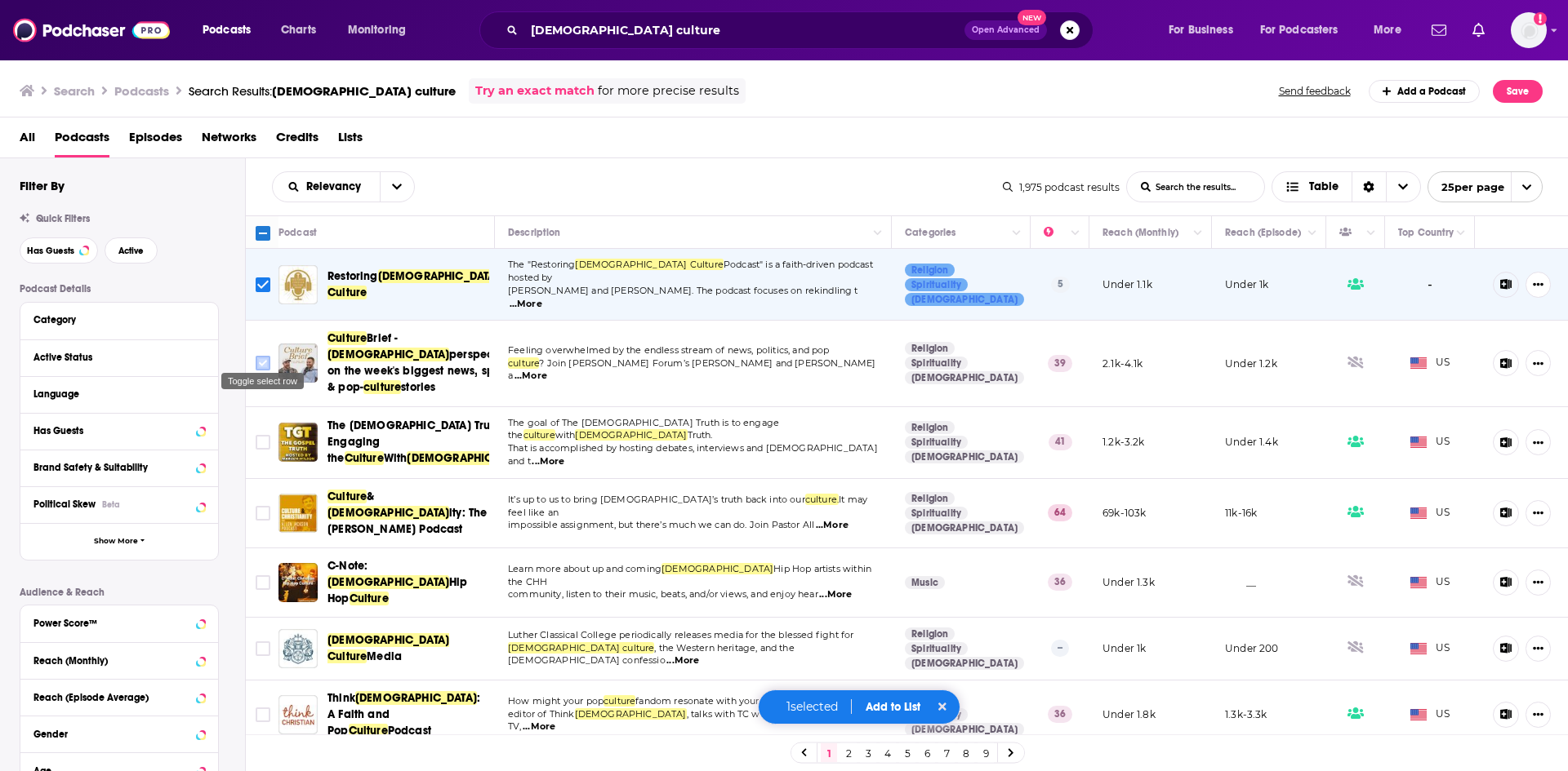
click at [261, 357] on input "Toggle select row" at bounding box center [263, 363] width 15 height 15
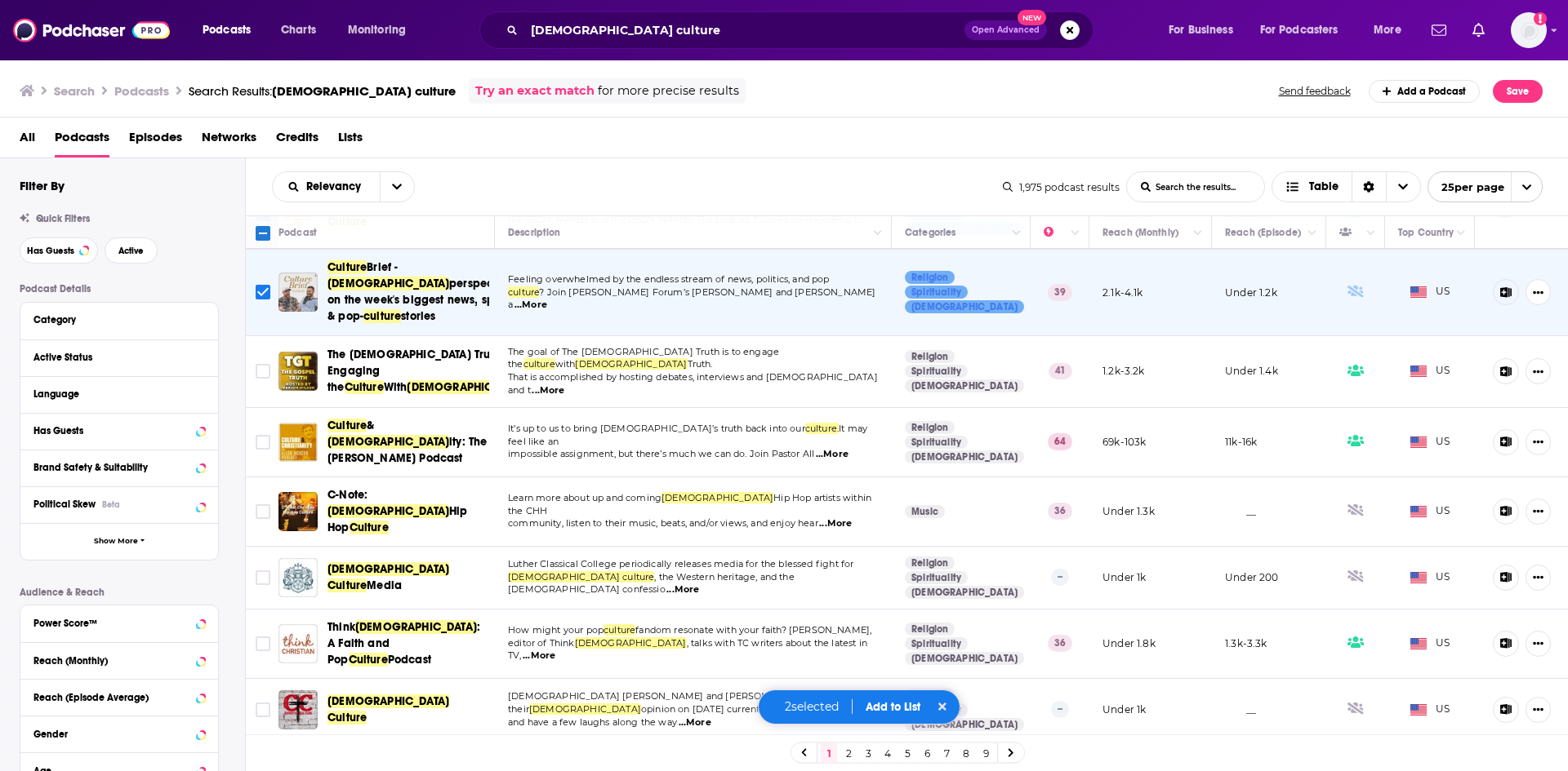
scroll to position [81, 0]
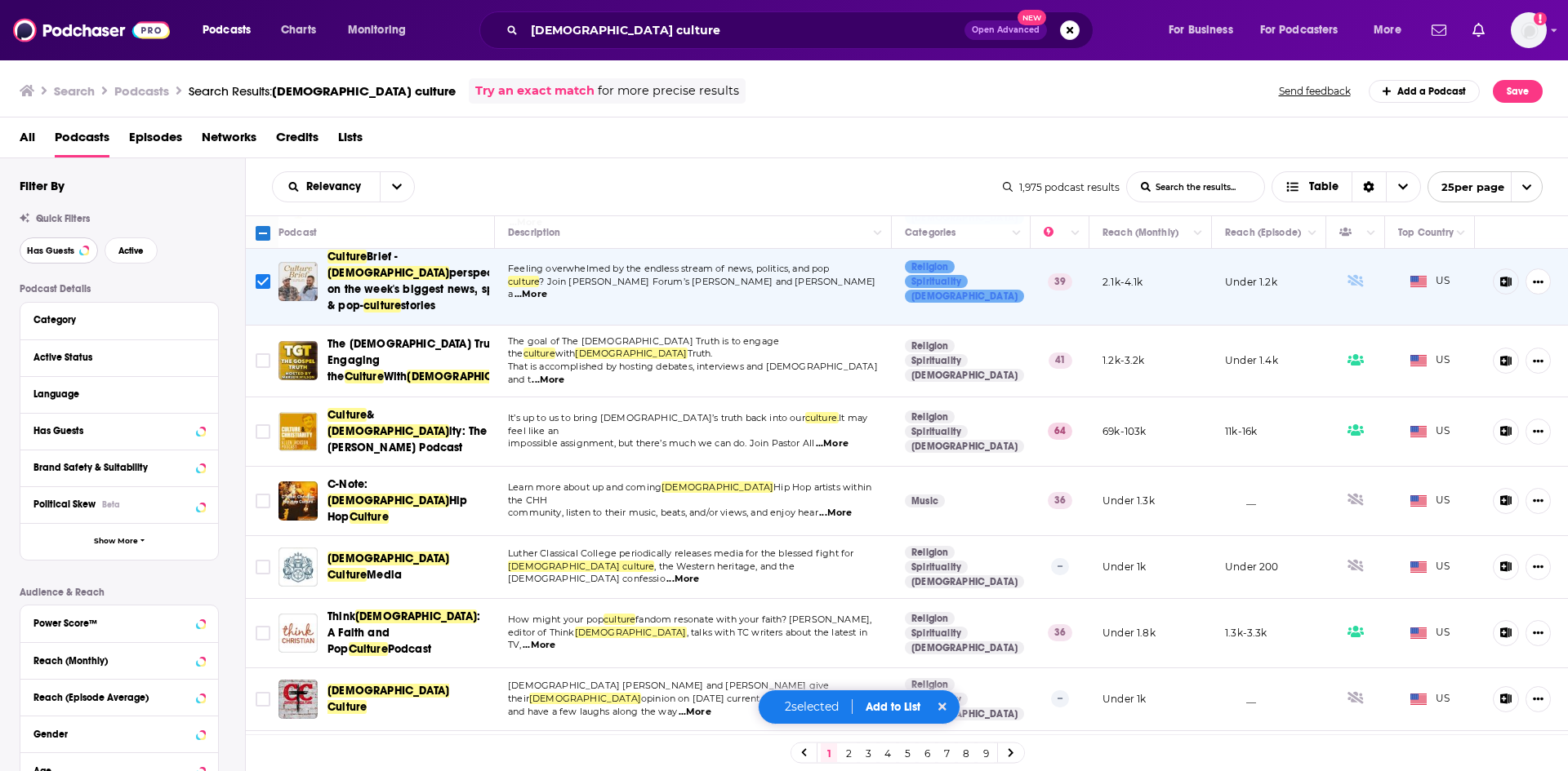
click at [62, 247] on span "Has Guests" at bounding box center [50, 251] width 48 height 9
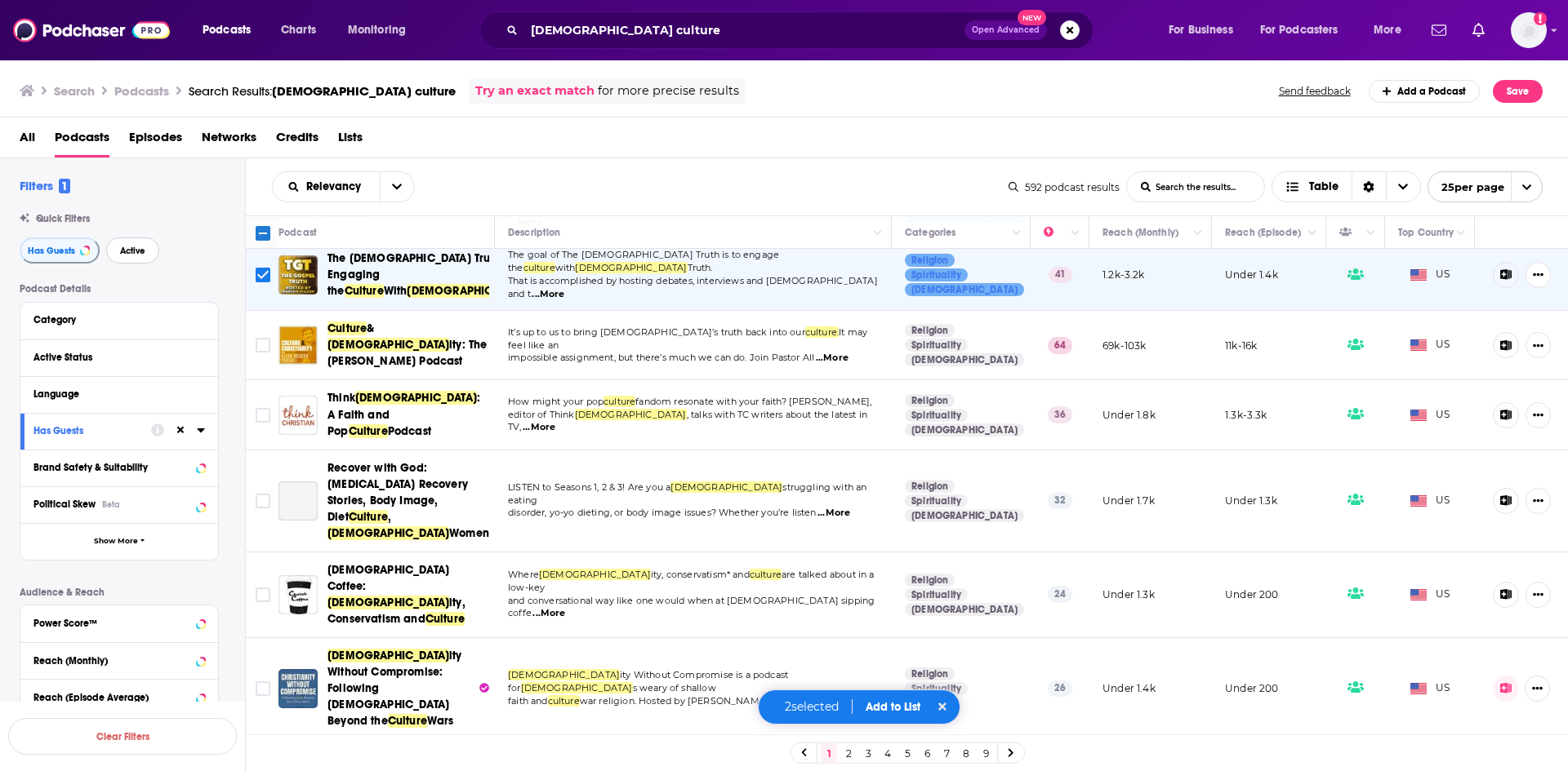
click at [123, 243] on button "Active" at bounding box center [132, 250] width 53 height 26
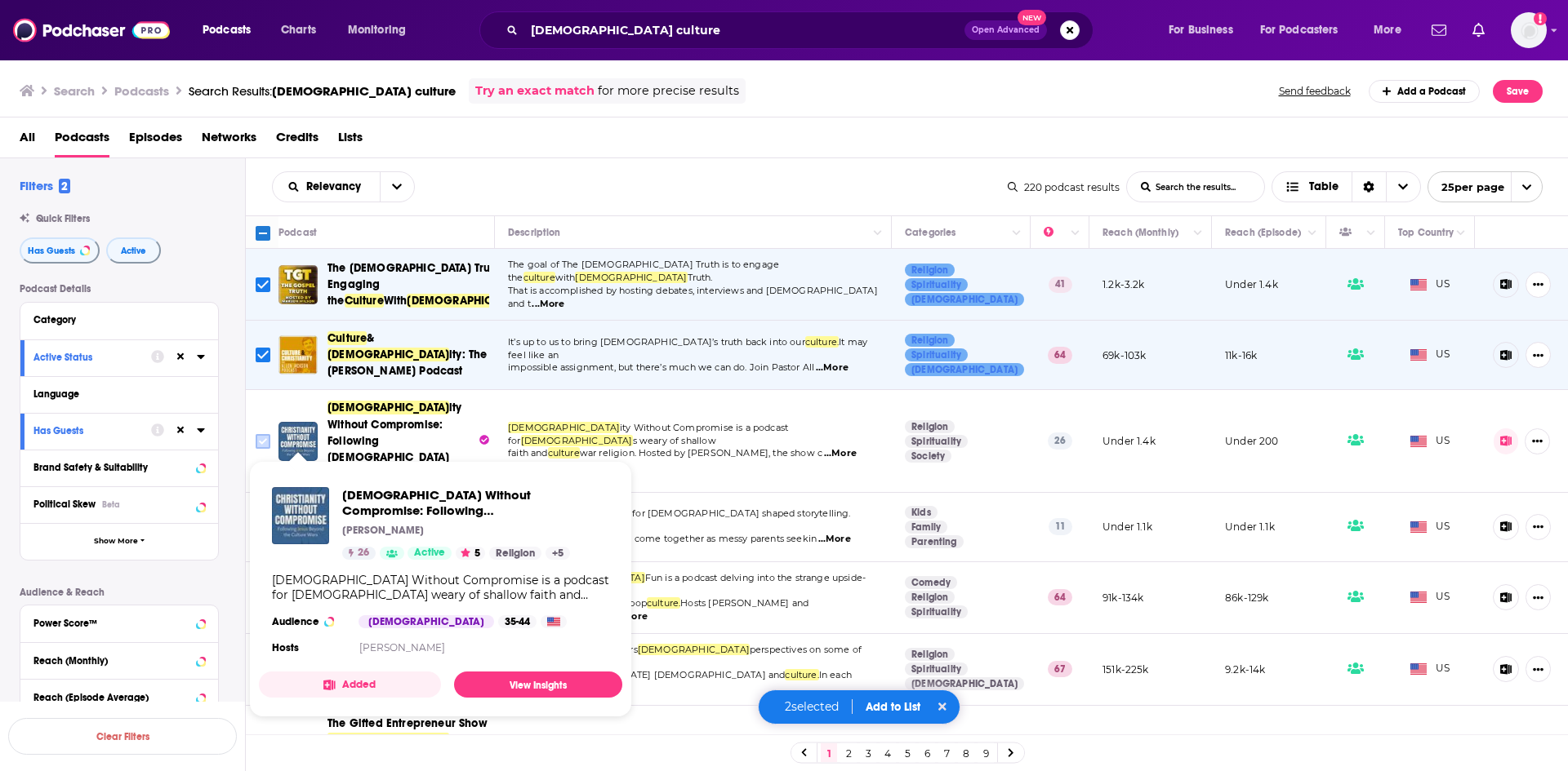
click at [261, 434] on input "Toggle select row" at bounding box center [263, 441] width 15 height 15
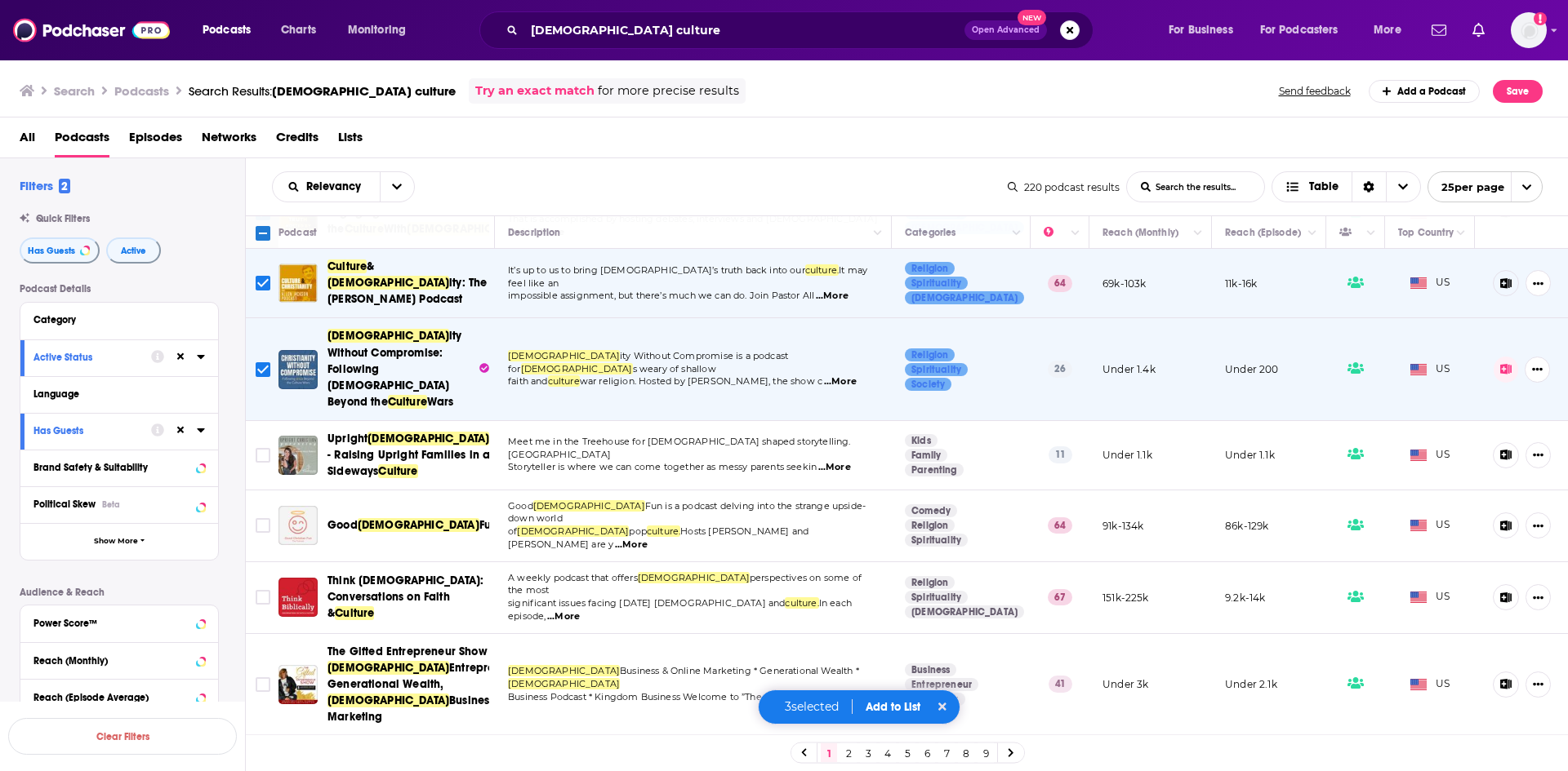
scroll to position [81, 0]
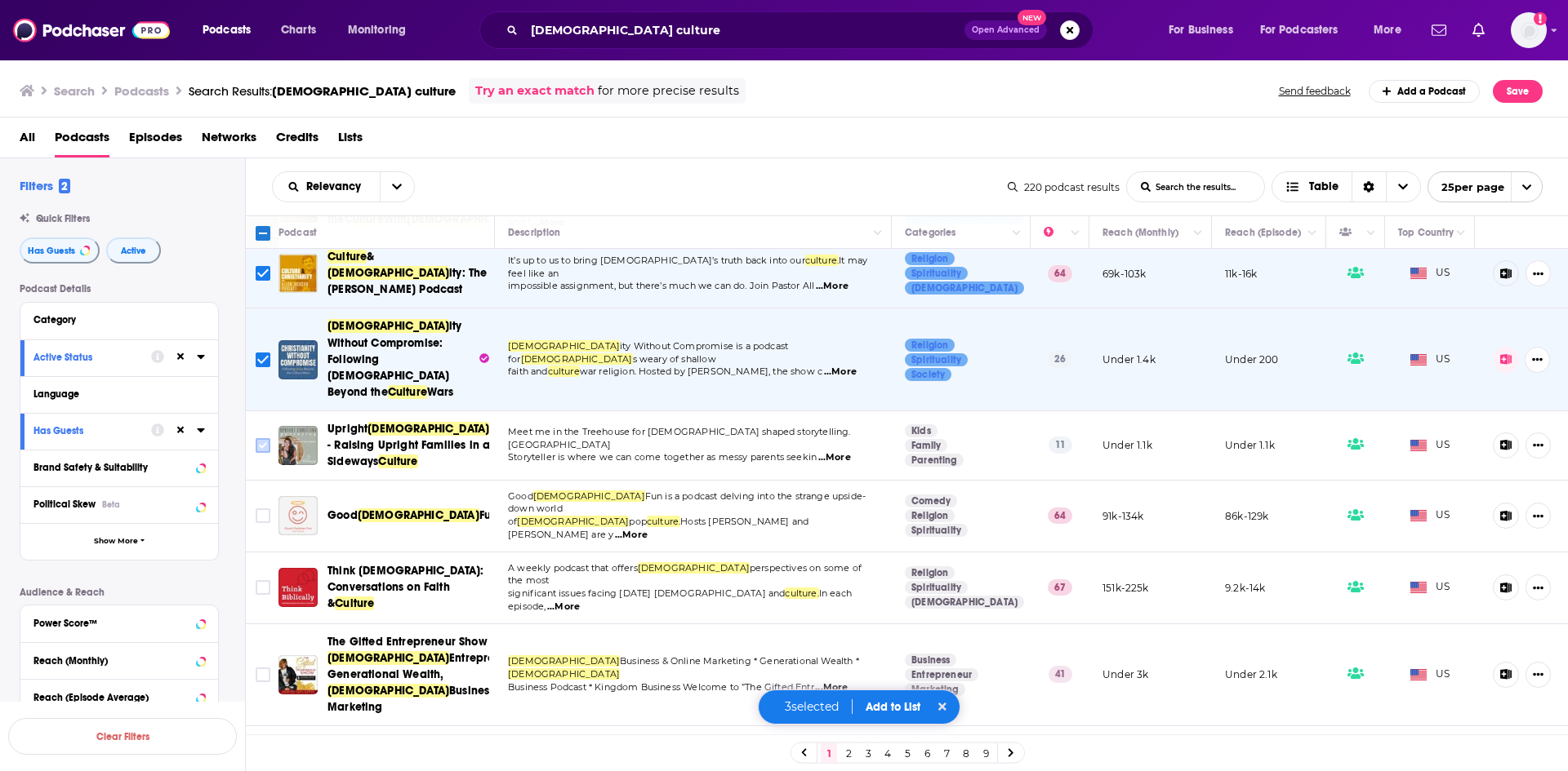
click at [264, 438] on input "Toggle select row" at bounding box center [263, 445] width 15 height 15
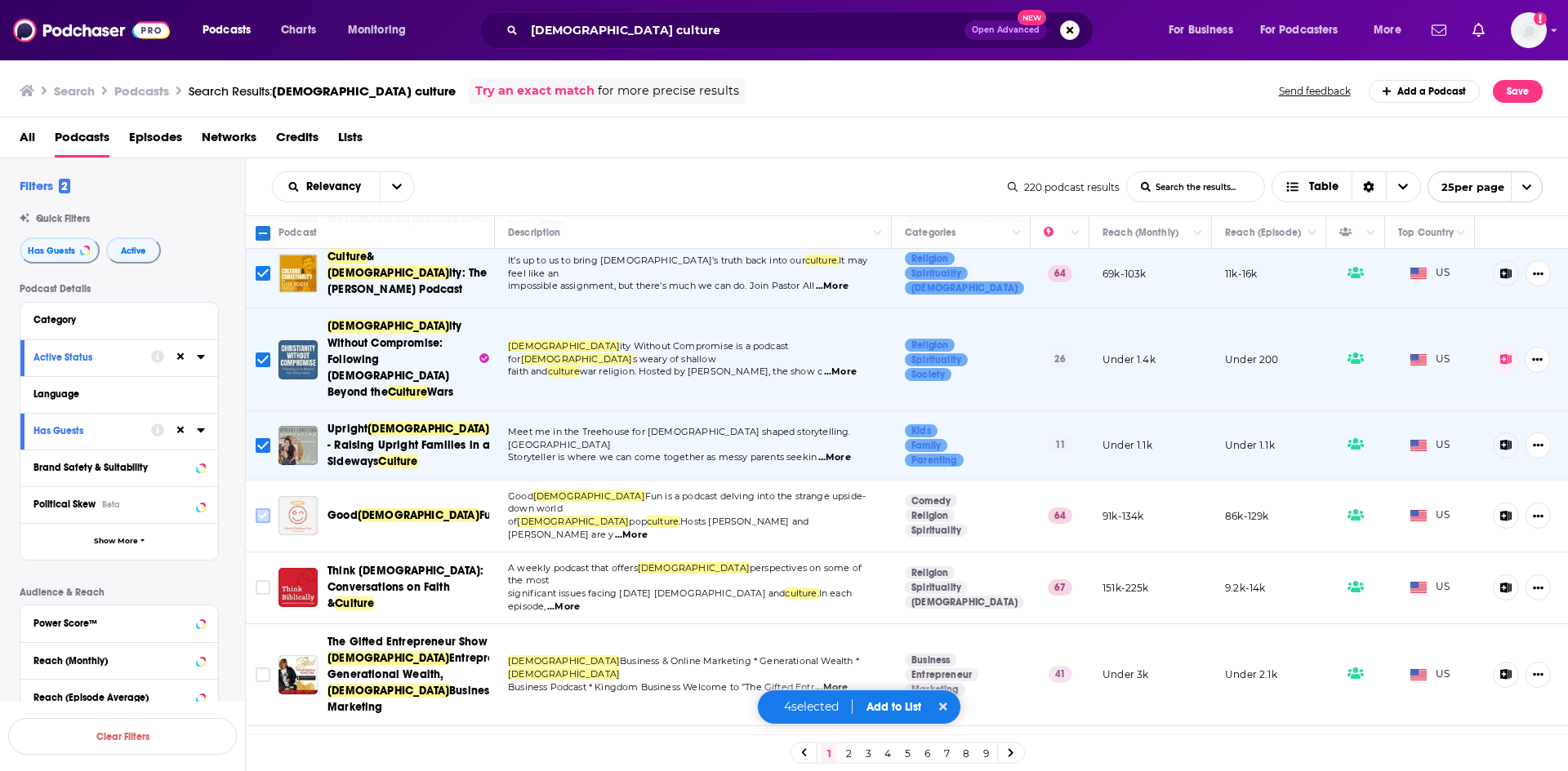
click at [258, 509] on input "Toggle select row" at bounding box center [263, 515] width 15 height 15
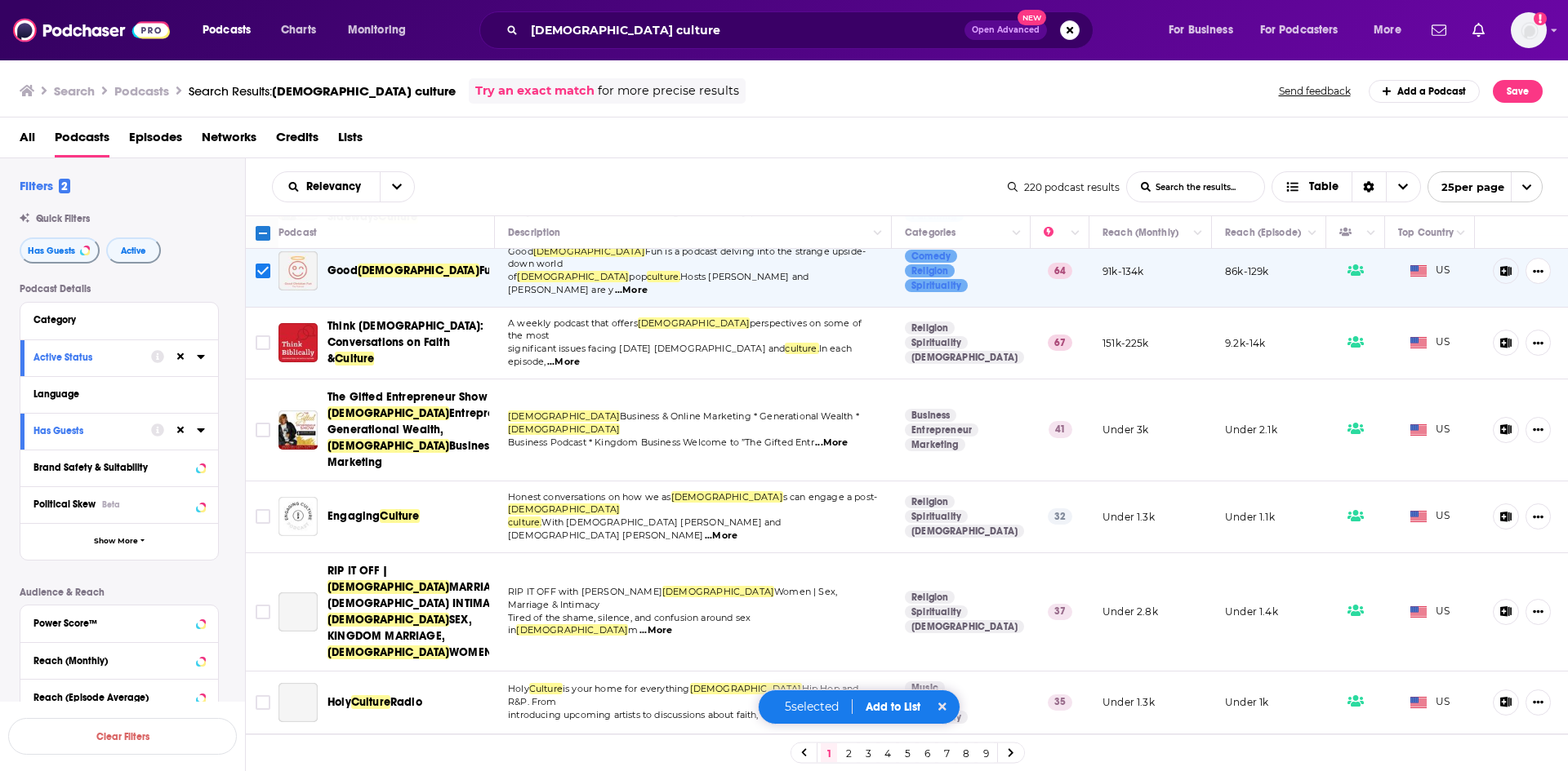
scroll to position [245, 0]
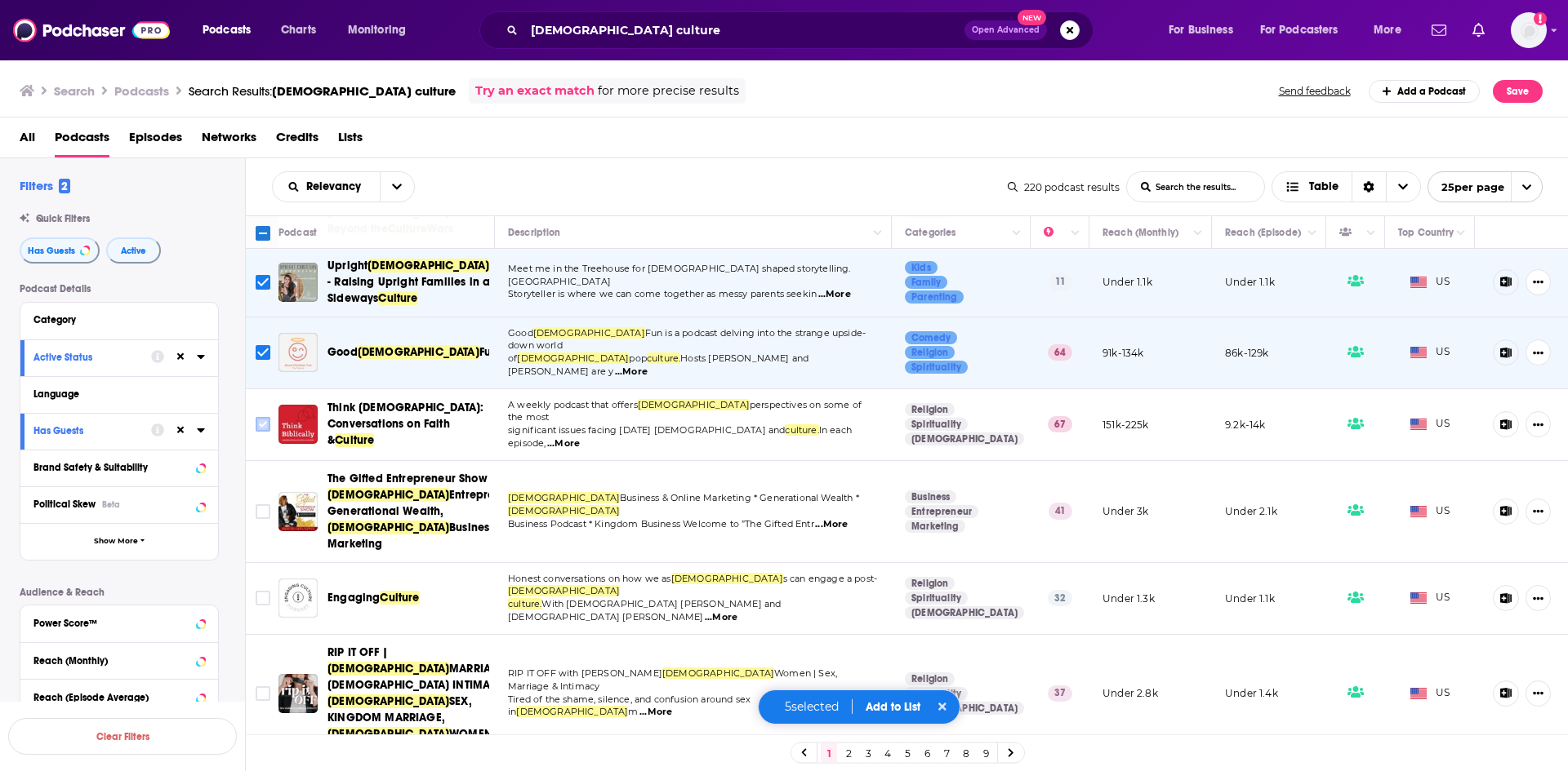
click at [257, 417] on input "Toggle select row" at bounding box center [263, 424] width 15 height 15
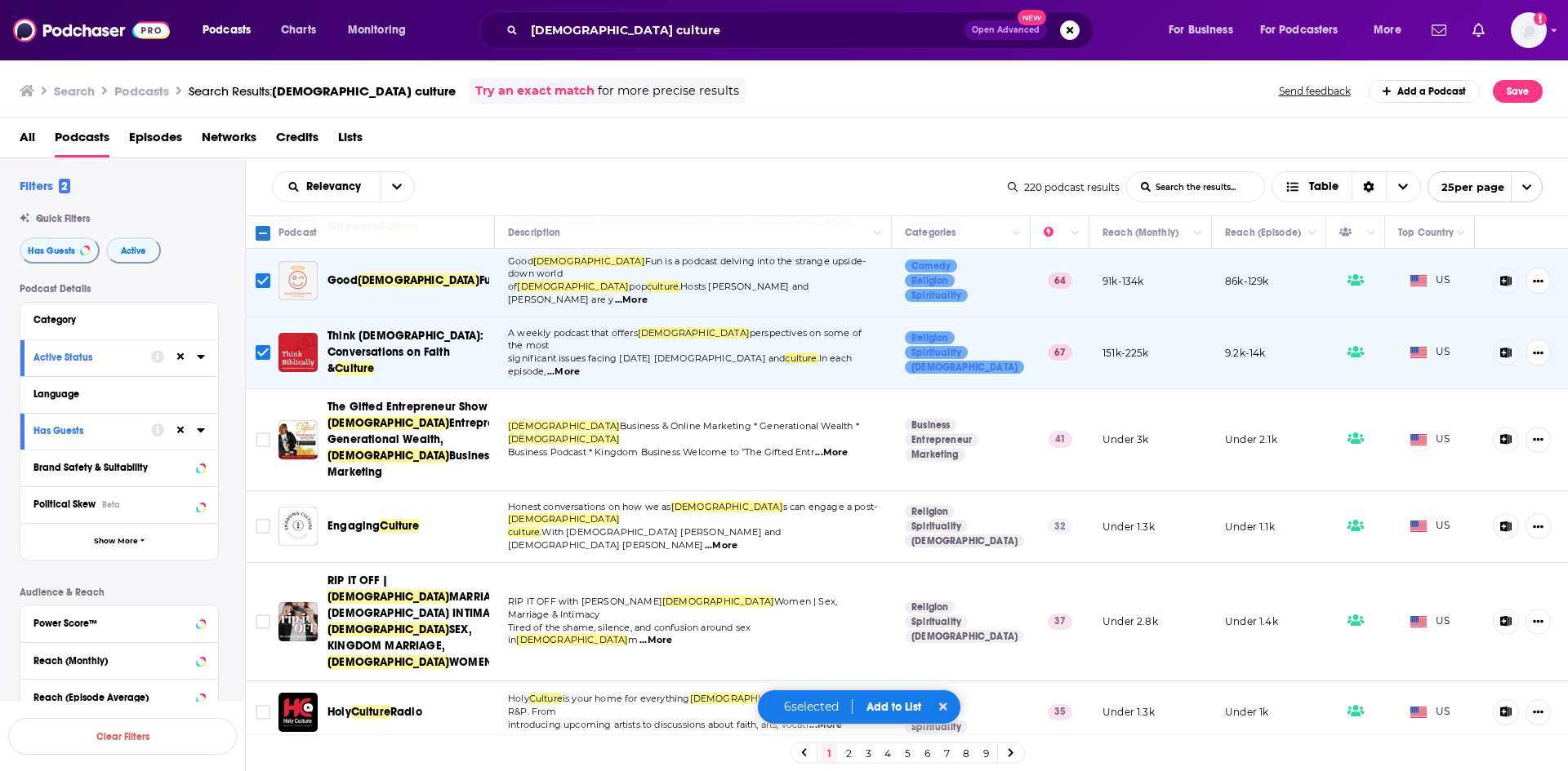
scroll to position [327, 0]
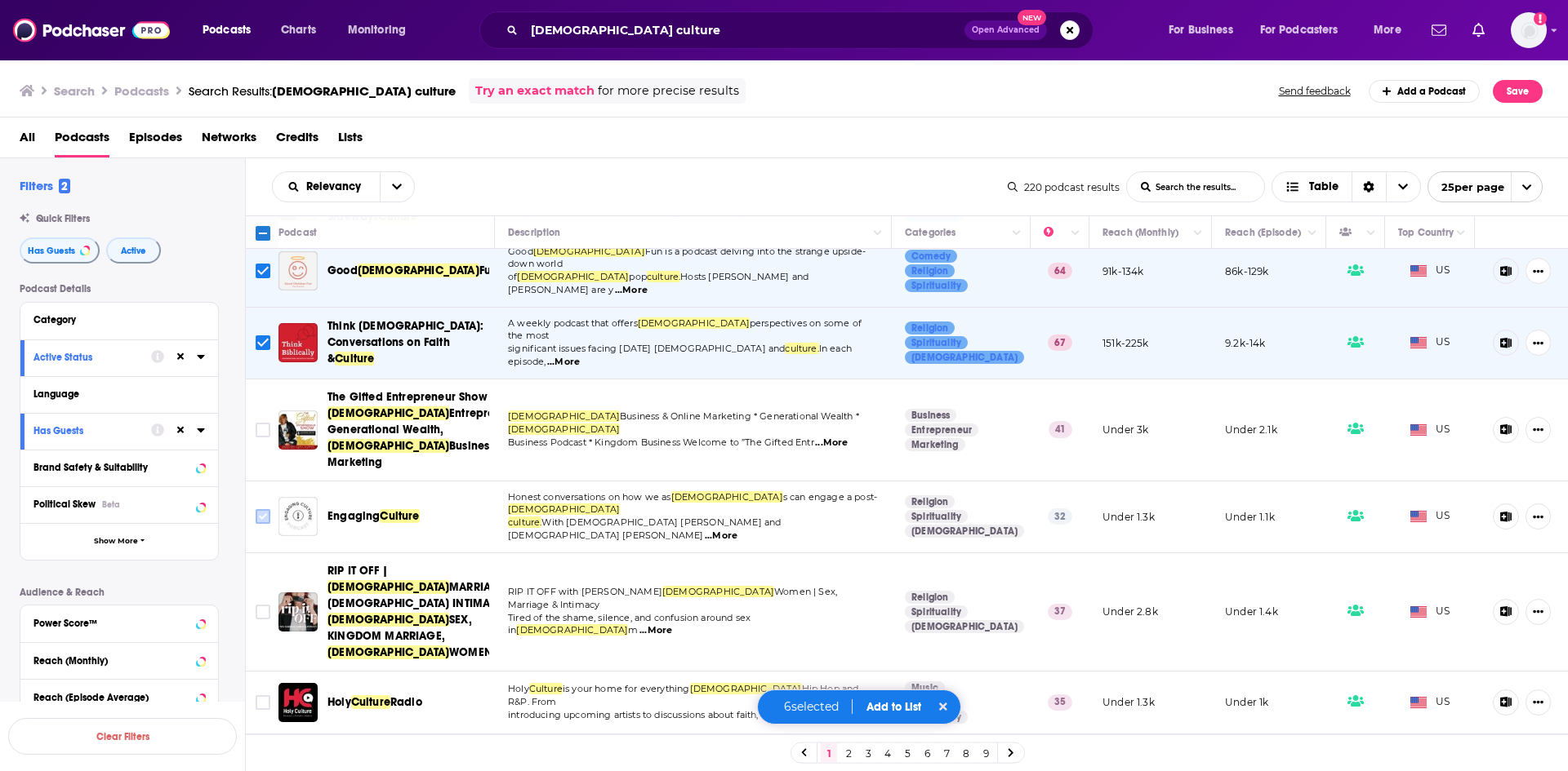
click at [268, 509] on input "Toggle select row" at bounding box center [263, 516] width 15 height 15
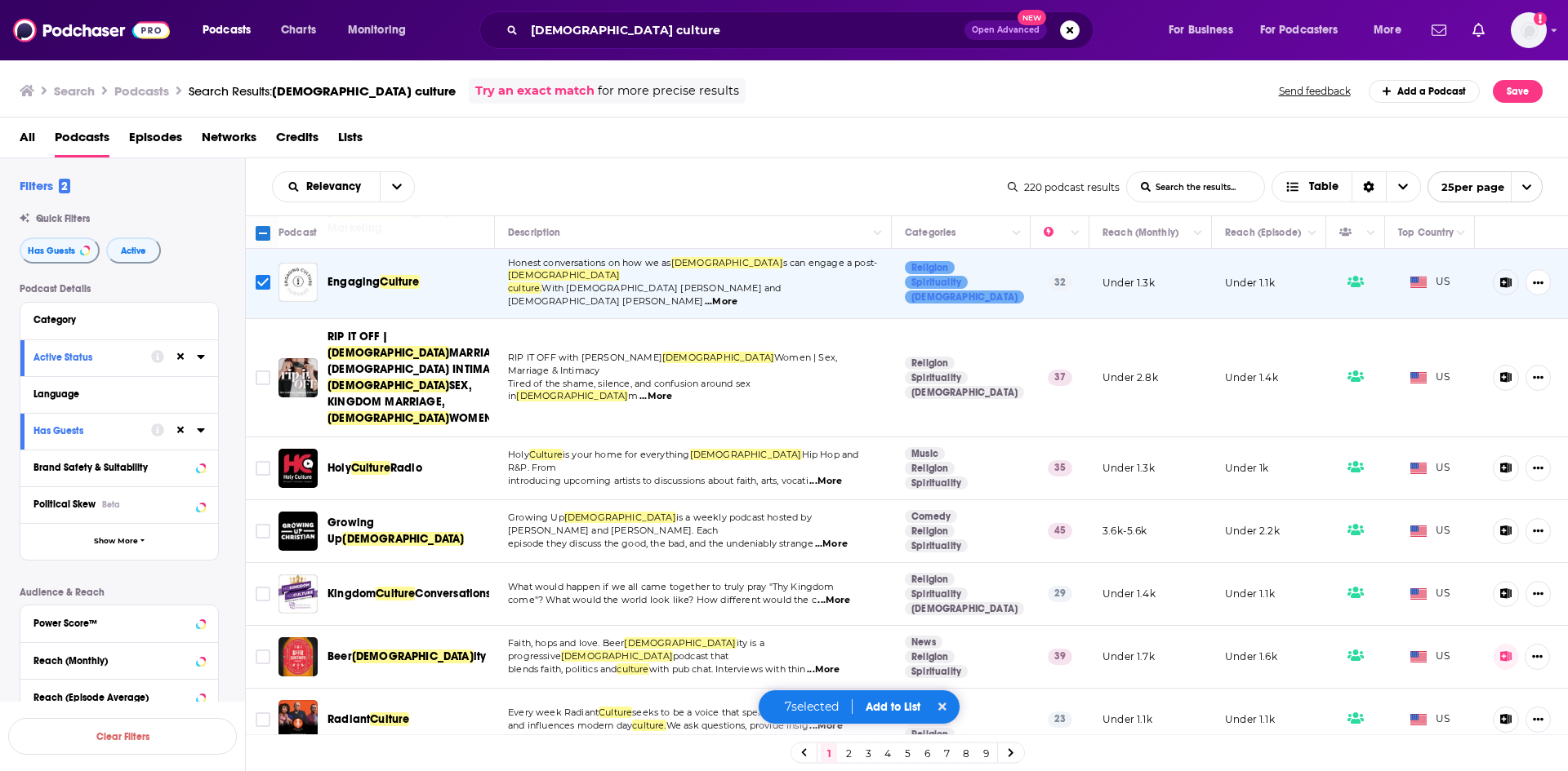
scroll to position [572, 0]
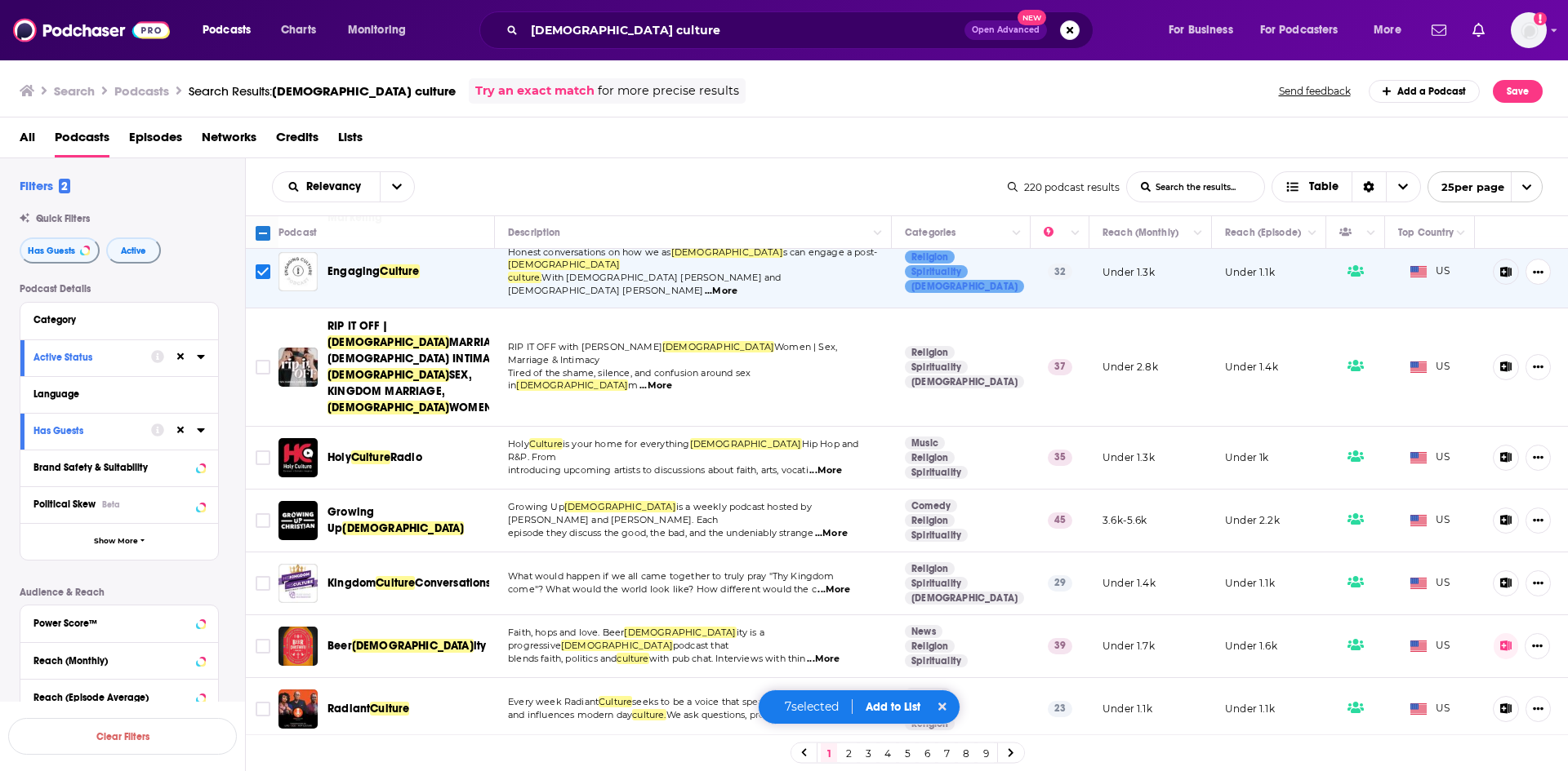
click at [847, 528] on span "...More" at bounding box center [831, 534] width 33 height 13
click at [839, 584] on span "...More" at bounding box center [834, 590] width 33 height 13
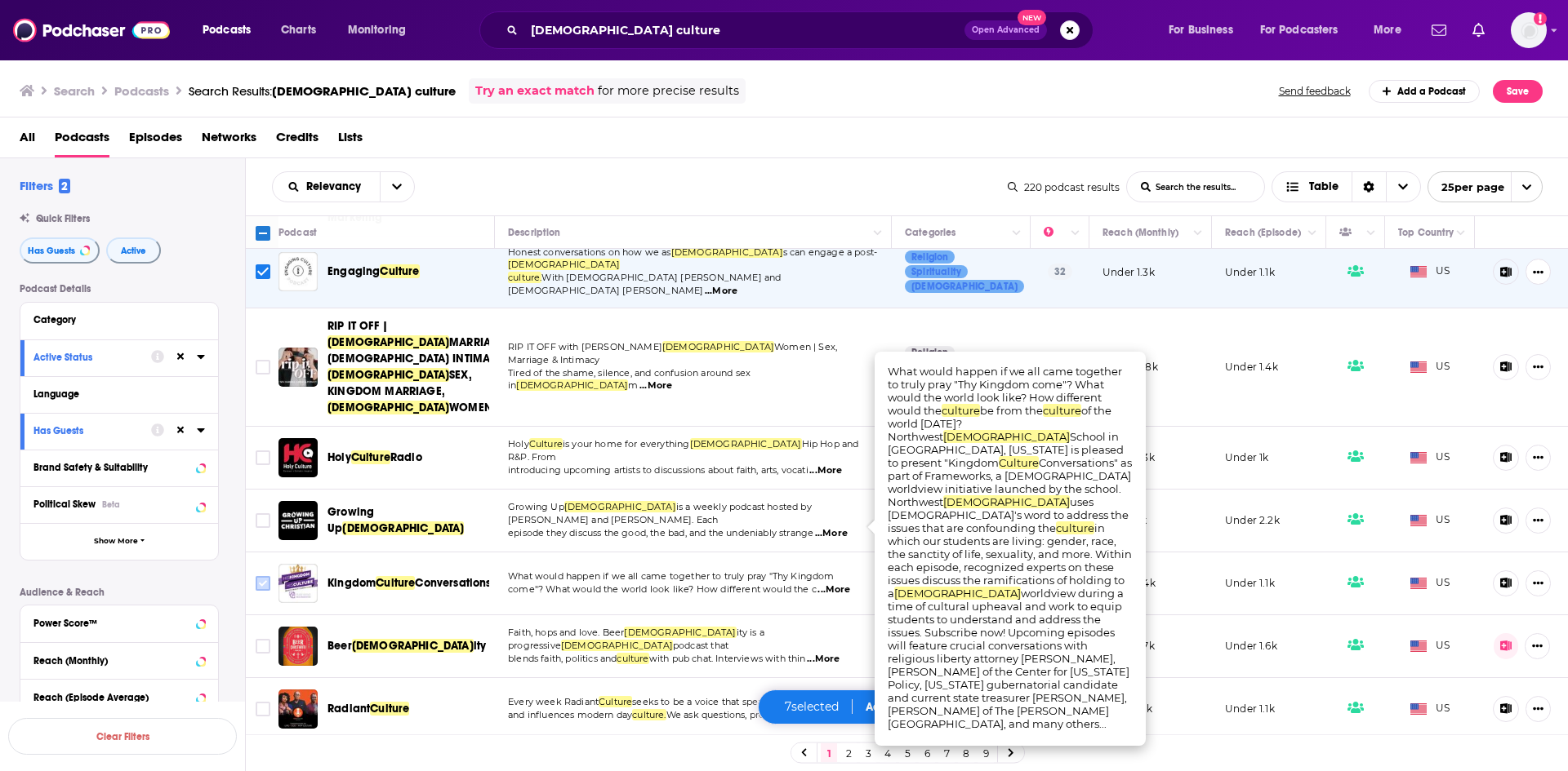
click at [264, 576] on input "Toggle select row" at bounding box center [263, 583] width 15 height 15
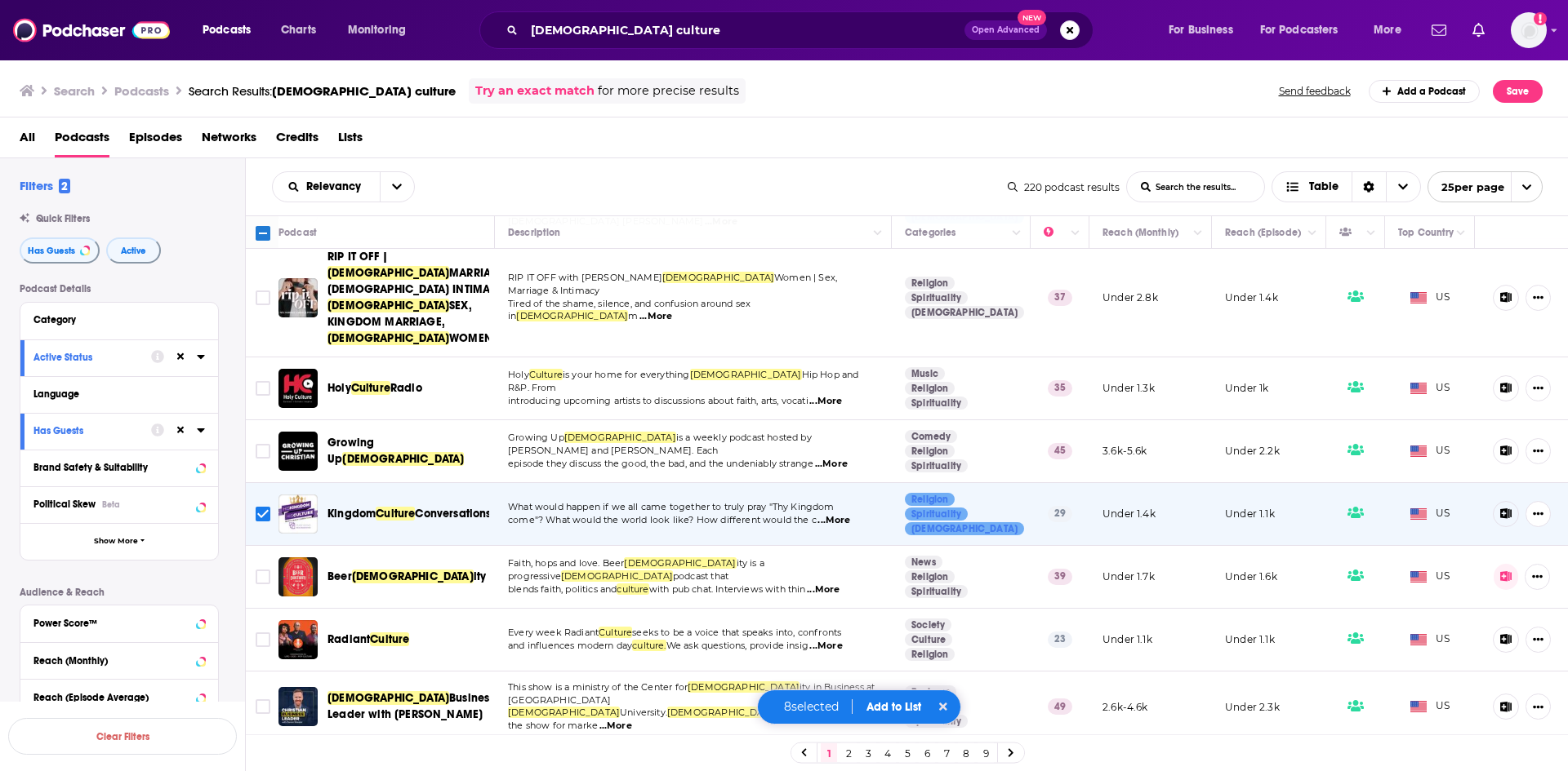
scroll to position [653, 0]
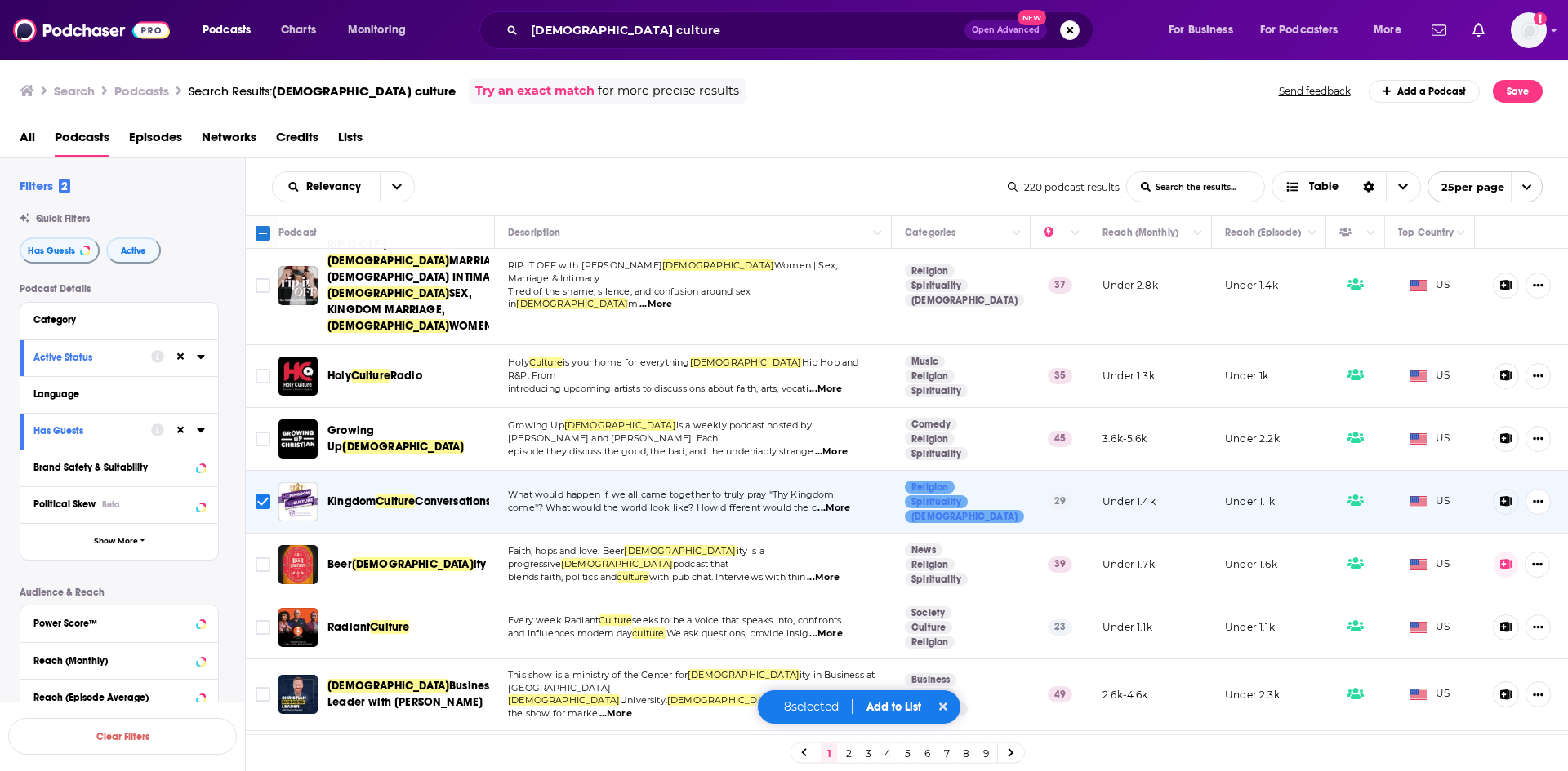
click at [840, 572] on span "...More" at bounding box center [823, 578] width 33 height 13
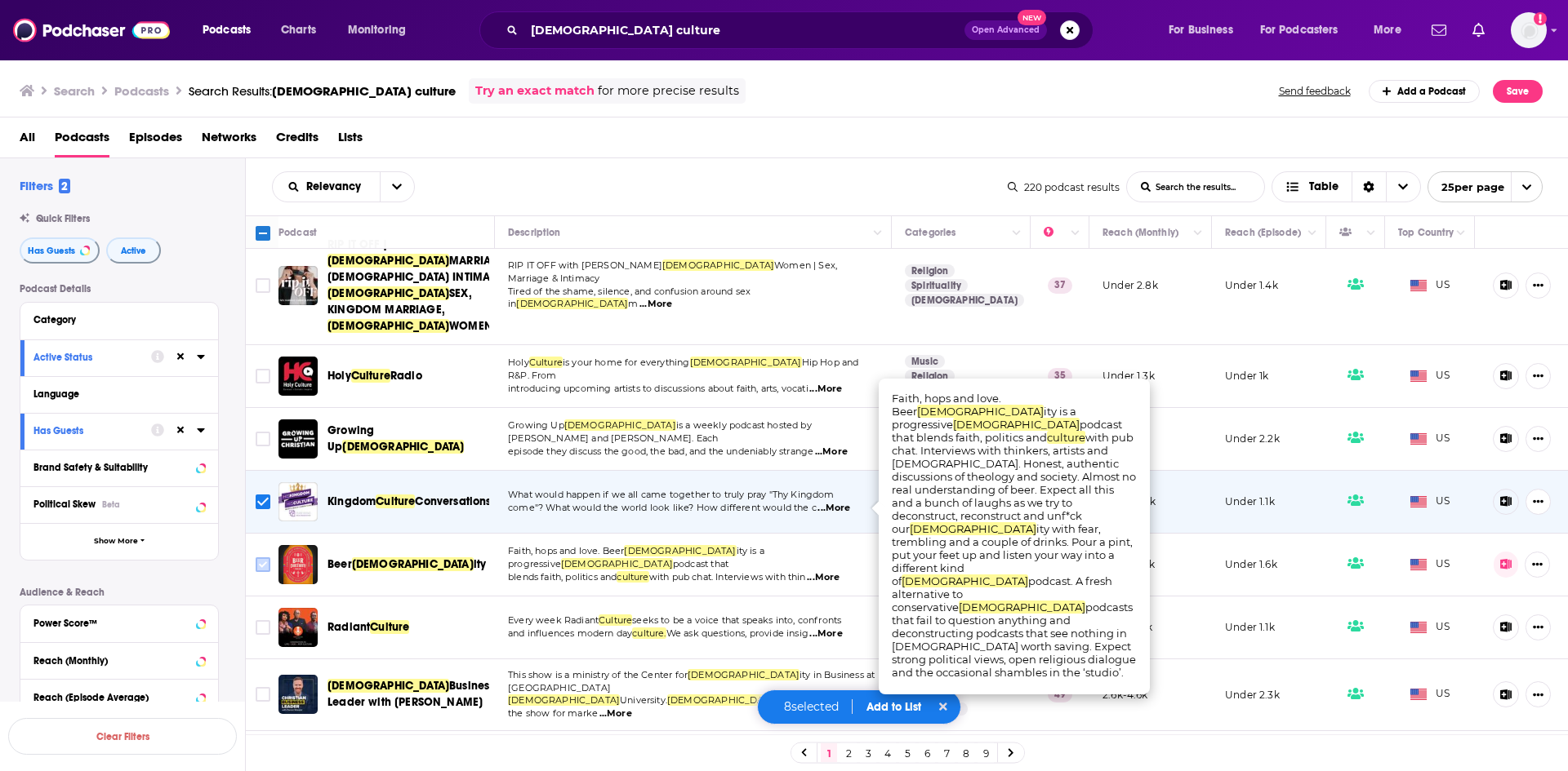
click at [269, 558] on input "Toggle select row" at bounding box center [263, 565] width 15 height 15
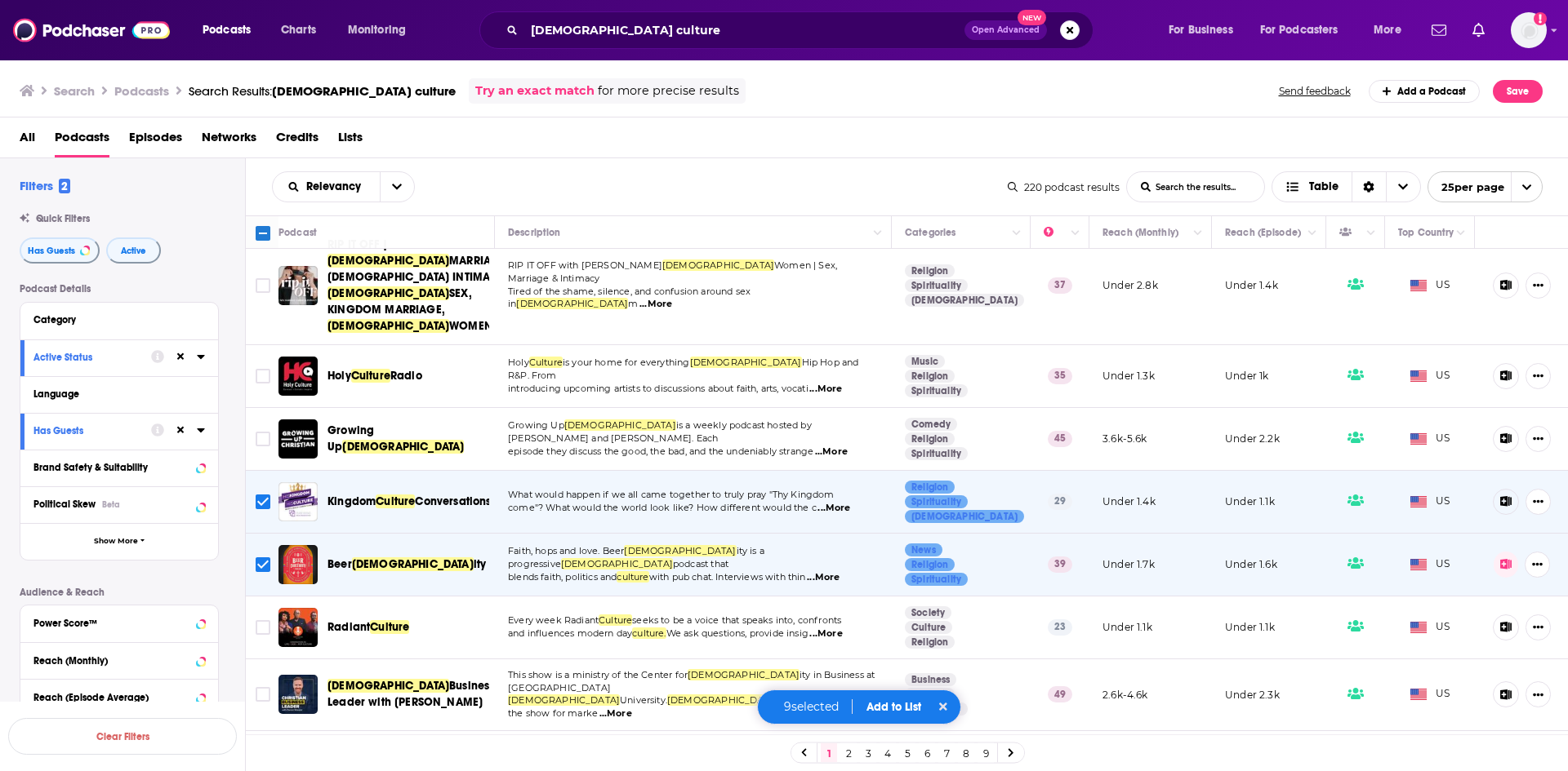
click at [841, 628] on span "...More" at bounding box center [826, 634] width 33 height 13
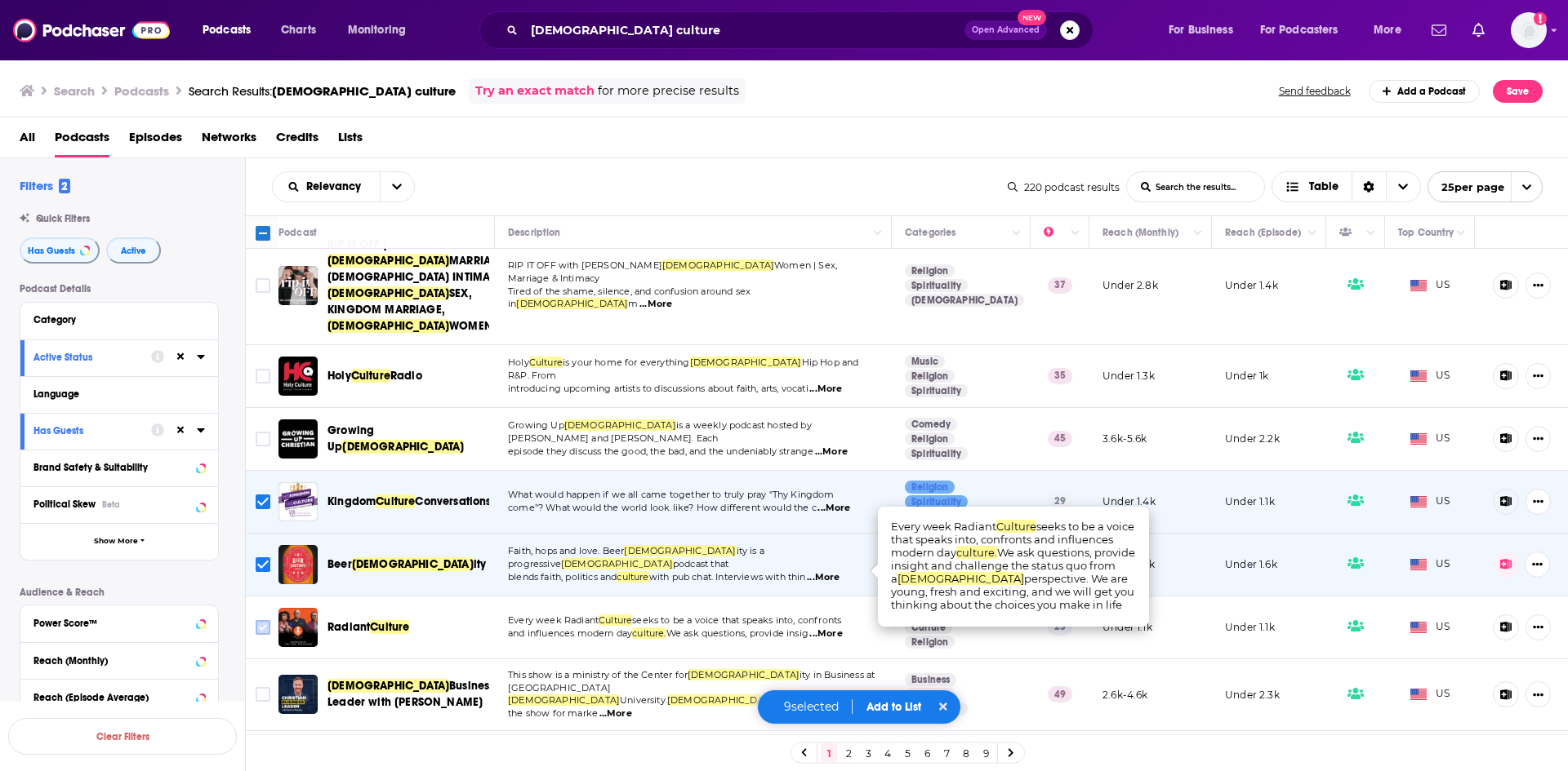
click at [260, 620] on input "Toggle select row" at bounding box center [263, 627] width 15 height 15
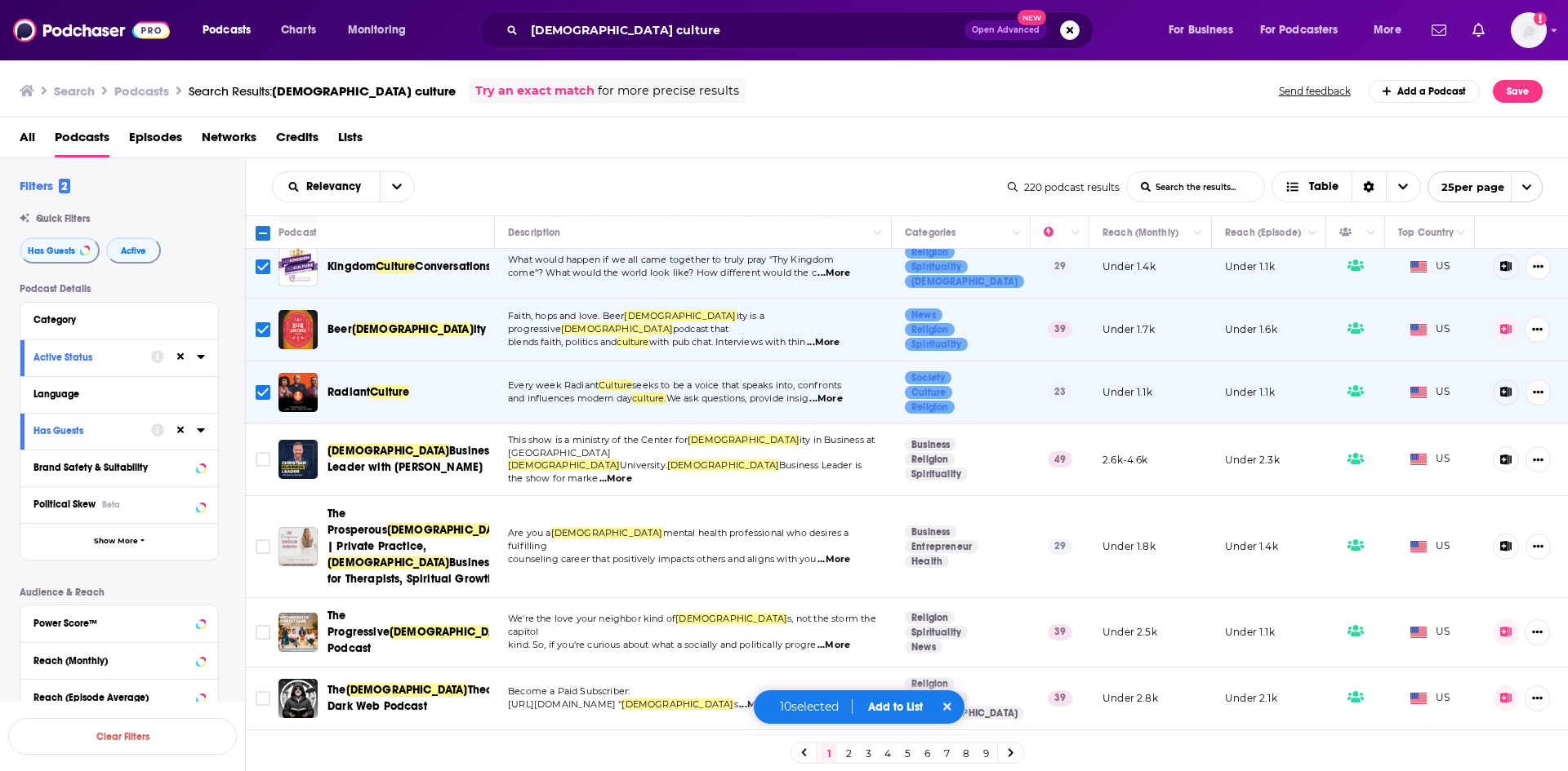
scroll to position [897, 0]
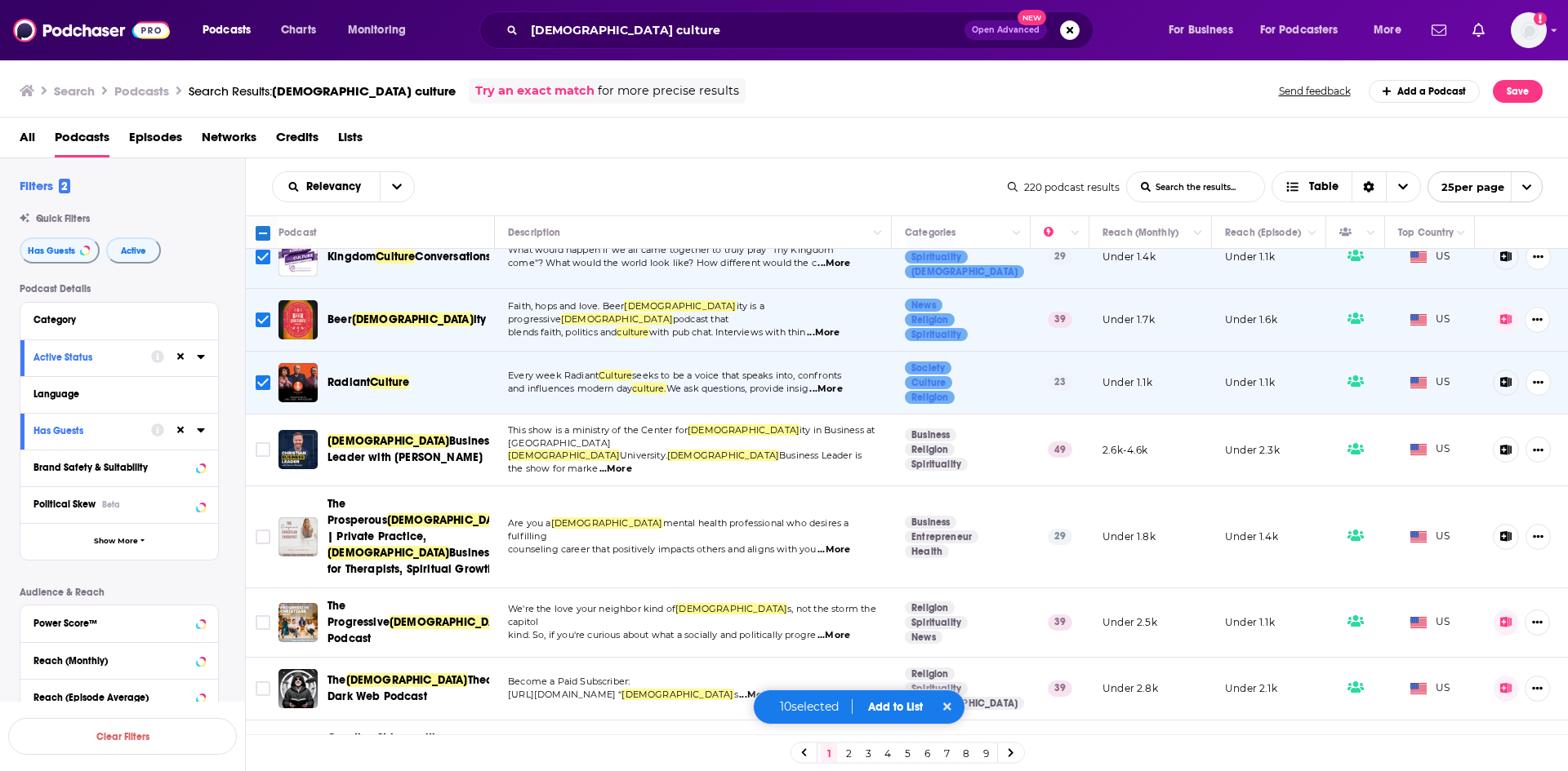
click at [835, 544] on span "...More" at bounding box center [834, 550] width 33 height 13
click at [847, 629] on span "...More" at bounding box center [834, 635] width 33 height 13
click at [261, 615] on input "Toggle select row" at bounding box center [263, 622] width 15 height 15
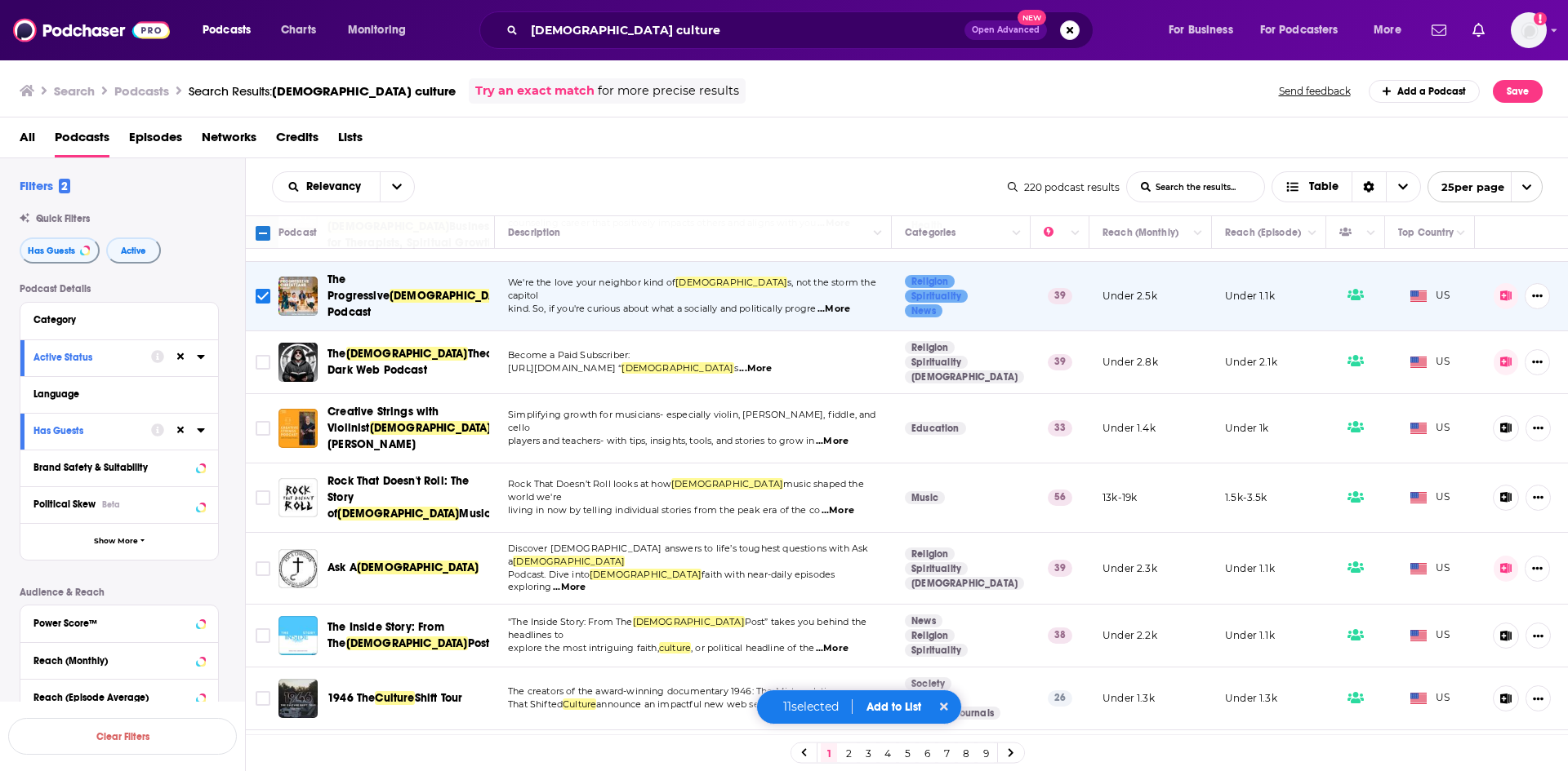
scroll to position [1235, 0]
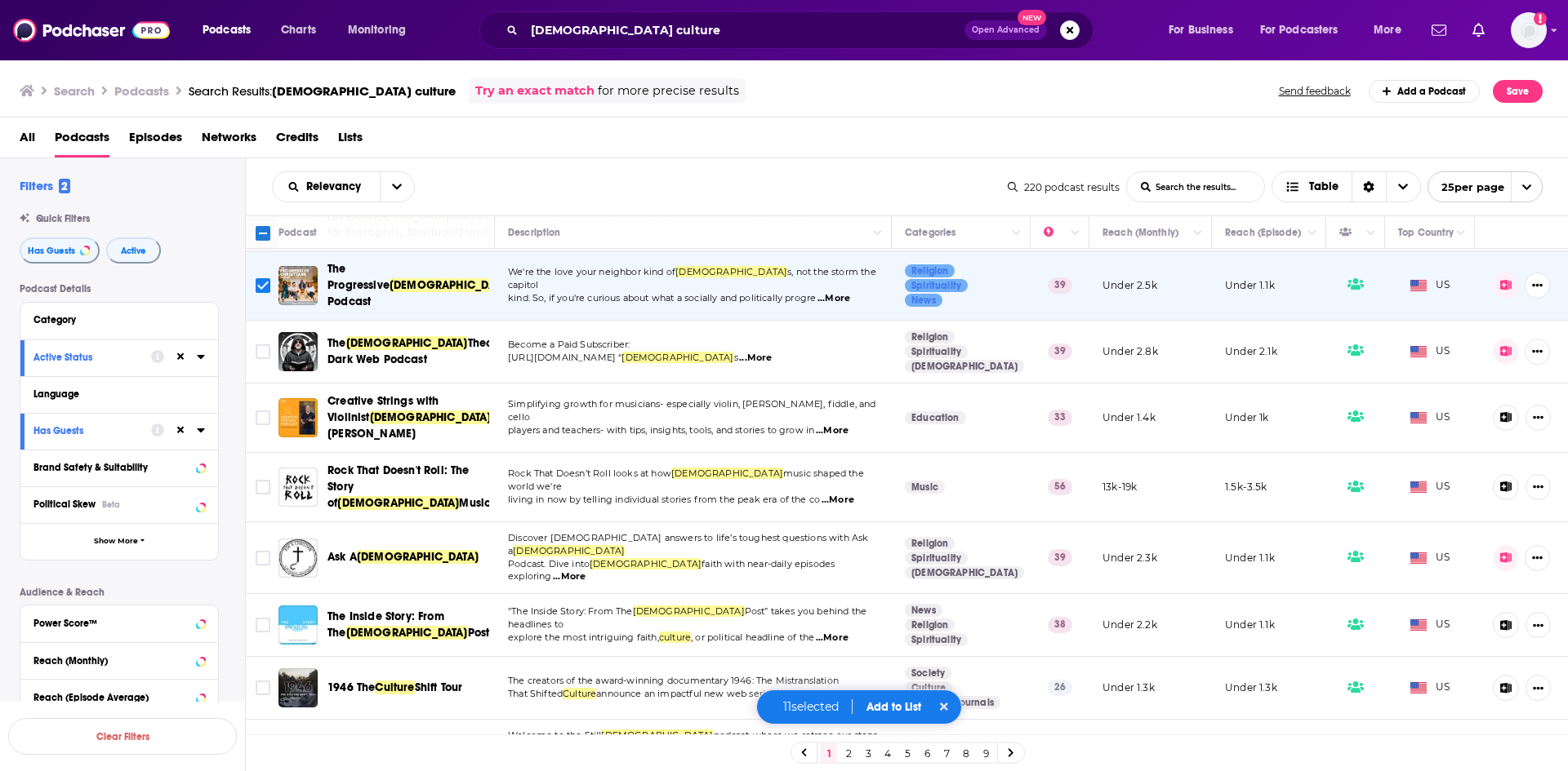
click at [543, 768] on span "...More" at bounding box center [526, 774] width 33 height 13
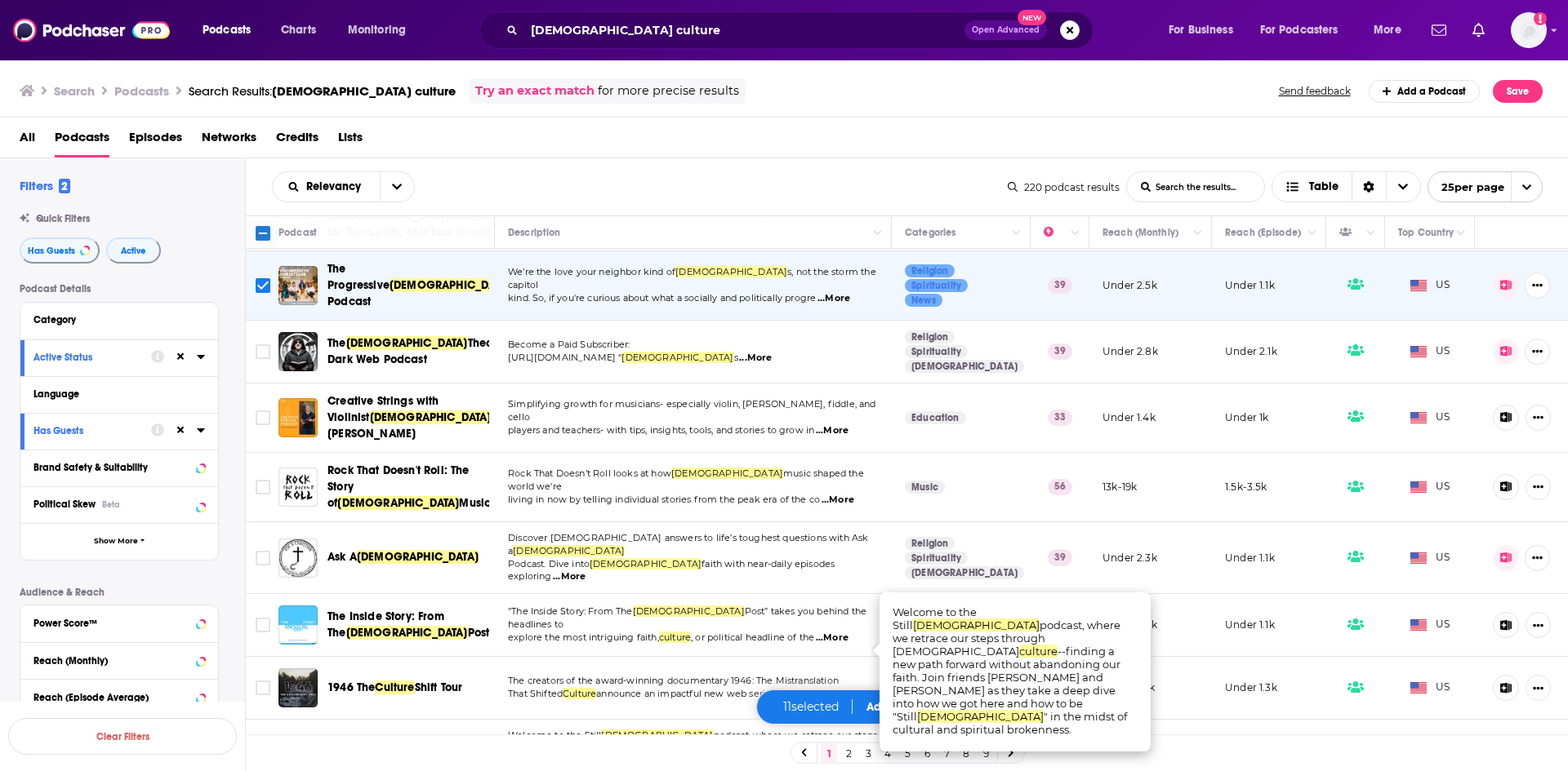
click at [878, 712] on button "Add to List" at bounding box center [894, 707] width 81 height 14
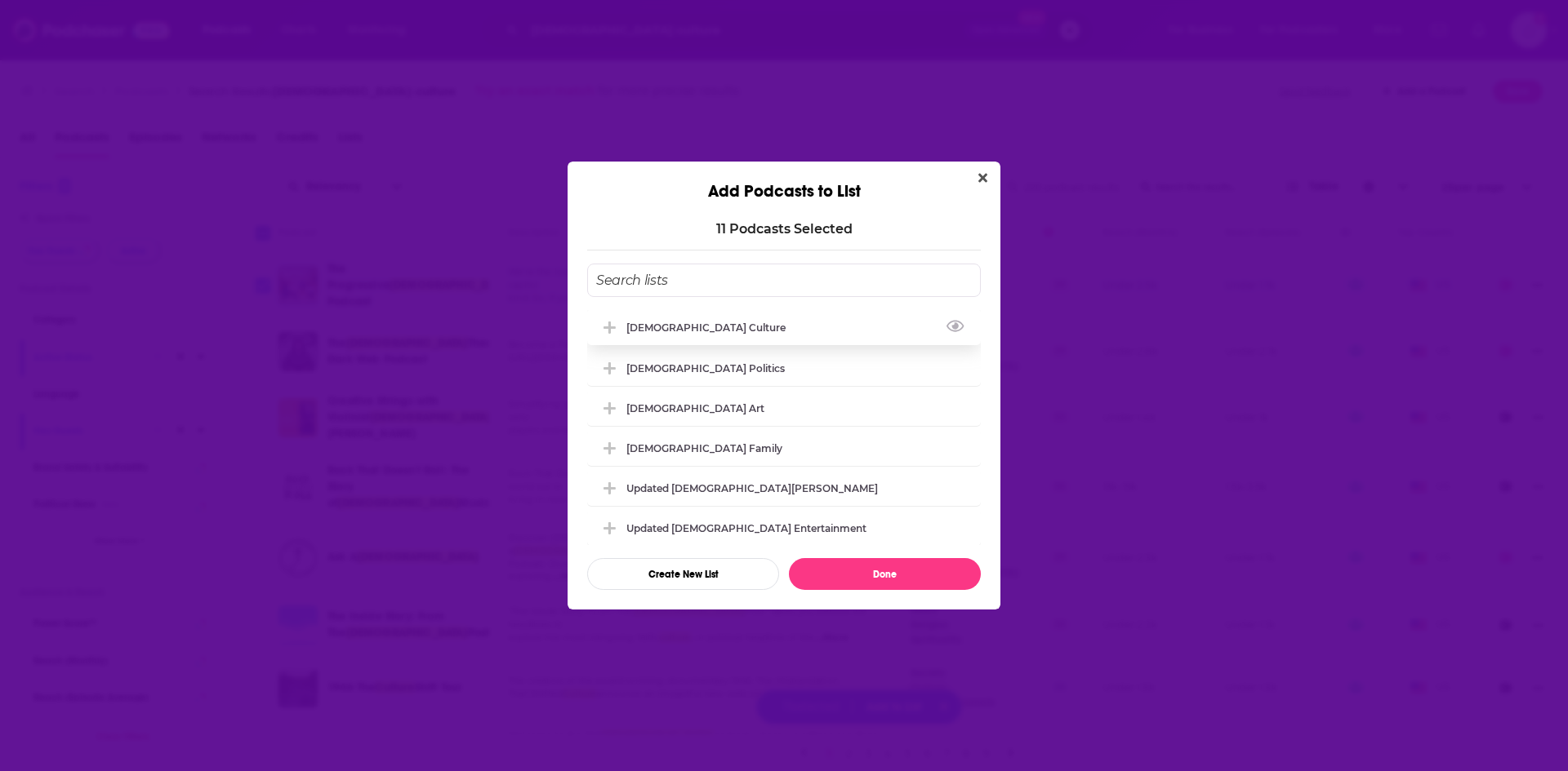
click at [691, 334] on div "[DEMOGRAPHIC_DATA] Culture" at bounding box center [784, 327] width 394 height 36
click at [856, 573] on button "Done" at bounding box center [884, 573] width 192 height 32
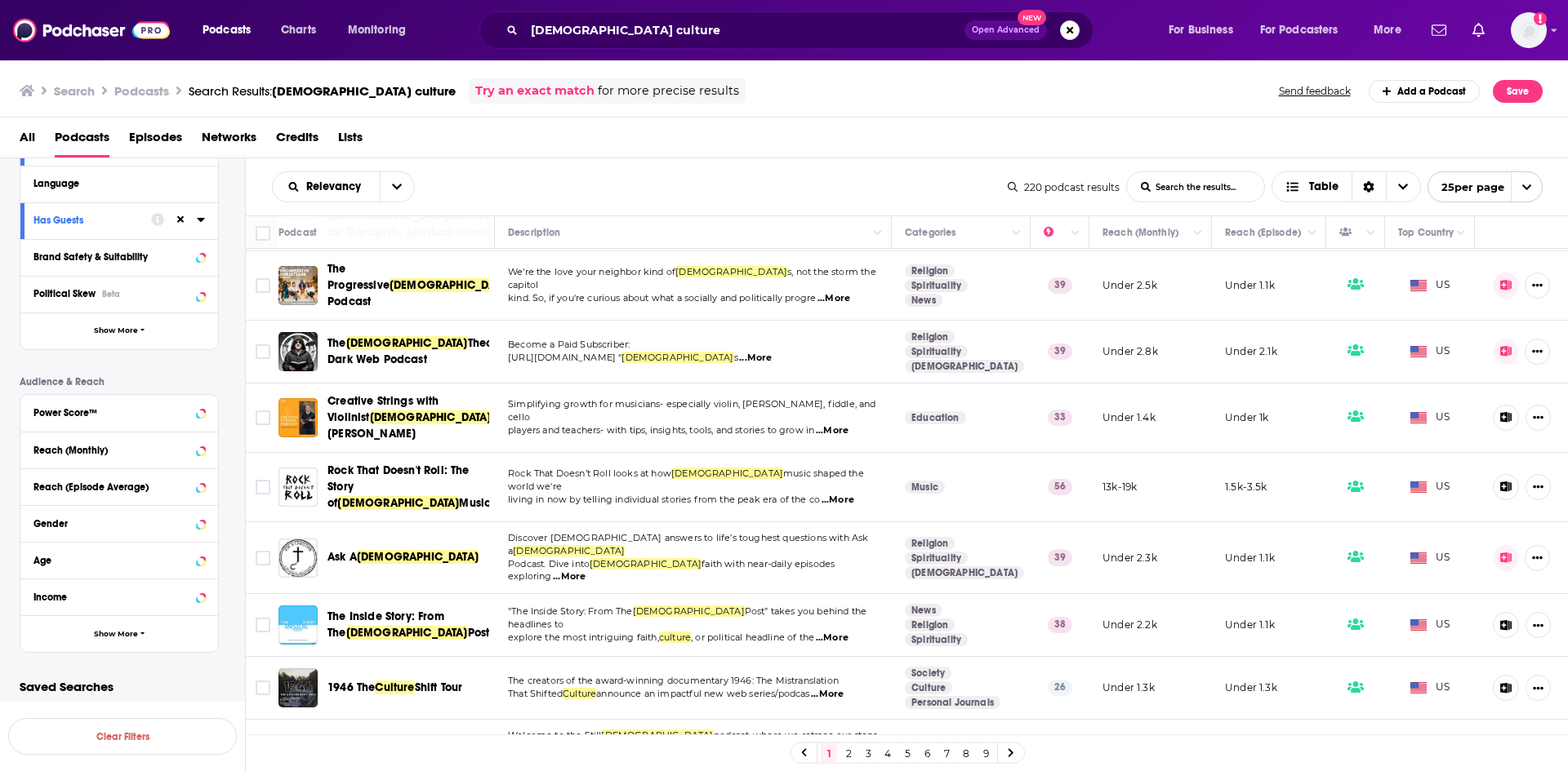
scroll to position [217, 0]
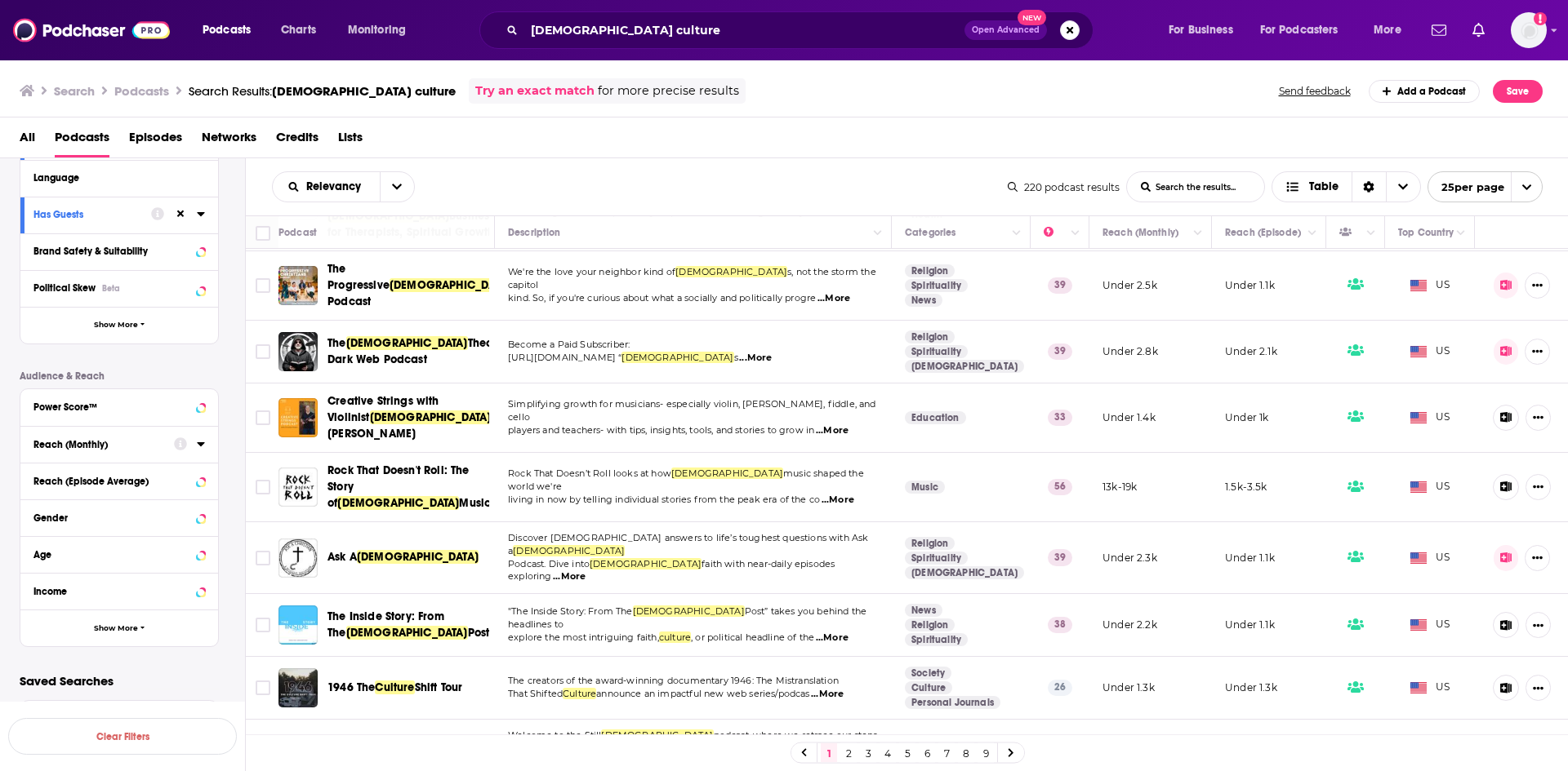
click at [101, 445] on div "Reach (Monthly)" at bounding box center [99, 444] width 130 height 11
click at [145, 479] on input "number" at bounding box center [164, 473] width 81 height 26
click at [75, 479] on input "number" at bounding box center [75, 473] width 81 height 26
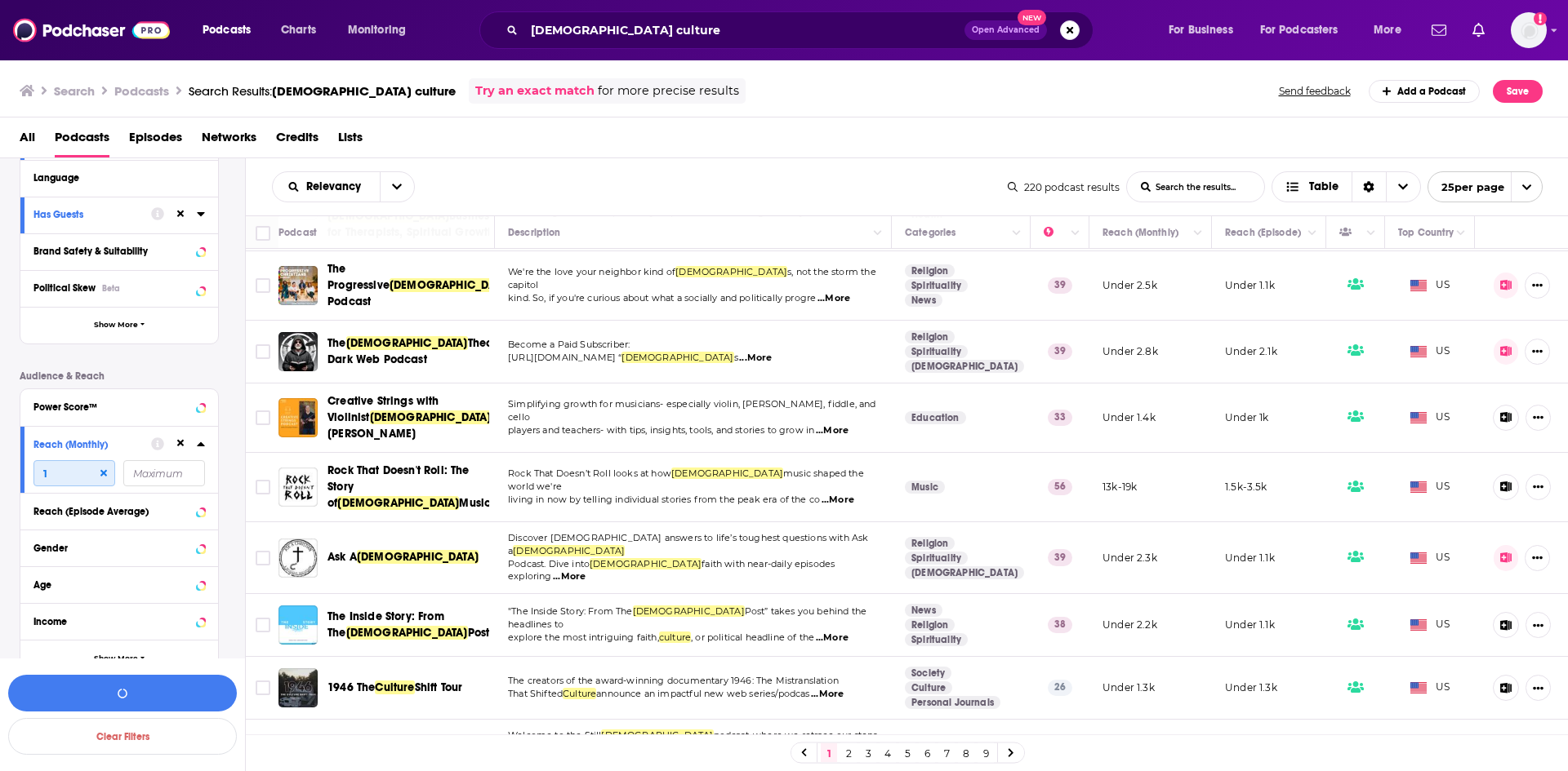
type input "10"
type input "1000"
click at [152, 479] on input "number" at bounding box center [164, 473] width 81 height 26
type input "10000"
click at [108, 684] on button "View 53 Results" at bounding box center [122, 693] width 229 height 36
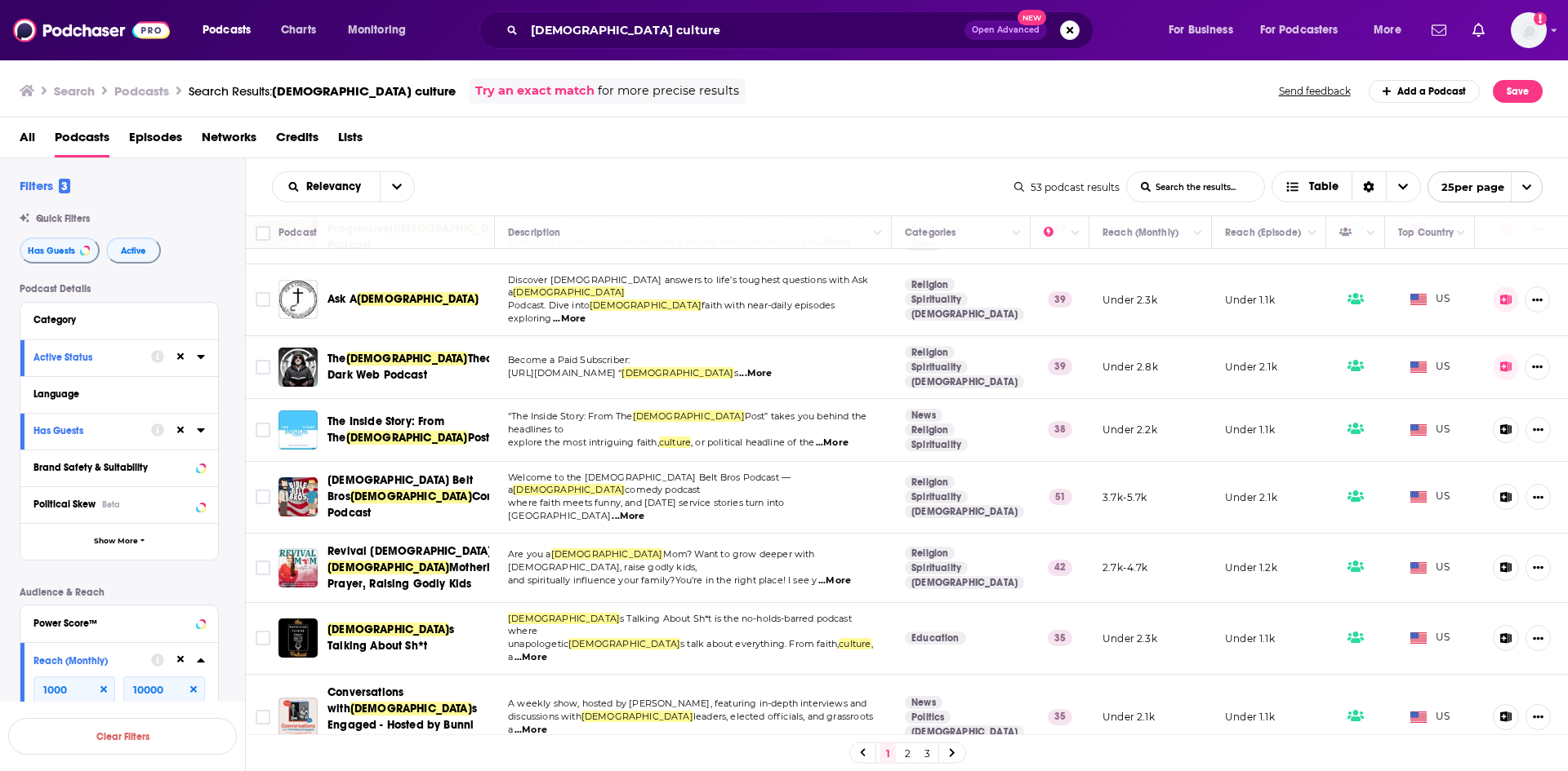
scroll to position [489, 0]
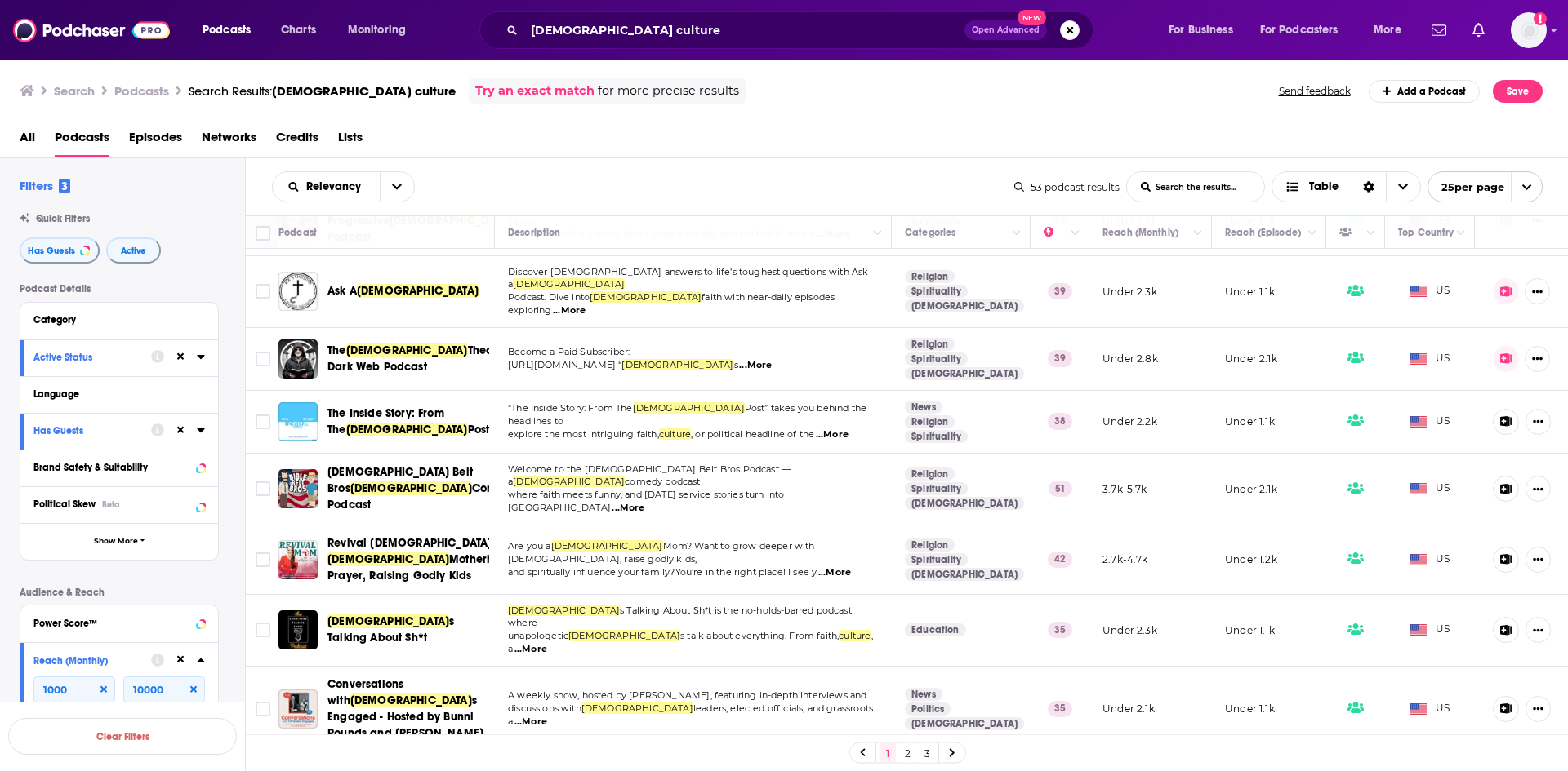
click at [842, 429] on span "...More" at bounding box center [832, 435] width 33 height 13
click at [264, 415] on input "Toggle select row" at bounding box center [263, 422] width 15 height 15
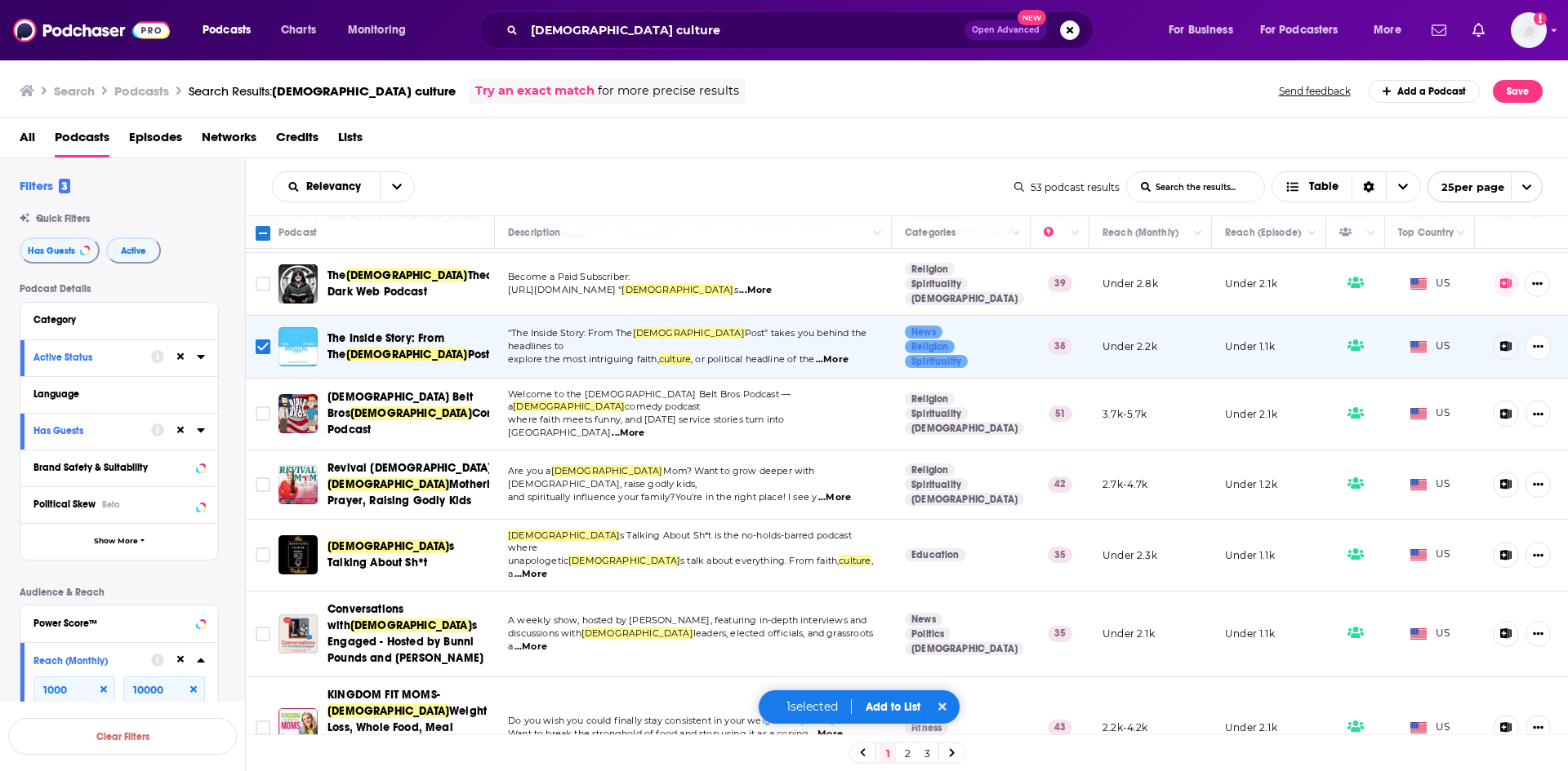
scroll to position [572, 0]
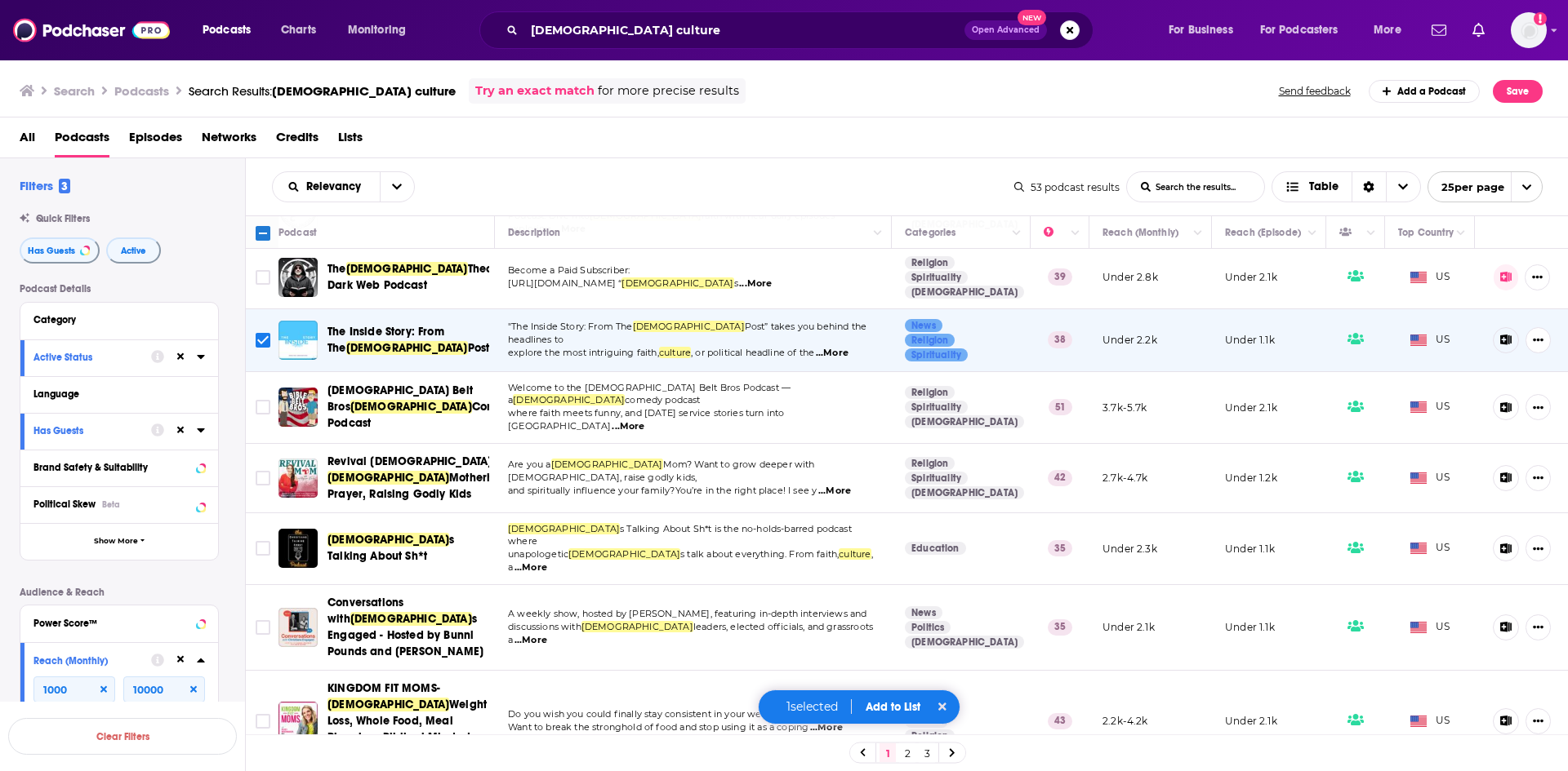
click at [846, 485] on span "...More" at bounding box center [835, 491] width 33 height 13
click at [835, 514] on td "[PERSON_NAME] s Talking About Sh*t is the no-holds-barred podcast where unapolo…" at bounding box center [693, 549] width 397 height 72
click at [547, 561] on span "...More" at bounding box center [531, 567] width 33 height 13
click at [547, 634] on span "...More" at bounding box center [531, 640] width 33 height 13
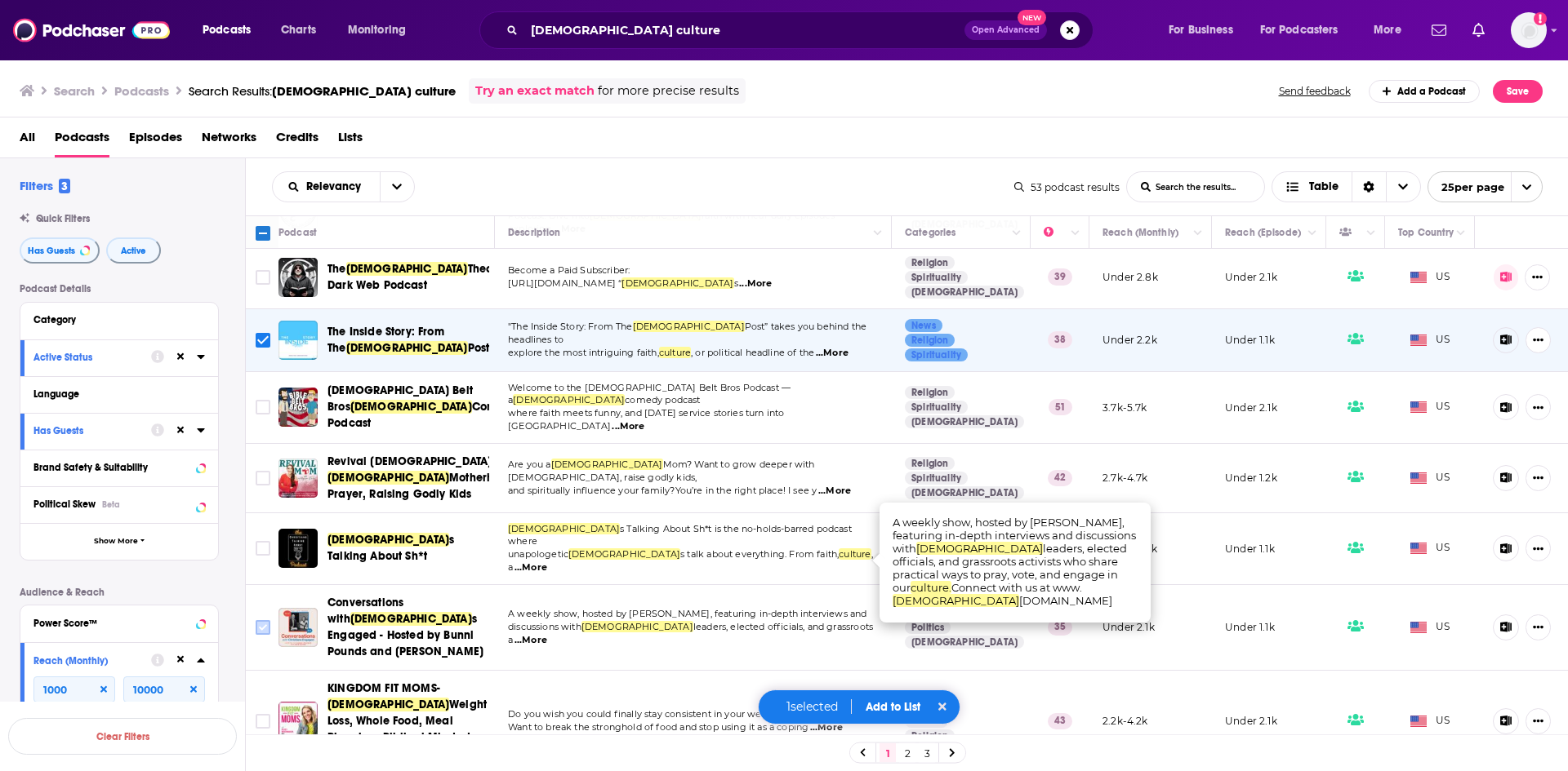
click at [262, 620] on input "Toggle select row" at bounding box center [263, 627] width 15 height 15
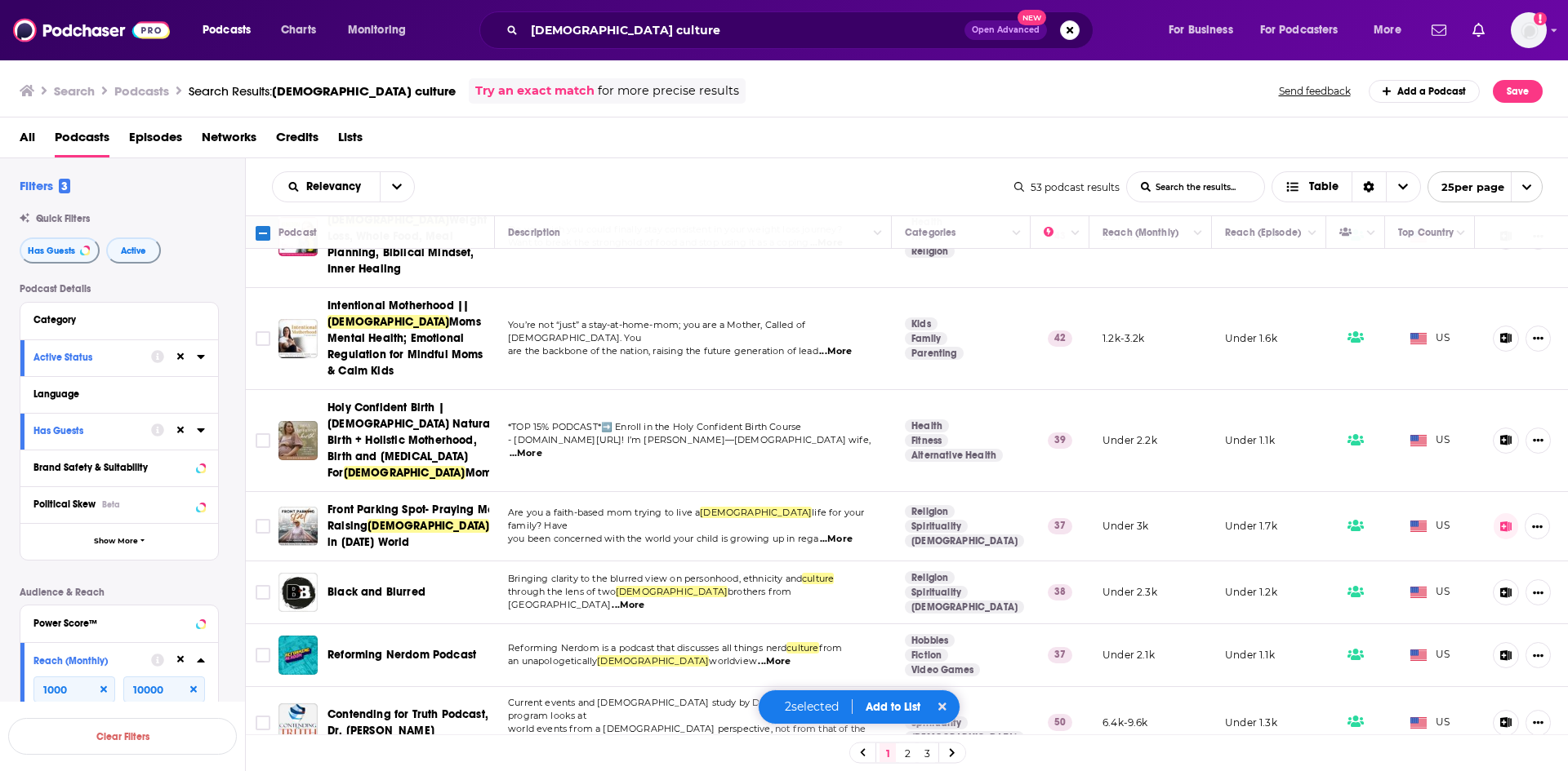
scroll to position [1061, 0]
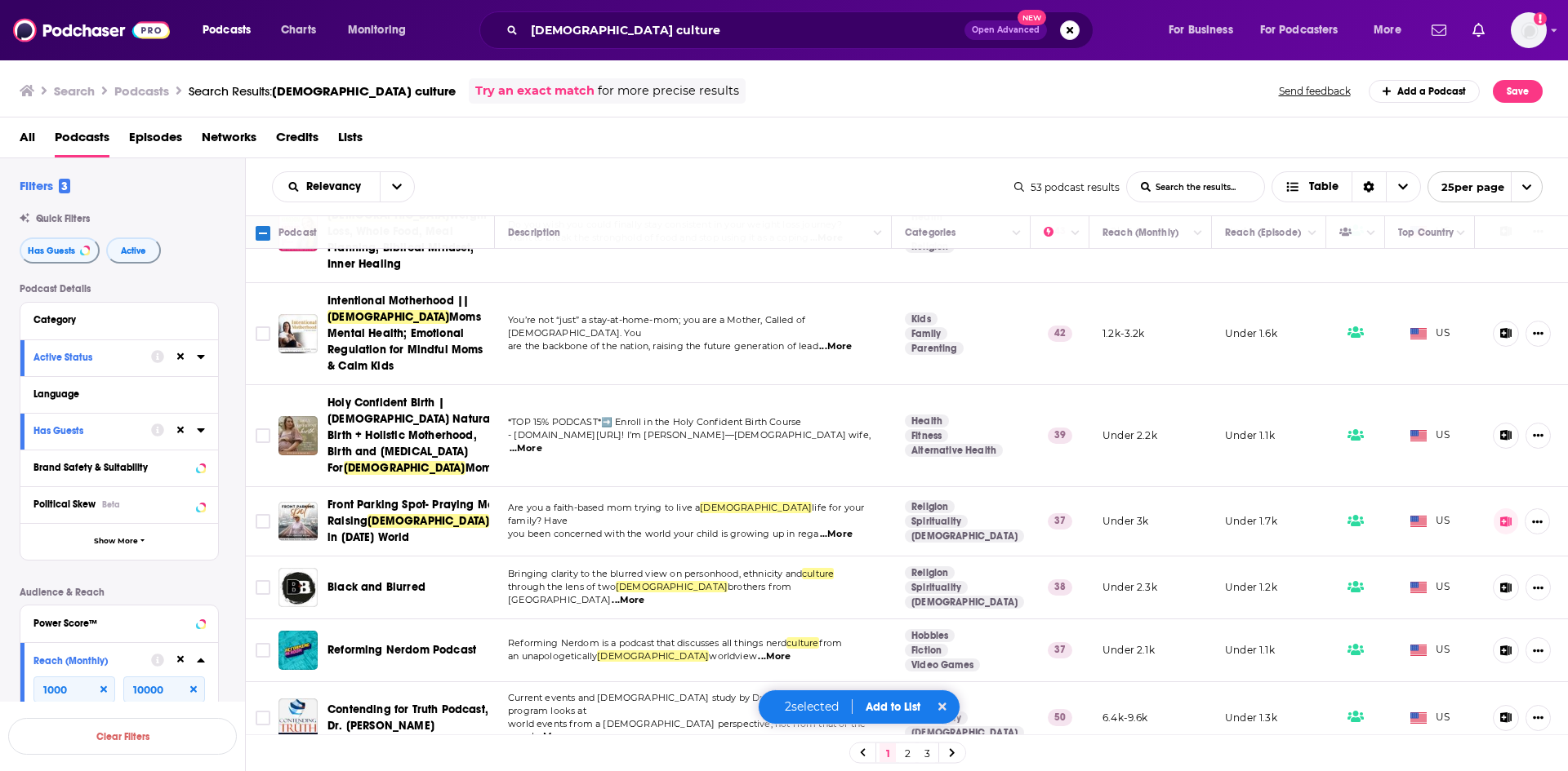
click at [644, 594] on span "...More" at bounding box center [628, 600] width 33 height 13
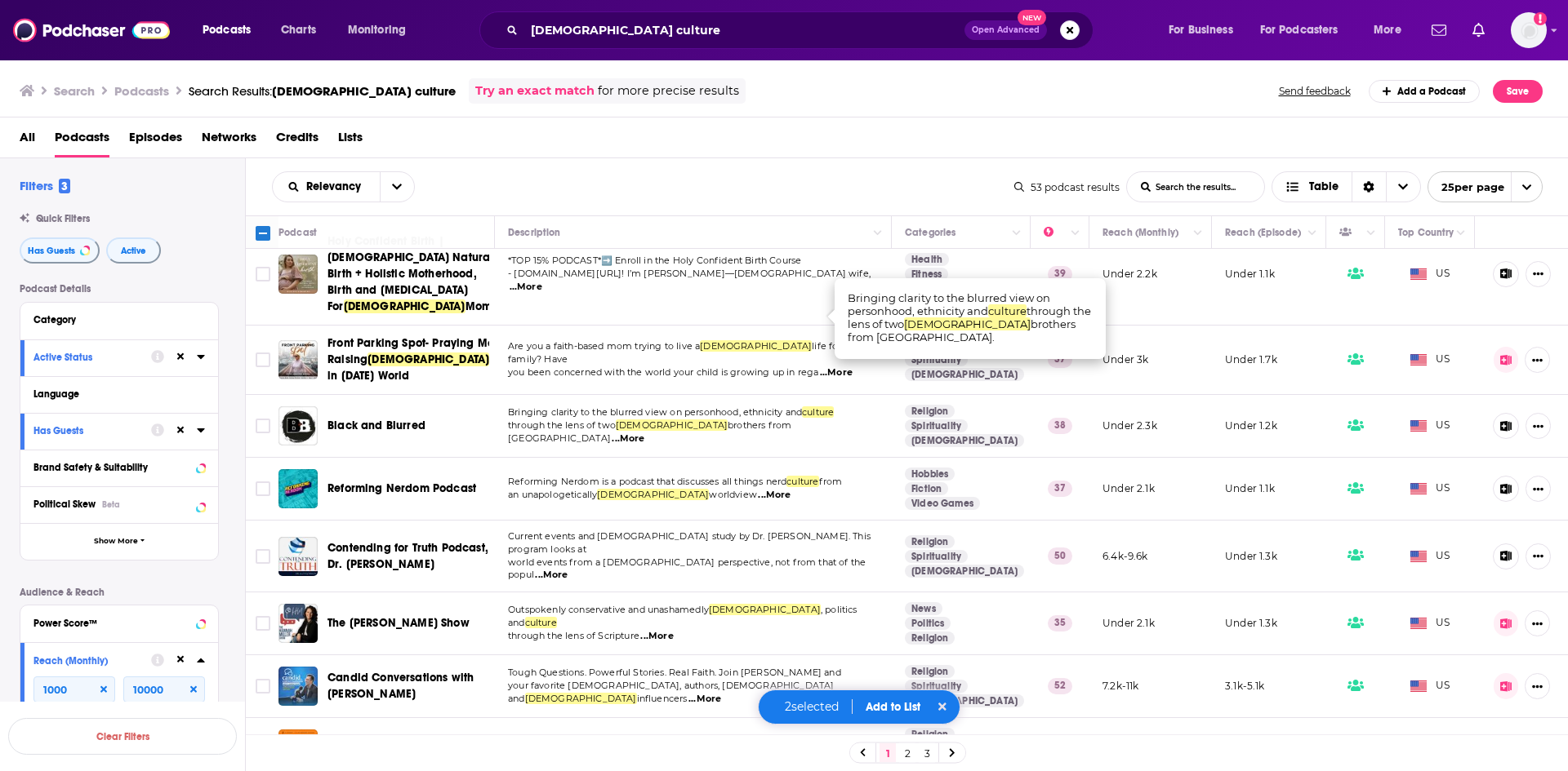
scroll to position [1224, 0]
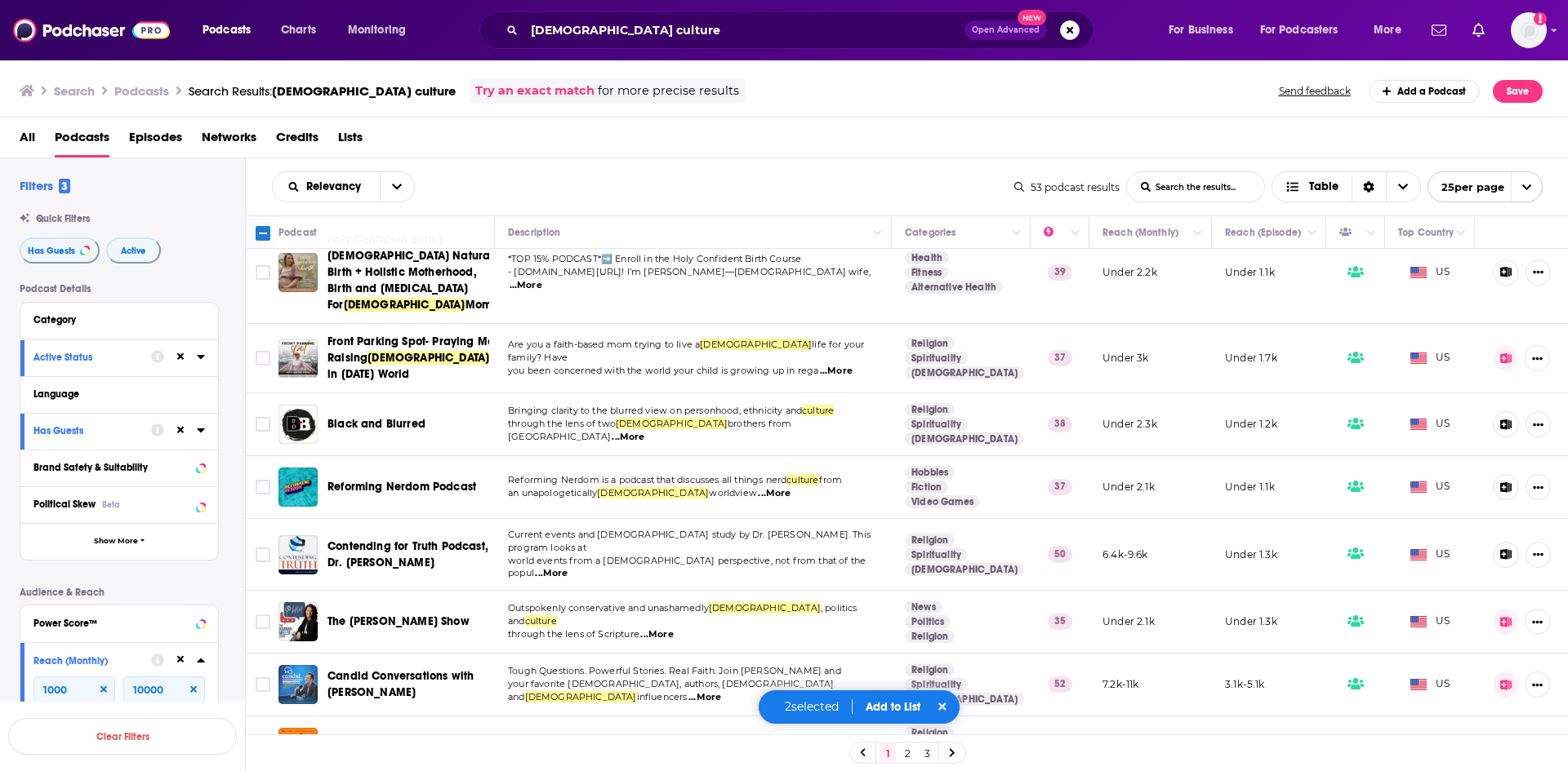
click at [568, 567] on span "...More" at bounding box center [551, 573] width 33 height 13
click at [261, 547] on input "Toggle select row" at bounding box center [263, 554] width 15 height 15
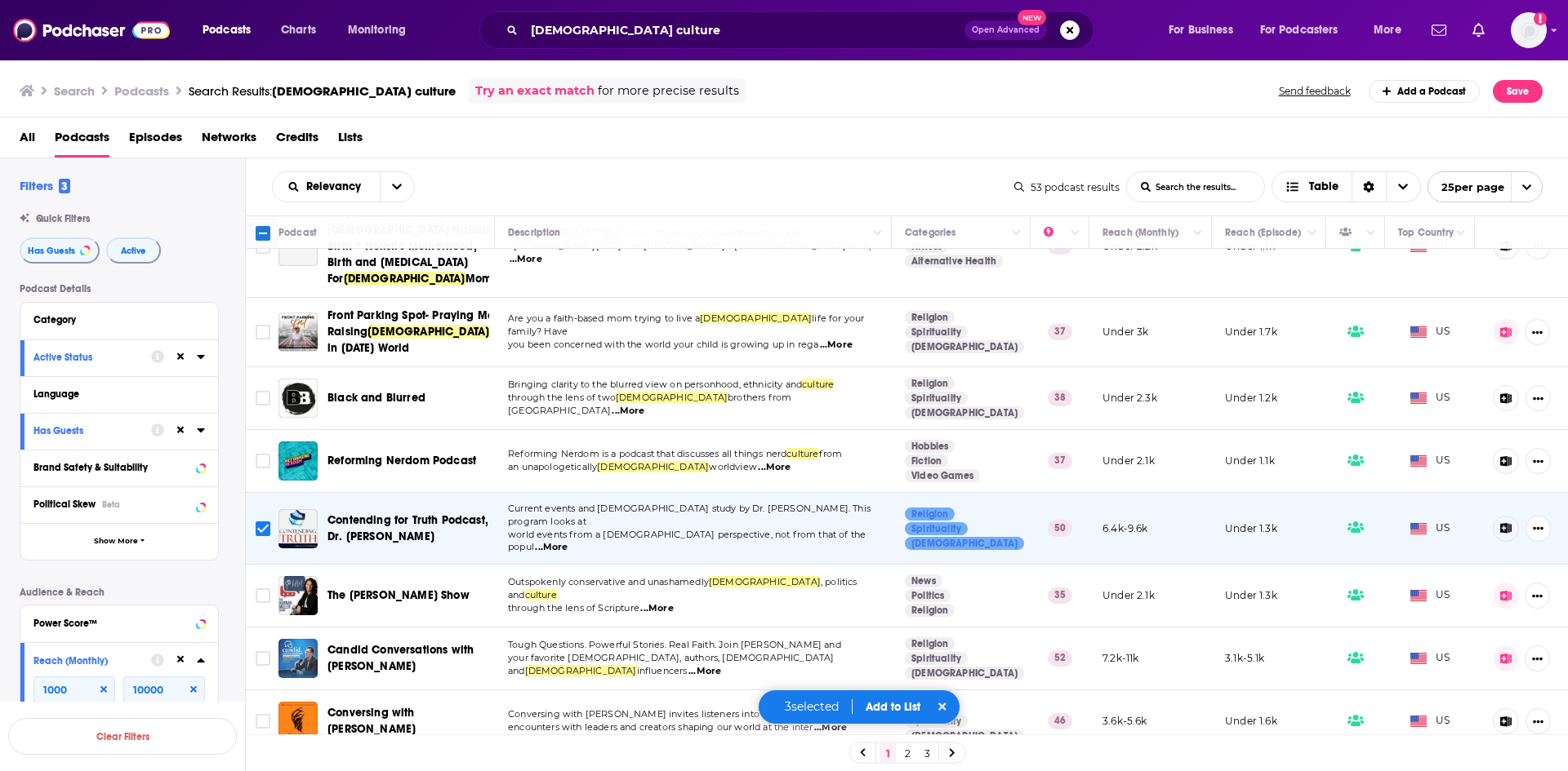
scroll to position [1268, 0]
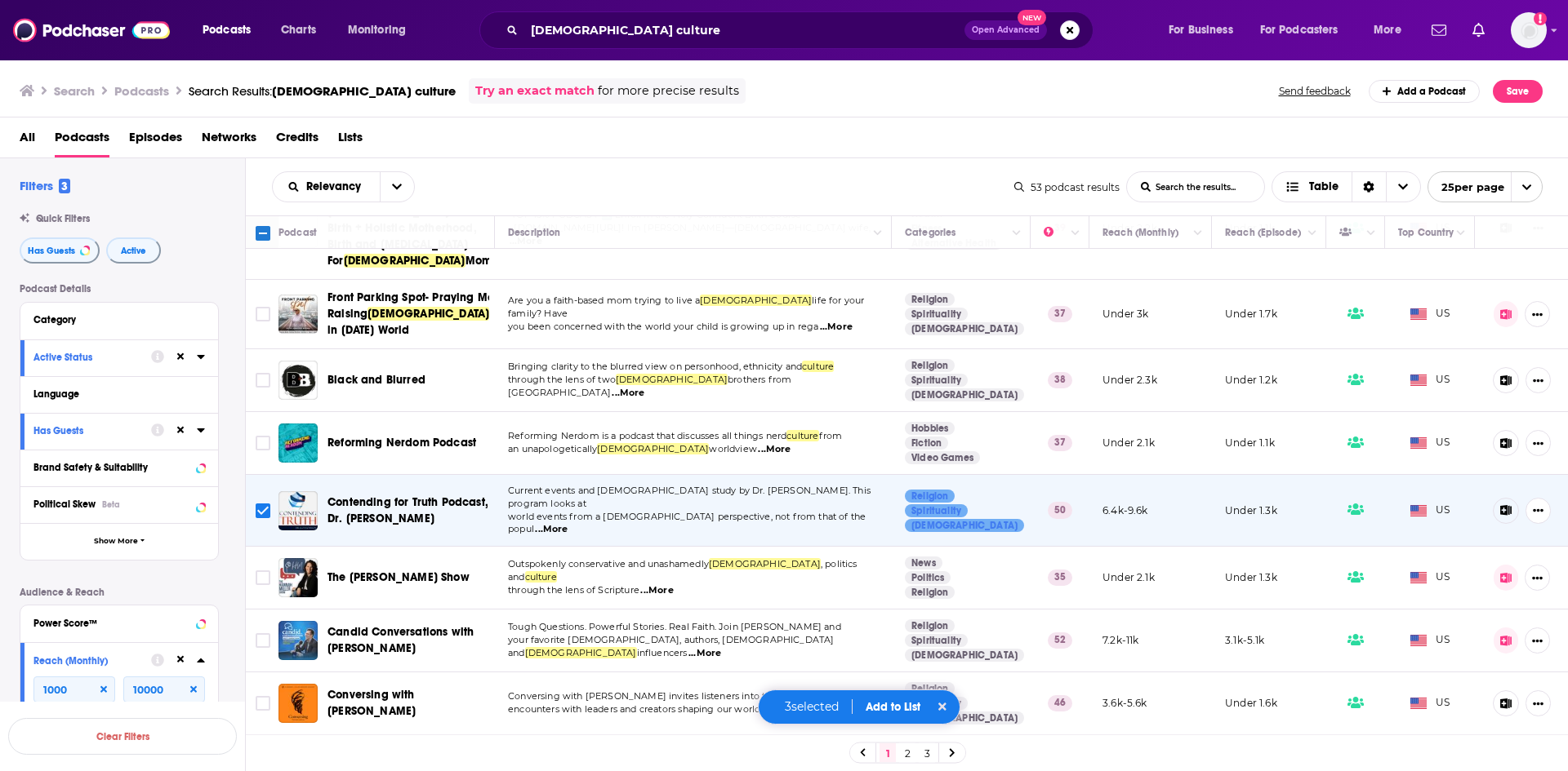
click at [721, 647] on span "...More" at bounding box center [705, 653] width 33 height 13
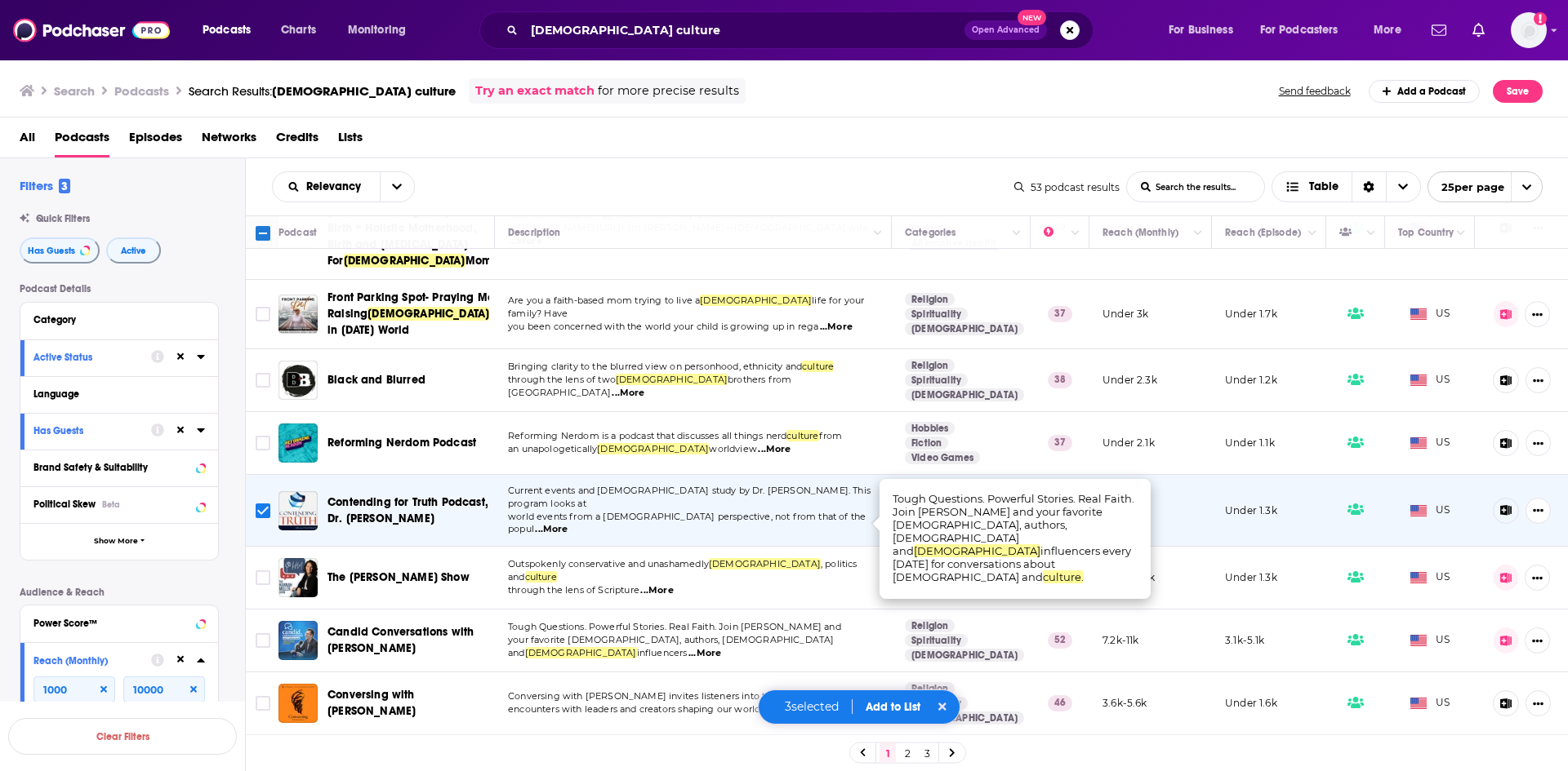
click at [721, 647] on span "...More" at bounding box center [705, 653] width 33 height 13
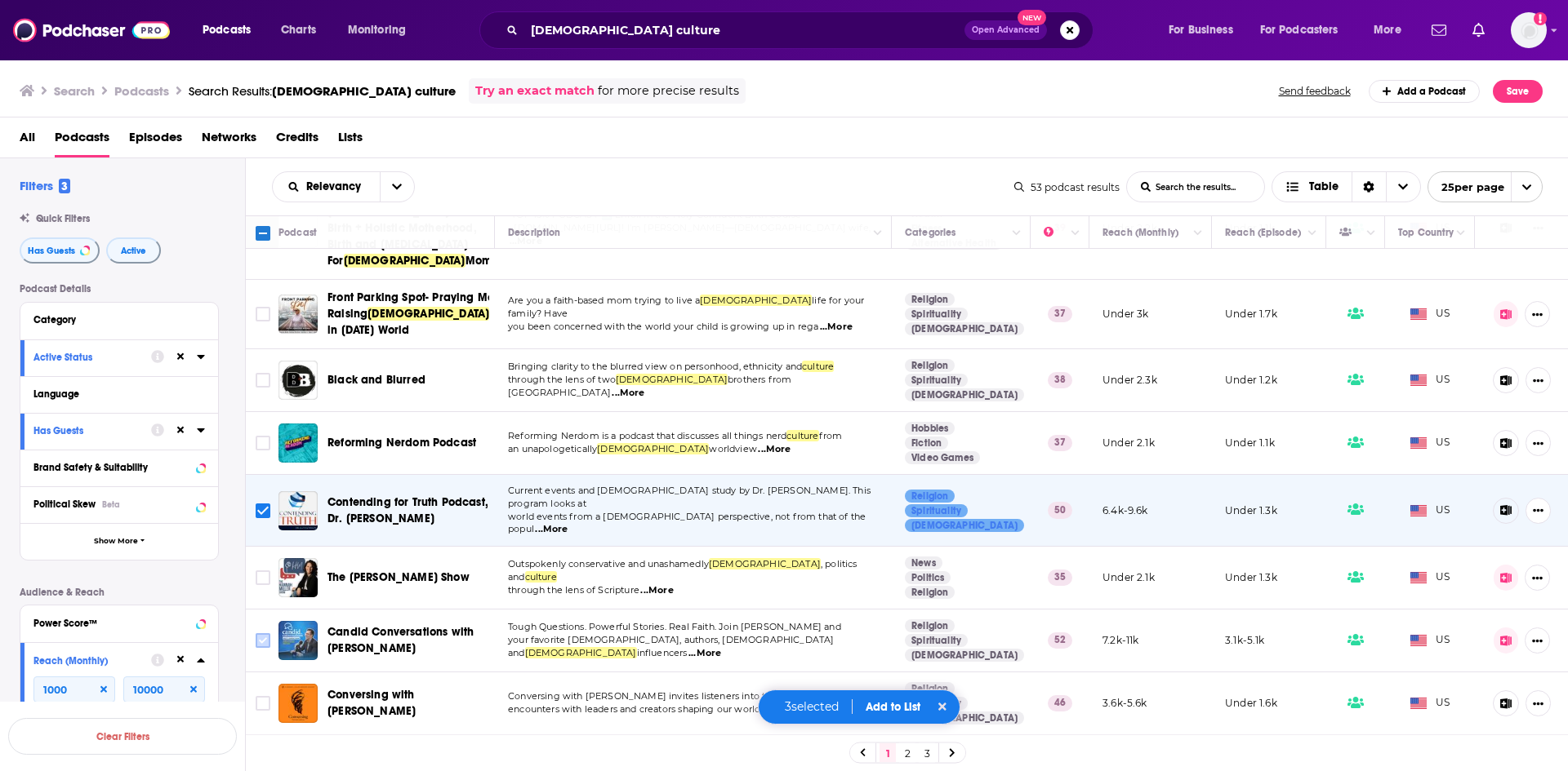
click at [266, 633] on input "Toggle select row" at bounding box center [263, 640] width 15 height 15
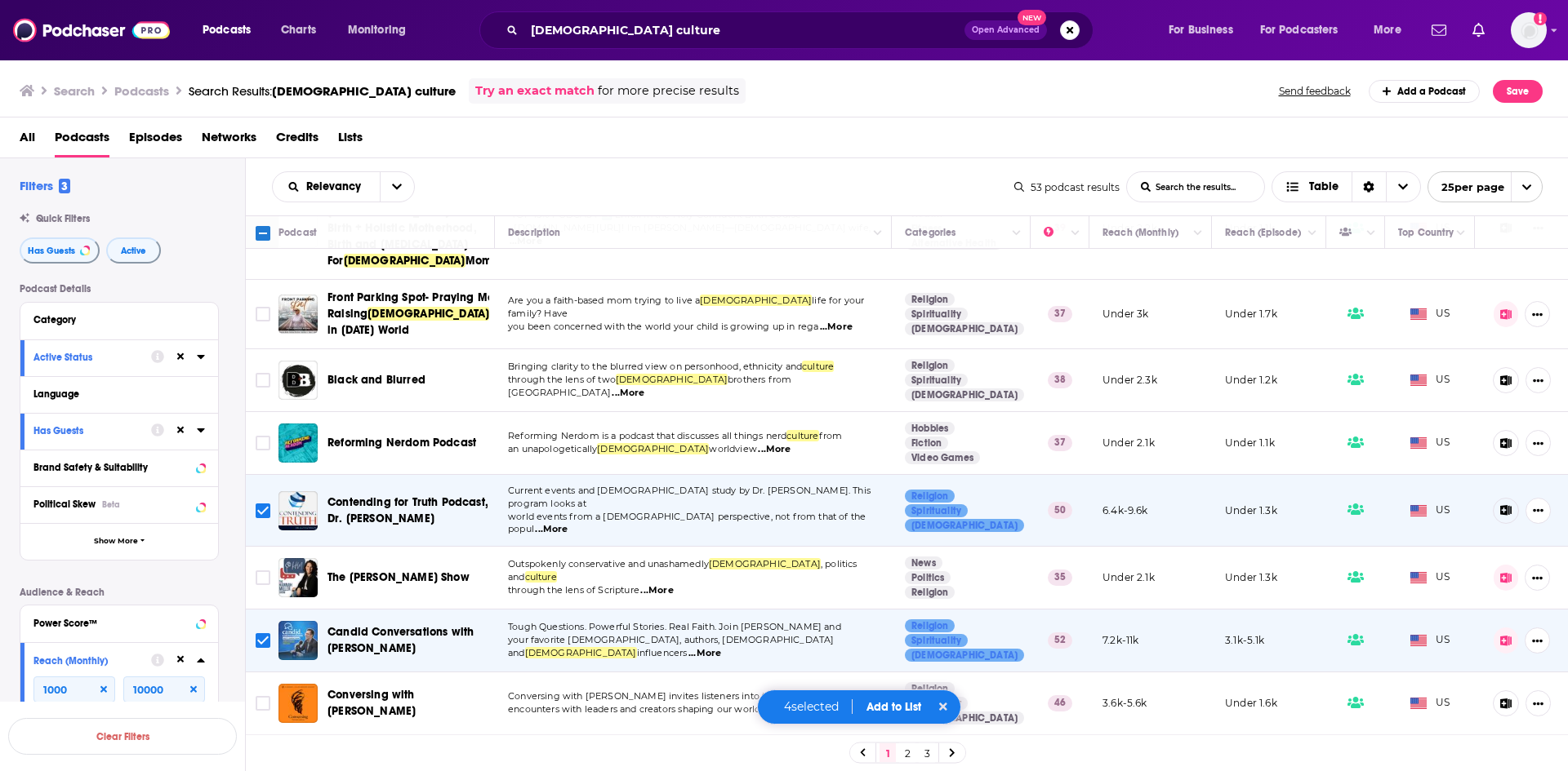
click at [838, 703] on span "...More" at bounding box center [830, 709] width 33 height 13
click at [266, 696] on input "Toggle select row" at bounding box center [263, 703] width 15 height 15
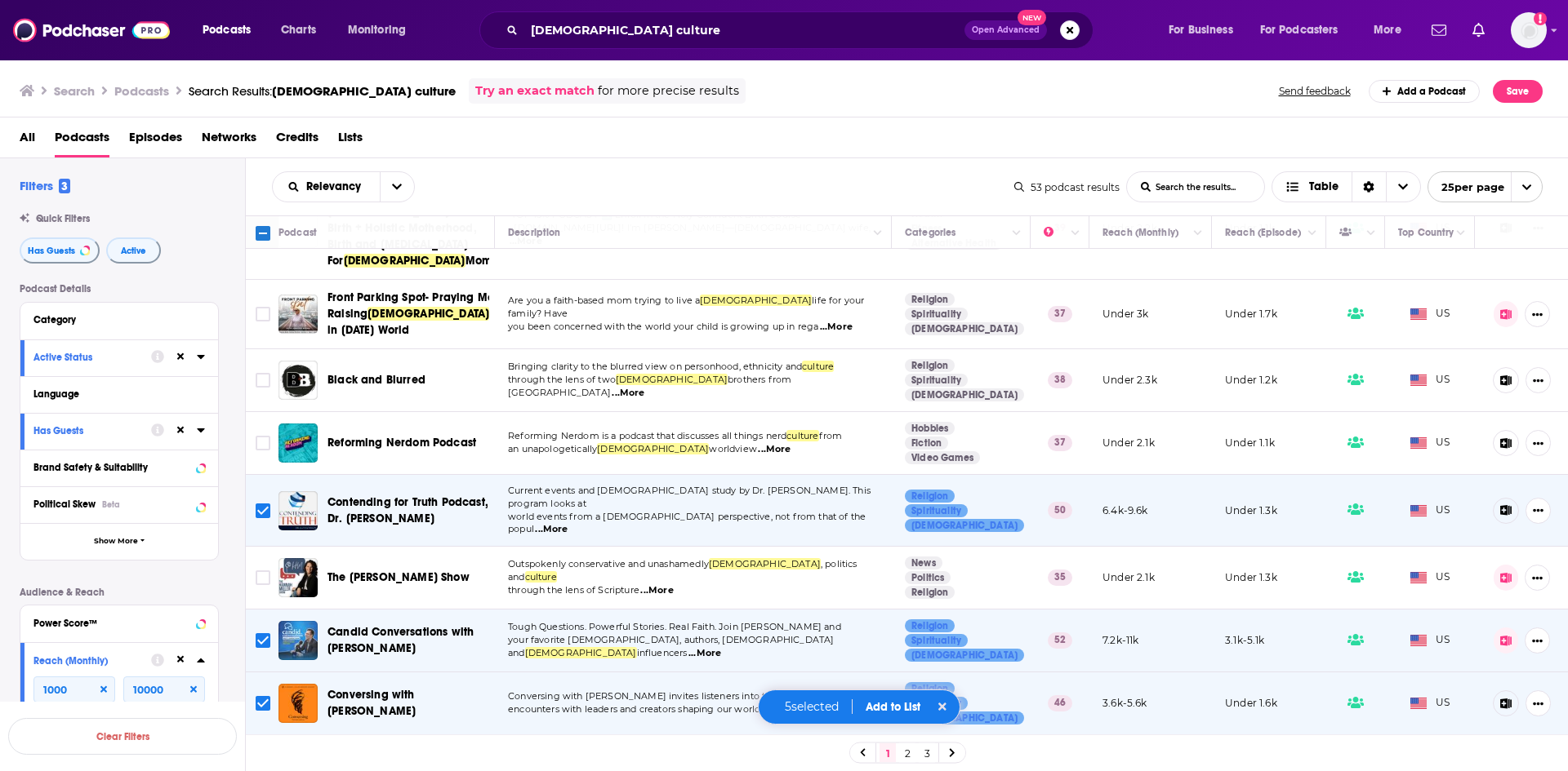
click at [898, 703] on button "Add to List" at bounding box center [893, 707] width 81 height 14
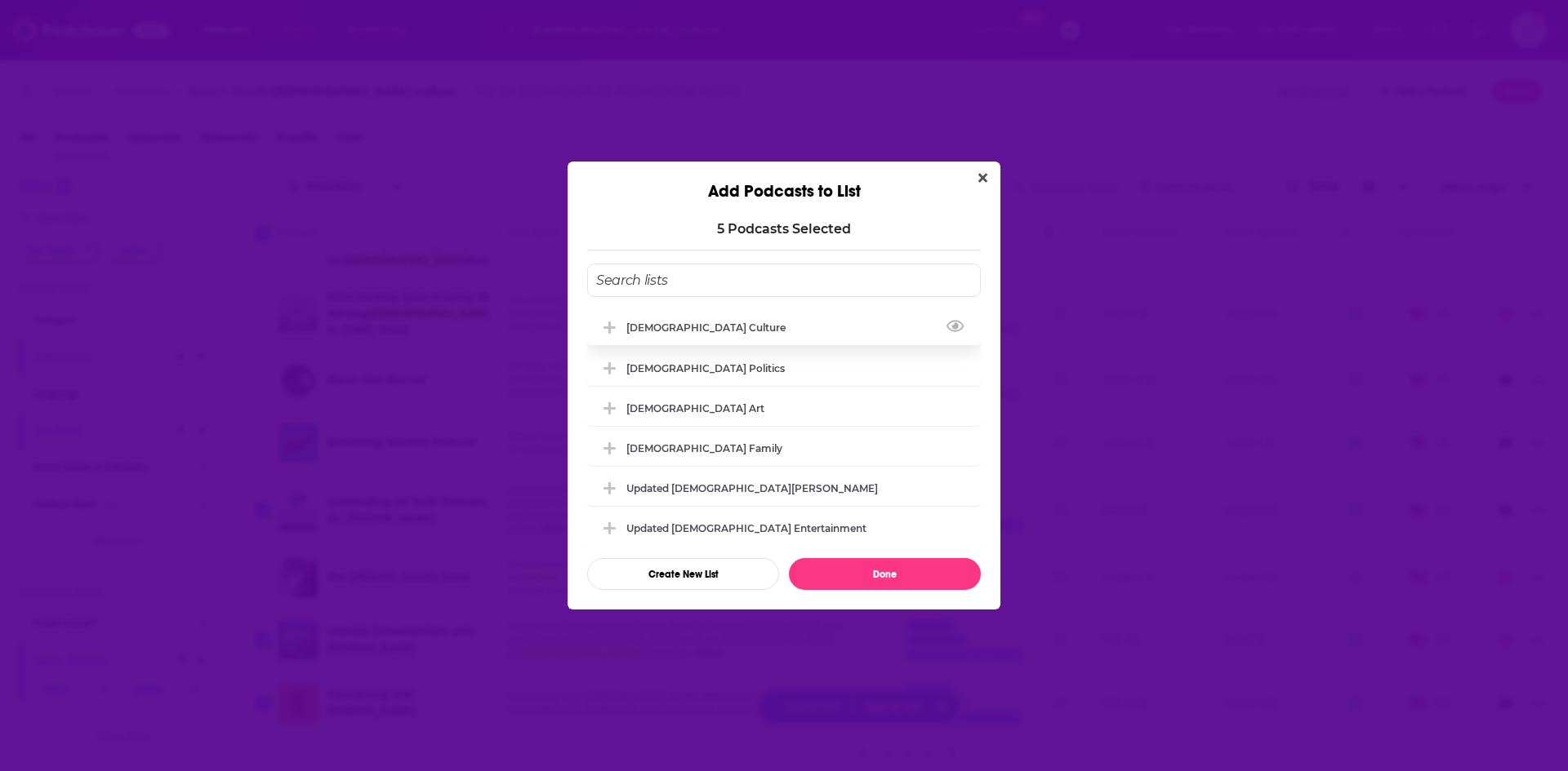
click at [751, 316] on div "[DEMOGRAPHIC_DATA] Culture" at bounding box center [784, 327] width 394 height 36
click at [898, 574] on button "Done" at bounding box center [884, 573] width 192 height 32
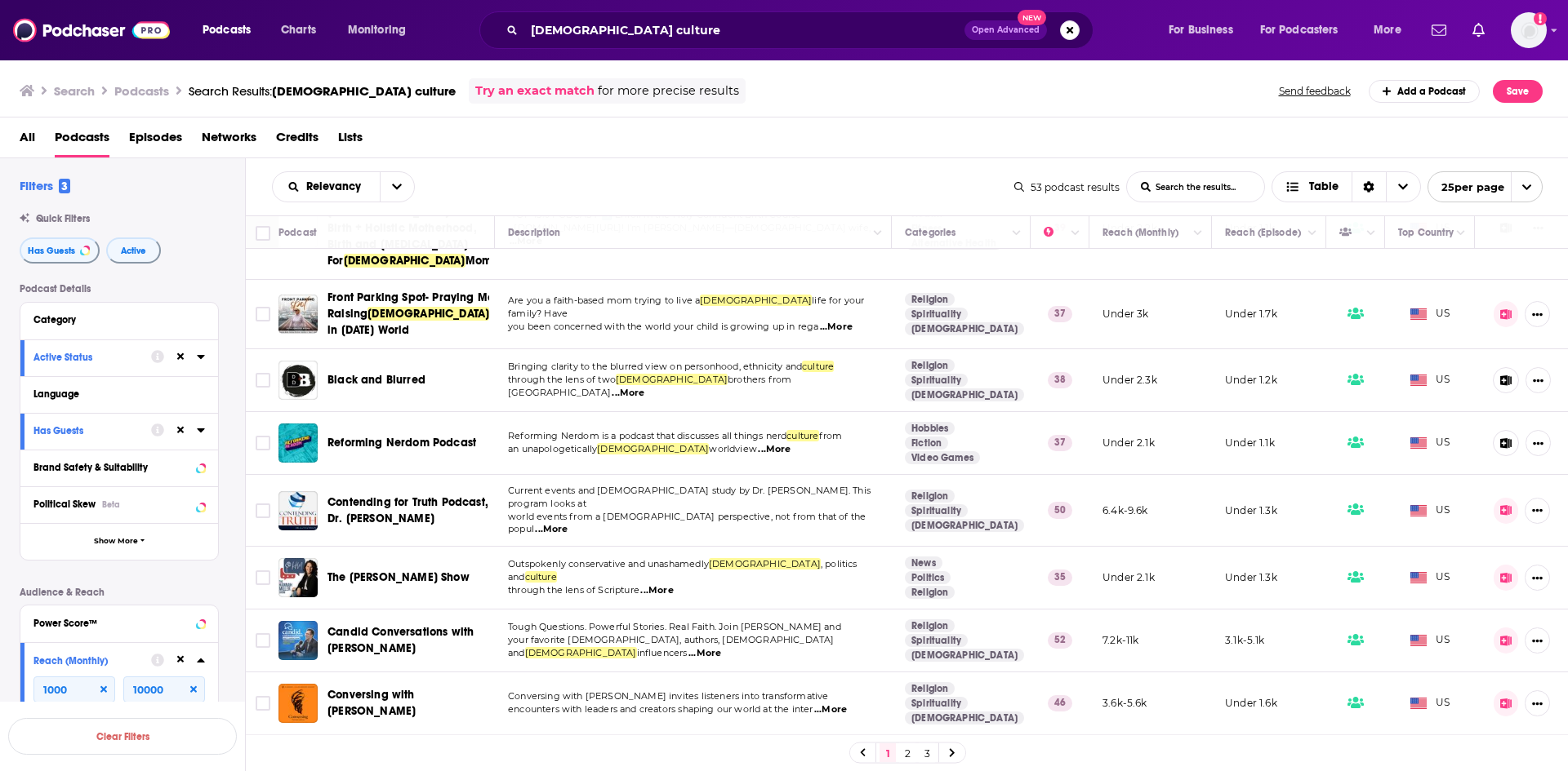
click at [902, 709] on button "Add to List" at bounding box center [893, 707] width 81 height 14
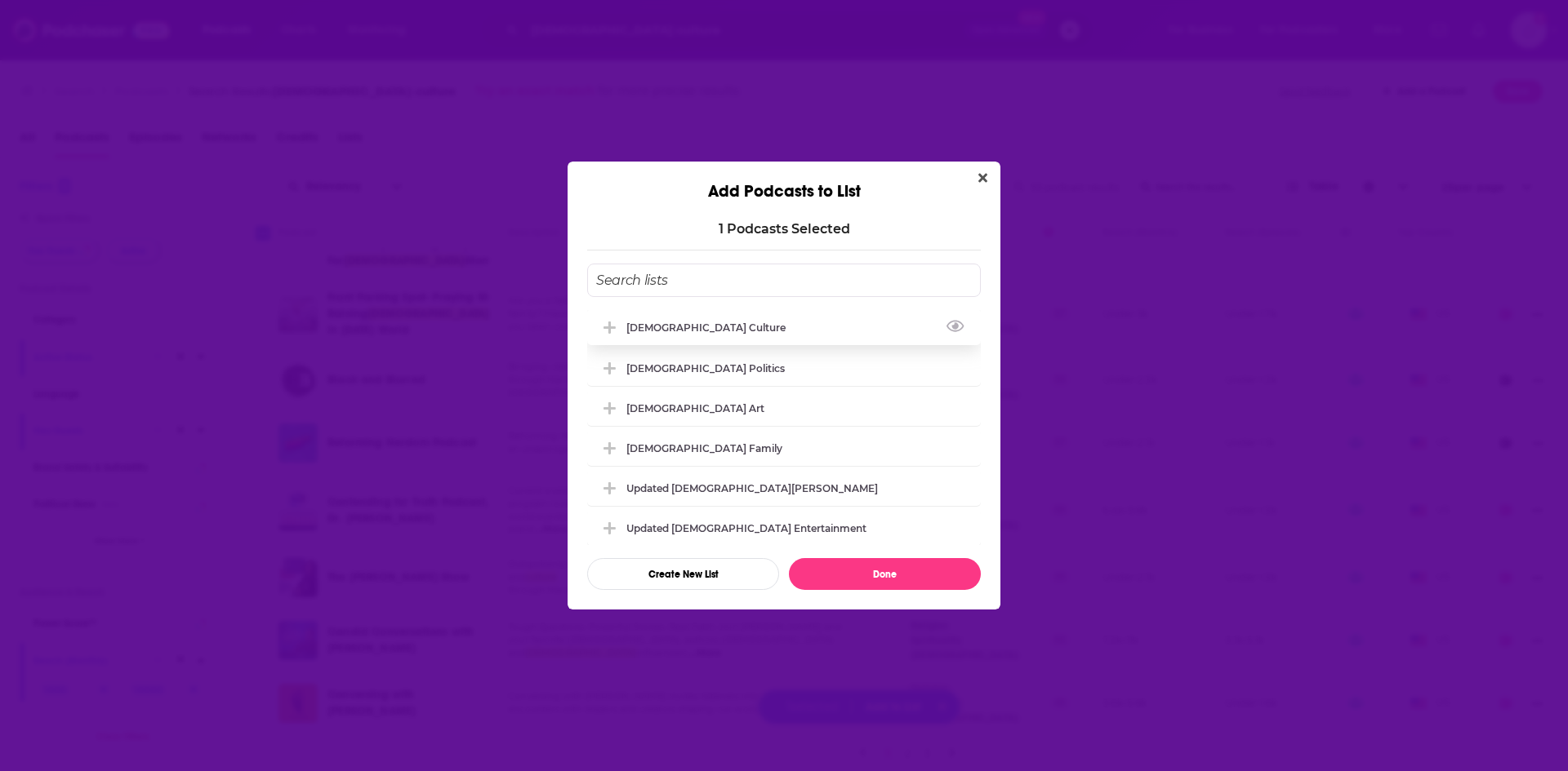
click at [663, 326] on div "[DEMOGRAPHIC_DATA] Culture" at bounding box center [711, 327] width 169 height 12
click at [837, 579] on button "Done" at bounding box center [884, 573] width 192 height 32
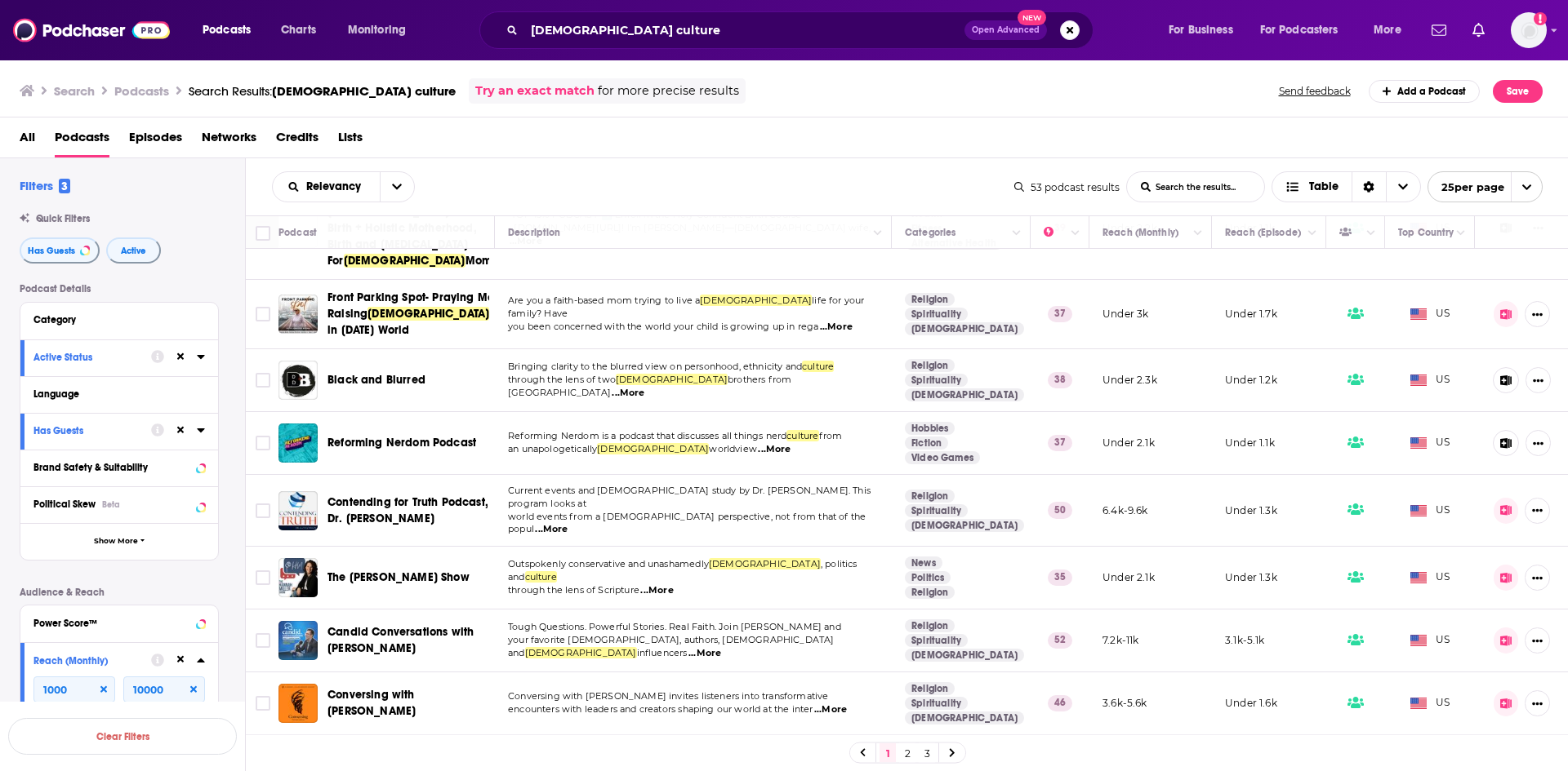
drag, startPoint x: 918, startPoint y: 764, endPoint x: 895, endPoint y: 732, distance: 39.4
click at [917, 765] on div "1 2 3" at bounding box center [908, 753] width 1323 height 36
click at [905, 755] on link "2" at bounding box center [907, 753] width 16 height 20
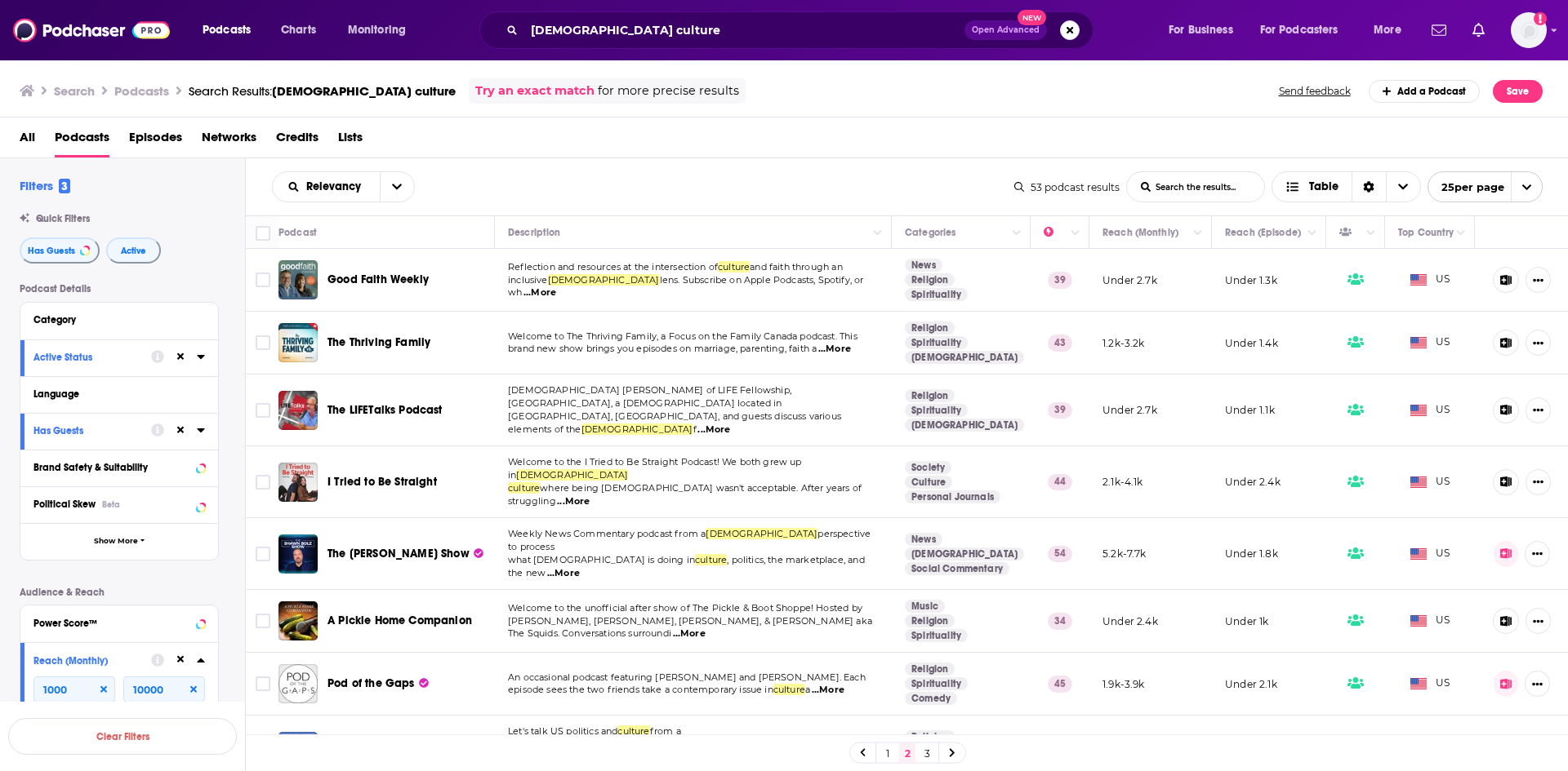
click at [556, 289] on span "...More" at bounding box center [540, 293] width 33 height 13
click at [256, 282] on input "Toggle select row" at bounding box center [263, 280] width 15 height 15
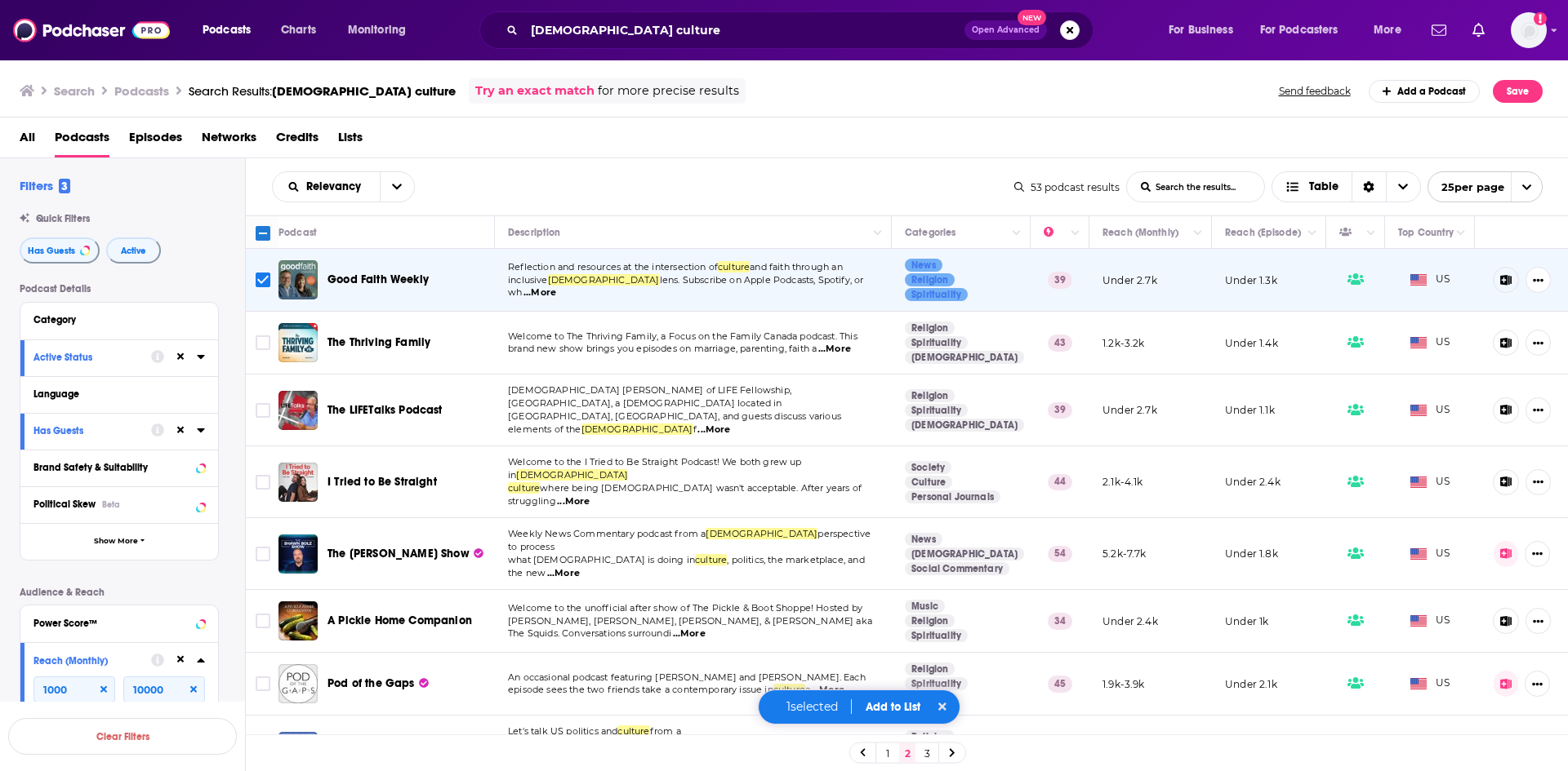
click at [848, 351] on span "...More" at bounding box center [835, 349] width 33 height 13
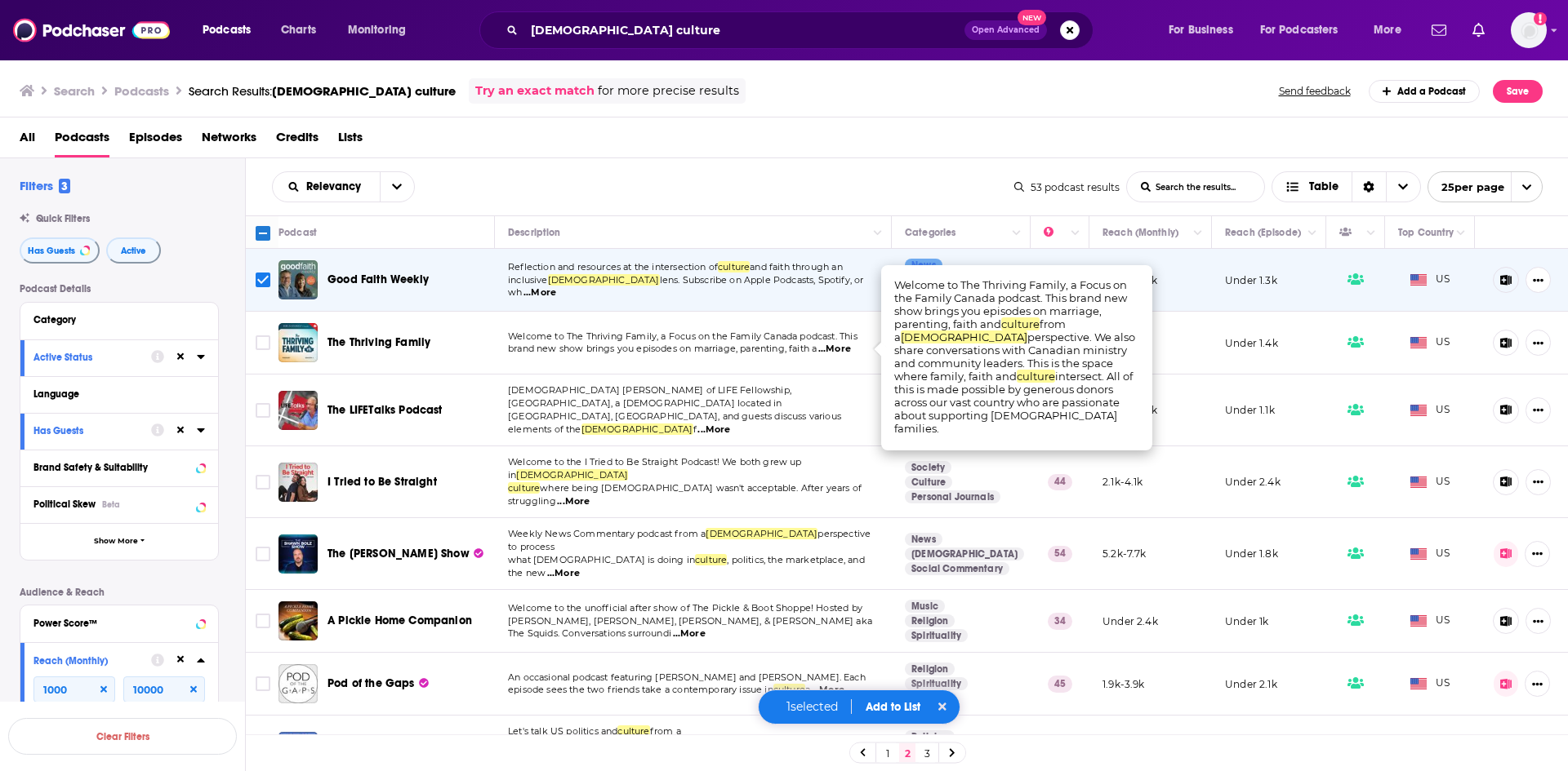
click at [730, 424] on span "...More" at bounding box center [714, 430] width 33 height 13
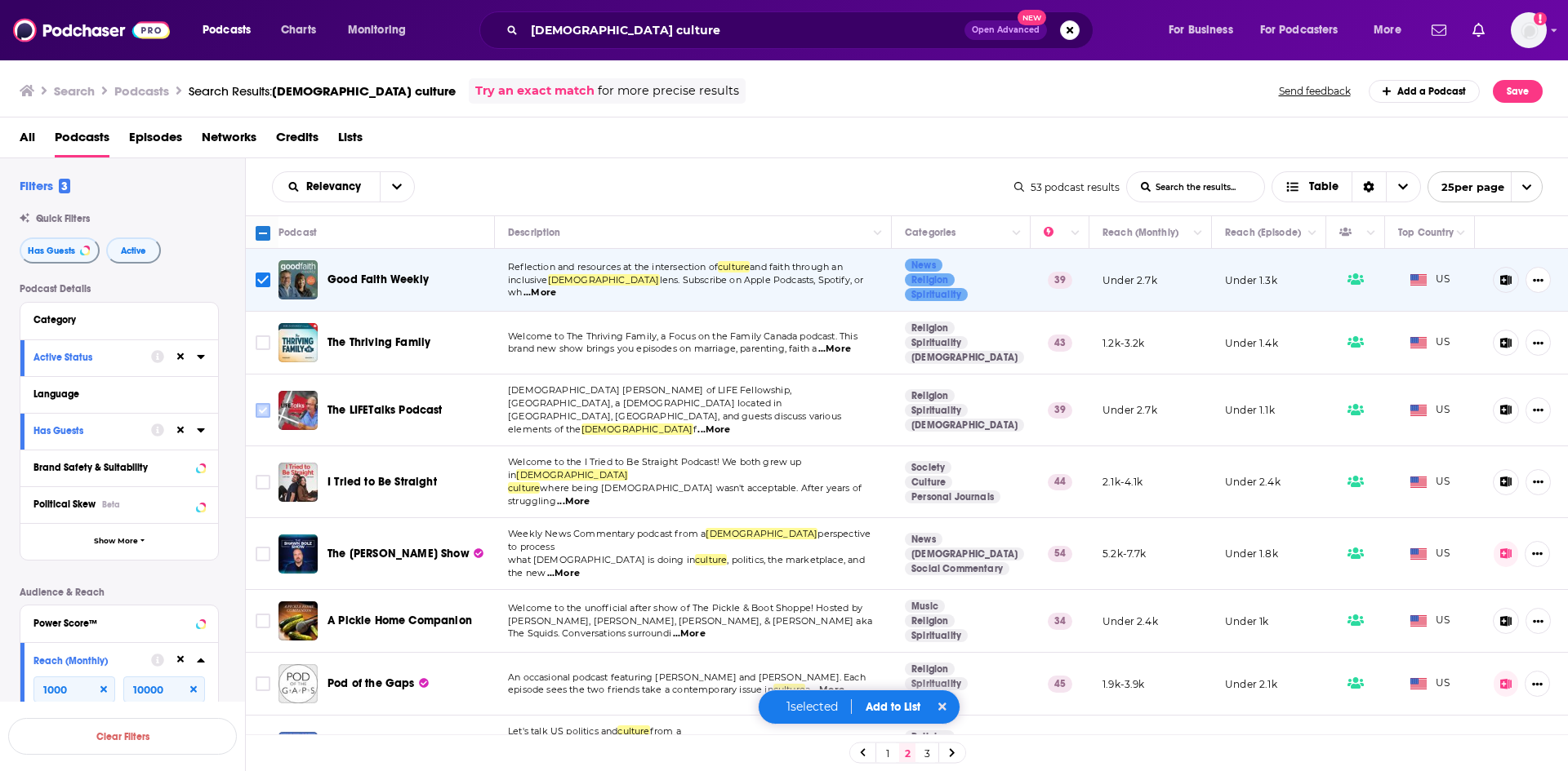
click at [260, 408] on input "Toggle select row" at bounding box center [263, 410] width 15 height 15
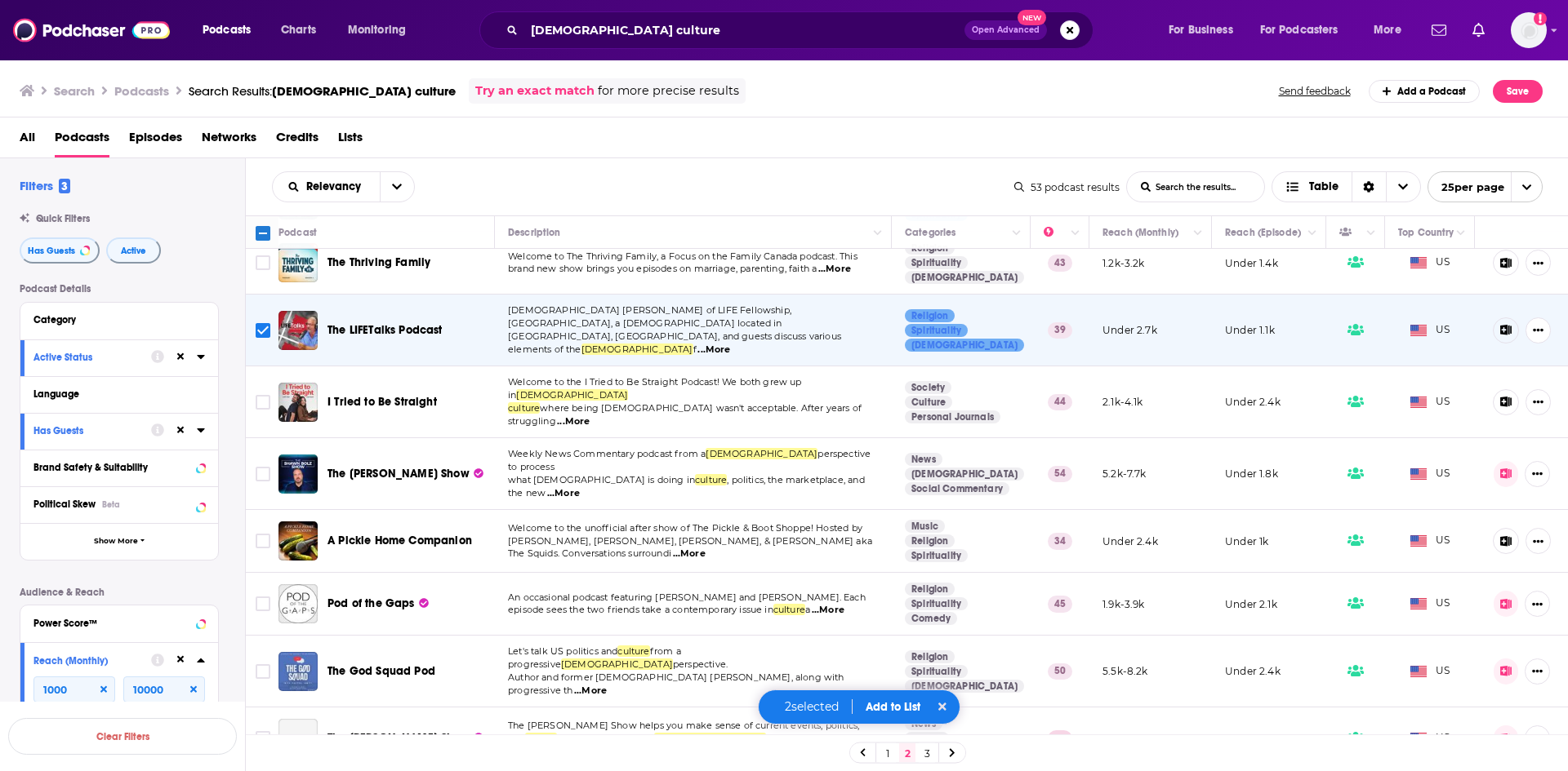
scroll to position [81, 0]
click at [706, 546] on span "...More" at bounding box center [689, 552] width 33 height 13
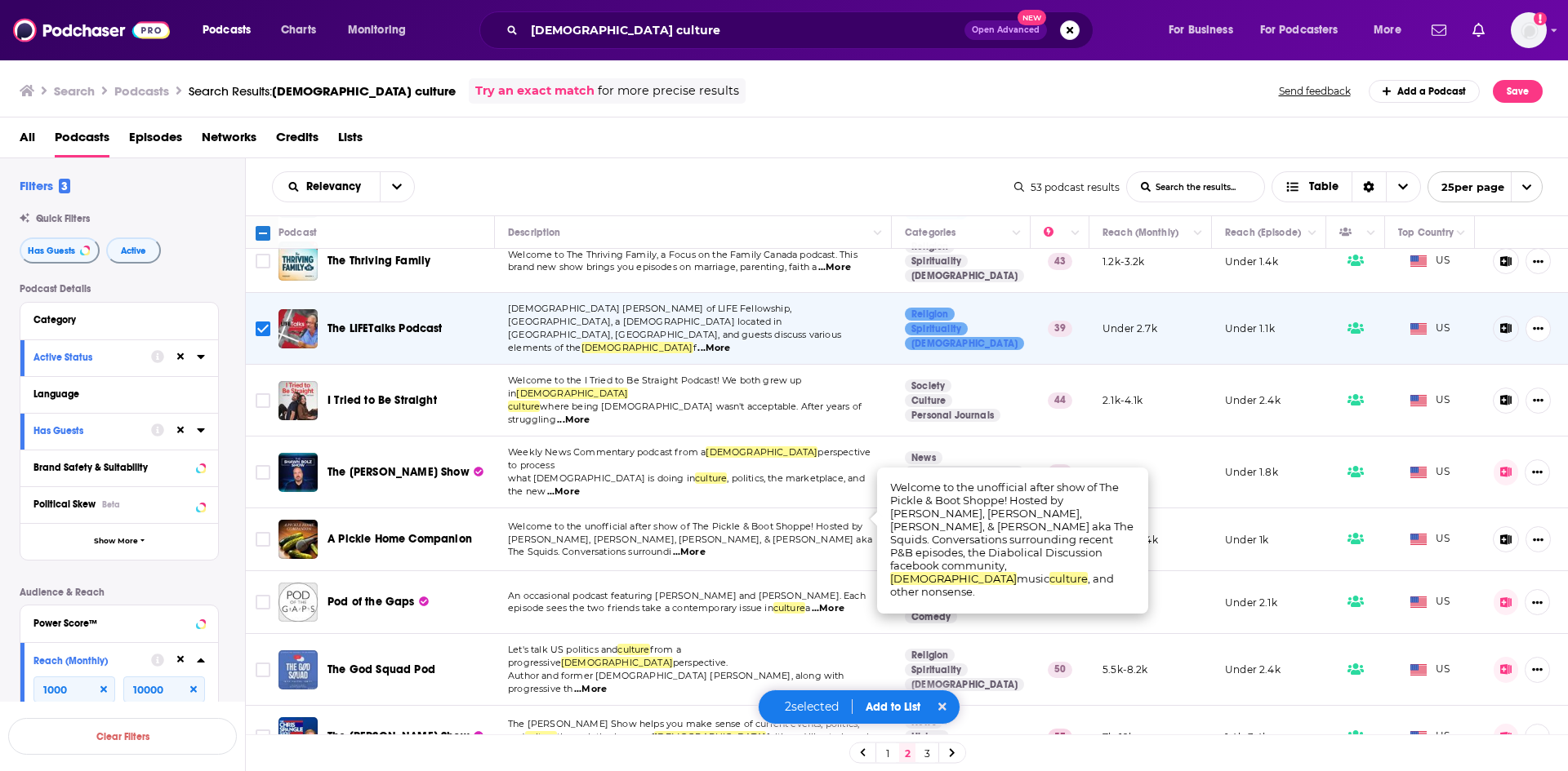
click at [841, 602] on span "...More" at bounding box center [829, 608] width 33 height 13
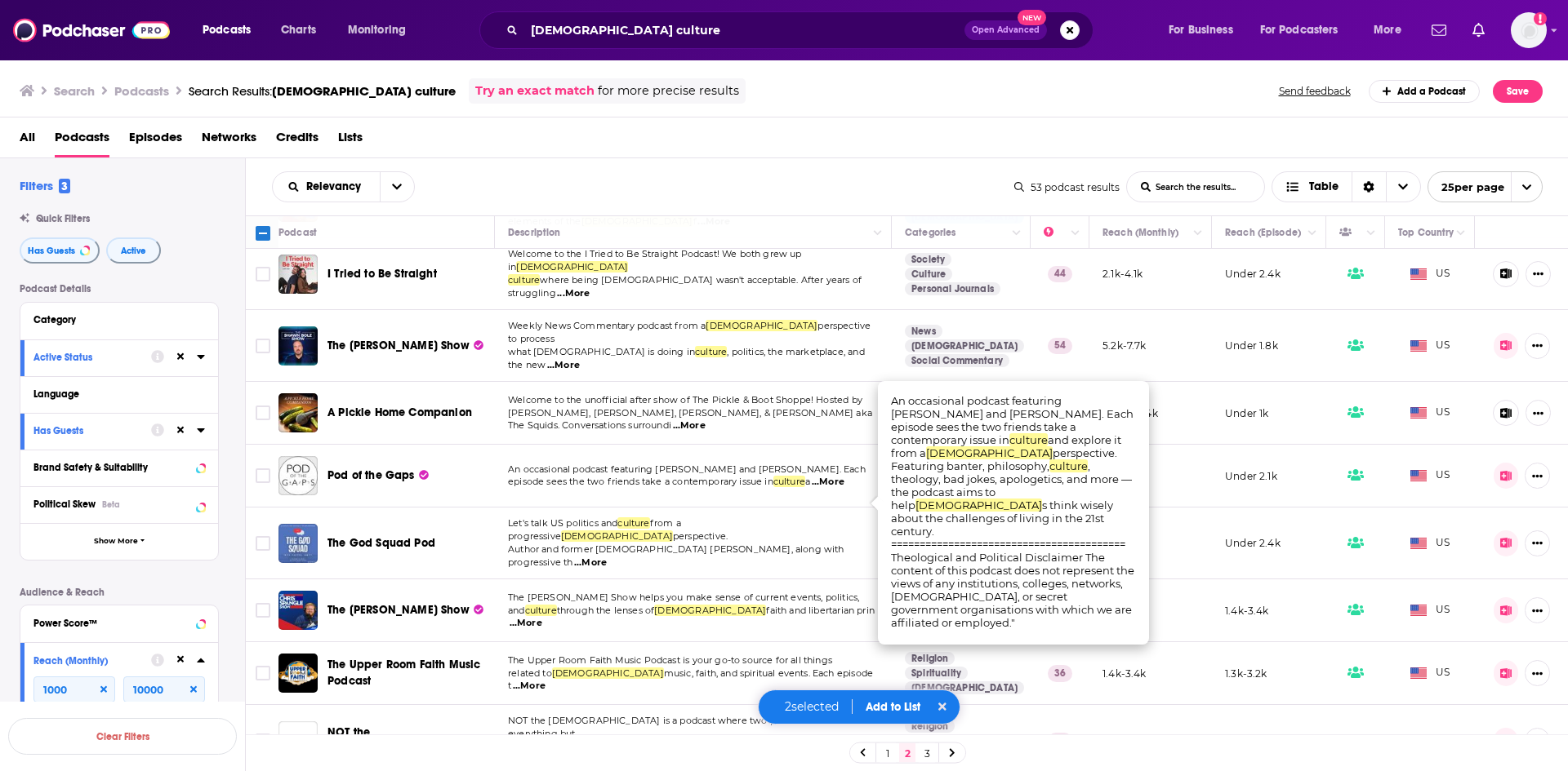
scroll to position [245, 0]
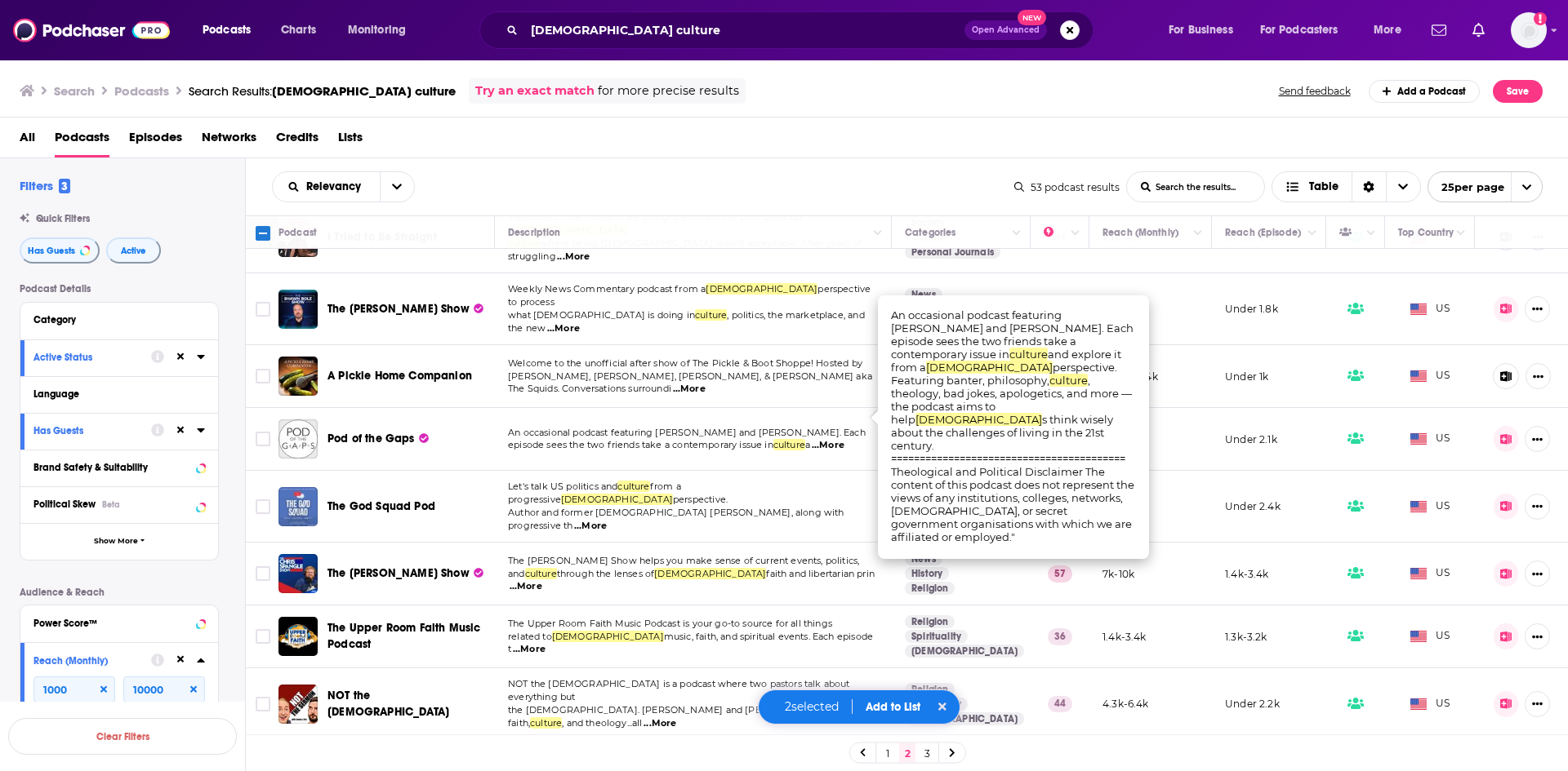
click at [607, 520] on span "...More" at bounding box center [590, 526] width 33 height 13
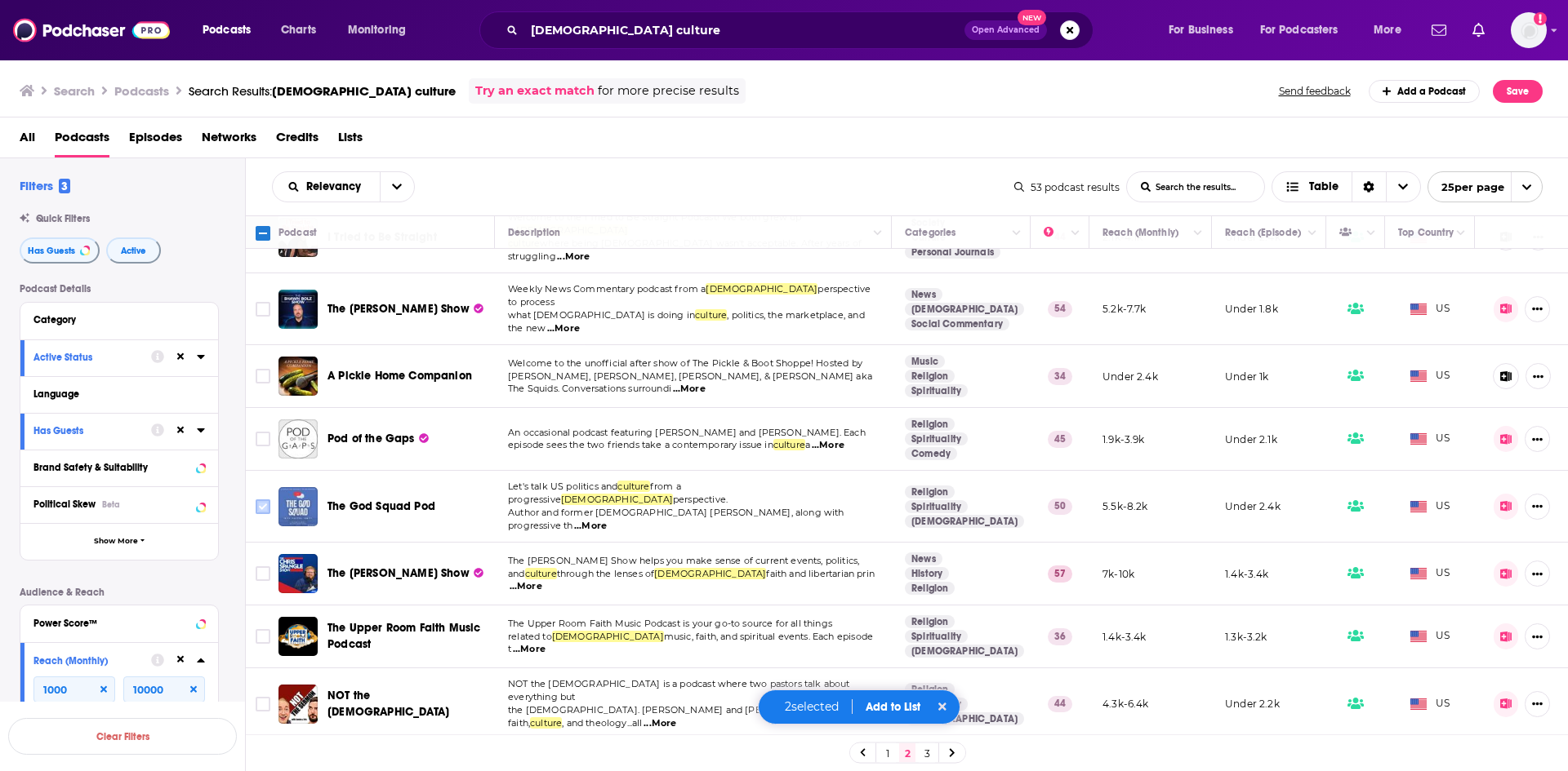
click at [262, 500] on input "Toggle select row" at bounding box center [263, 507] width 15 height 15
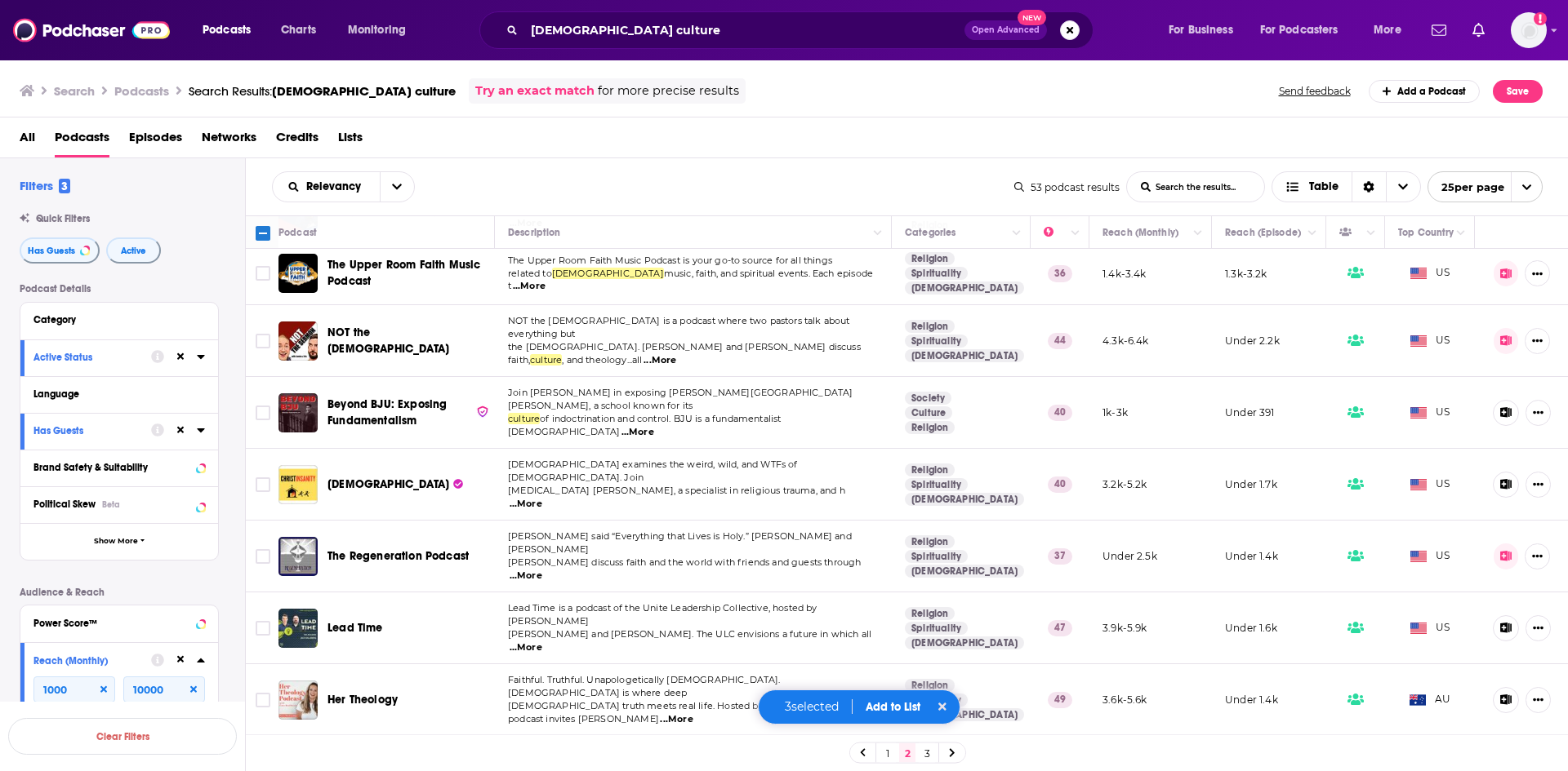
scroll to position [653, 0]
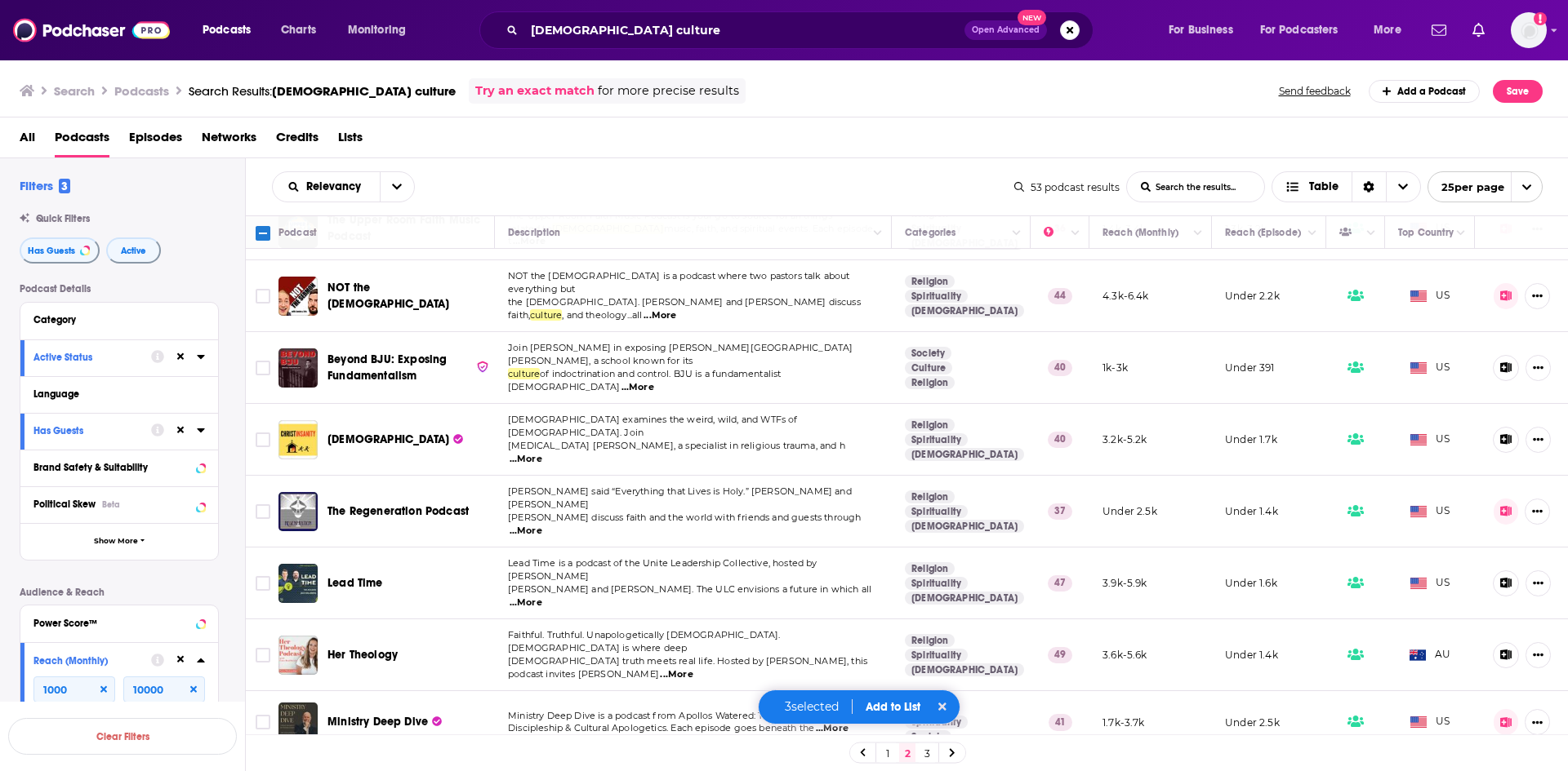
click at [543, 525] on span "...More" at bounding box center [526, 531] width 33 height 13
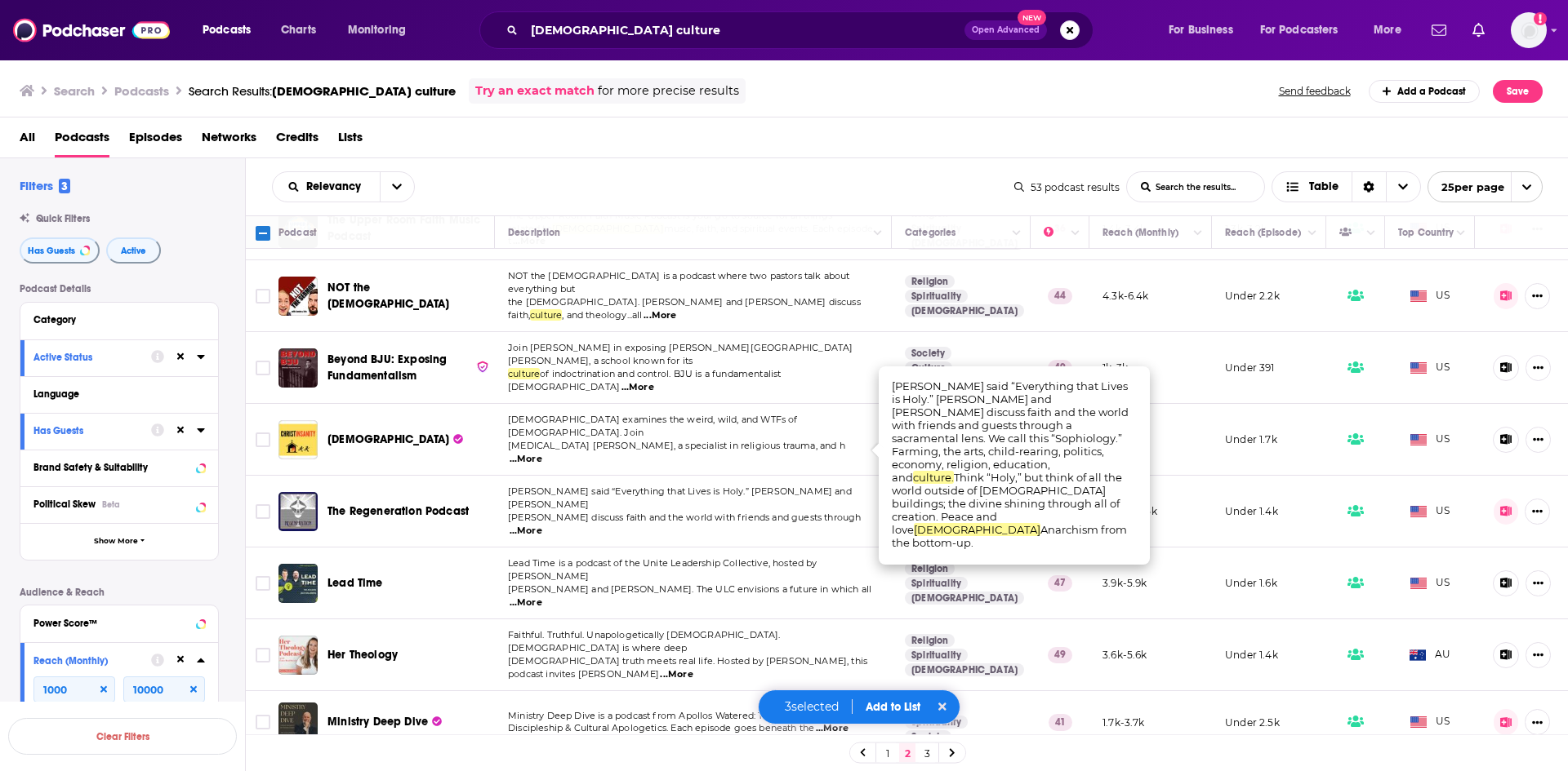
click at [543, 597] on span "...More" at bounding box center [526, 603] width 33 height 13
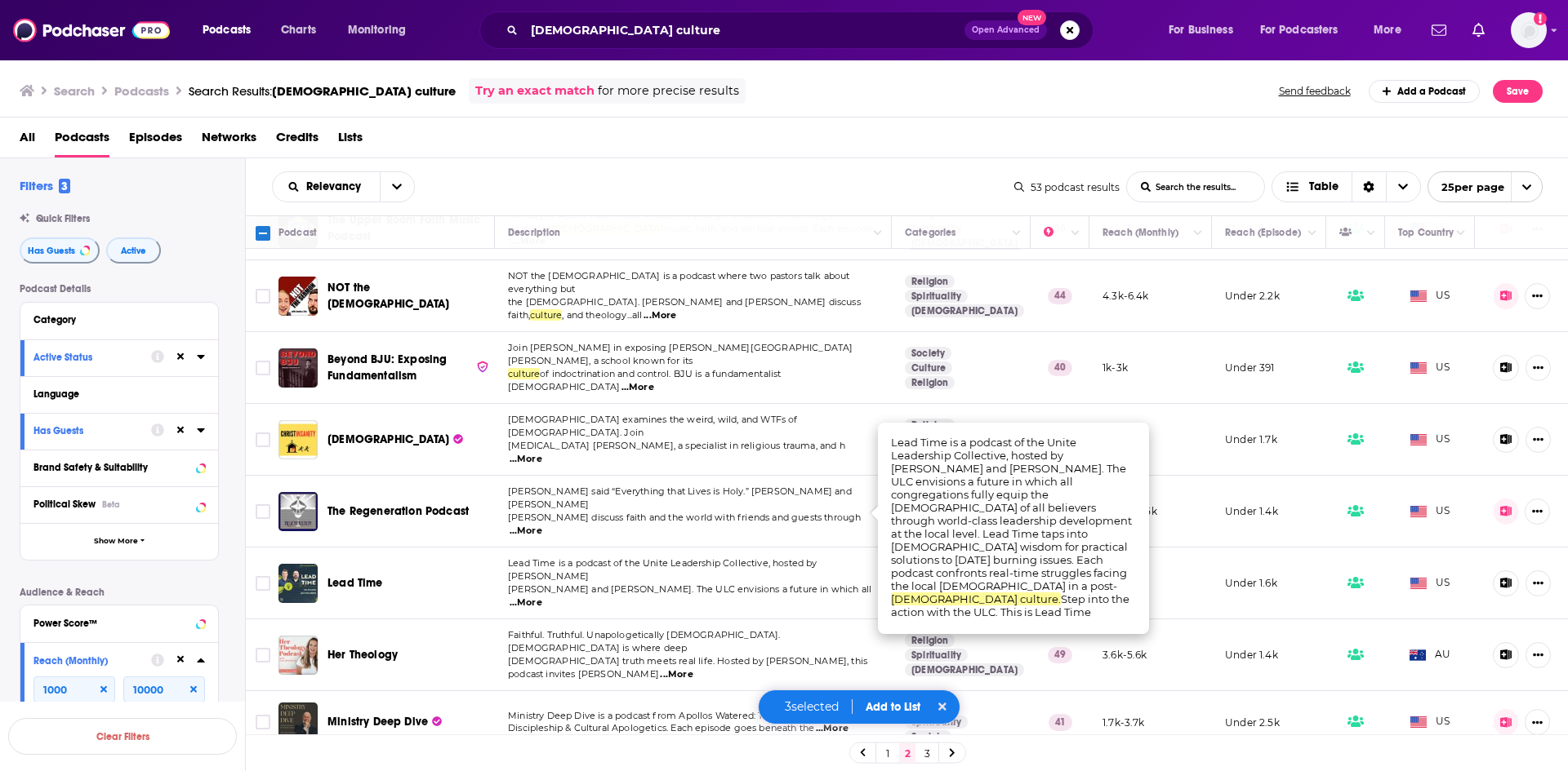
click at [693, 669] on span "...More" at bounding box center [676, 675] width 33 height 13
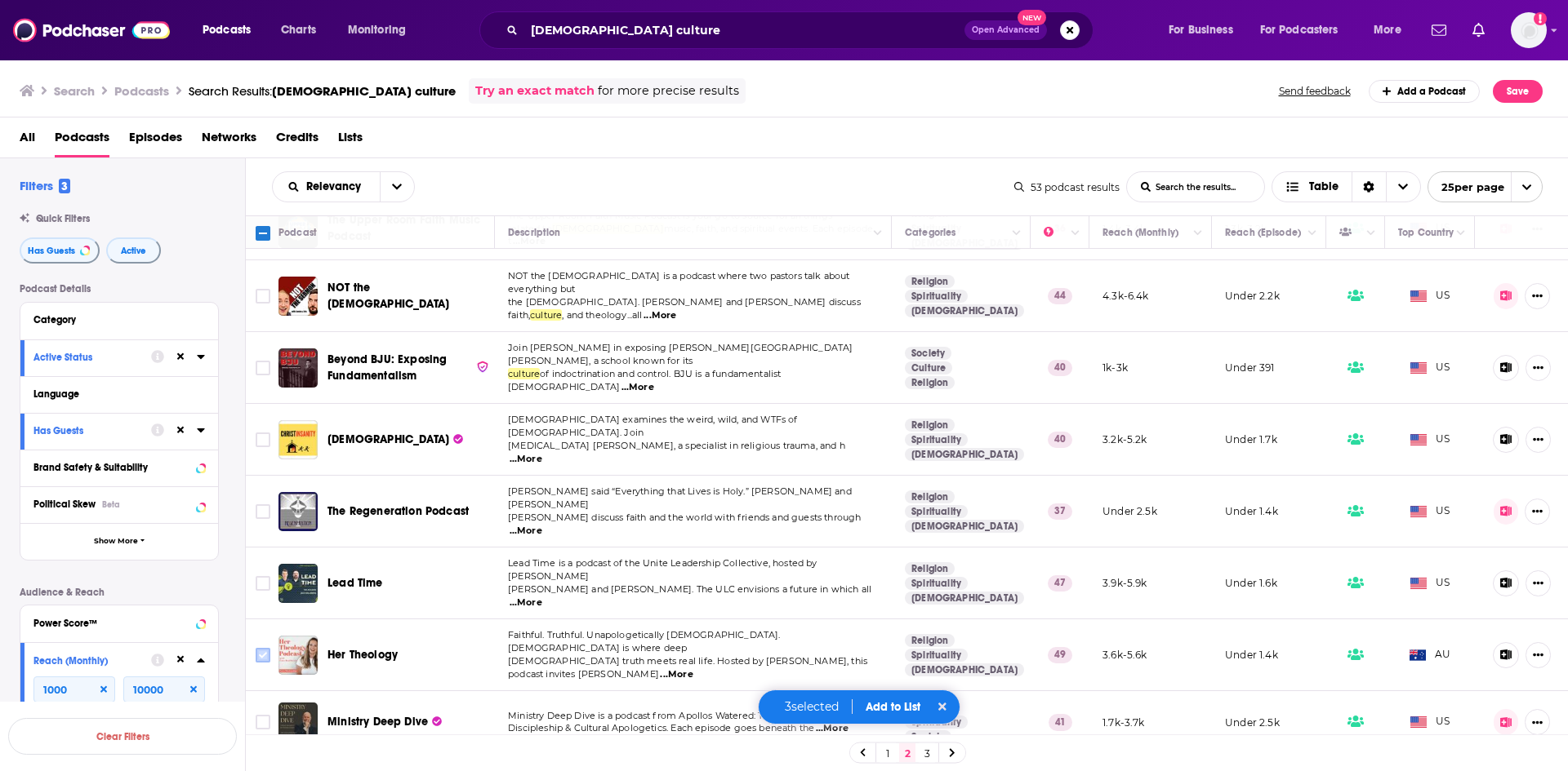
click at [262, 648] on input "Toggle select row" at bounding box center [263, 655] width 15 height 15
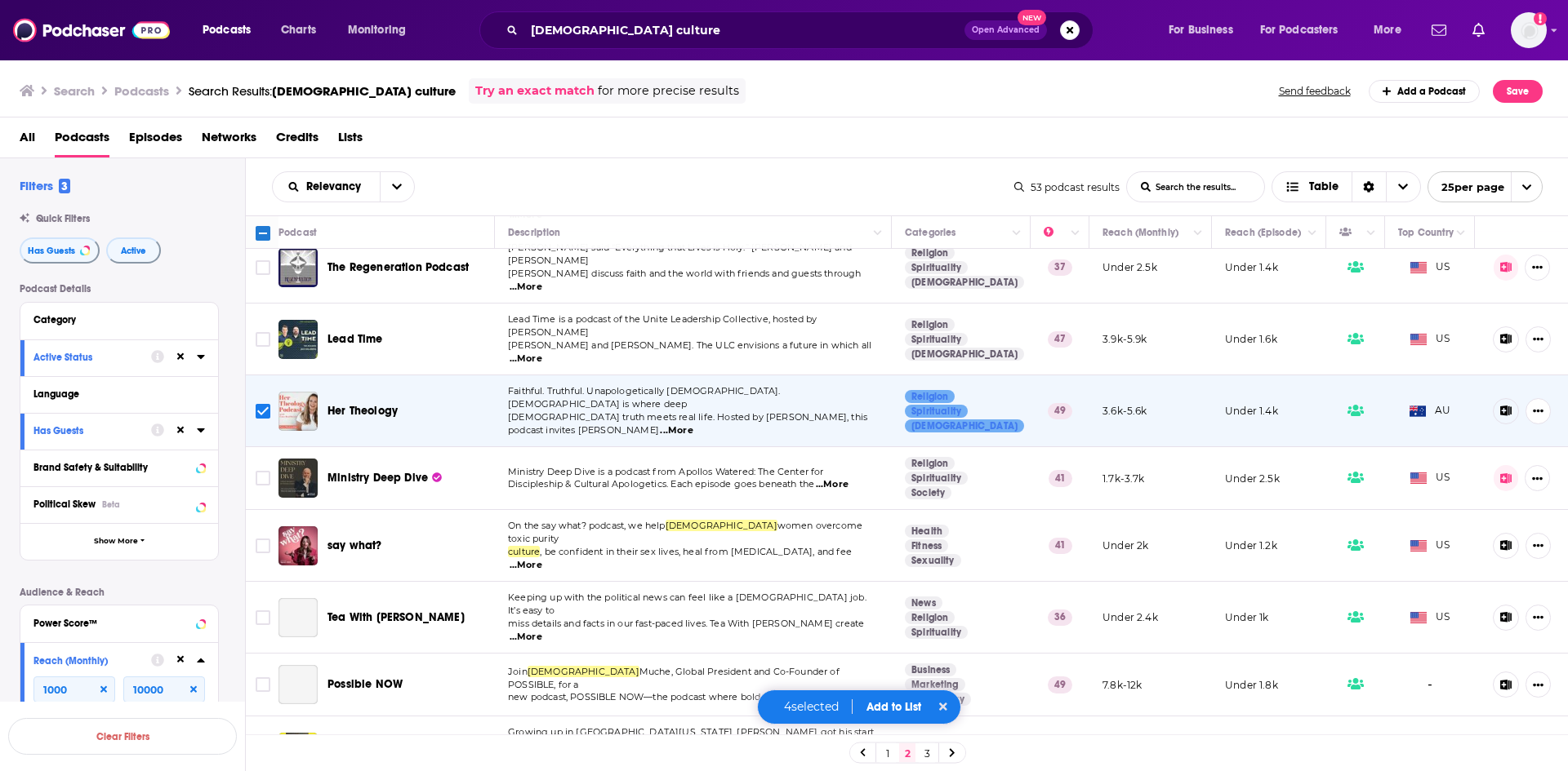
scroll to position [897, 0]
click at [848, 477] on span "...More" at bounding box center [832, 483] width 33 height 13
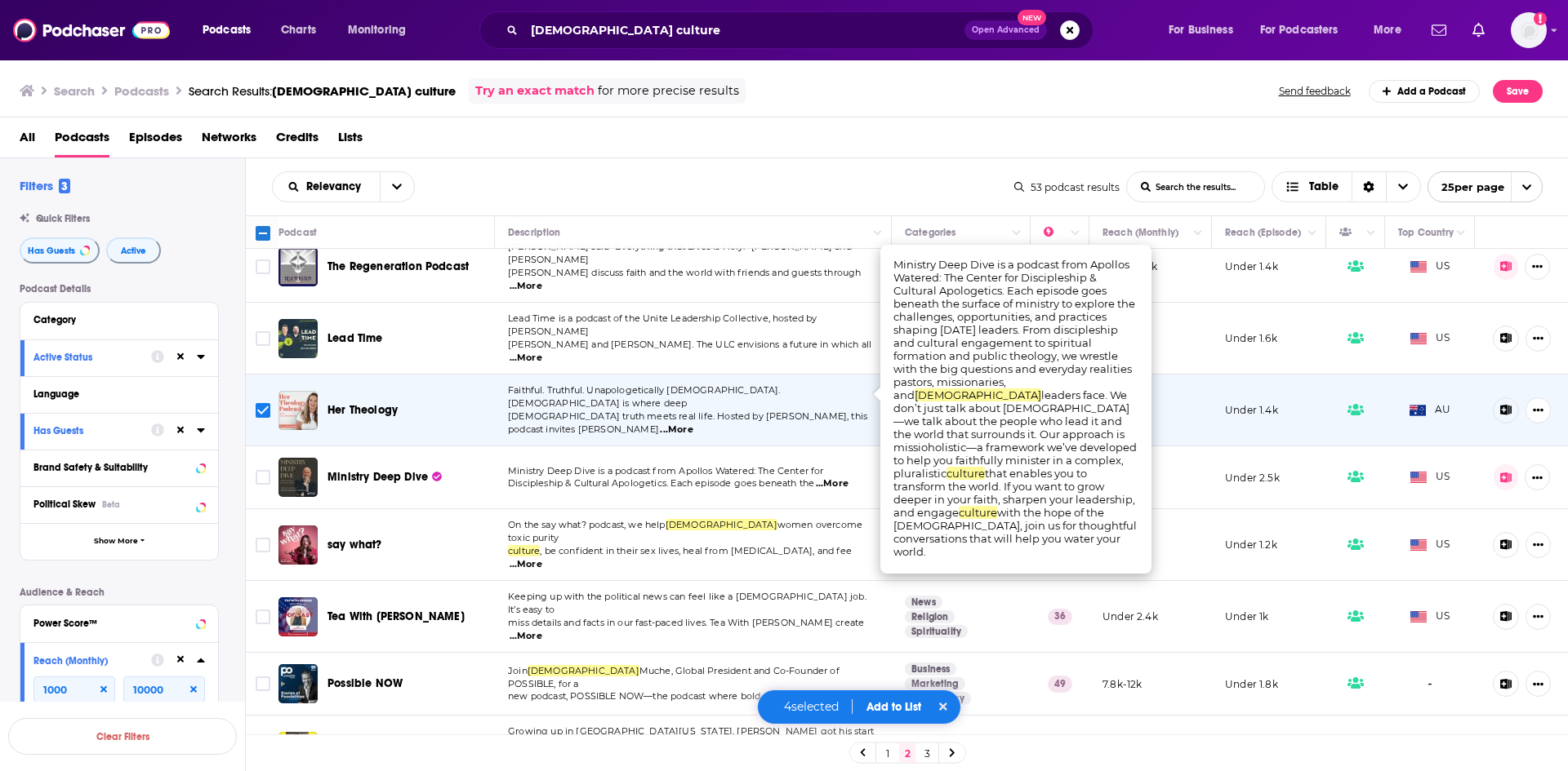
click at [543, 558] on span "...More" at bounding box center [526, 564] width 33 height 13
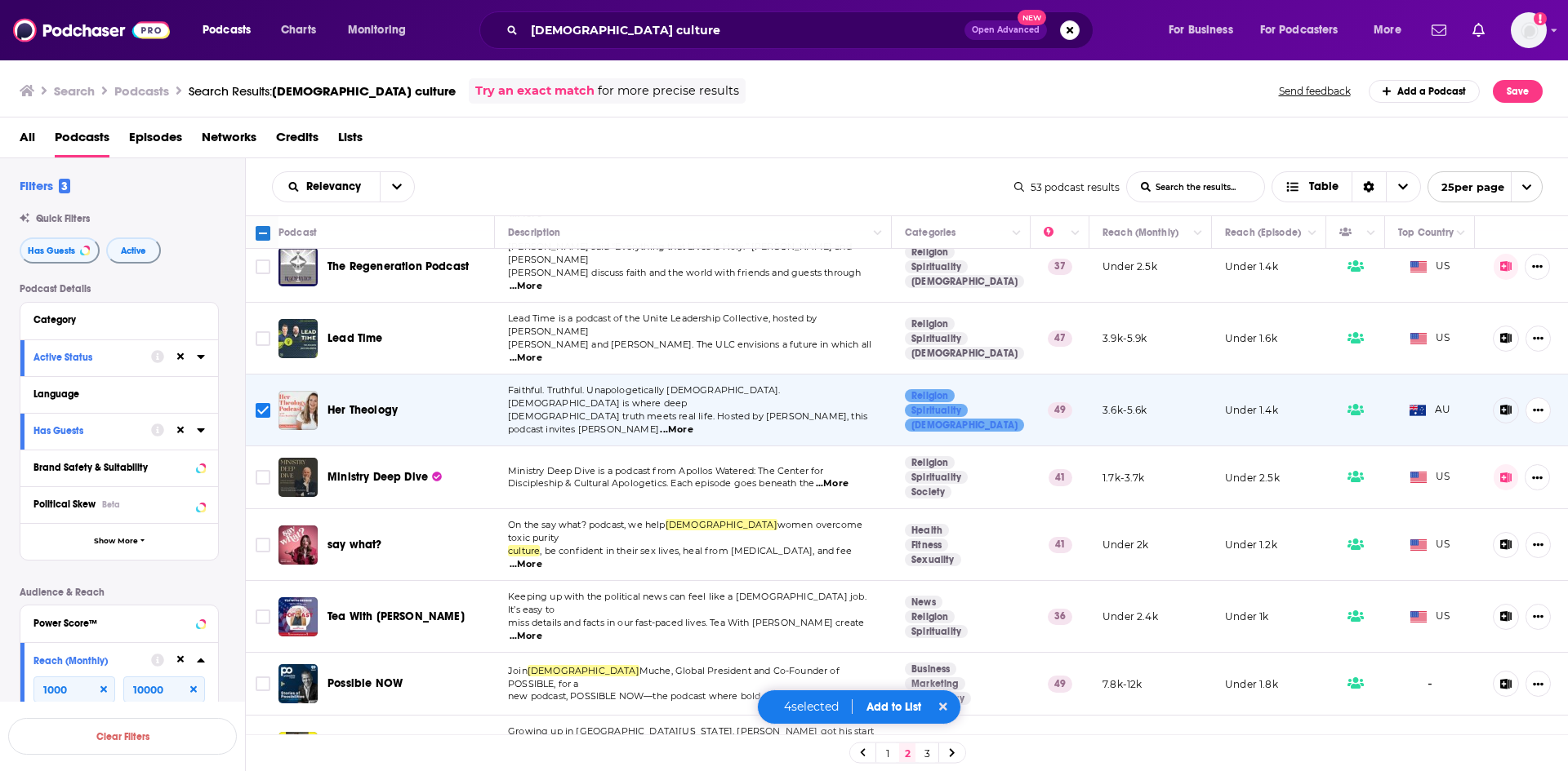
click at [840, 591] on span "Keeping up with the political news can feel like a [DEMOGRAPHIC_DATA] job. It’s…" at bounding box center [687, 603] width 359 height 24
click at [543, 630] on span "...More" at bounding box center [526, 636] width 33 height 13
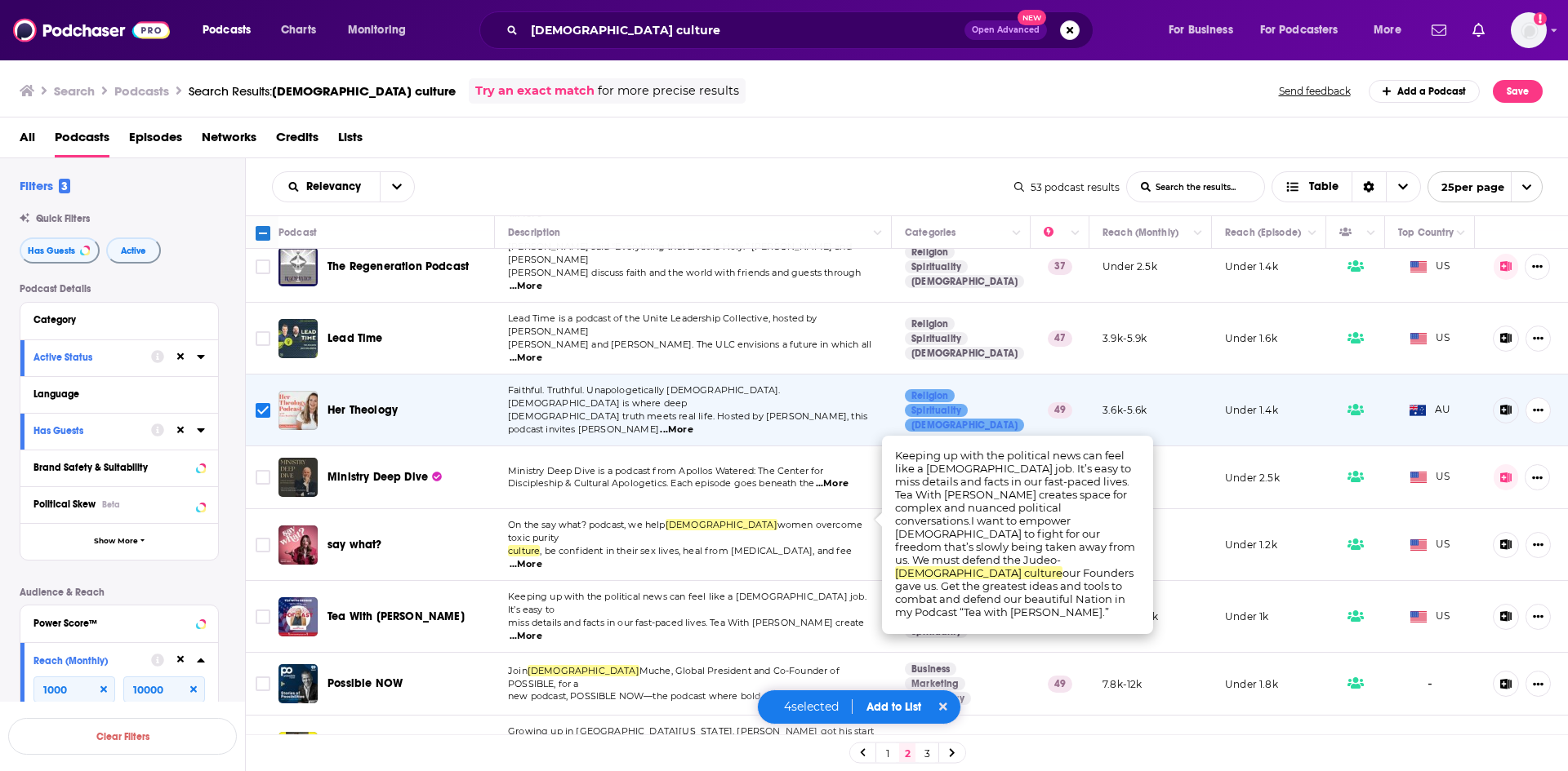
click at [841, 690] on span "...More" at bounding box center [833, 696] width 33 height 13
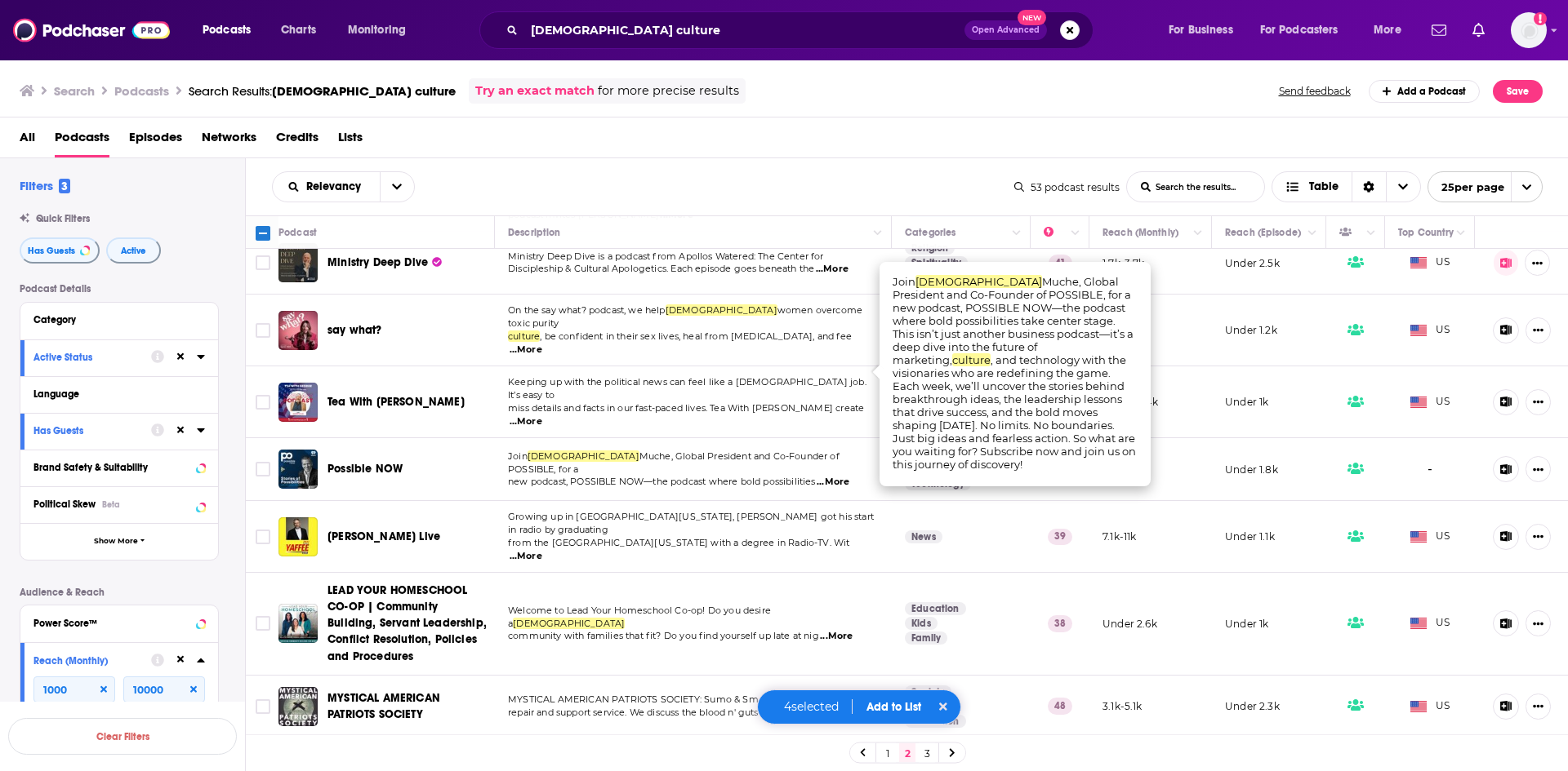
scroll to position [1121, 0]
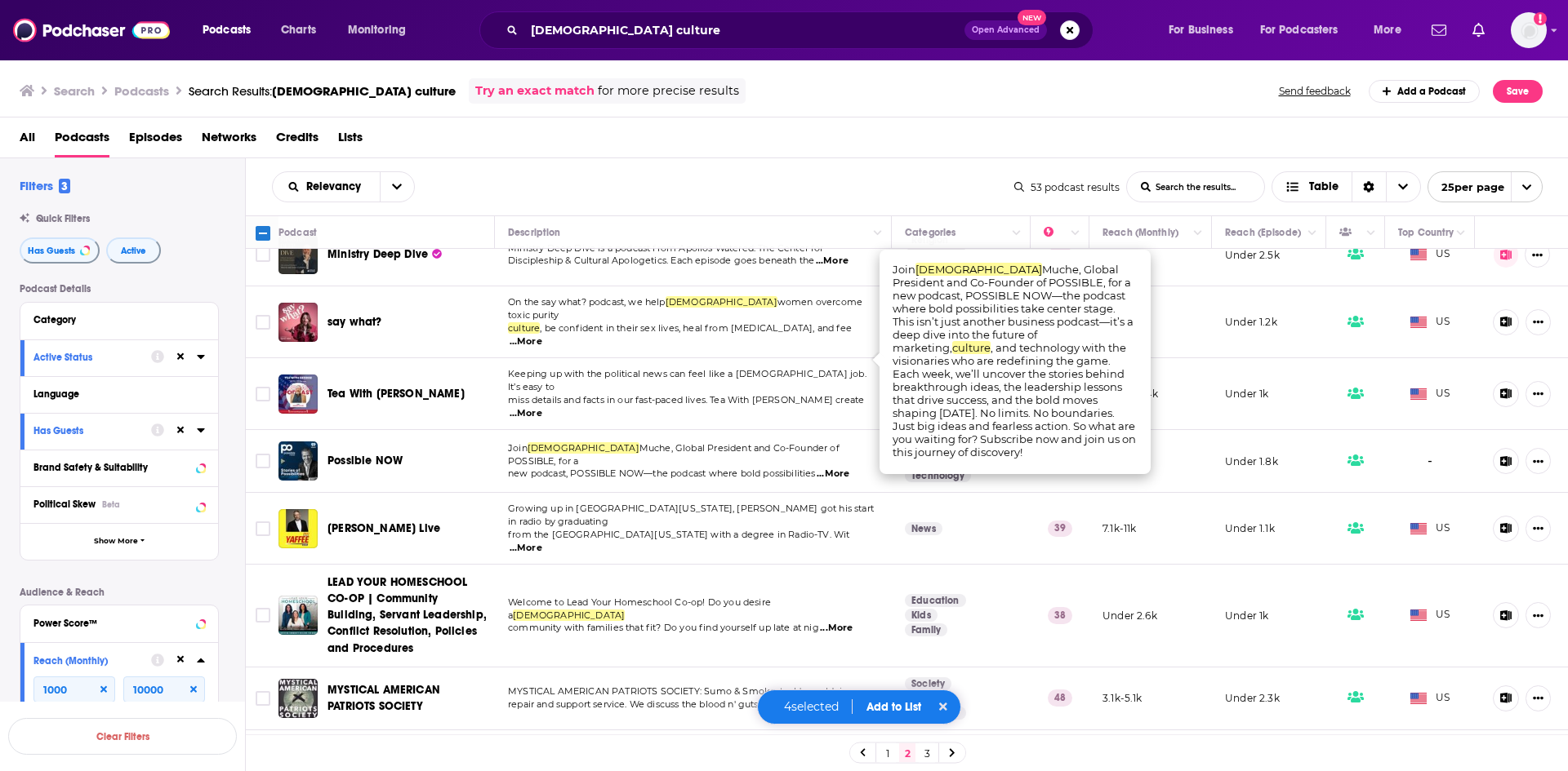
click at [907, 711] on button "Add to List" at bounding box center [894, 707] width 81 height 14
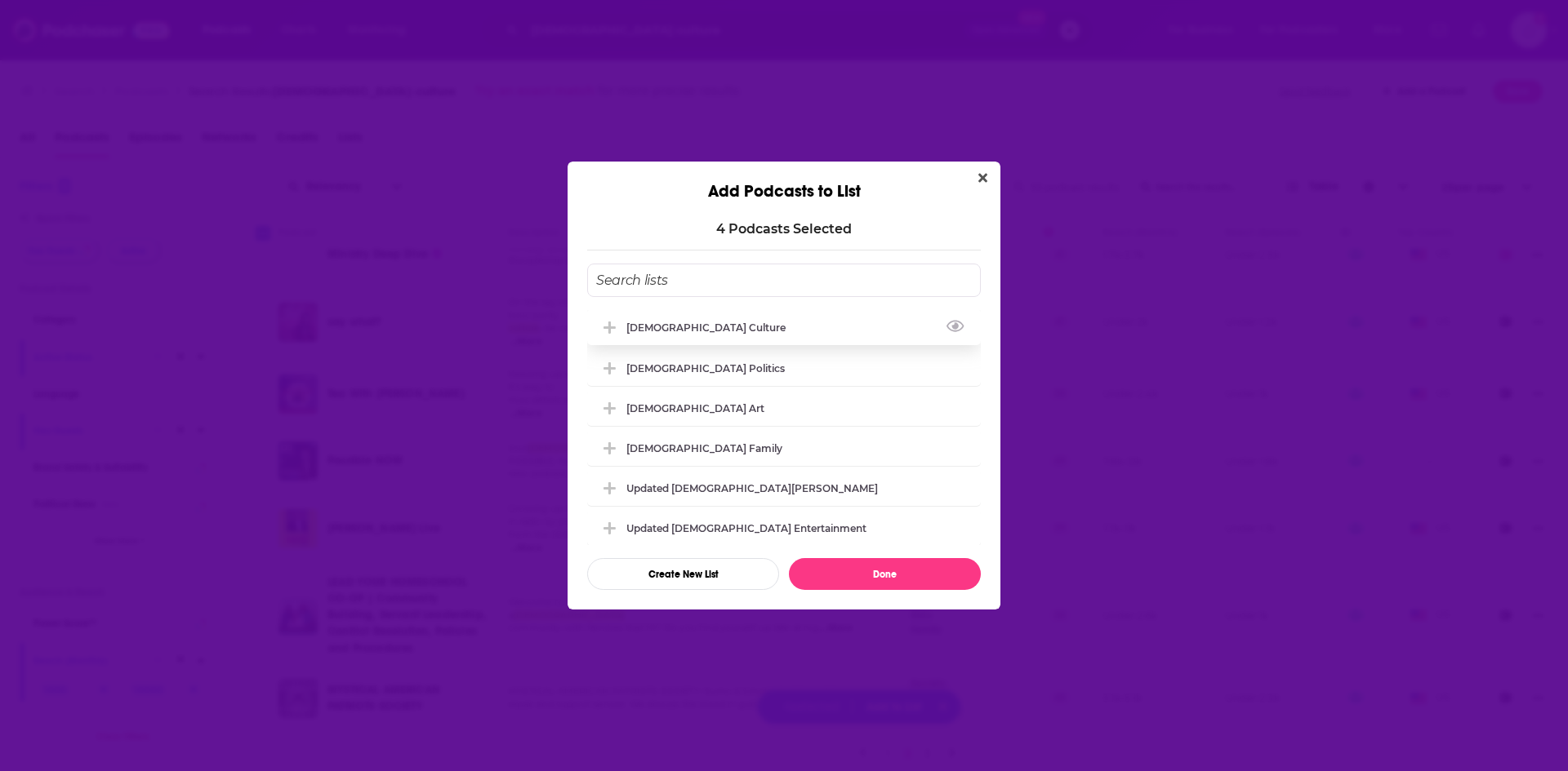
click at [683, 326] on div "[DEMOGRAPHIC_DATA] Culture" at bounding box center [711, 327] width 169 height 12
click at [853, 580] on button "Done" at bounding box center [884, 573] width 192 height 32
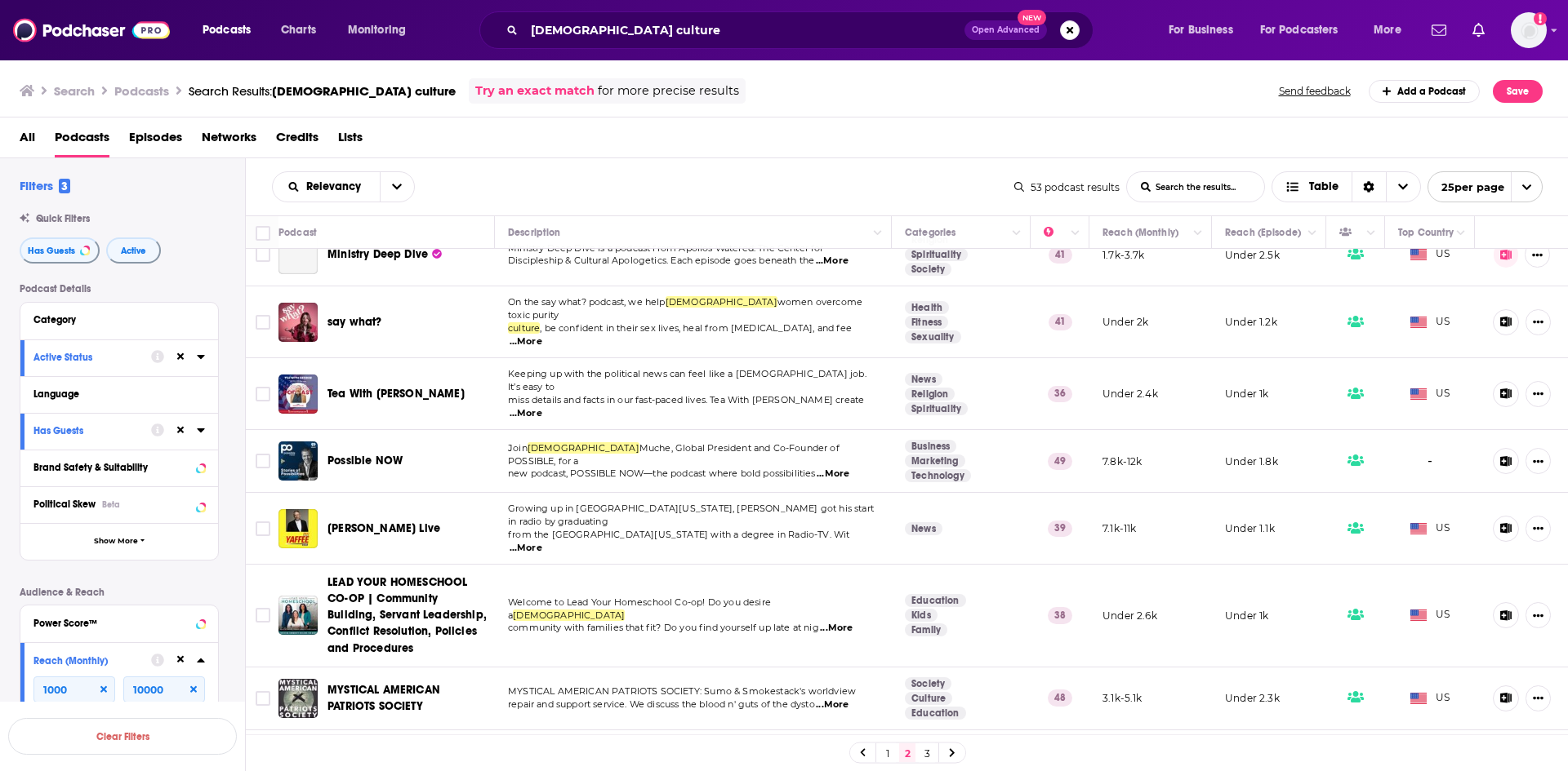
click at [926, 755] on link "3" at bounding box center [927, 753] width 16 height 20
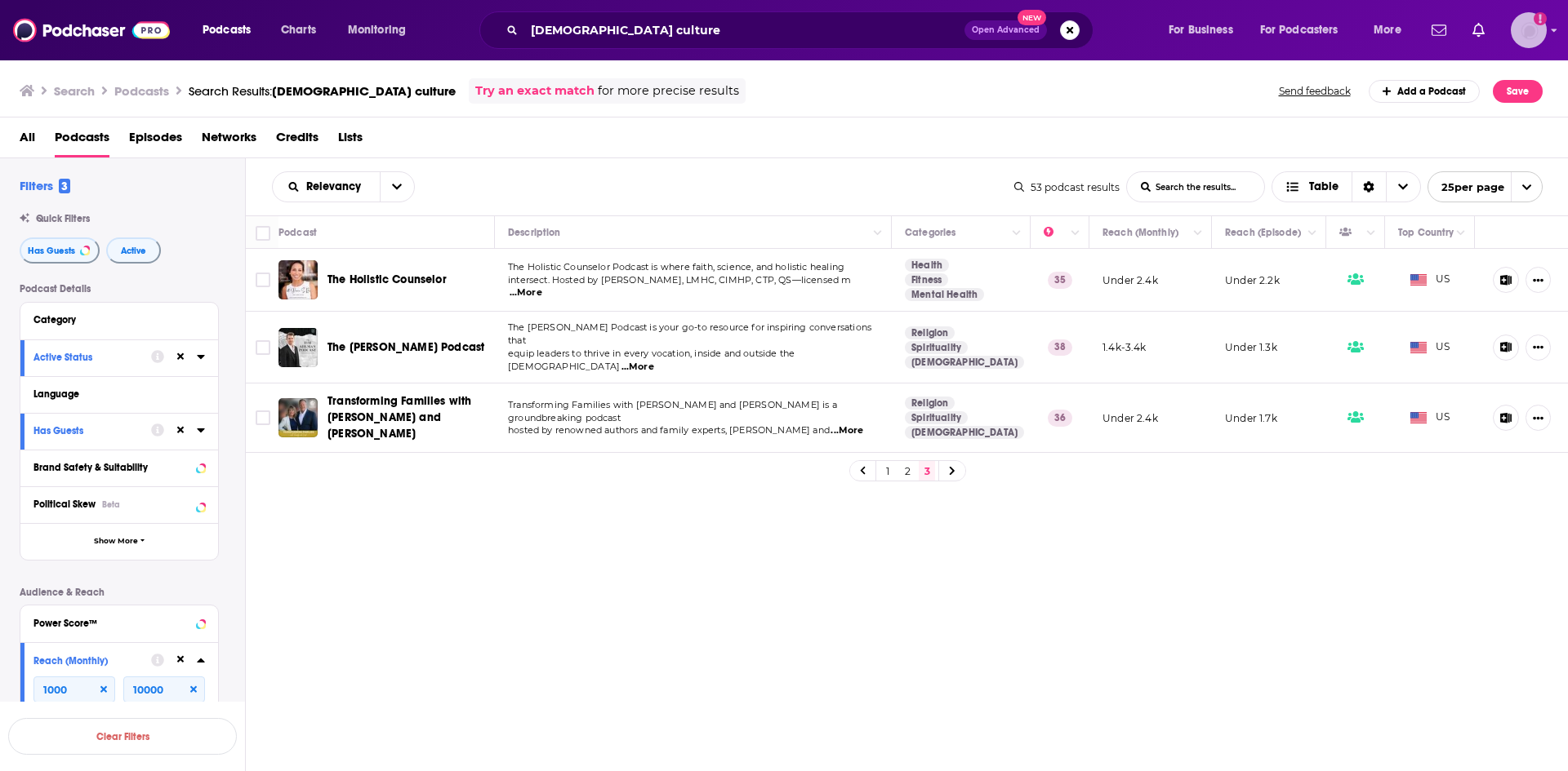
click at [1542, 32] on img "Logged in as luilaking" at bounding box center [1528, 29] width 36 height 36
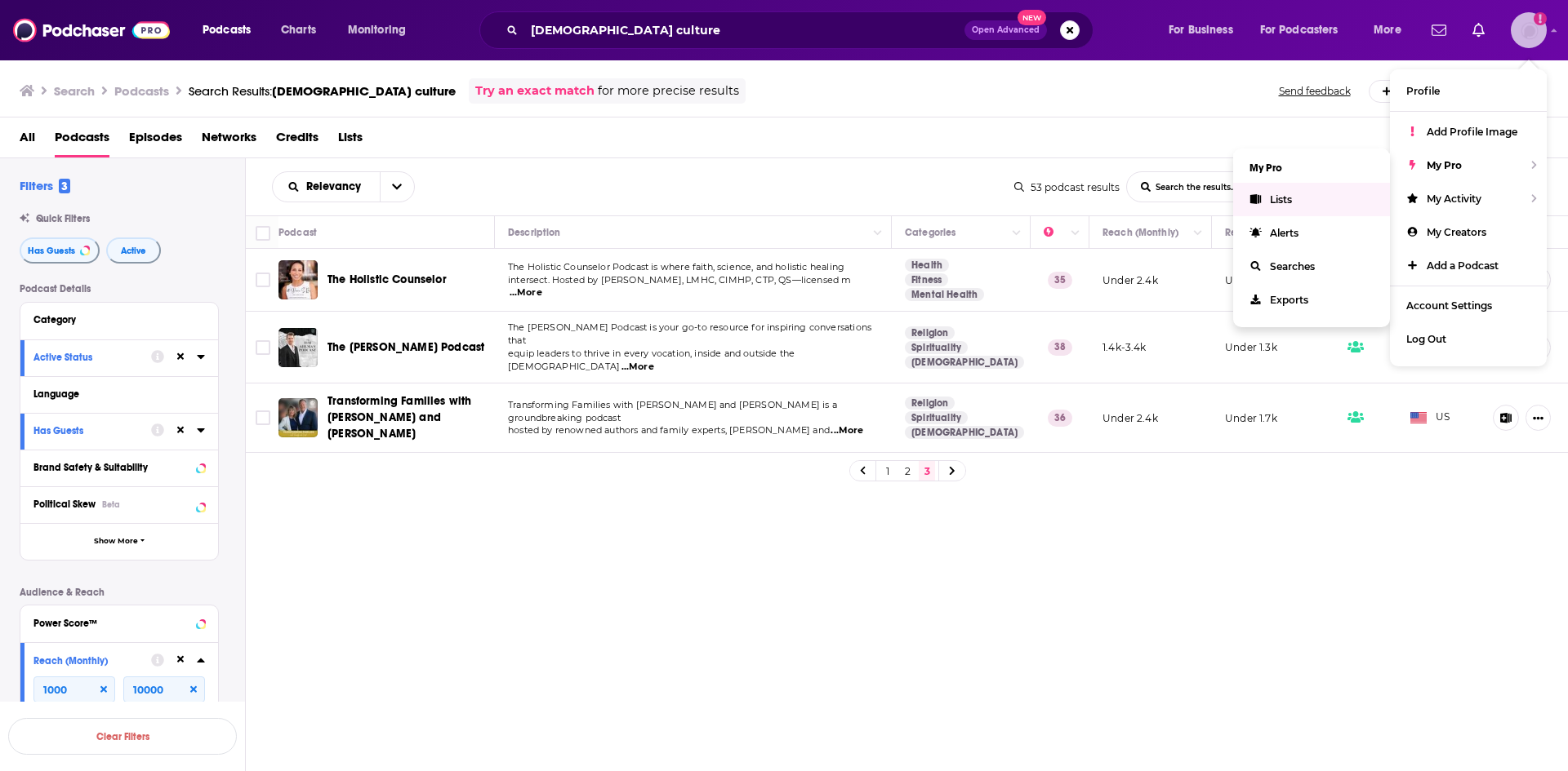
click at [1272, 193] on span "Lists" at bounding box center [1280, 199] width 22 height 12
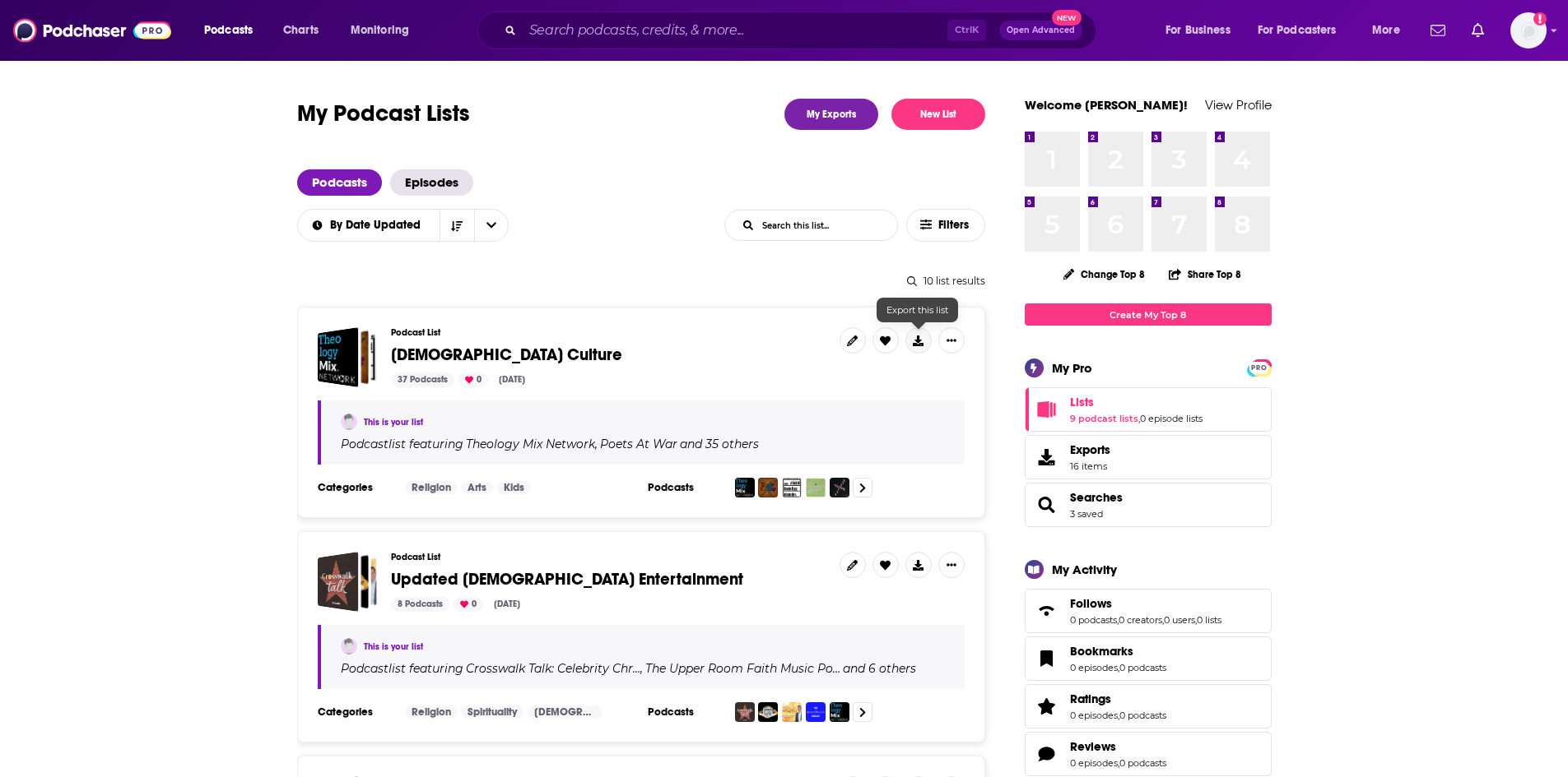
click at [925, 349] on button at bounding box center [918, 340] width 26 height 26
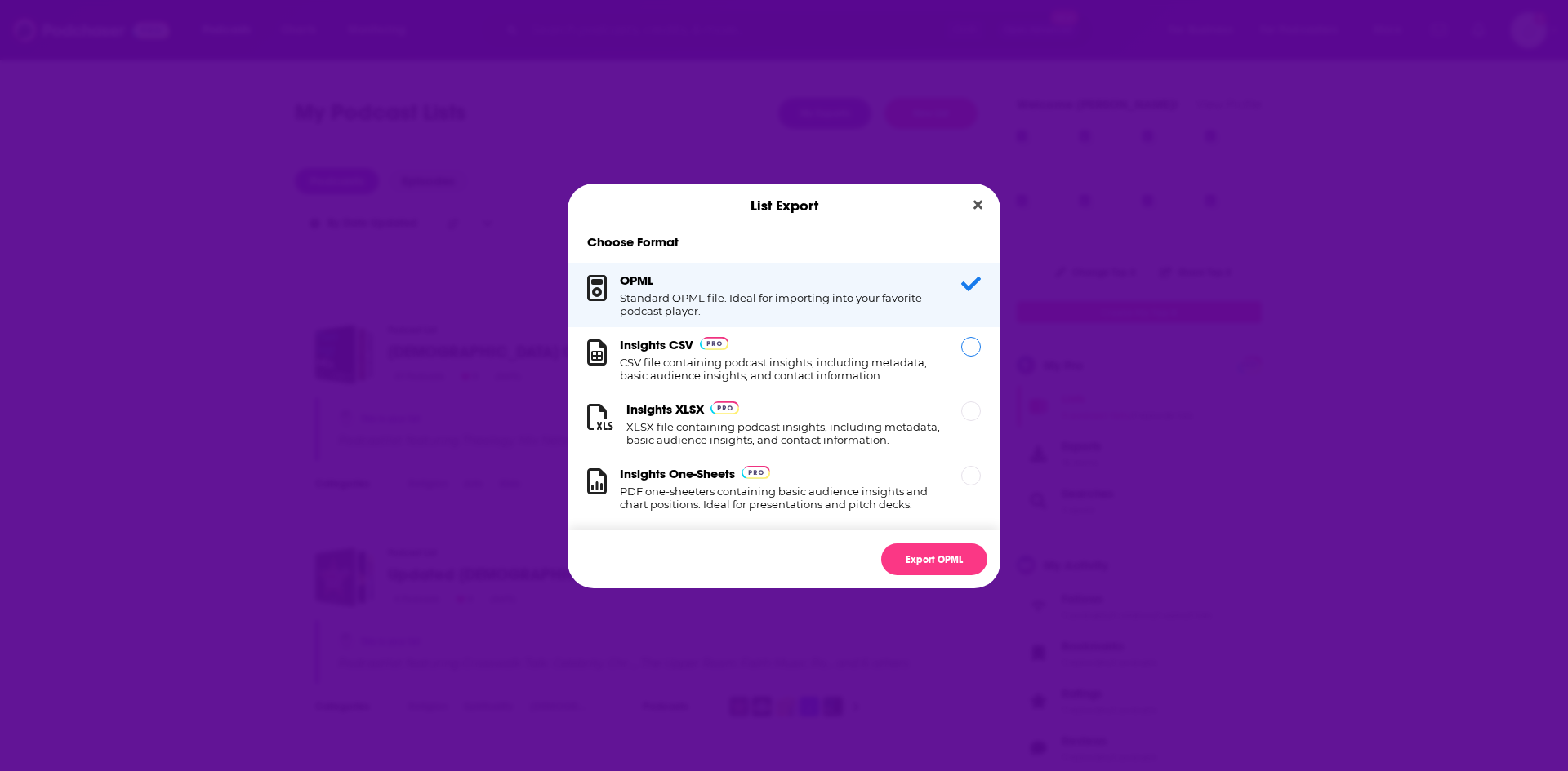
click at [893, 371] on h1 "CSV file containing podcast insights, including metadata, basic audience insigh…" at bounding box center [780, 369] width 322 height 26
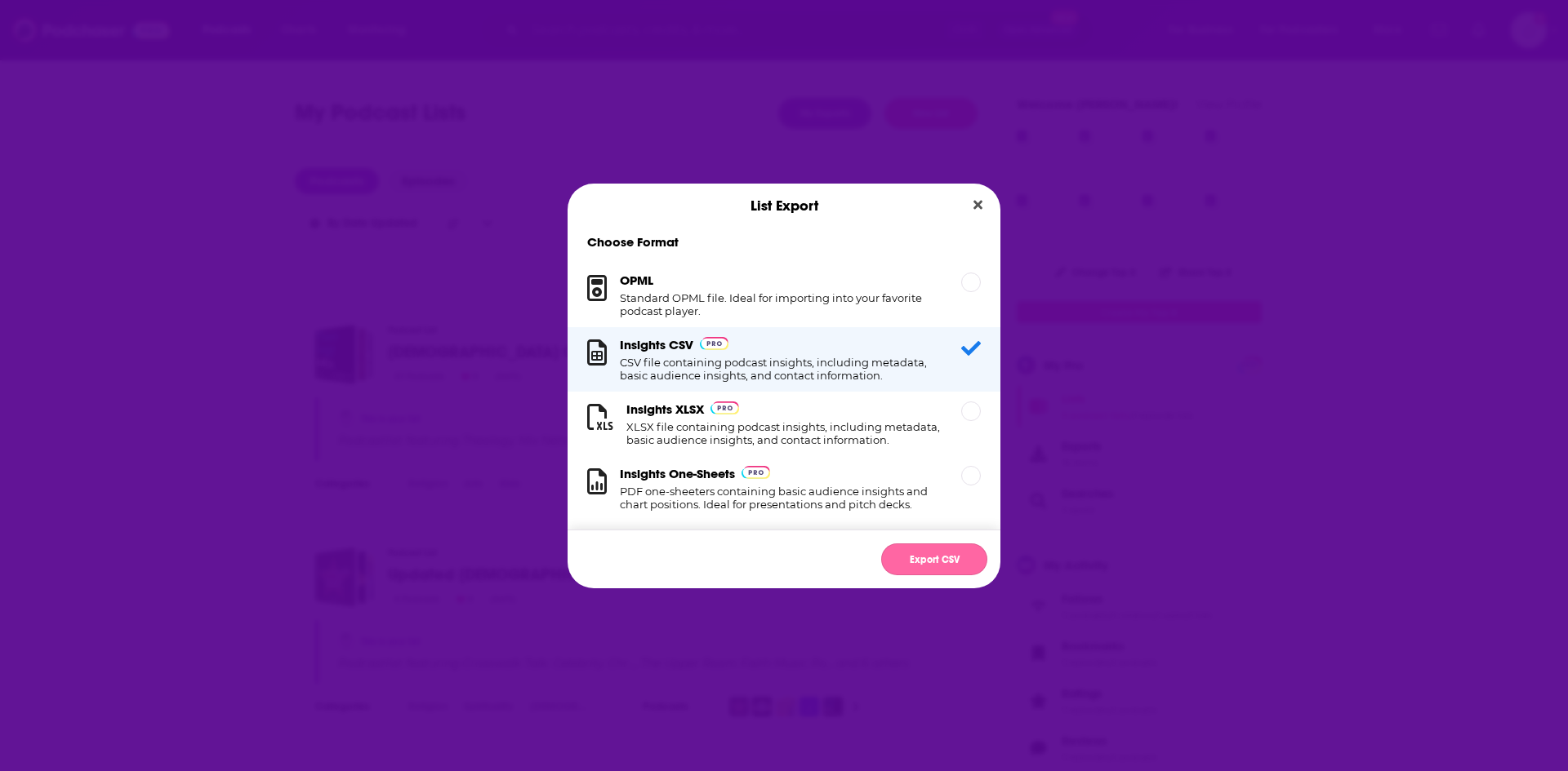
click at [954, 558] on button "Export CSV" at bounding box center [934, 560] width 106 height 32
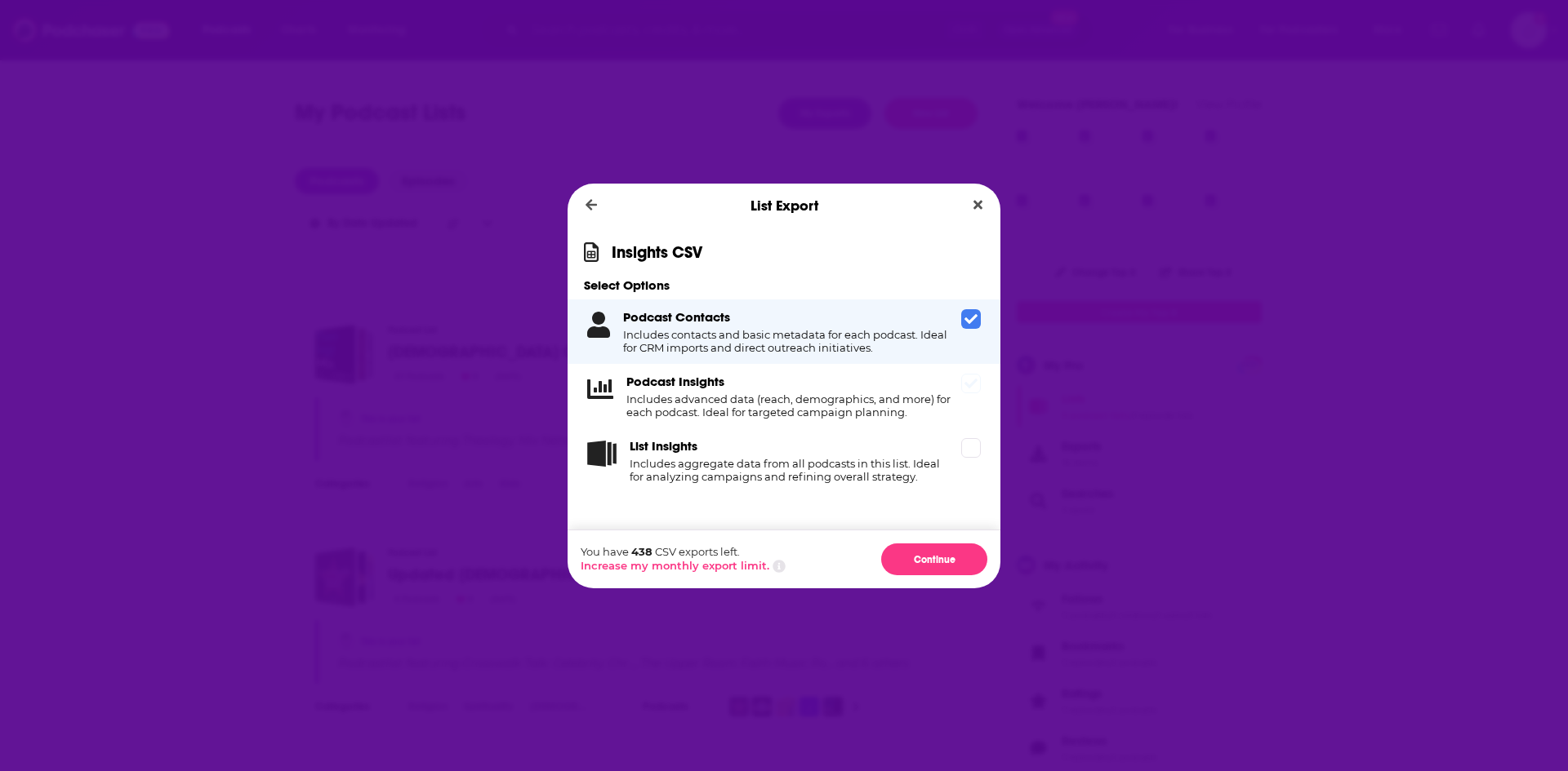
click at [814, 399] on h4 "Includes advanced data (reach, demographics, and more) for each podcast. Ideal …" at bounding box center [791, 405] width 329 height 26
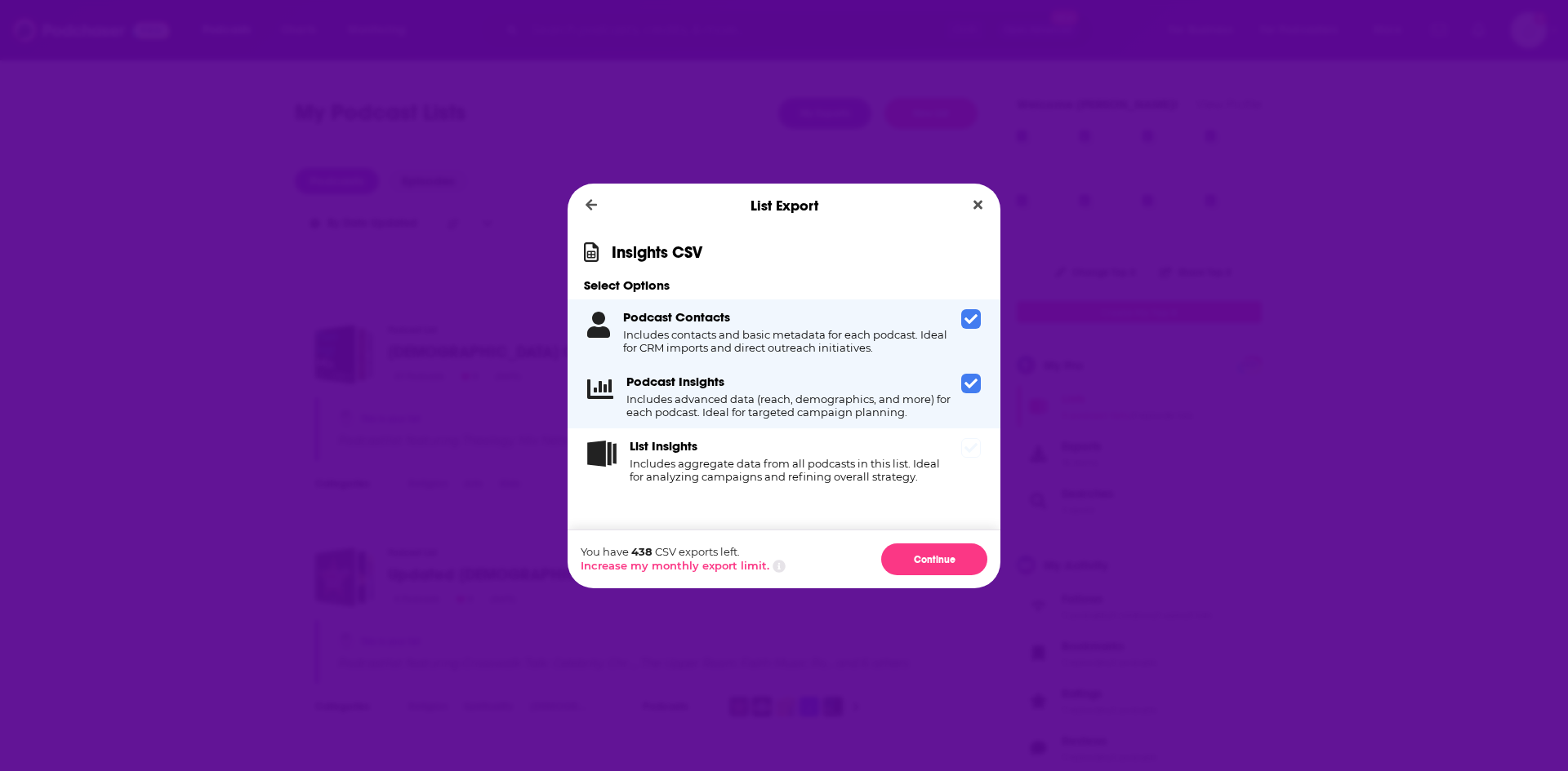
click at [816, 459] on h4 "Includes aggregate data from all podcasts in this list. Ideal for analyzing cam…" at bounding box center [791, 470] width 325 height 26
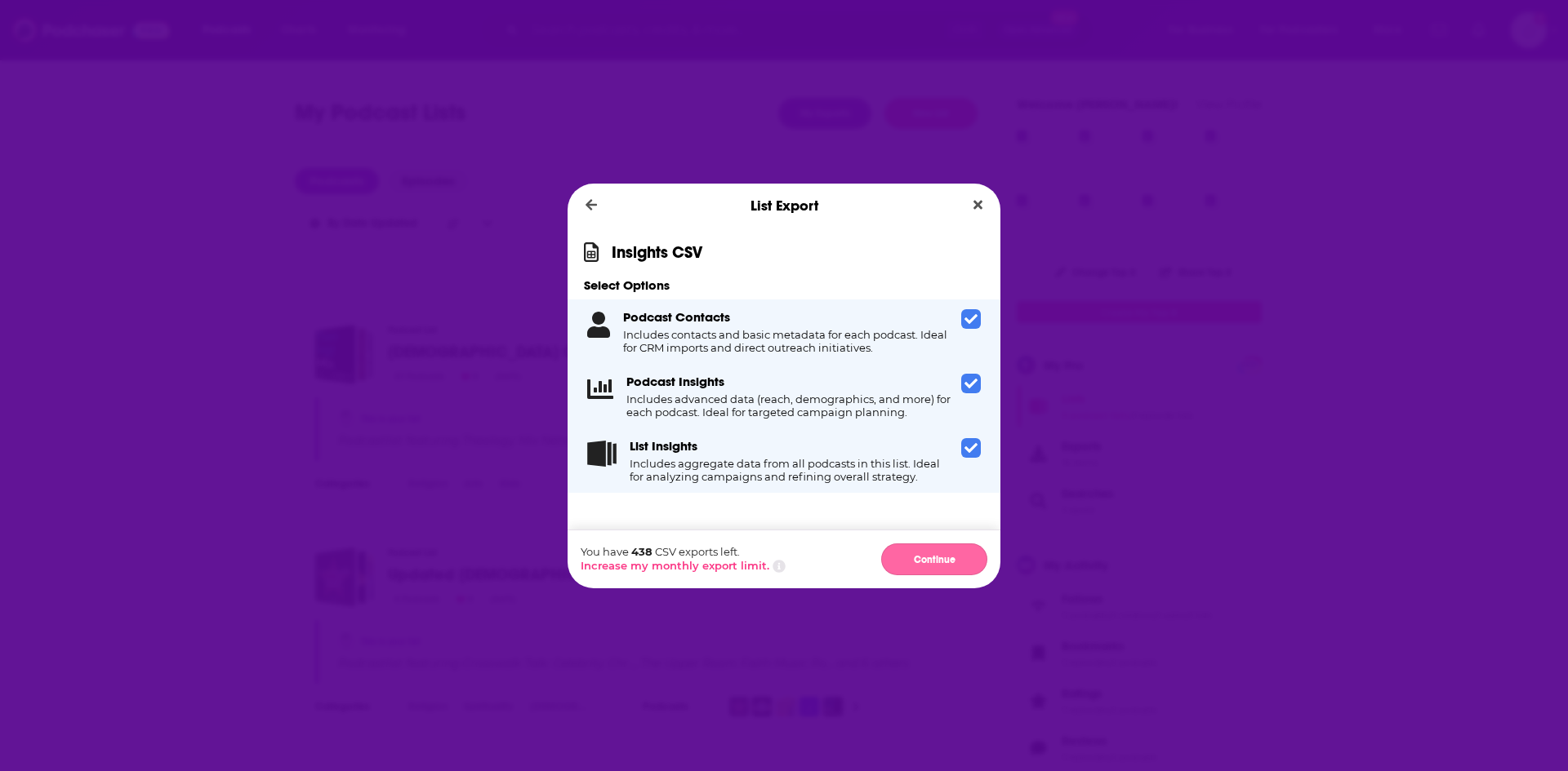
click at [918, 562] on button "Continue" at bounding box center [934, 560] width 106 height 32
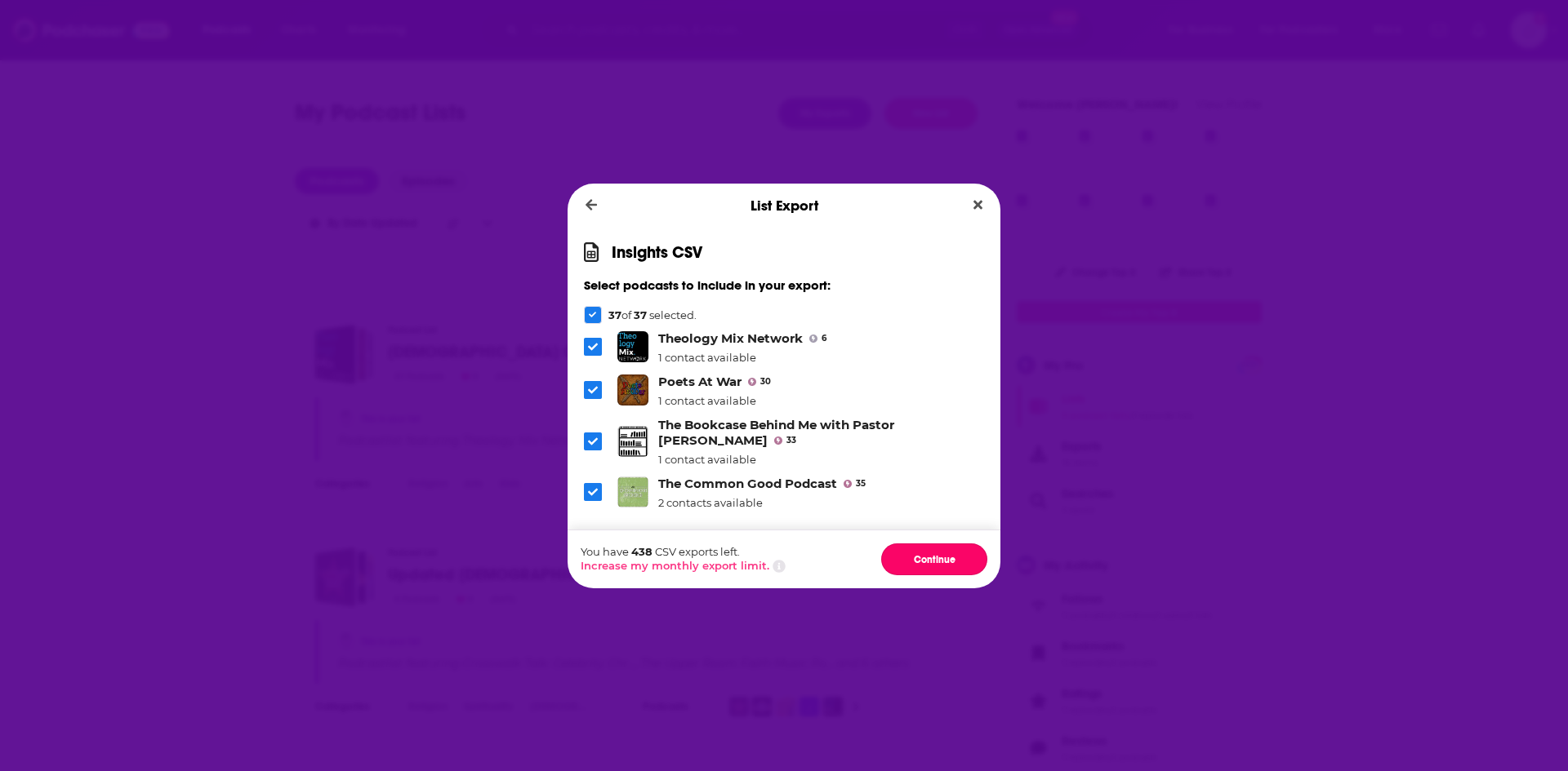
click at [918, 562] on button "Continue" at bounding box center [934, 560] width 106 height 32
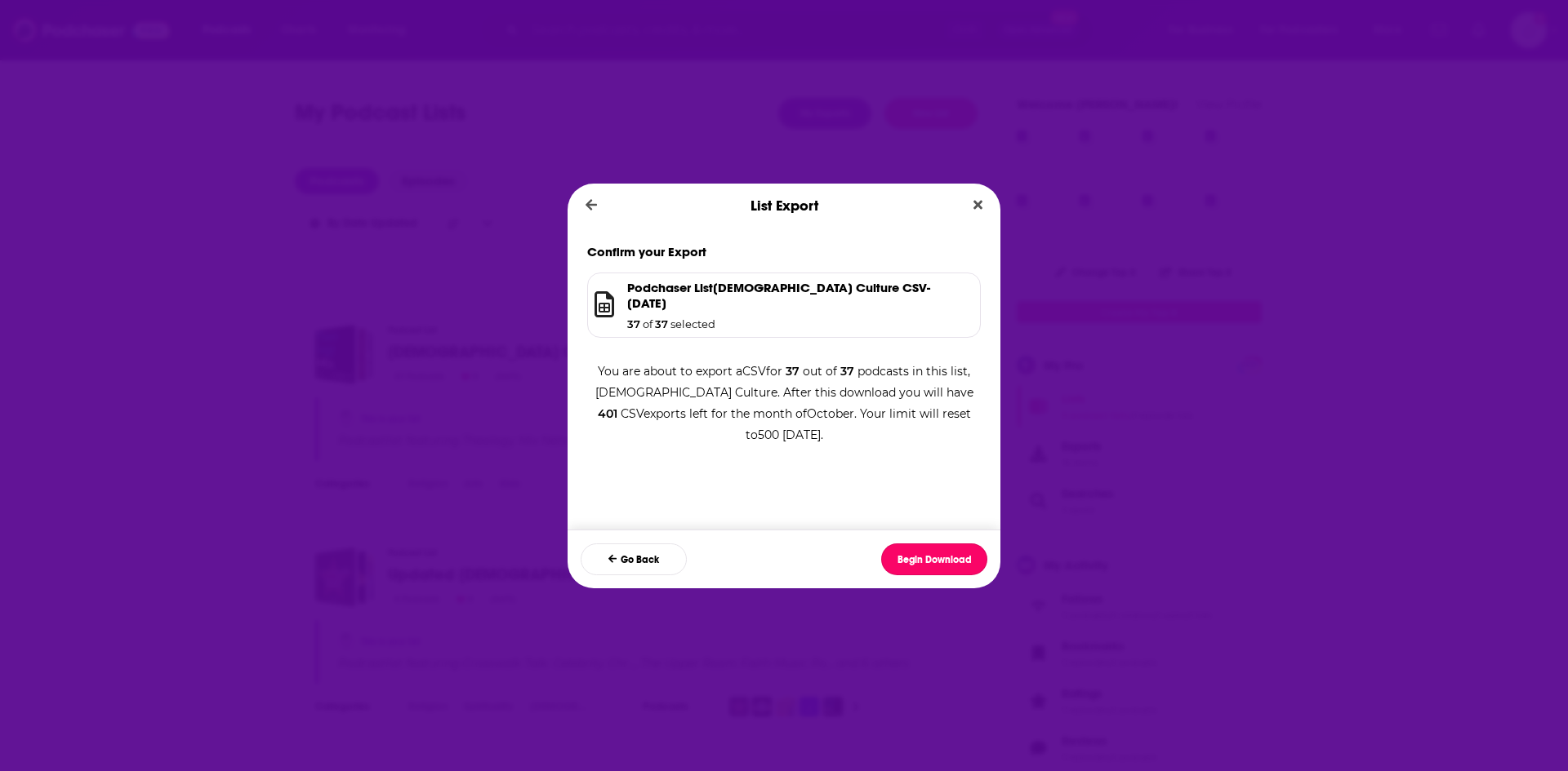
click at [918, 562] on button "Begin Download" at bounding box center [934, 560] width 106 height 32
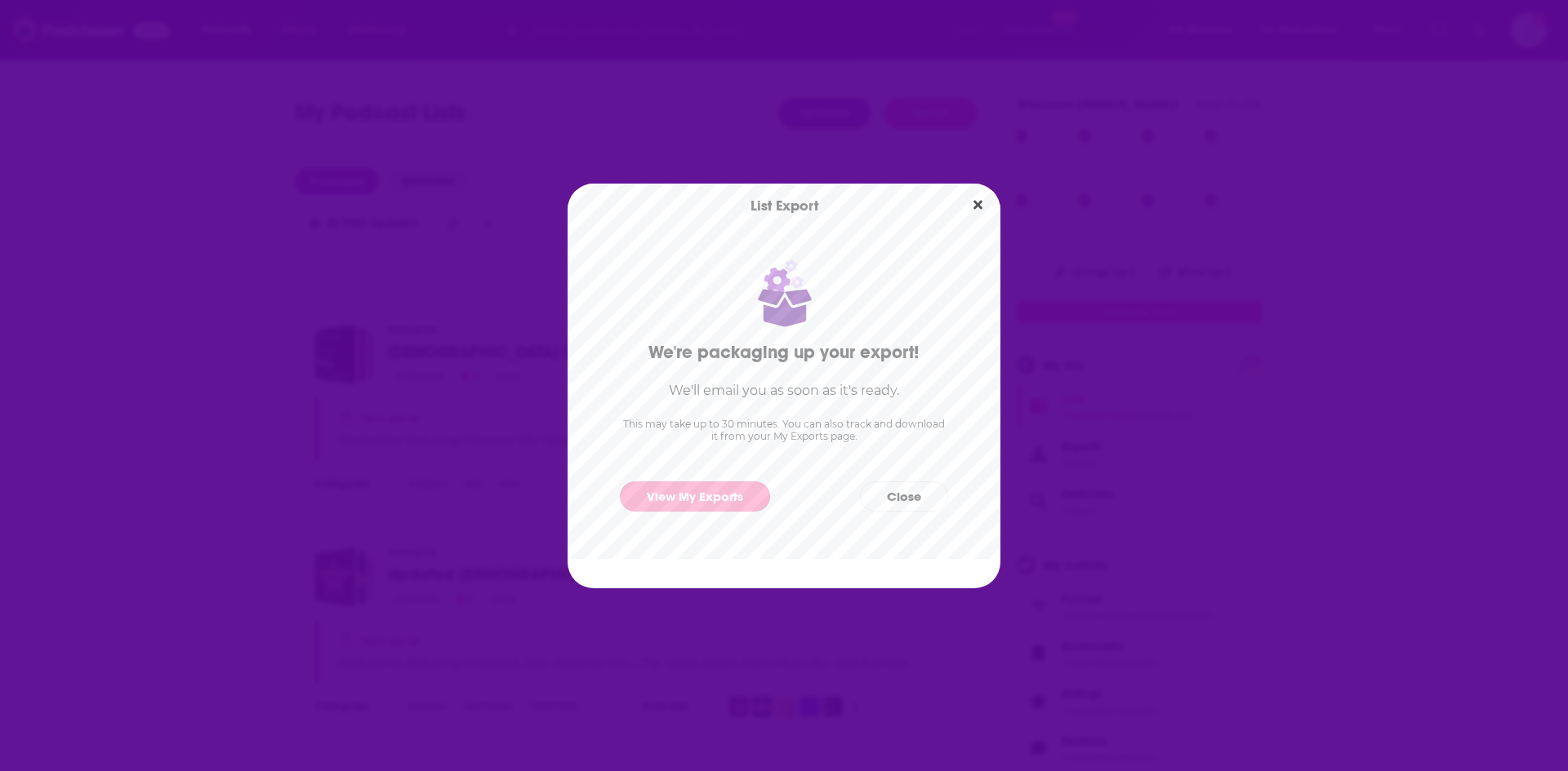
click at [725, 490] on link "View My Exports" at bounding box center [694, 496] width 150 height 30
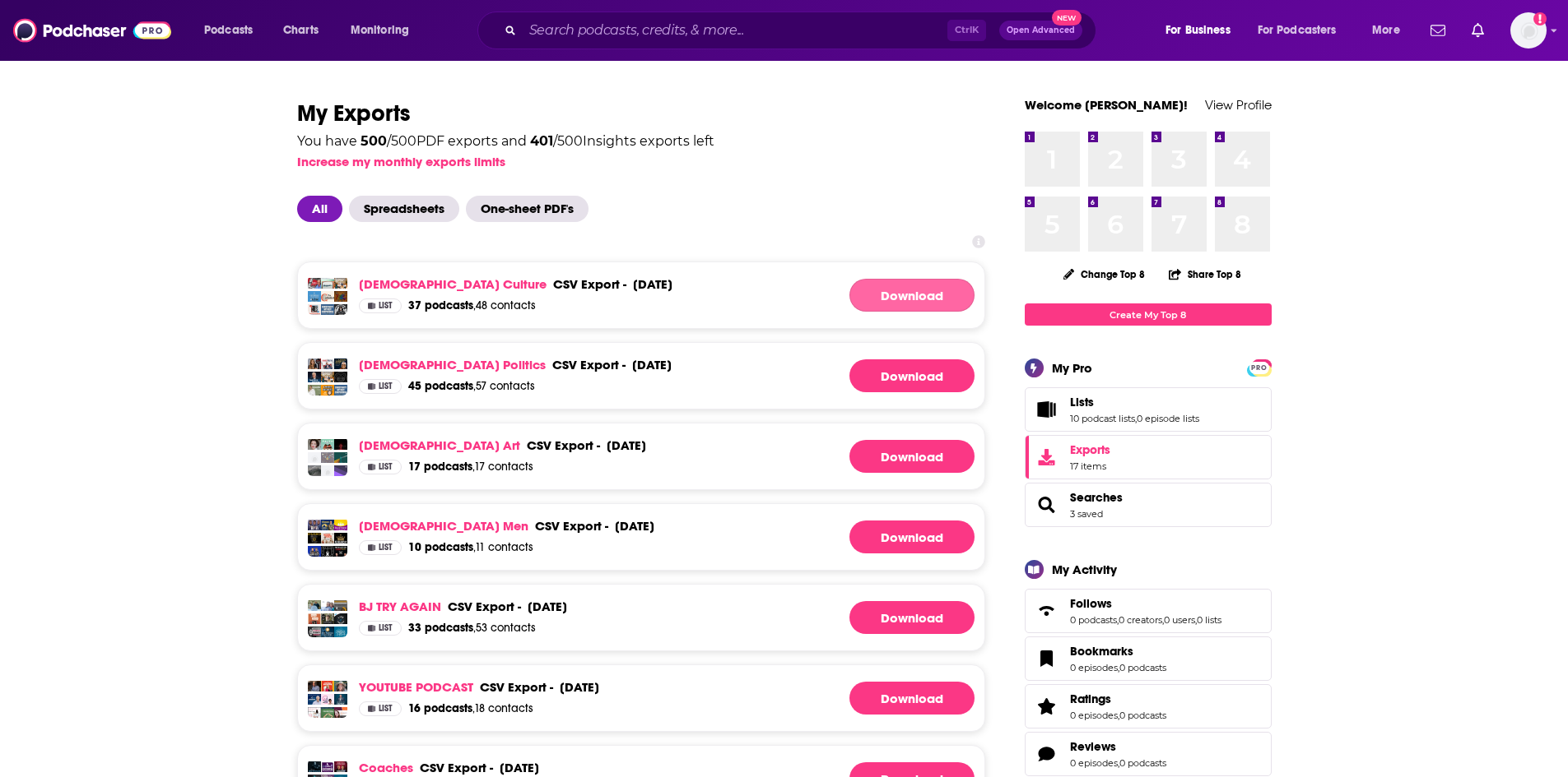
click at [909, 295] on link "Download" at bounding box center [911, 295] width 125 height 33
